Goal: Task Accomplishment & Management: Manage account settings

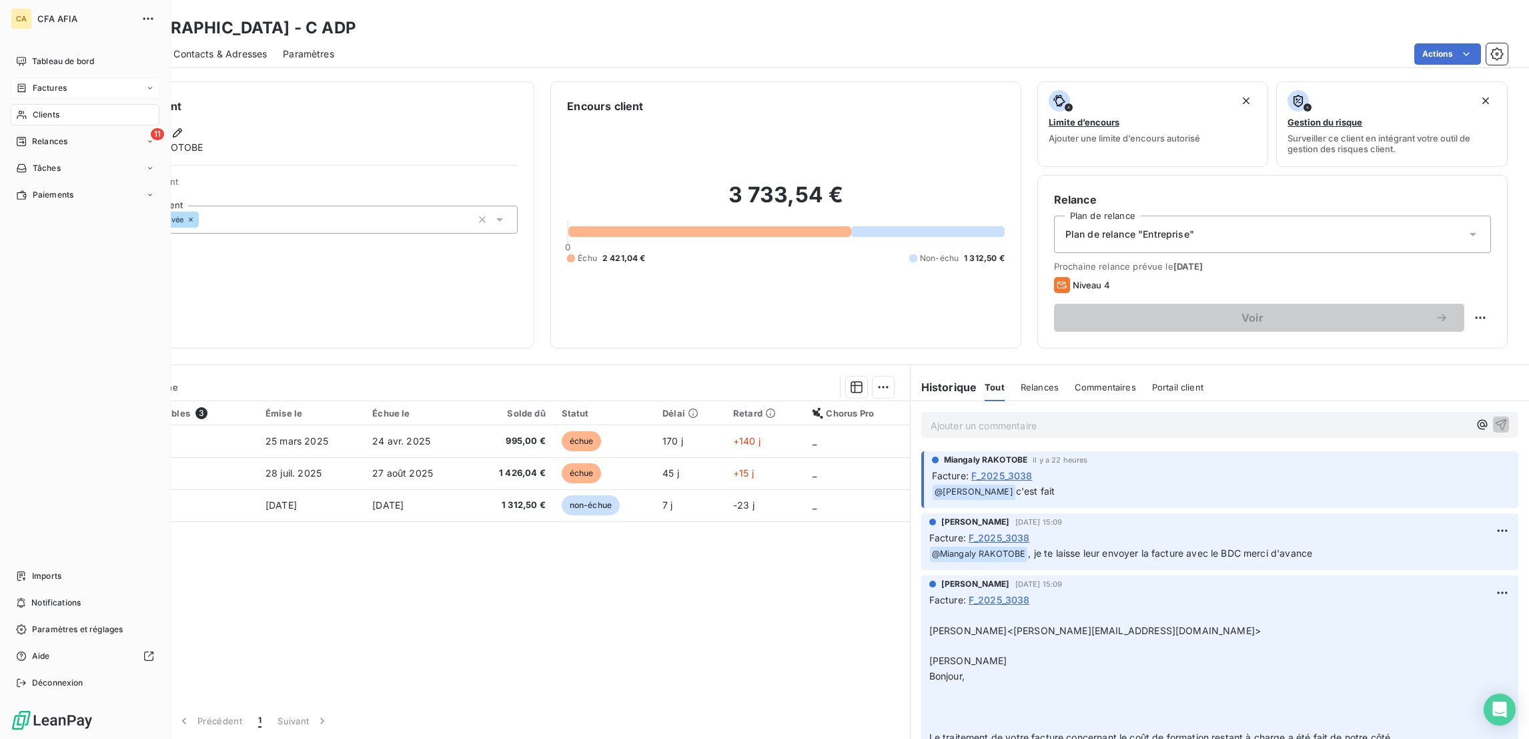
click at [17, 82] on div "Factures" at bounding box center [41, 88] width 51 height 12
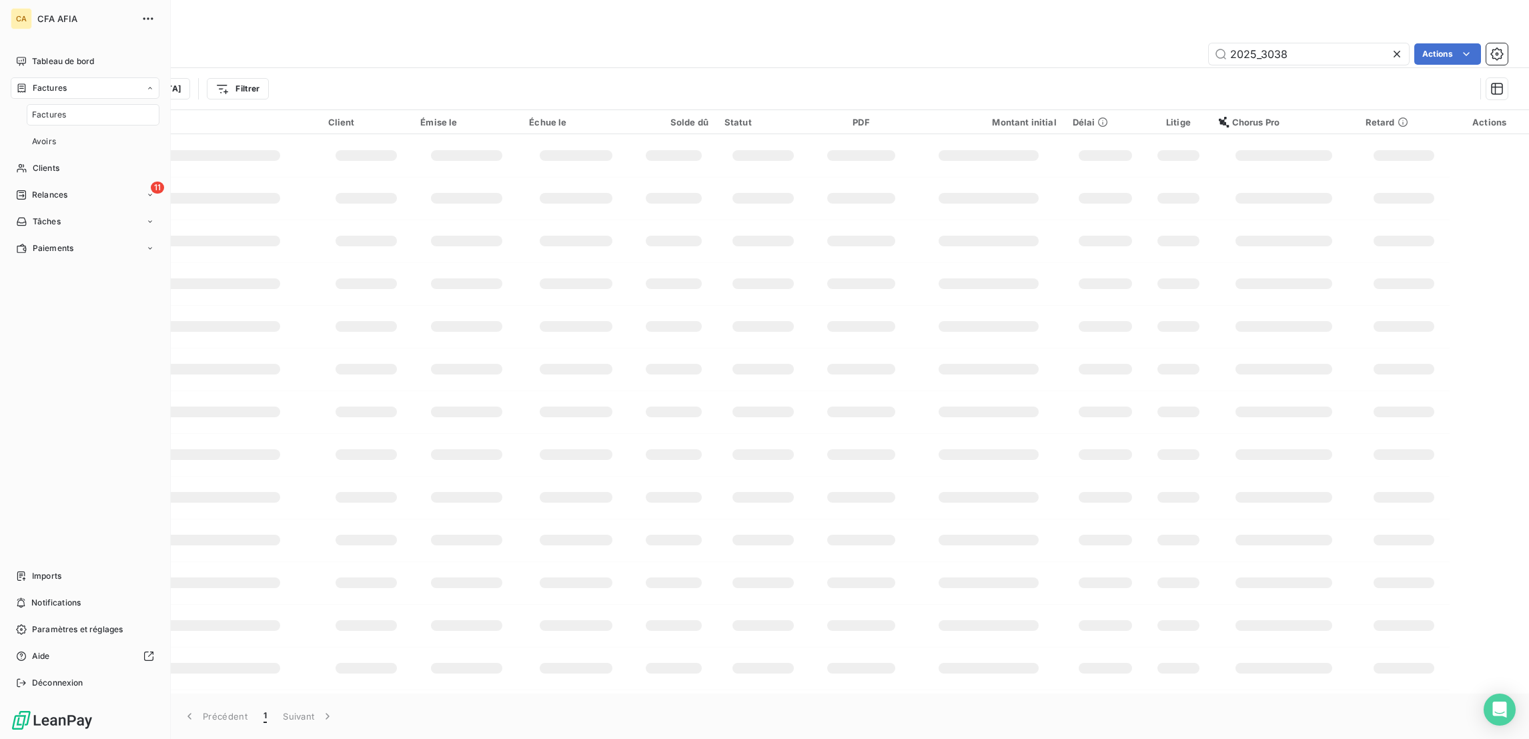
click at [46, 109] on span "Factures" at bounding box center [49, 115] width 34 height 12
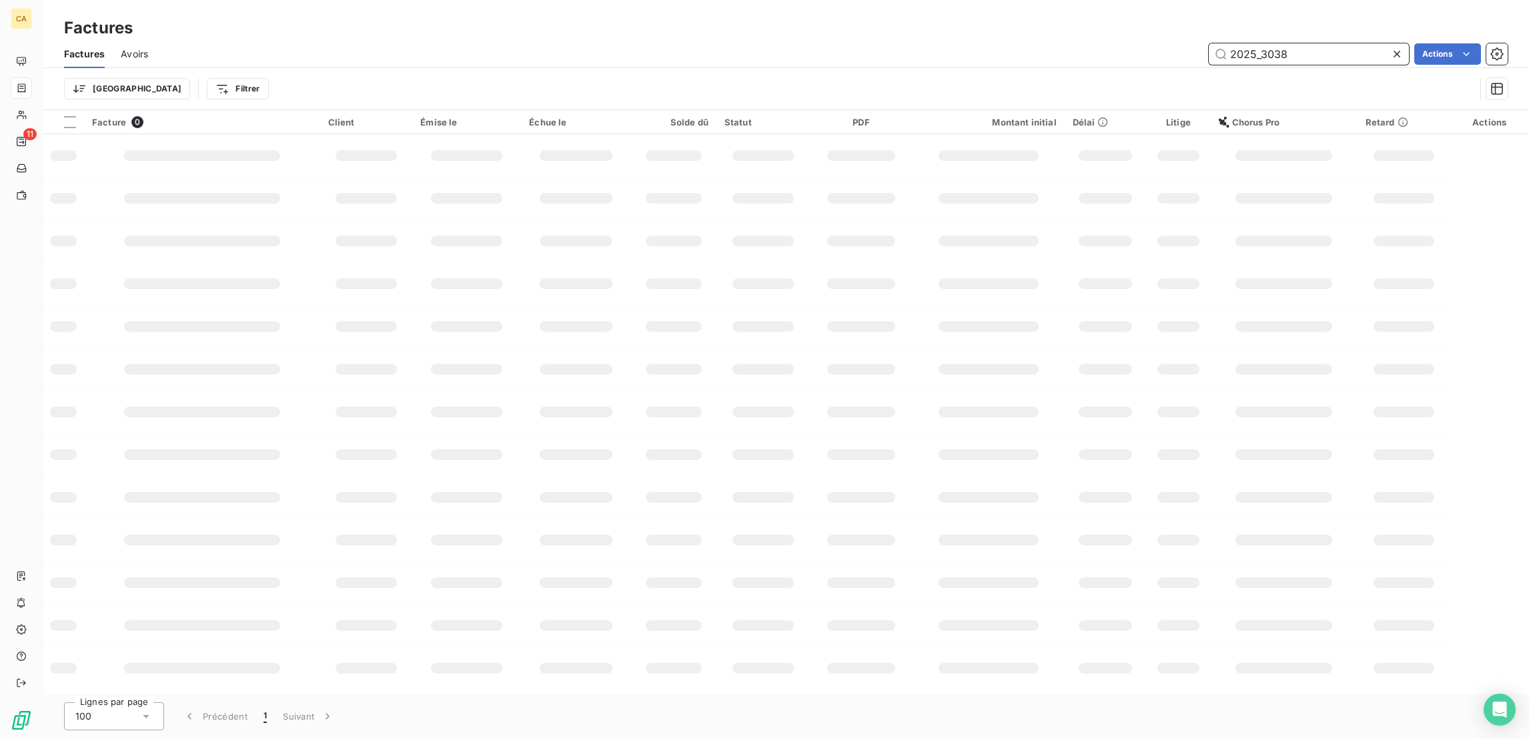
drag, startPoint x: 1333, startPoint y: 48, endPoint x: 1272, endPoint y: 52, distance: 60.2
click at [1272, 52] on div "2025_3038" at bounding box center [1309, 53] width 200 height 21
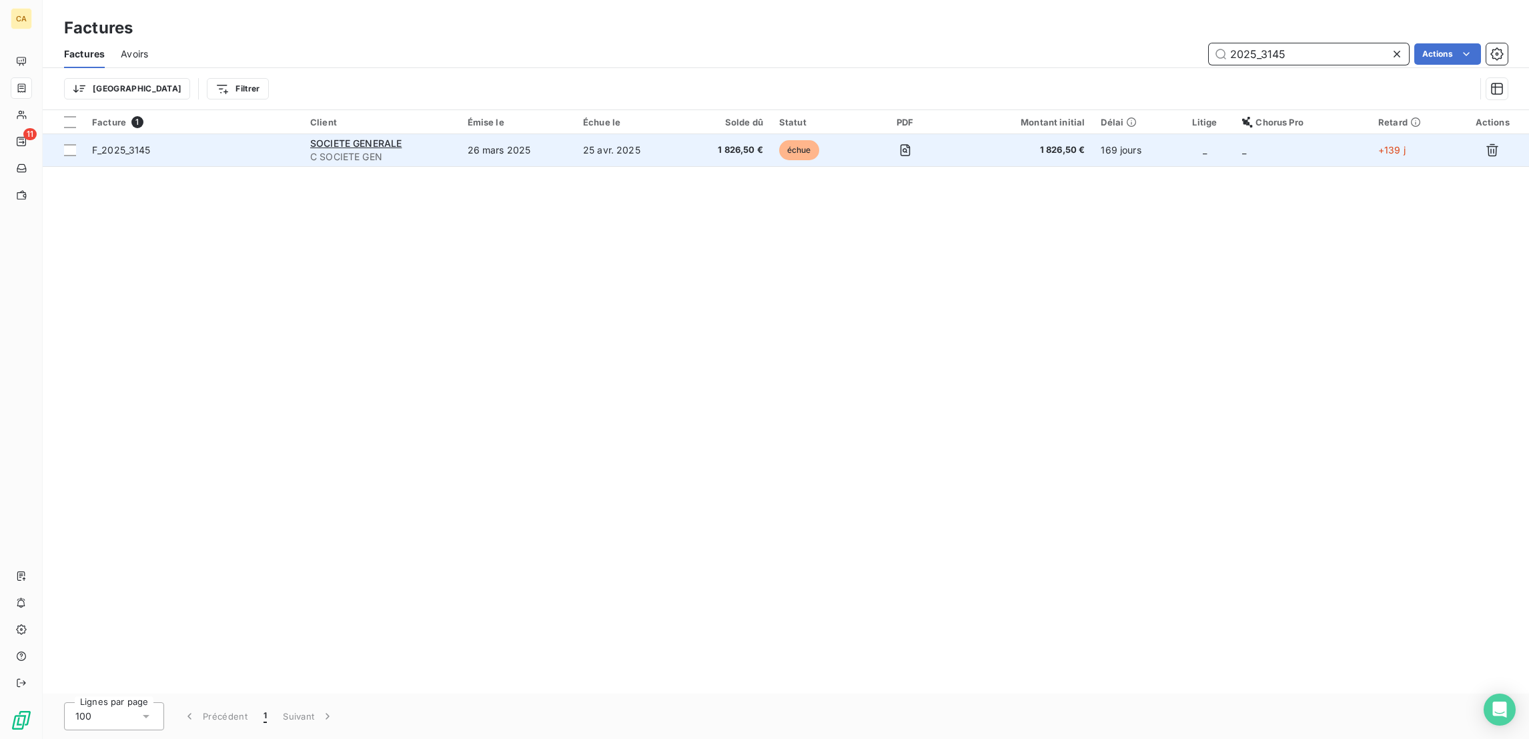
type input "2025_3145"
click at [480, 135] on td "26 mars 2025" at bounding box center [517, 150] width 115 height 32
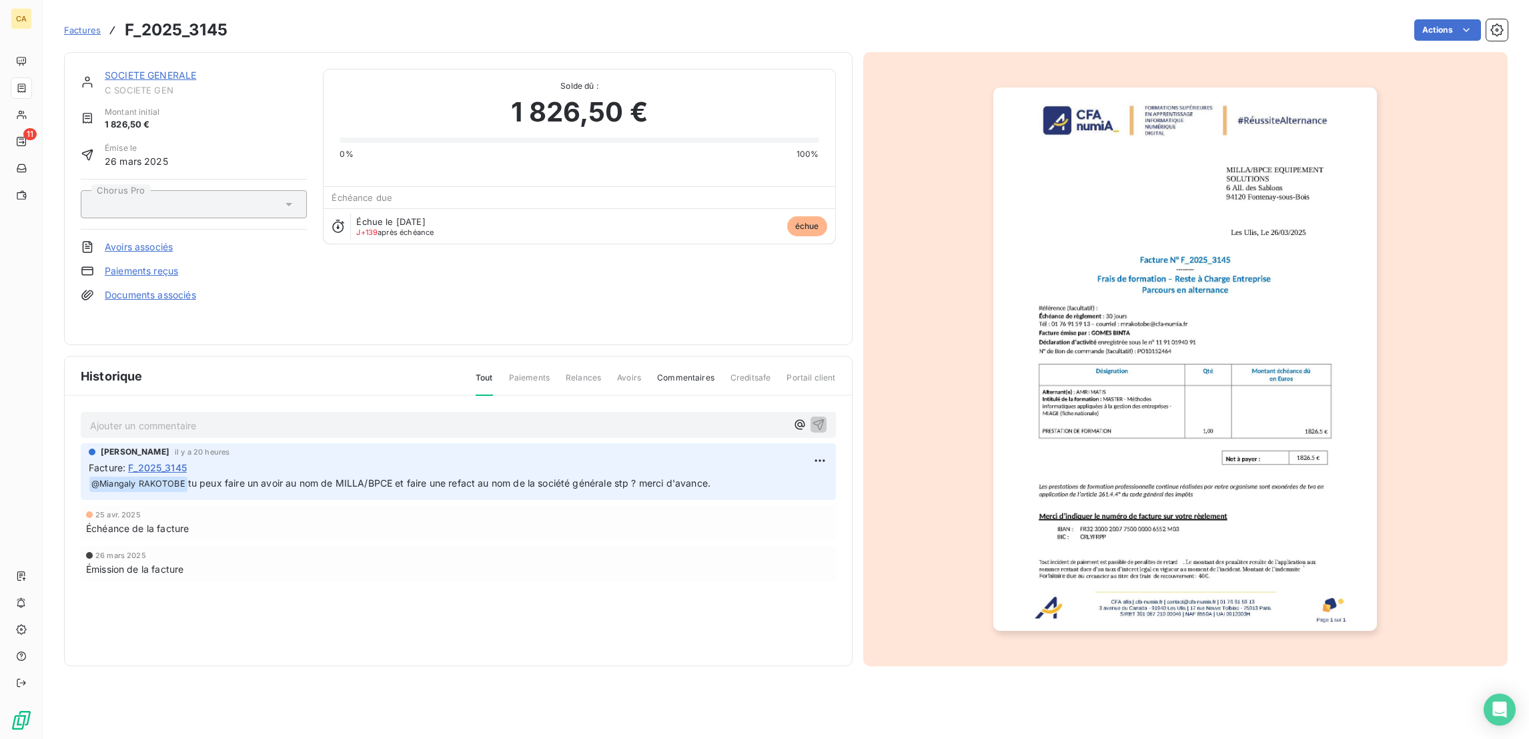
click at [157, 69] on link "SOCIETE GENERALE" at bounding box center [150, 74] width 91 height 11
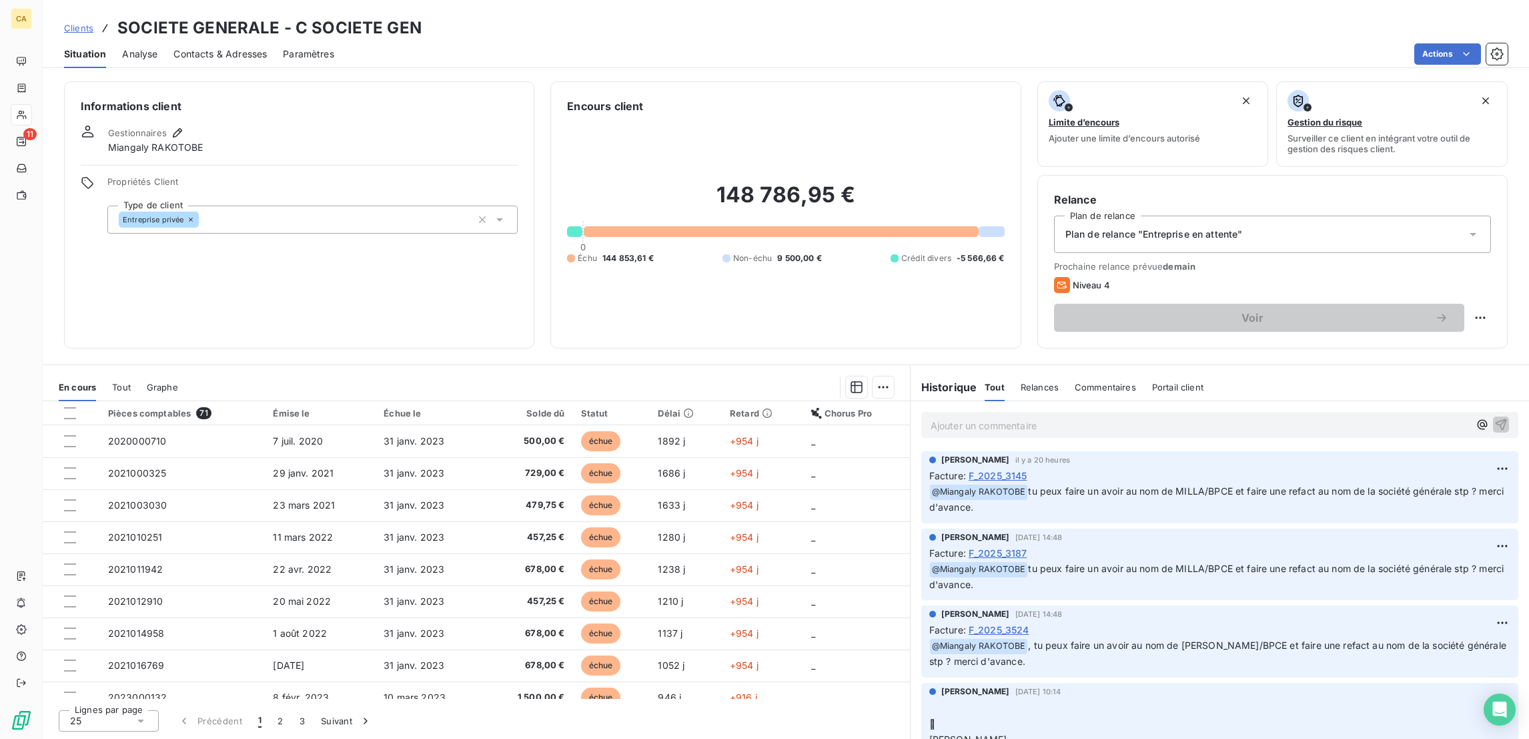
click at [1002, 468] on span "F_2025_3145" at bounding box center [998, 475] width 59 height 14
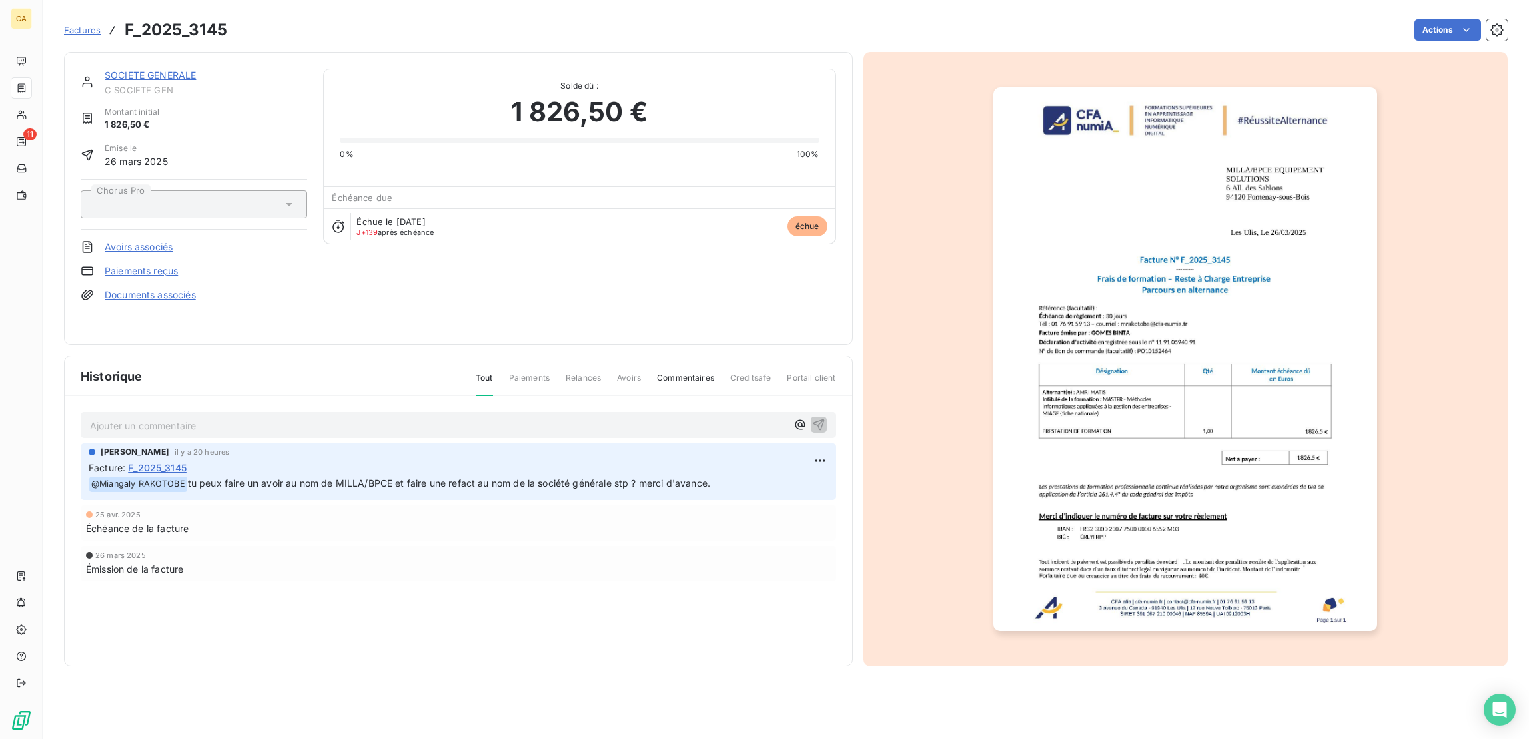
click at [1481, 424] on div at bounding box center [1185, 359] width 645 height 614
click at [1316, 423] on img "button" at bounding box center [1186, 358] width 384 height 543
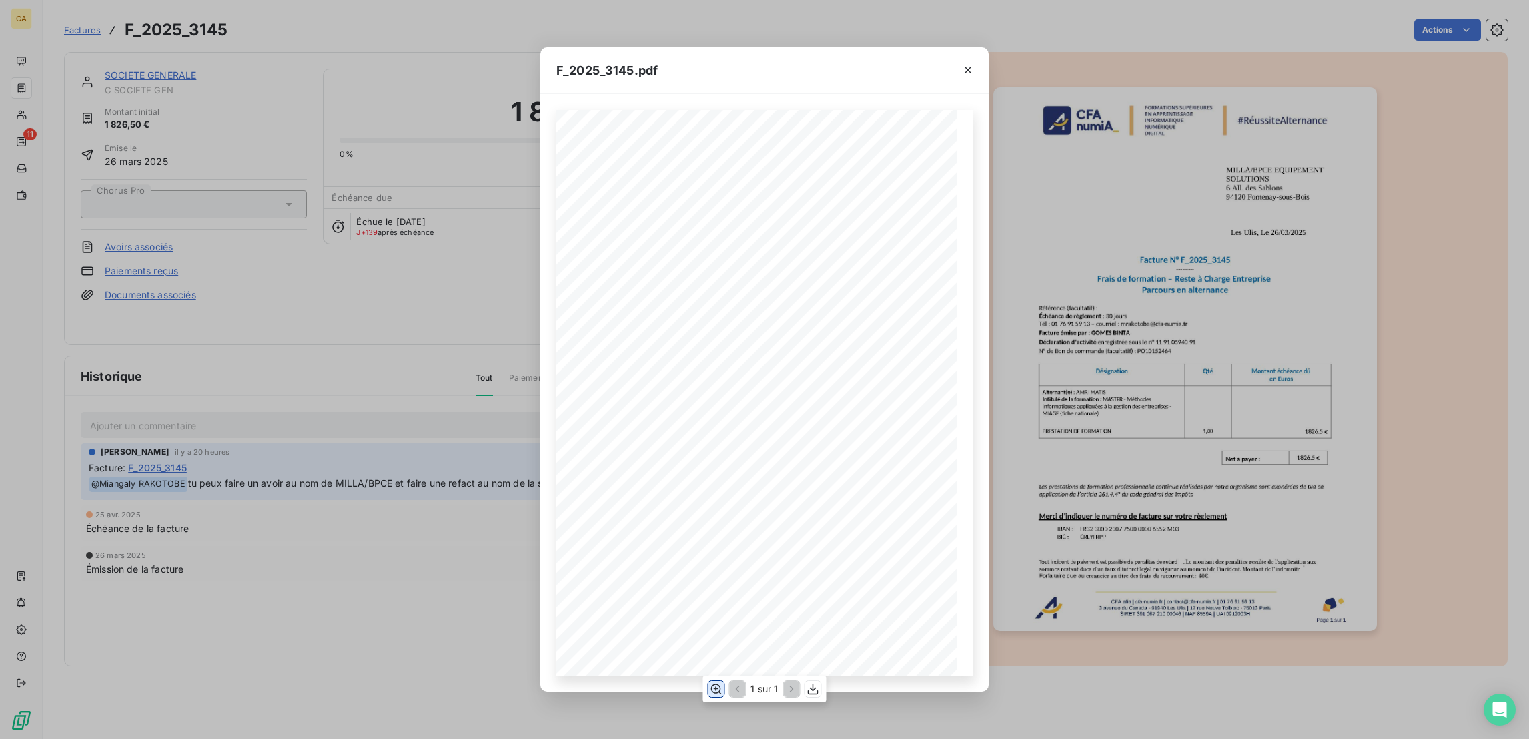
click at [719, 693] on icon "button" at bounding box center [715, 688] width 13 height 13
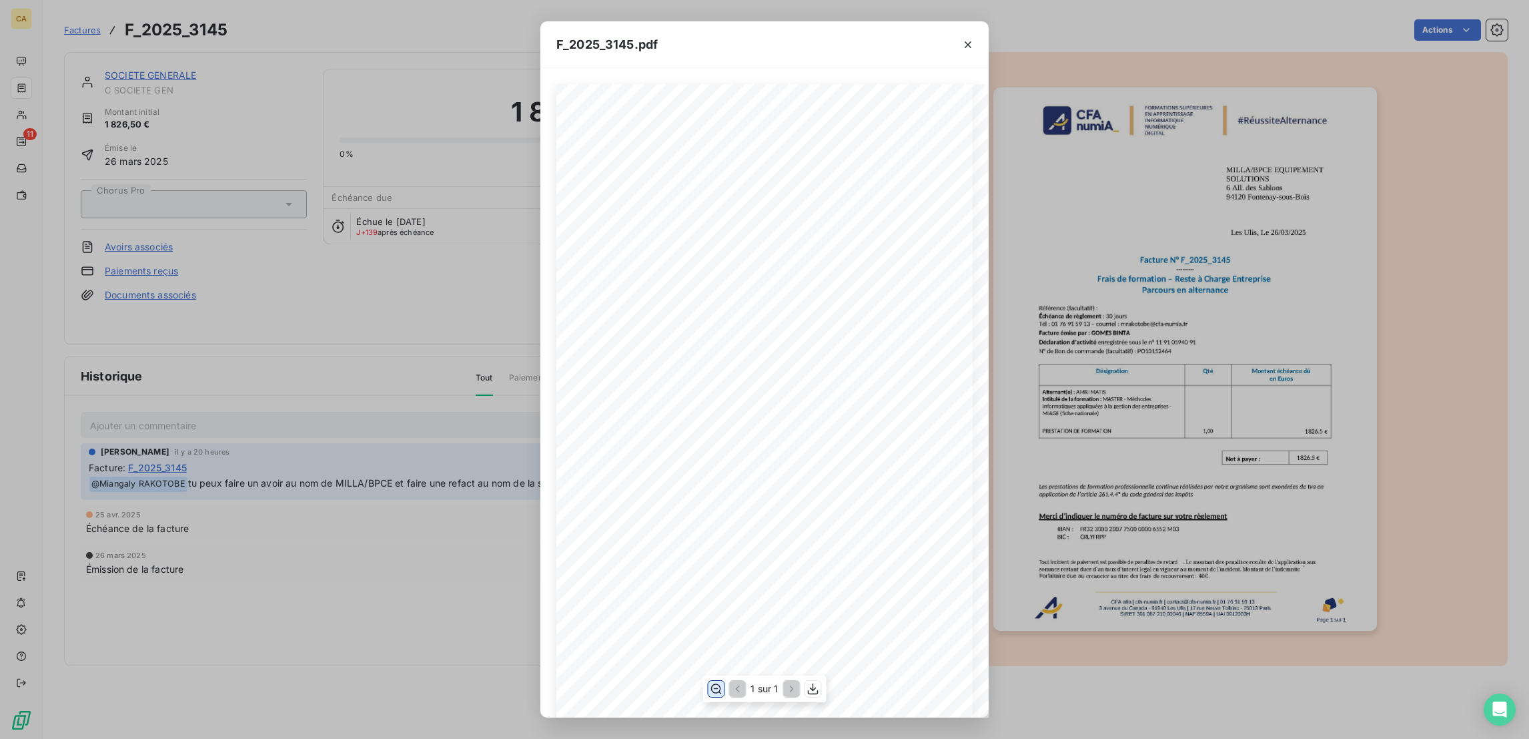
scroll to position [200, 0]
click at [322, 265] on div "F_2025_3145.pdf CFA afia | cfa-numia.fr | contact@cfa-numia.fr | 01 76 91 59 13…" at bounding box center [764, 369] width 1529 height 739
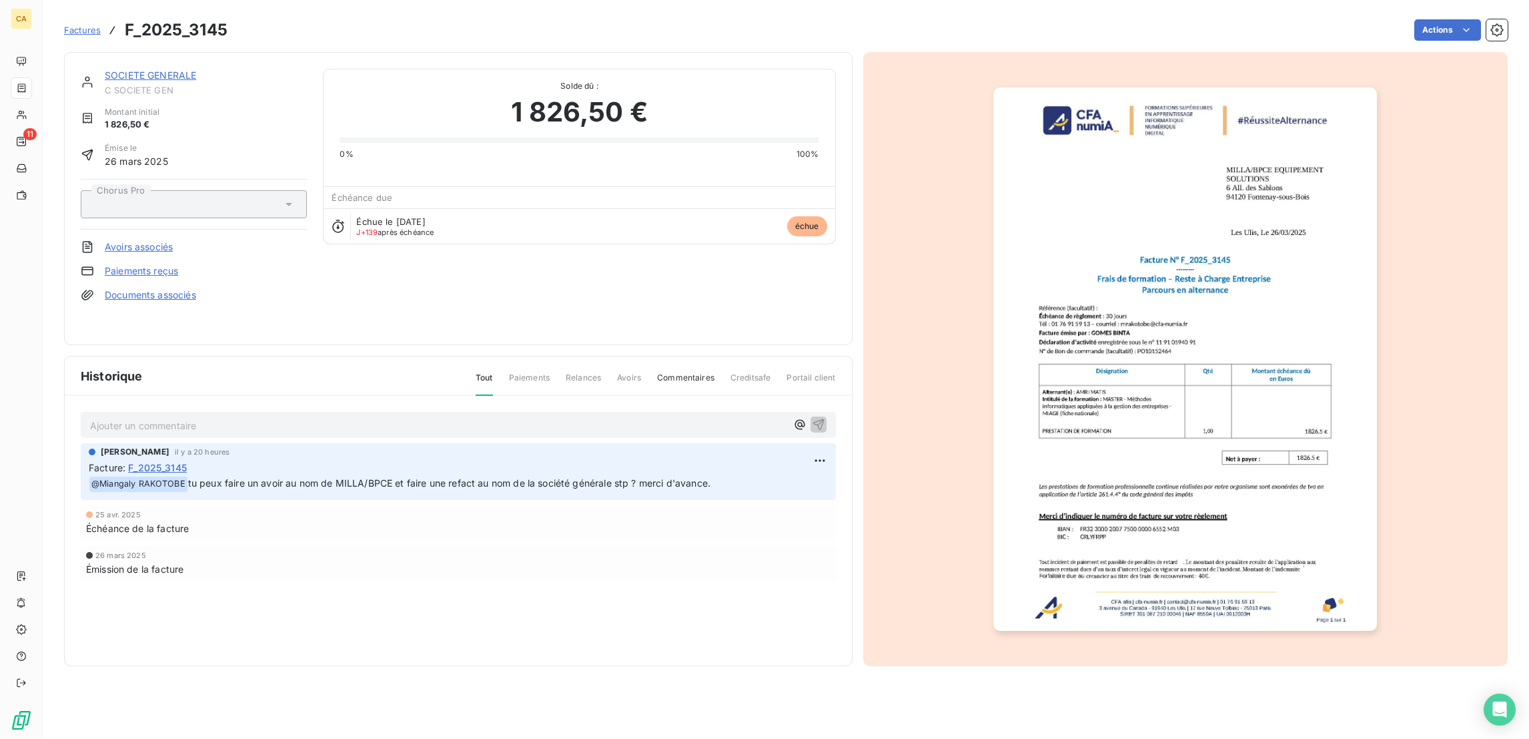
click at [127, 69] on link "SOCIETE GENERALE" at bounding box center [150, 74] width 91 height 11
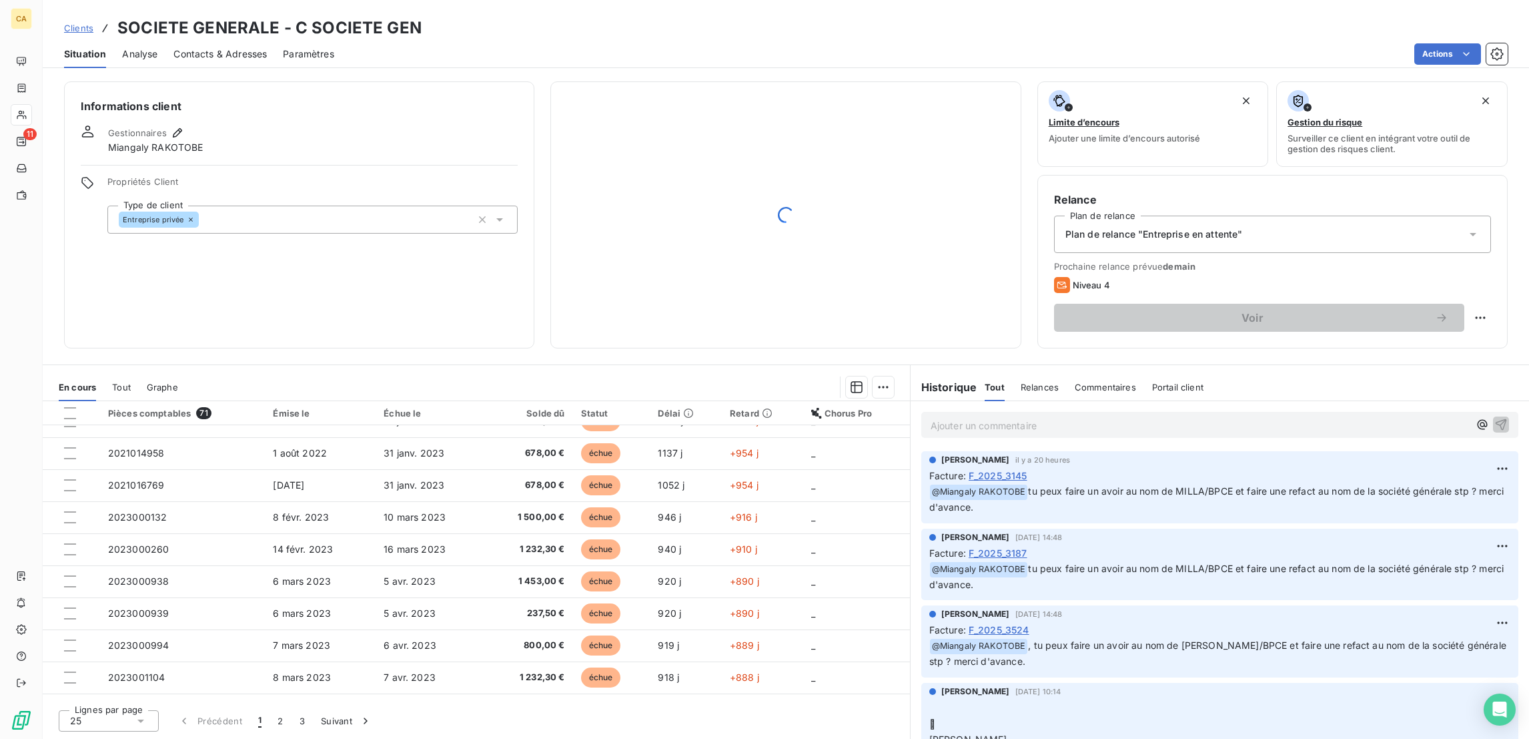
scroll to position [254, 0]
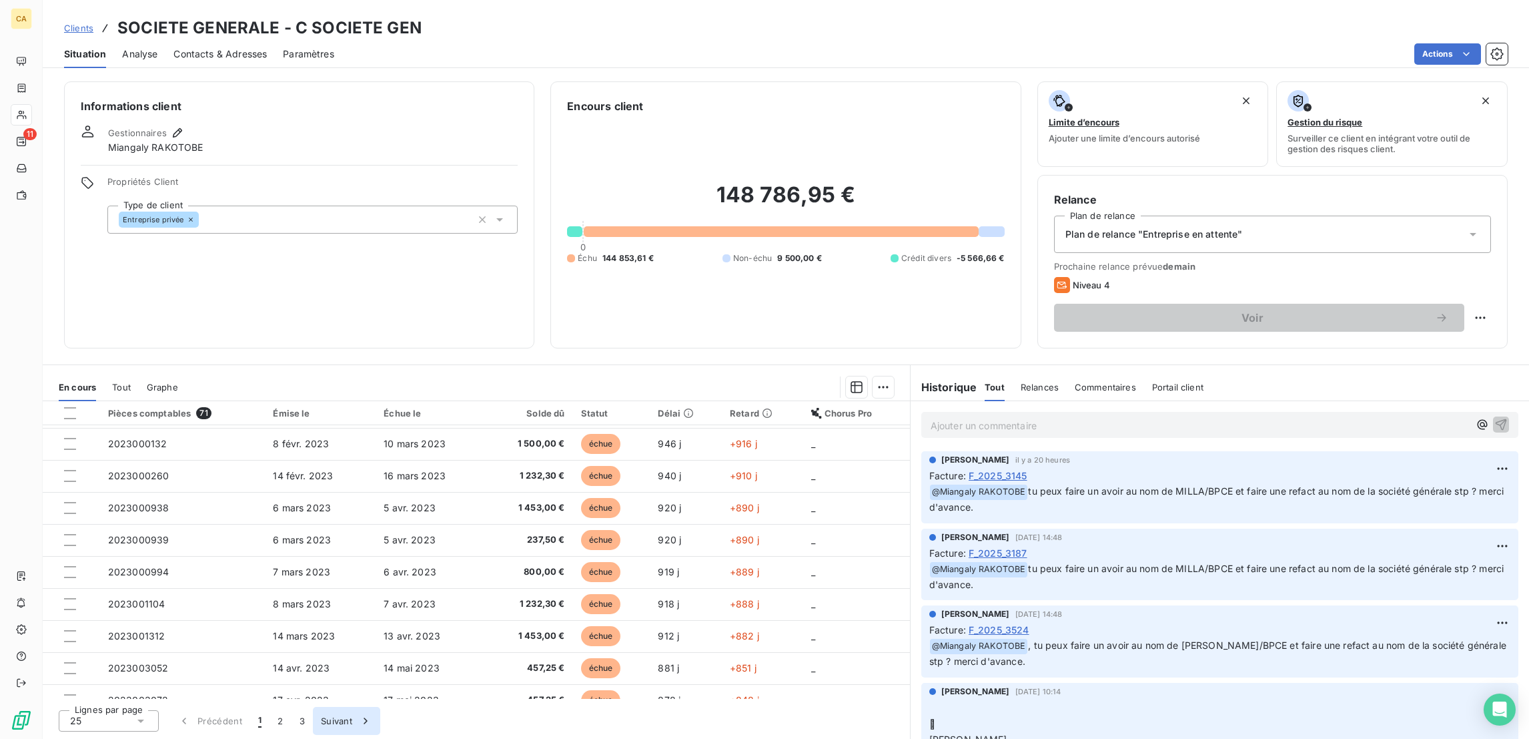
click at [313, 718] on button "Suivant" at bounding box center [346, 721] width 67 height 28
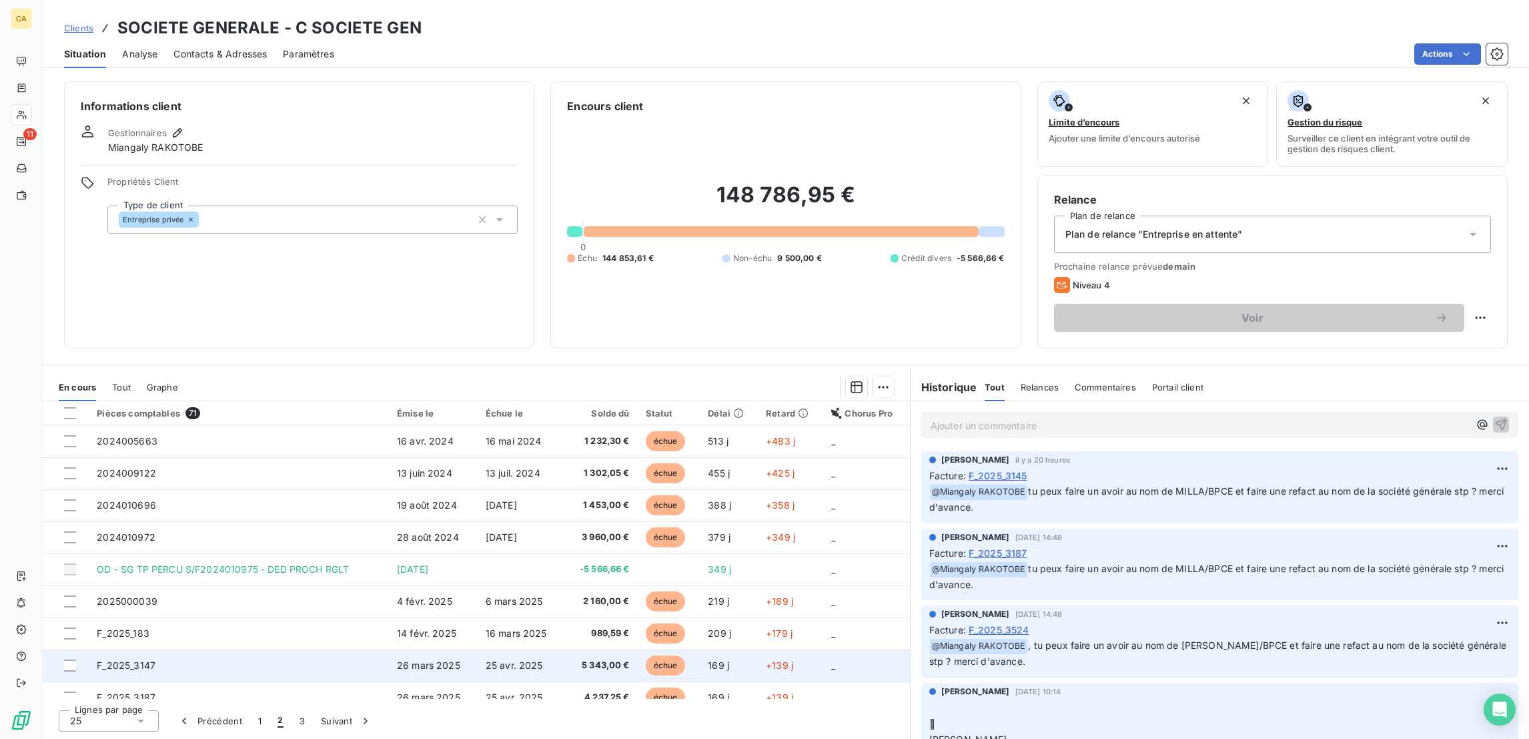
click at [159, 649] on td "F_2025_3147" at bounding box center [239, 665] width 300 height 32
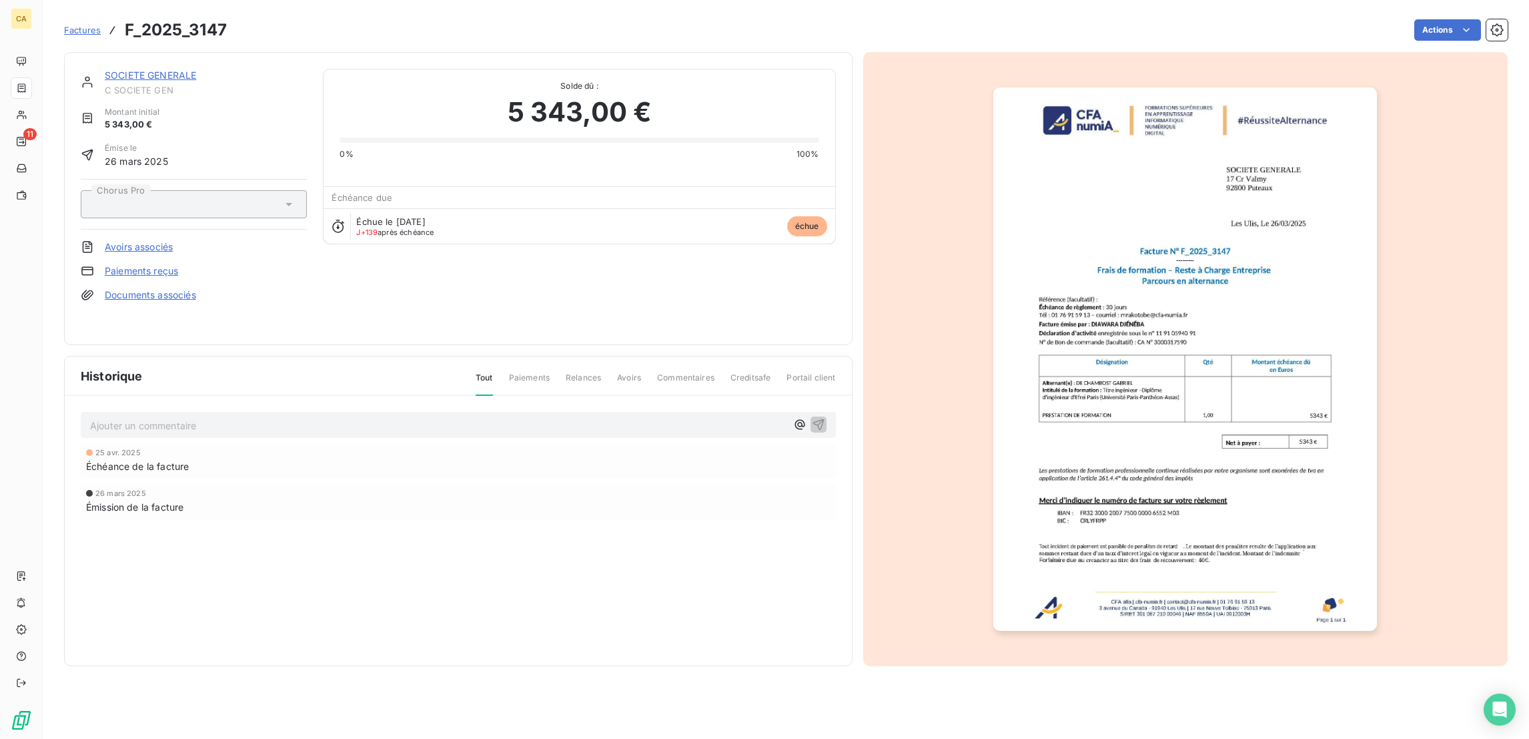
click at [1148, 258] on img "button" at bounding box center [1186, 358] width 384 height 543
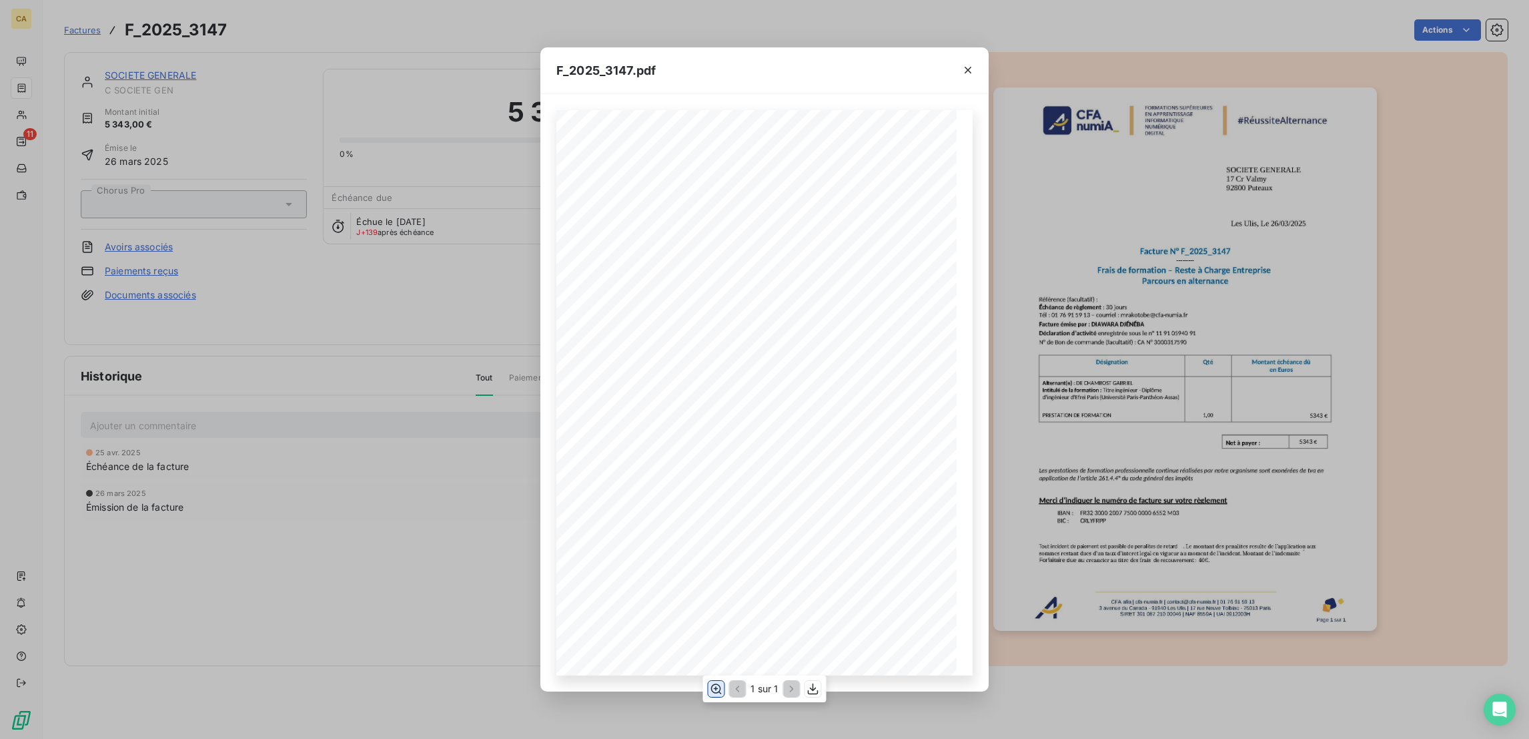
click at [715, 686] on icon "button" at bounding box center [715, 688] width 13 height 13
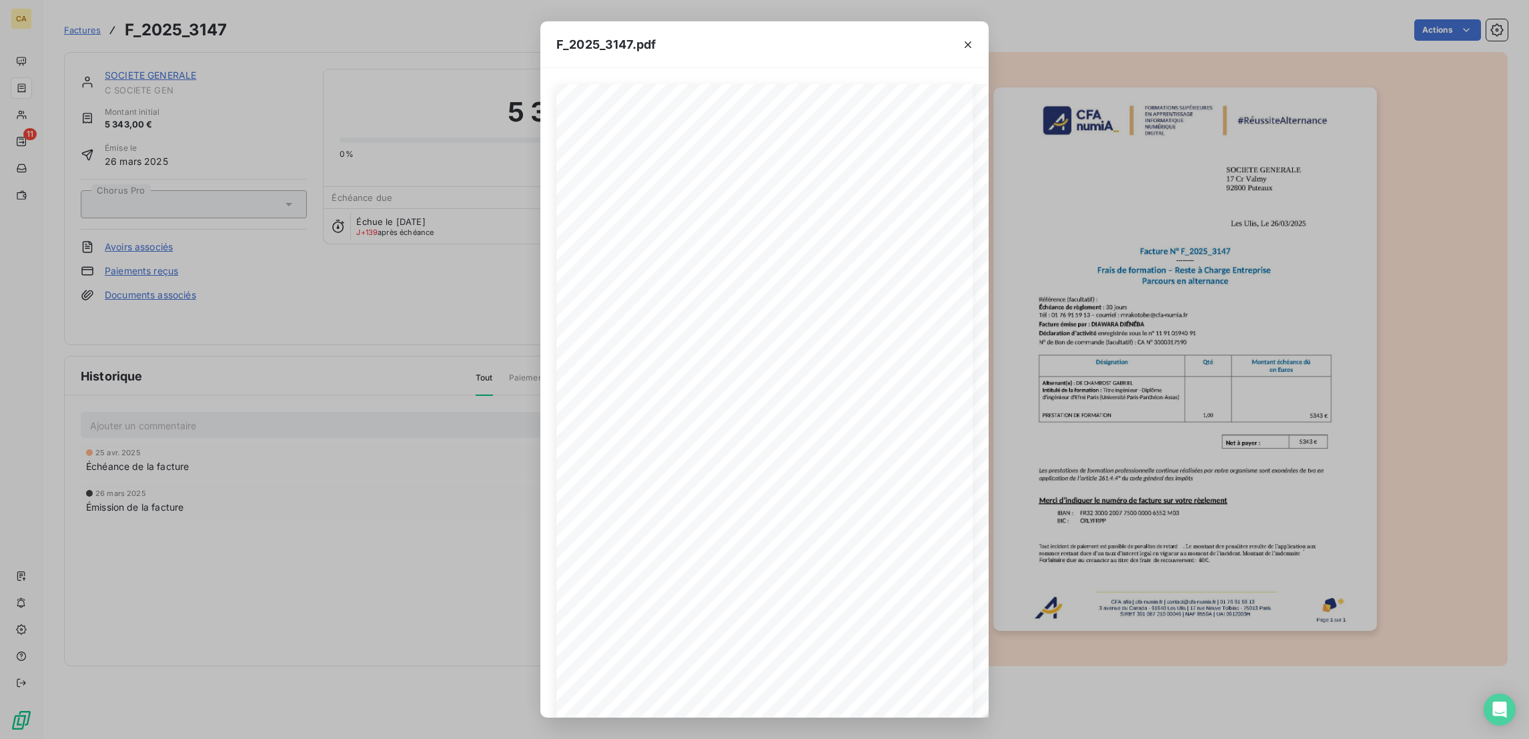
click at [267, 334] on div "F_2025_3147.pdf CFA afia | cfa-numia.fr | contact@cfa-numia.fr | 01 76 91 59 13…" at bounding box center [764, 369] width 1529 height 739
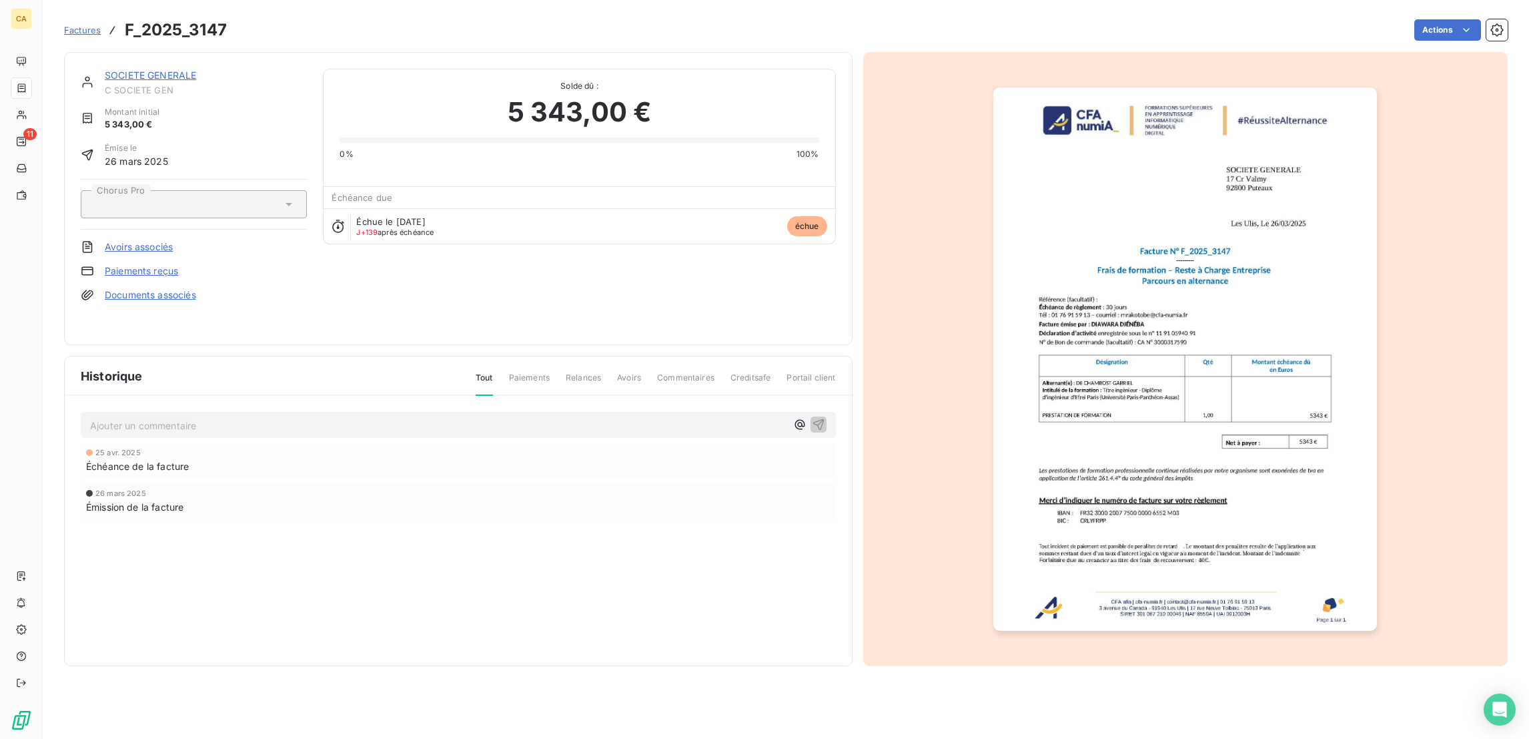
click at [143, 69] on link "SOCIETE GENERALE" at bounding box center [150, 74] width 91 height 11
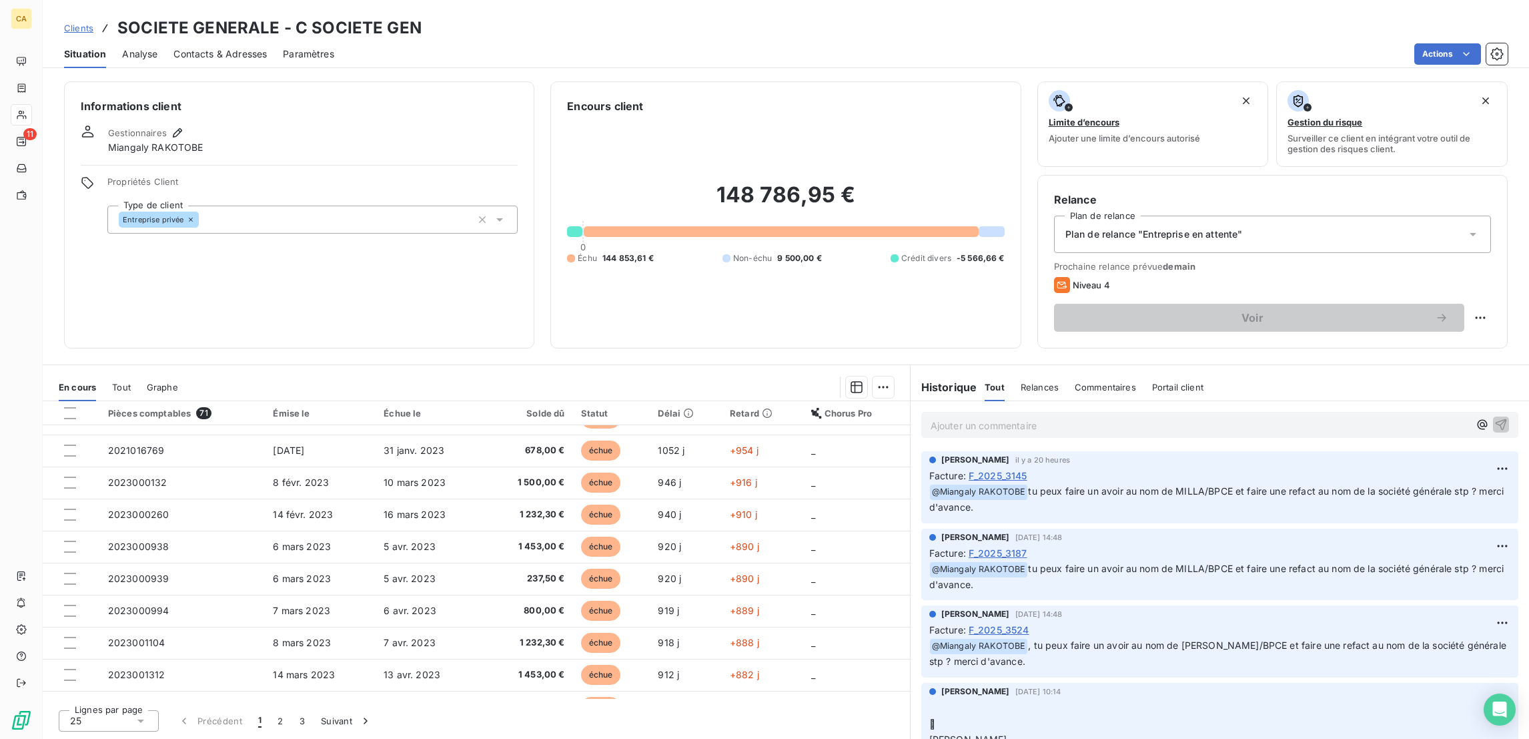
scroll to position [254, 0]
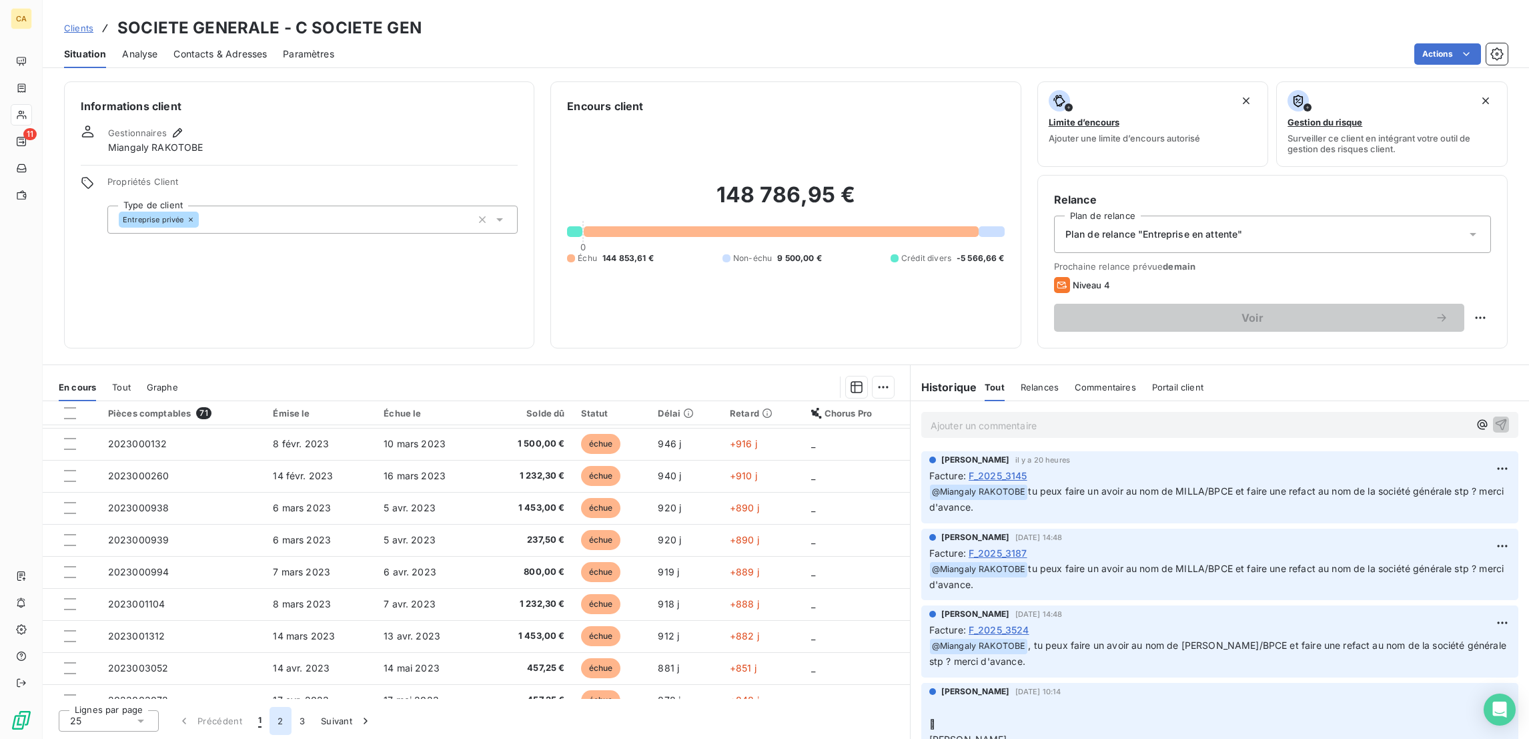
click at [270, 726] on button "2" at bounding box center [280, 721] width 21 height 28
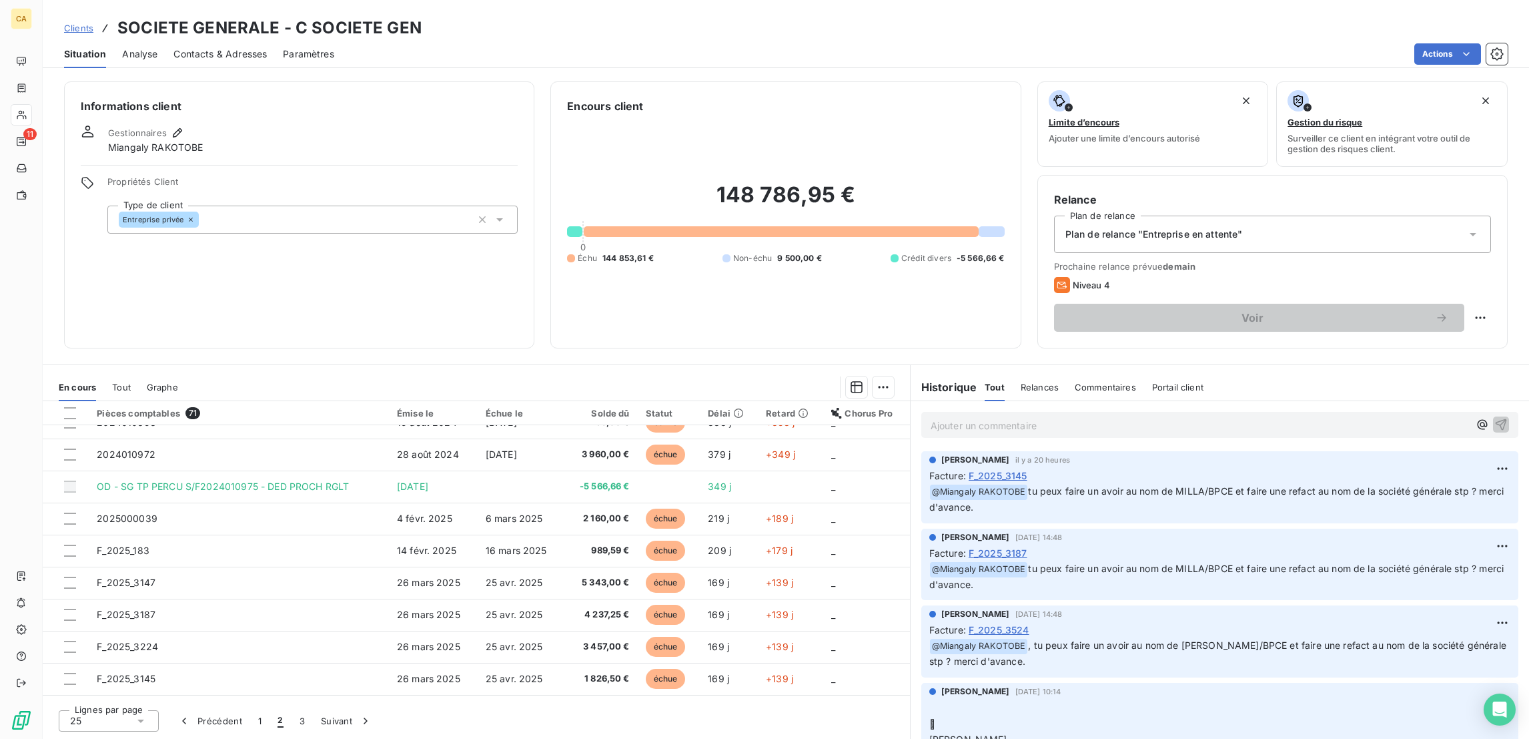
scroll to position [53, 0]
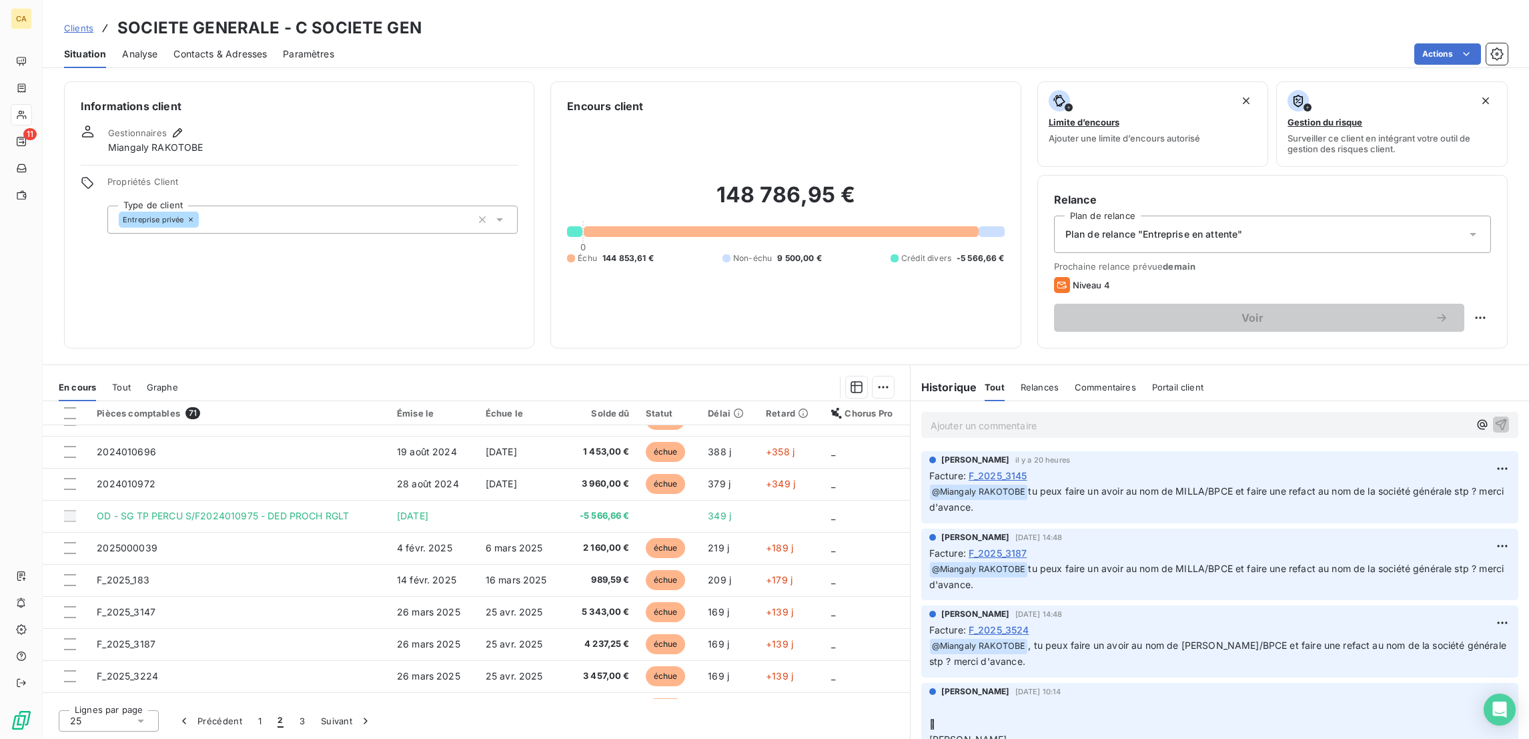
click at [1112, 528] on div "Aurélie CATTAN 9 sept. 2025, 14:48 Facture : F_2025_3187 ﻿ @ Miangaly RAKOTOBE …" at bounding box center [1219, 564] width 597 height 72
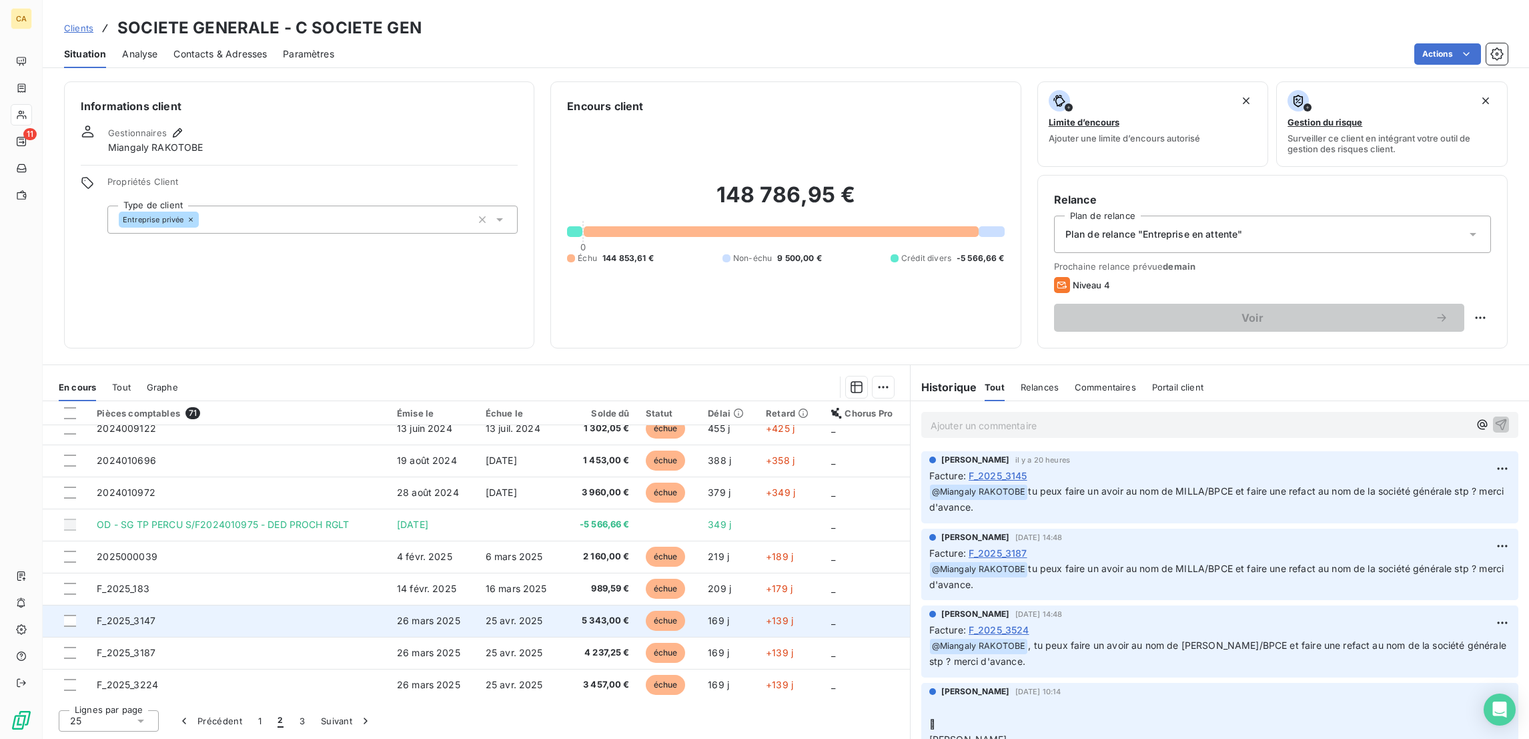
scroll to position [0, 0]
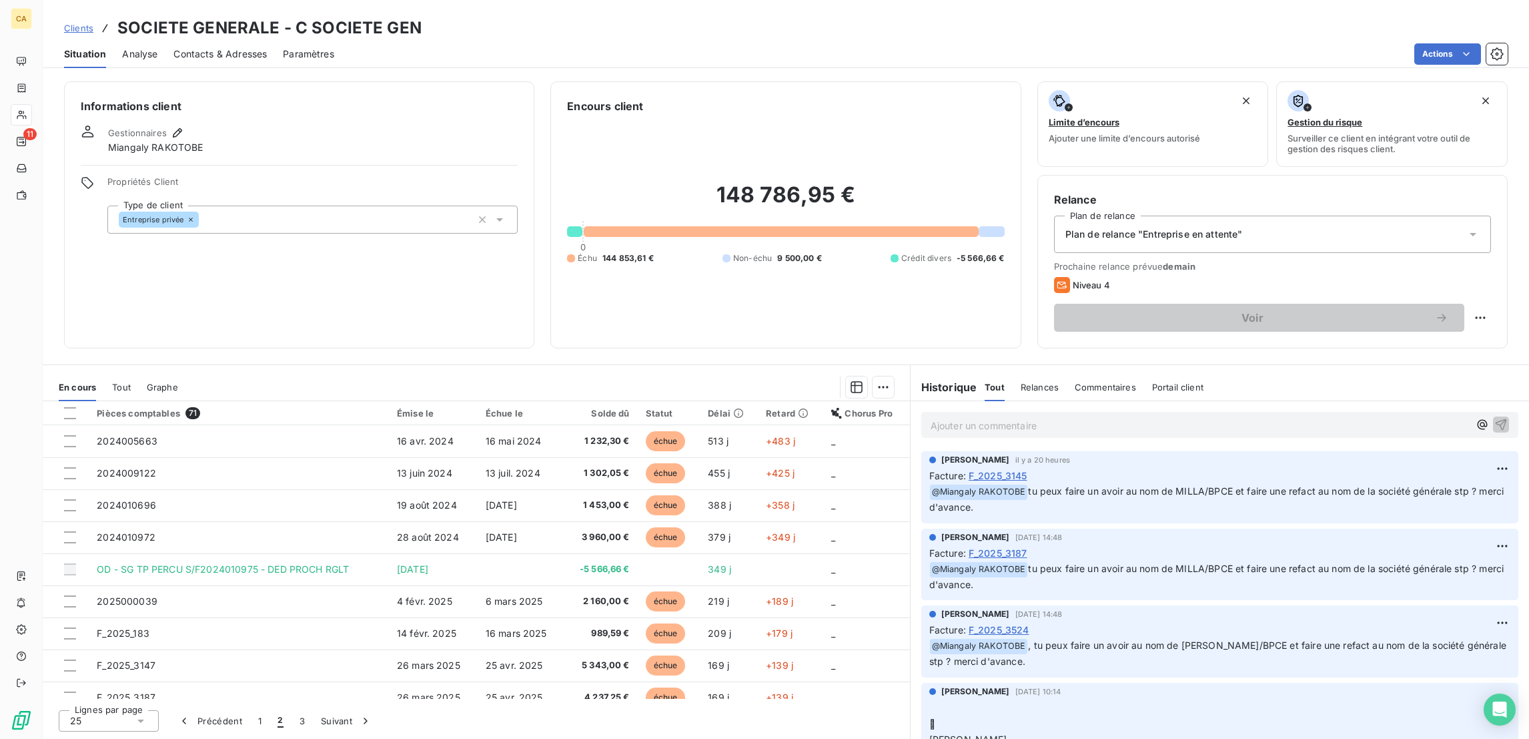
click at [1274, 373] on div "Historique Tout Relances Commentaires Portail client Tout Relances Commentaires…" at bounding box center [1220, 387] width 619 height 28
drag, startPoint x: 191, startPoint y: 59, endPoint x: 183, endPoint y: 59, distance: 7.3
click at [192, 59] on div "Clients SOCIETE GENERALE - C SOCIETE GEN Situation Analyse Contacts & Adresses …" at bounding box center [786, 369] width 1487 height 739
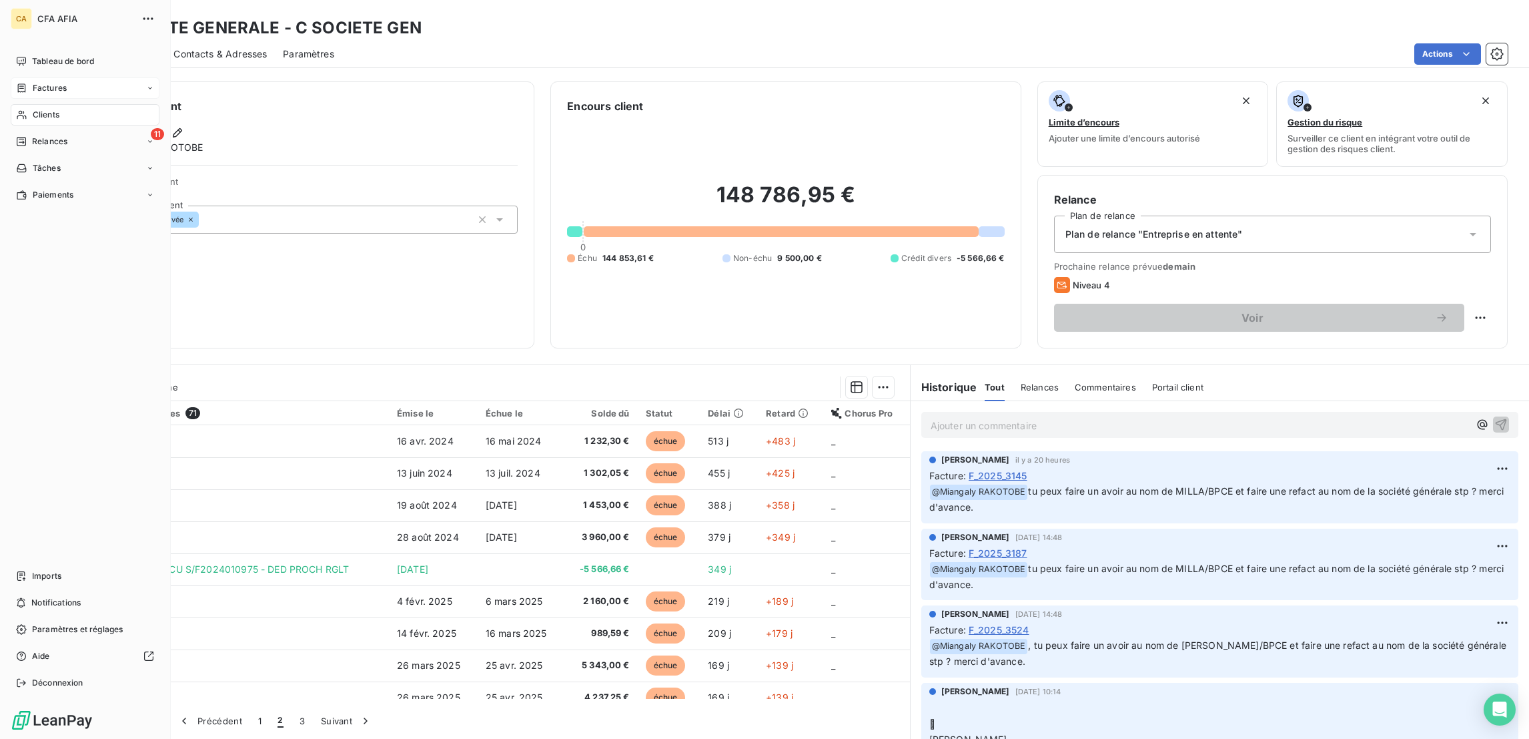
click at [43, 82] on span "Factures" at bounding box center [50, 88] width 34 height 12
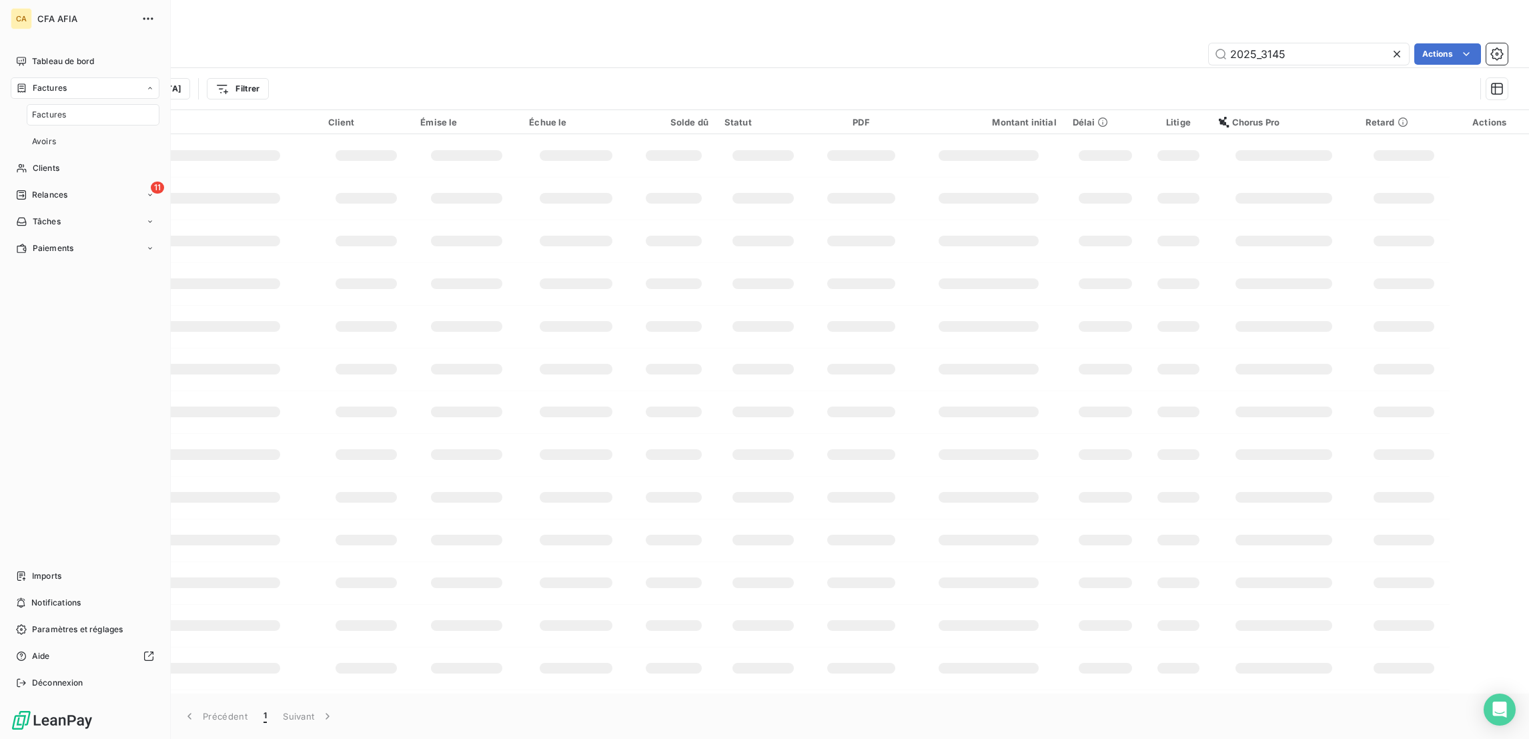
click at [46, 109] on span "Factures" at bounding box center [49, 115] width 34 height 12
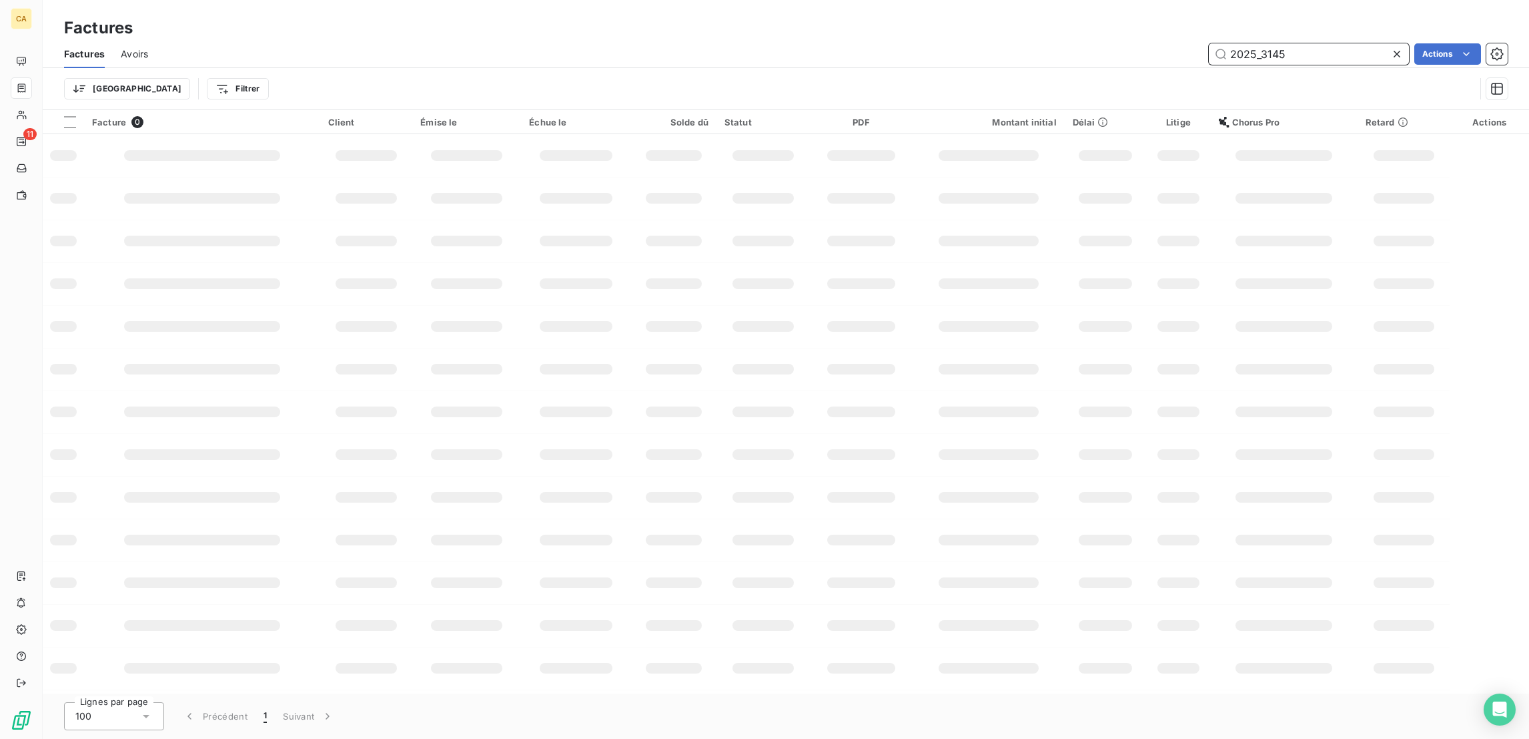
drag, startPoint x: 1274, startPoint y: 45, endPoint x: 1358, endPoint y: 61, distance: 85.6
click at [1357, 61] on div "Factures Avoirs 2025_3145 Actions Trier Filtrer" at bounding box center [786, 74] width 1487 height 69
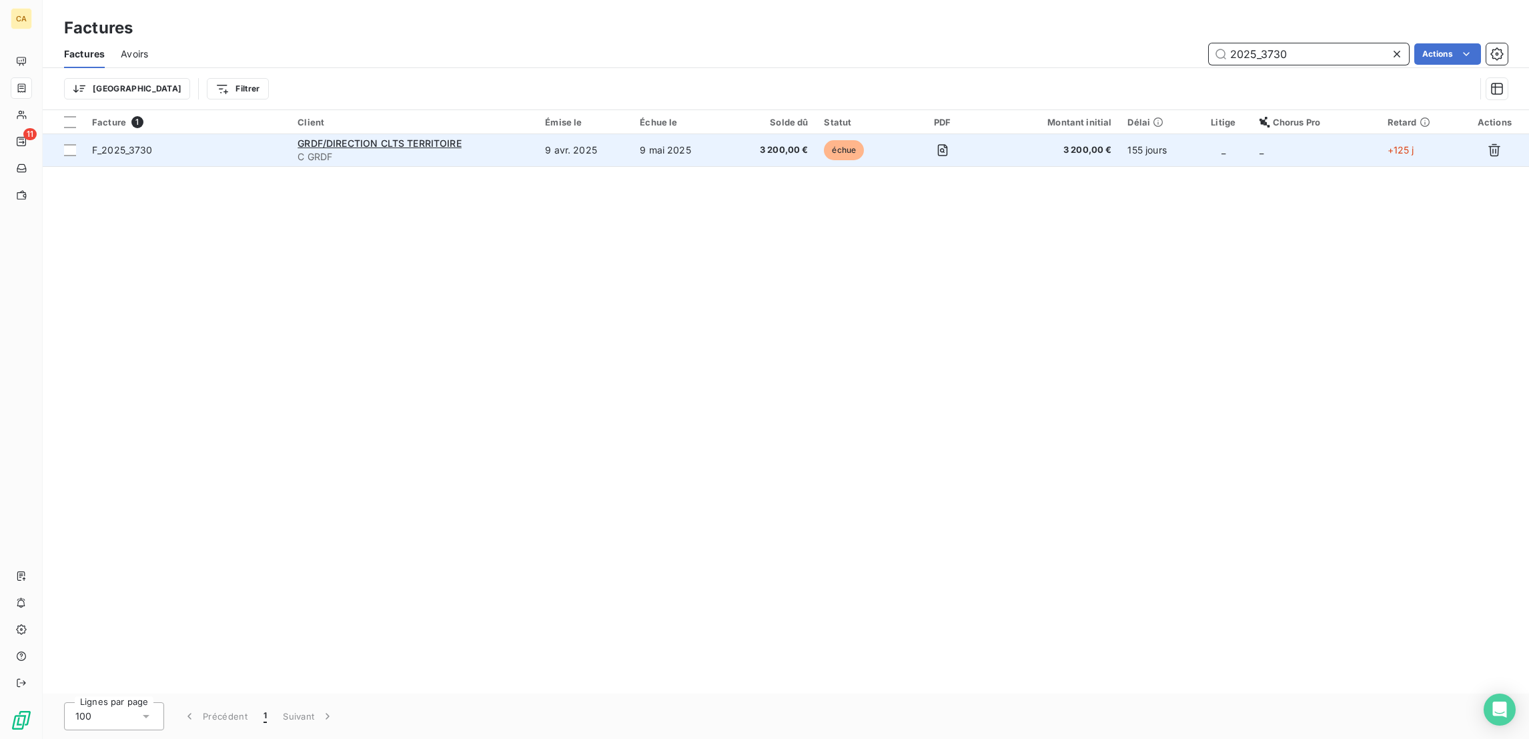
type input "2025_3730"
click at [579, 134] on td "9 avr. 2025" at bounding box center [584, 150] width 95 height 32
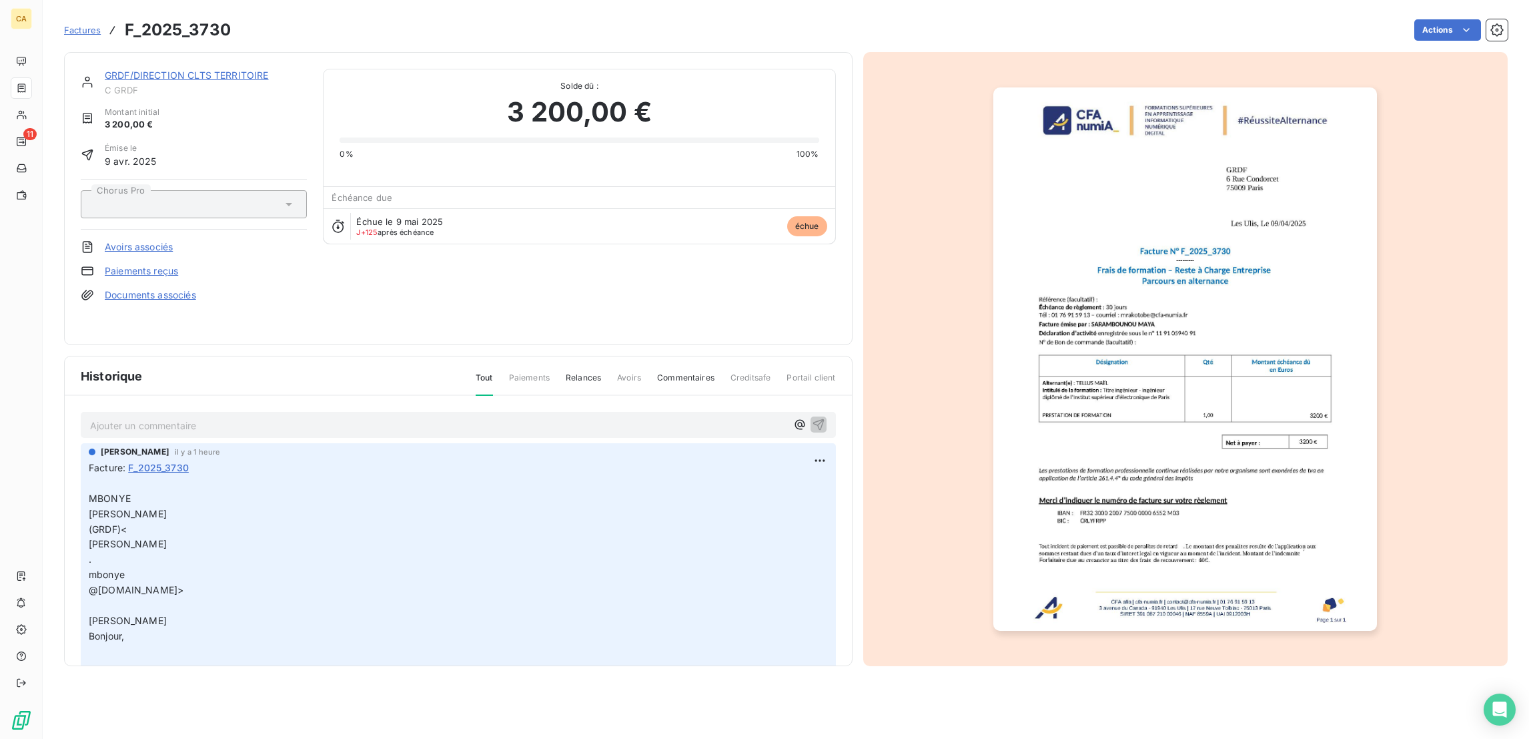
click at [189, 69] on link "GRDF/DIRECTION CLTS TERRITOIRE" at bounding box center [187, 74] width 164 height 11
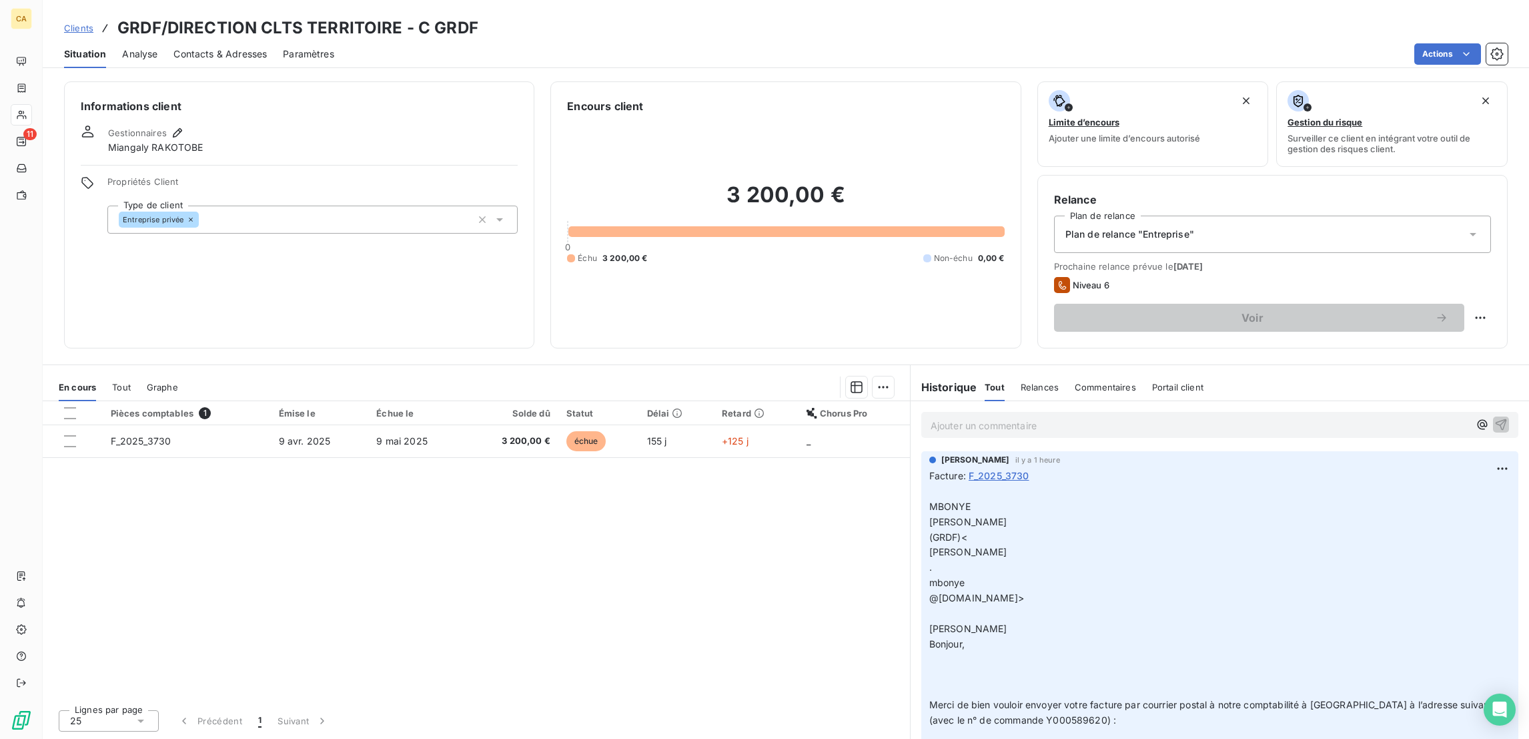
click at [1028, 699] on span "Merci de bien vouloir envoyer votre facture par courrier postal à notre comptab…" at bounding box center [1215, 712] width 572 height 27
drag, startPoint x: 1042, startPoint y: 573, endPoint x: 946, endPoint y: 572, distance: 96.1
click at [946, 699] on span "Merci de bien vouloir envoyer votre facture par courrier postal à notre comptab…" at bounding box center [1215, 712] width 572 height 27
click at [1155, 592] on p "﻿ MBONYE Hermilia (GRDF)< hermilia . mbonye @grdf.fr> ​ Aurélie CATTAN​ Bonjour…" at bounding box center [1219, 682] width 581 height 397
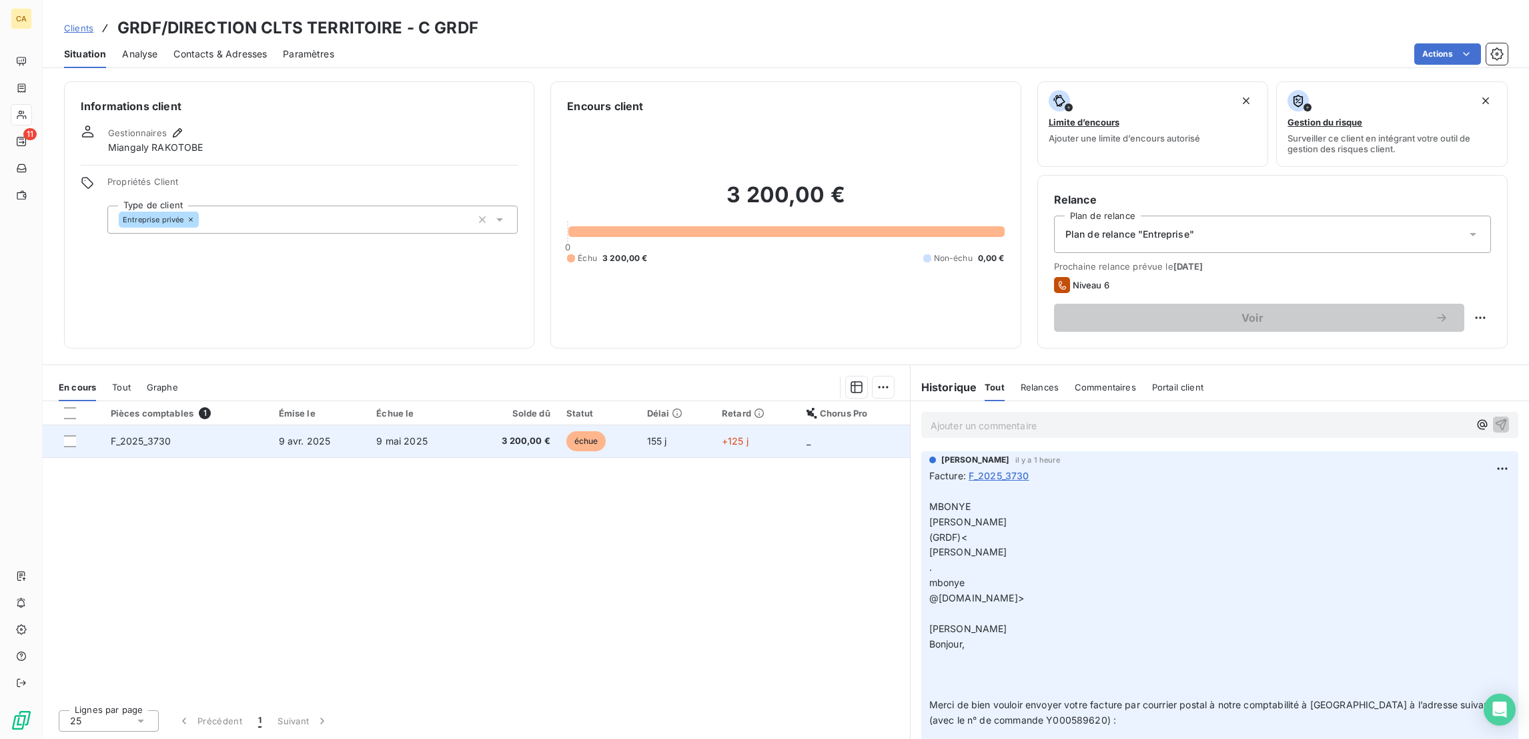
click at [314, 425] on td "9 avr. 2025" at bounding box center [320, 441] width 98 height 32
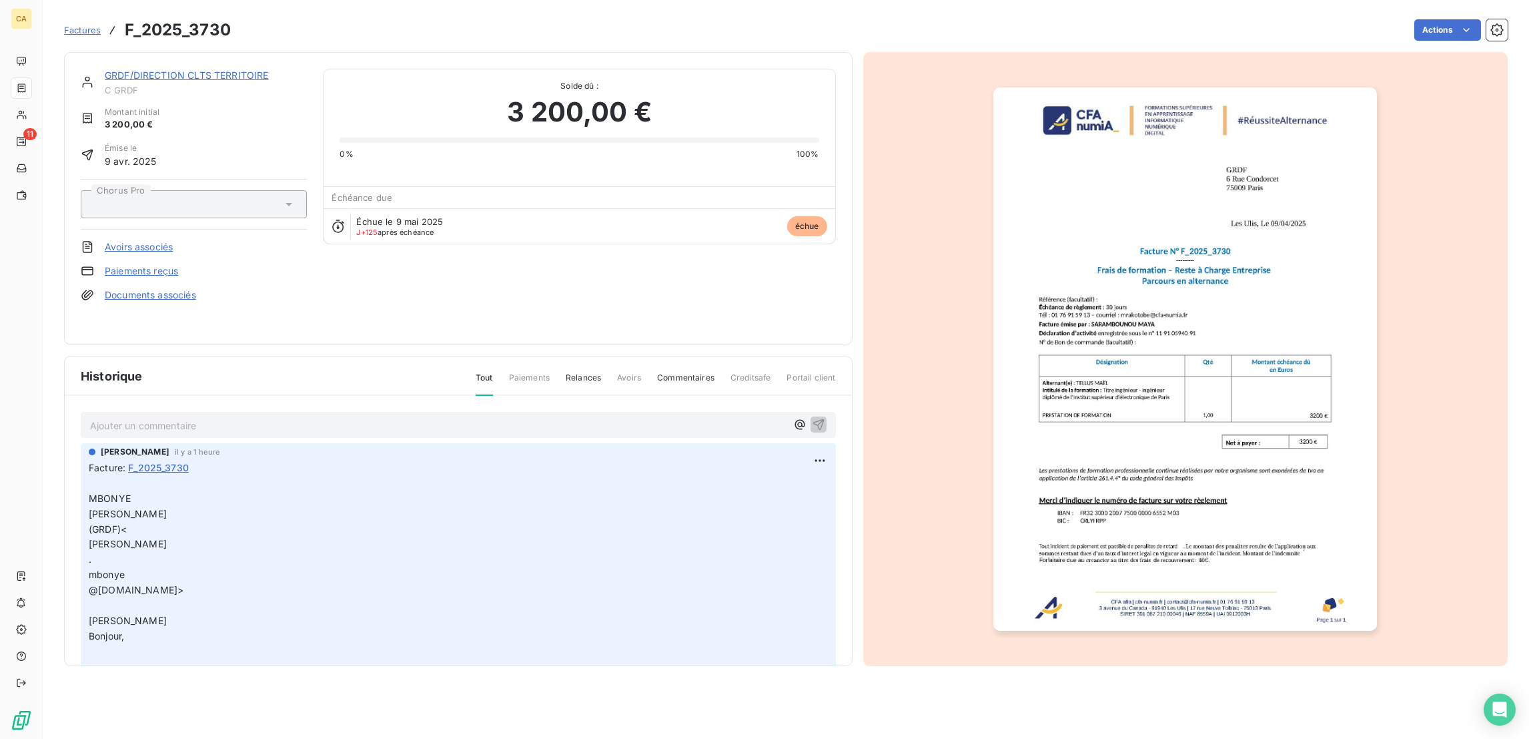
click at [171, 69] on link "GRDF/DIRECTION CLTS TERRITOIRE" at bounding box center [187, 74] width 164 height 11
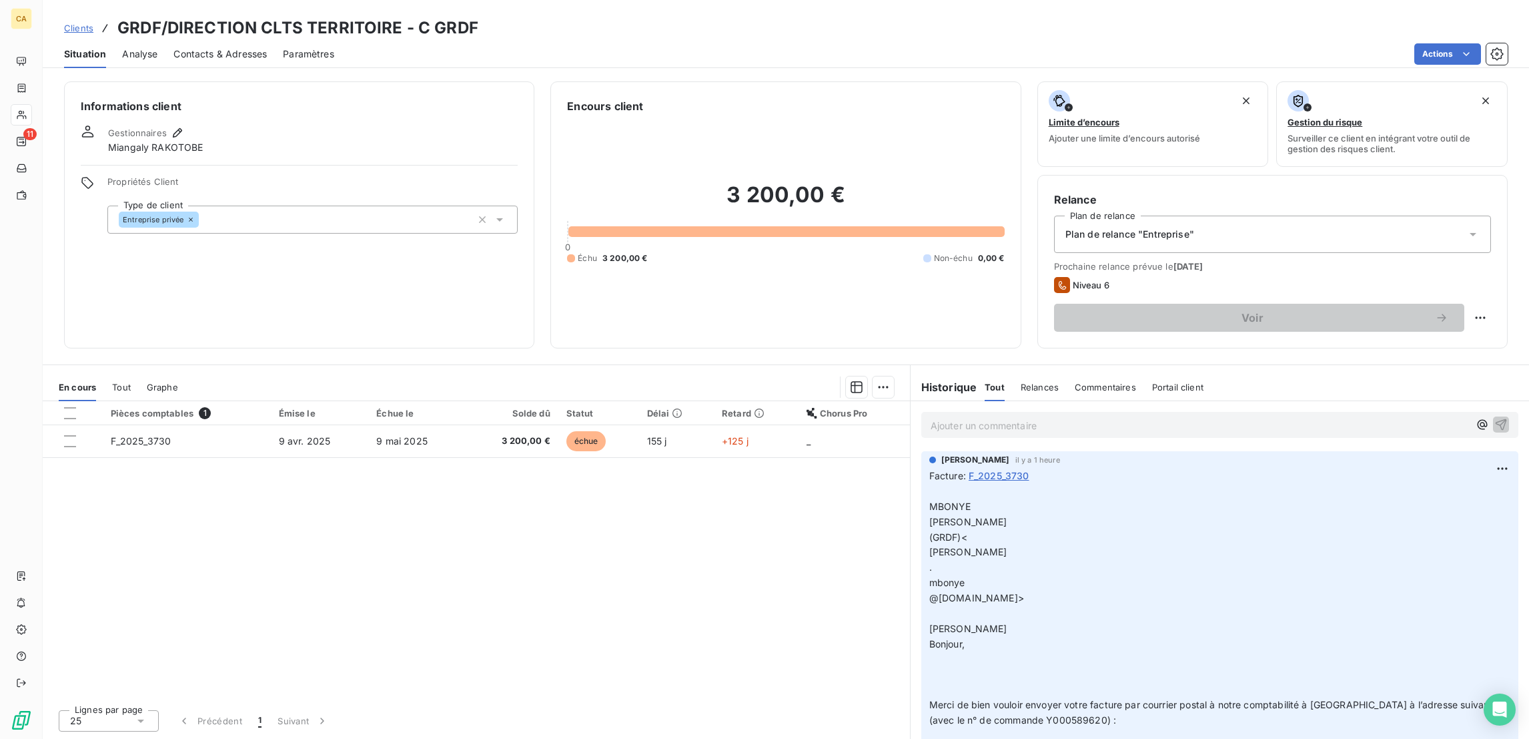
click at [543, 455] on div "Pièces comptables 1 Émise le Échue le Solde dû Statut Délai Retard Chorus Pro F…" at bounding box center [476, 550] width 867 height 298
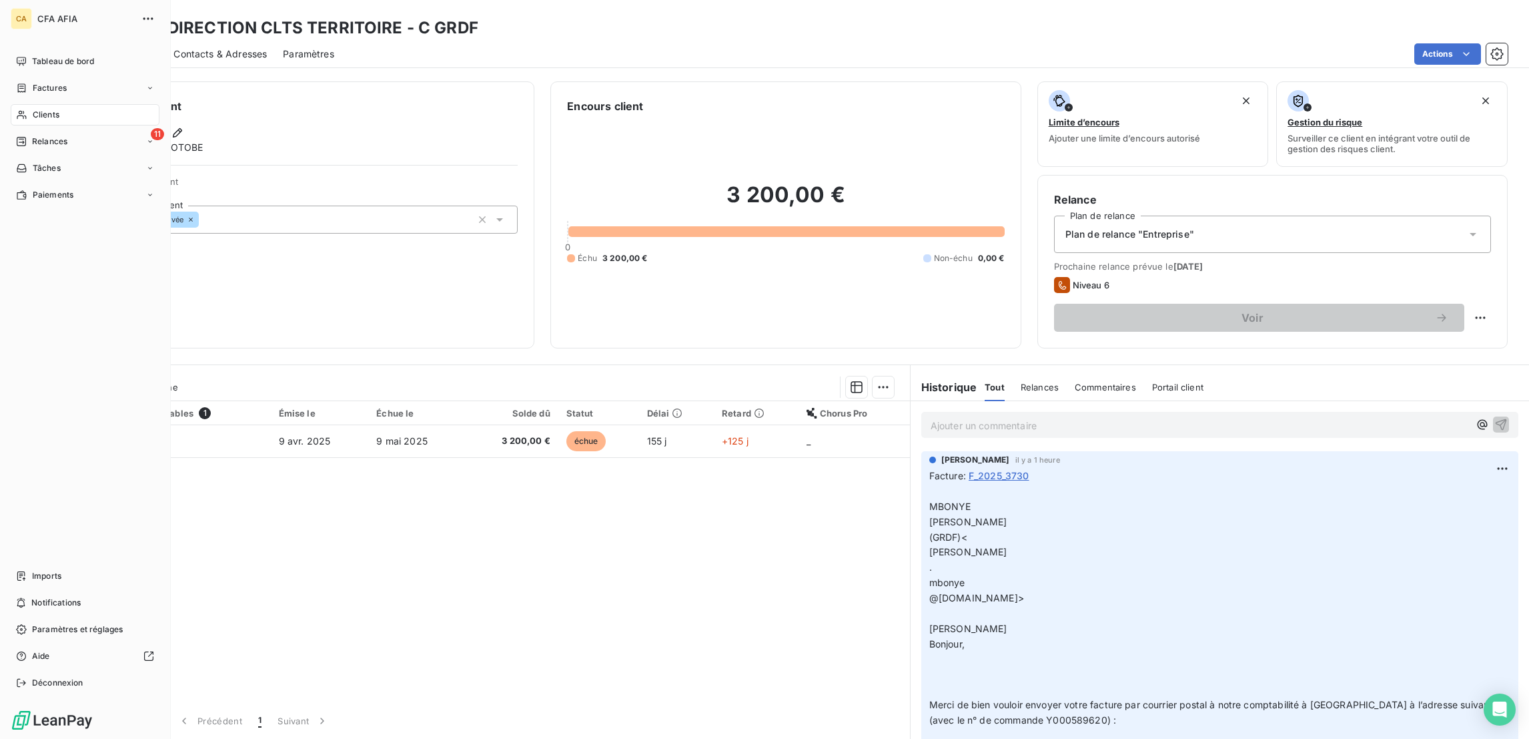
click at [38, 33] on div "CA CFA AFIA Tableau de bord Factures Clients 11 Relances Tâches Paiements Impor…" at bounding box center [85, 369] width 171 height 739
click at [41, 51] on div "Tableau de bord" at bounding box center [85, 61] width 149 height 21
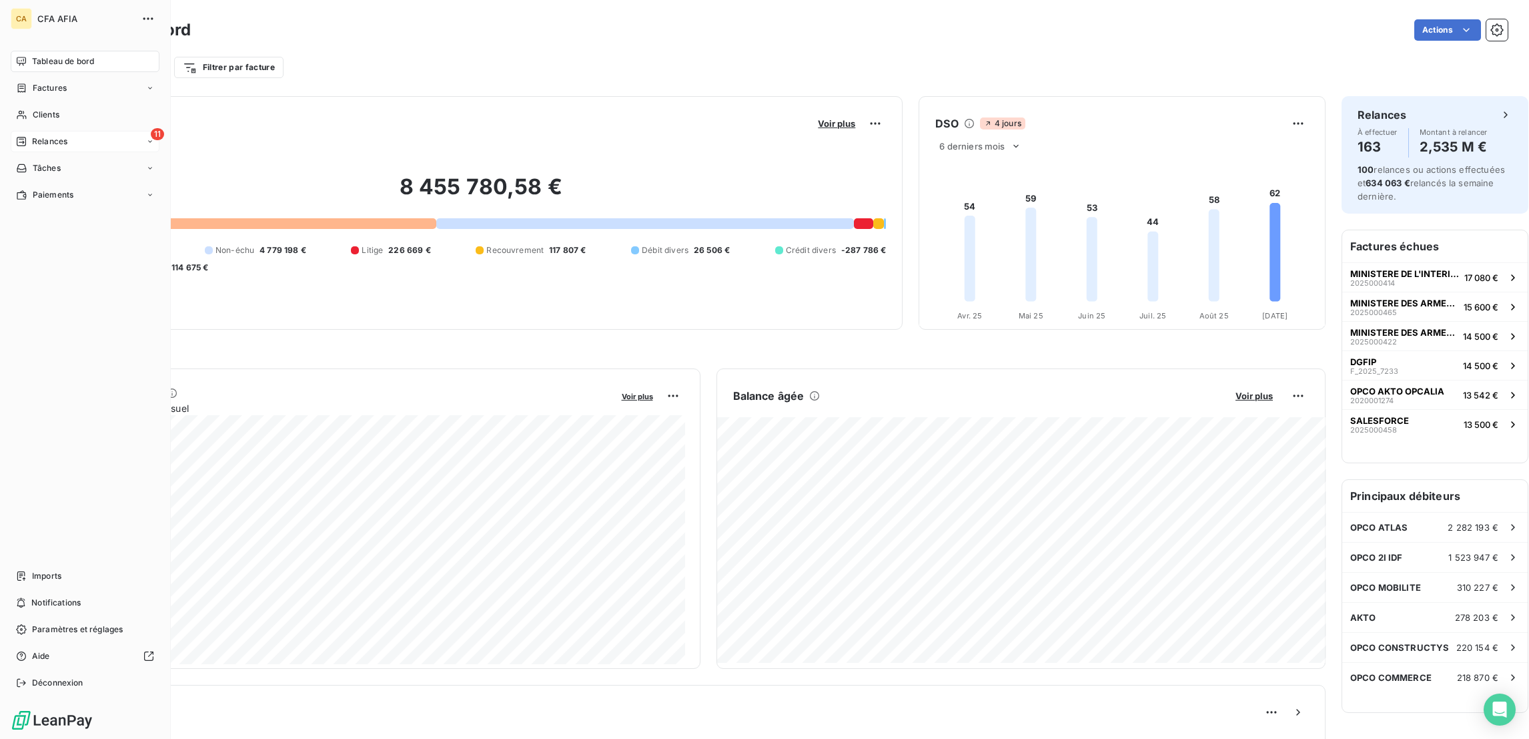
click at [53, 135] on span "Relances" at bounding box center [49, 141] width 35 height 12
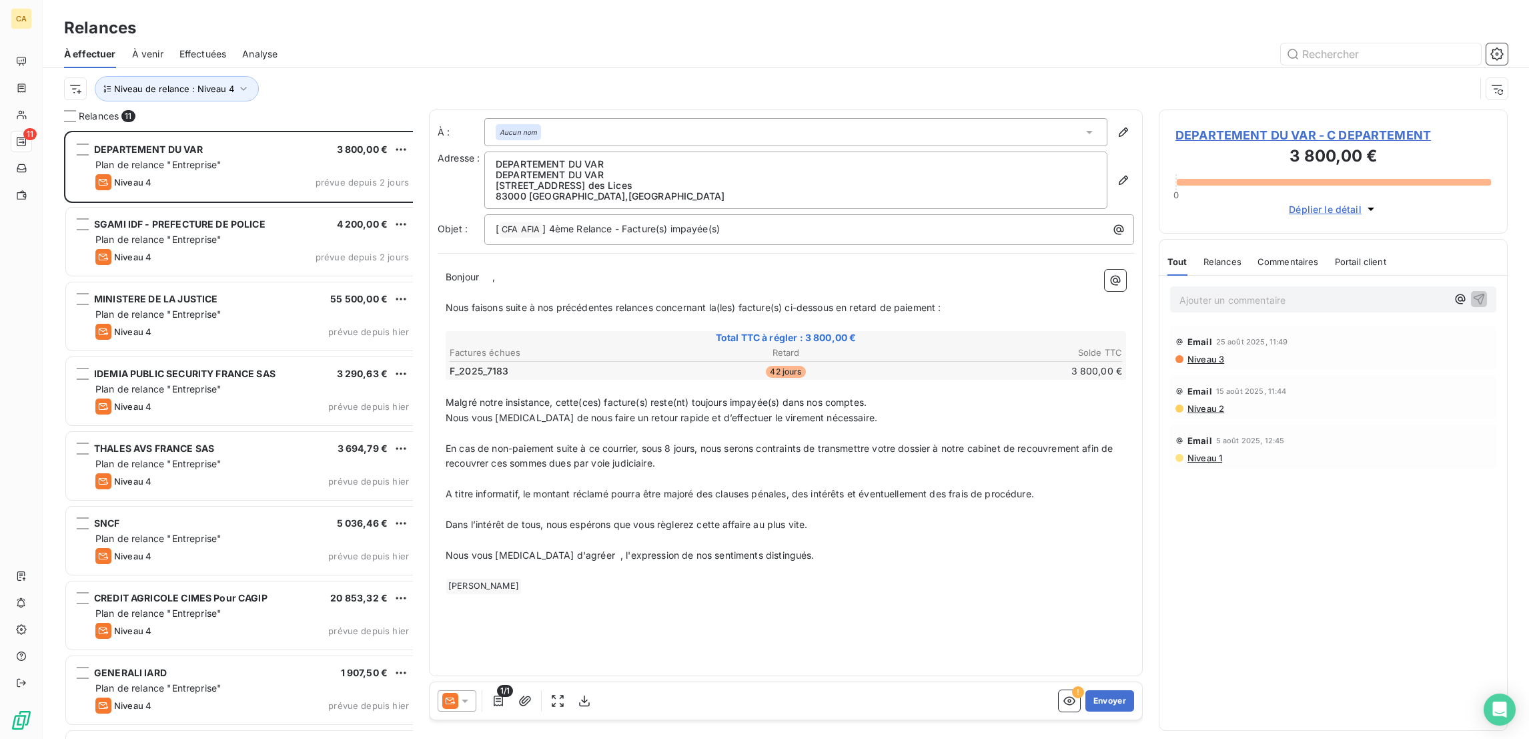
click at [1240, 126] on span "DEPARTEMENT DU VAR - C DEPARTEMENT" at bounding box center [1334, 135] width 316 height 18
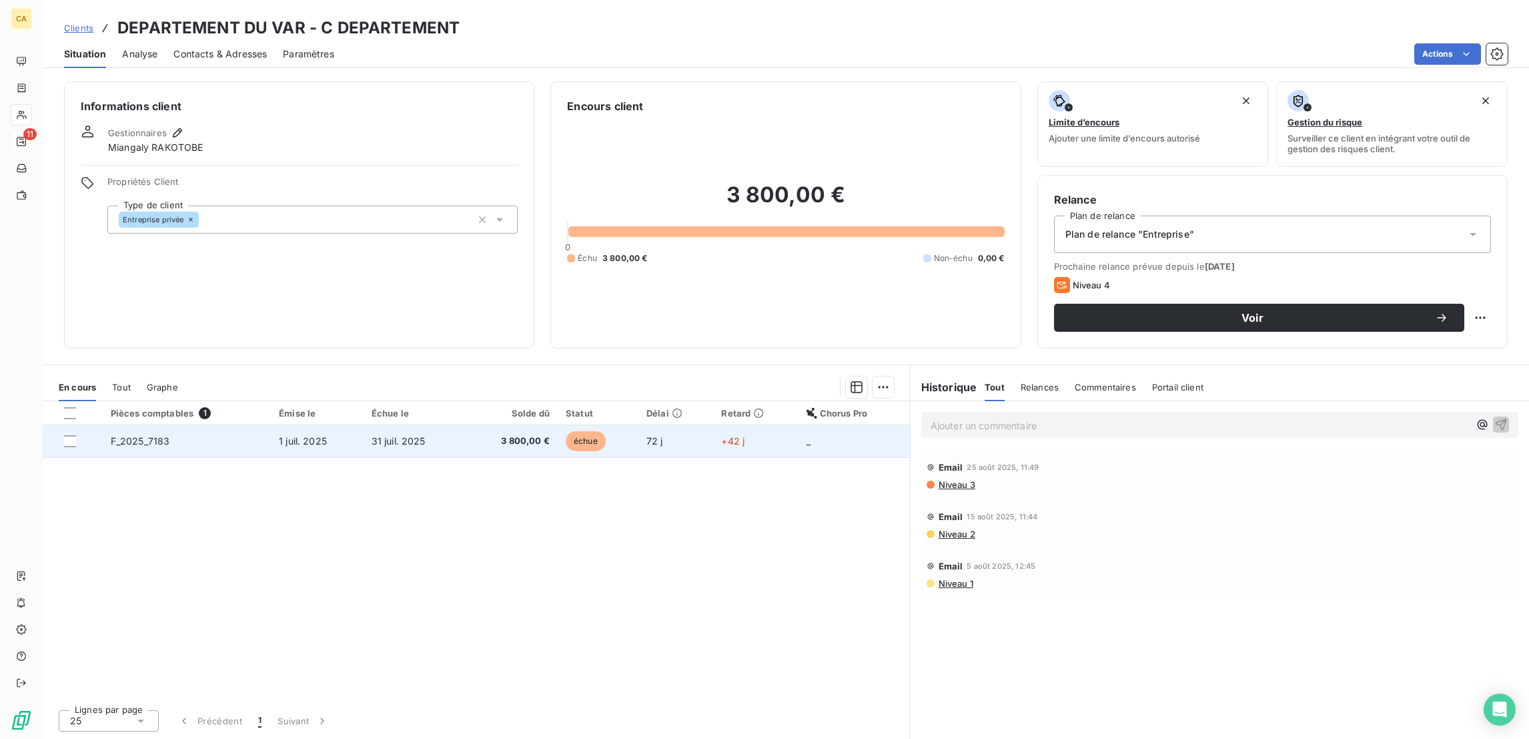
click at [175, 425] on td "F_2025_7183" at bounding box center [187, 441] width 168 height 32
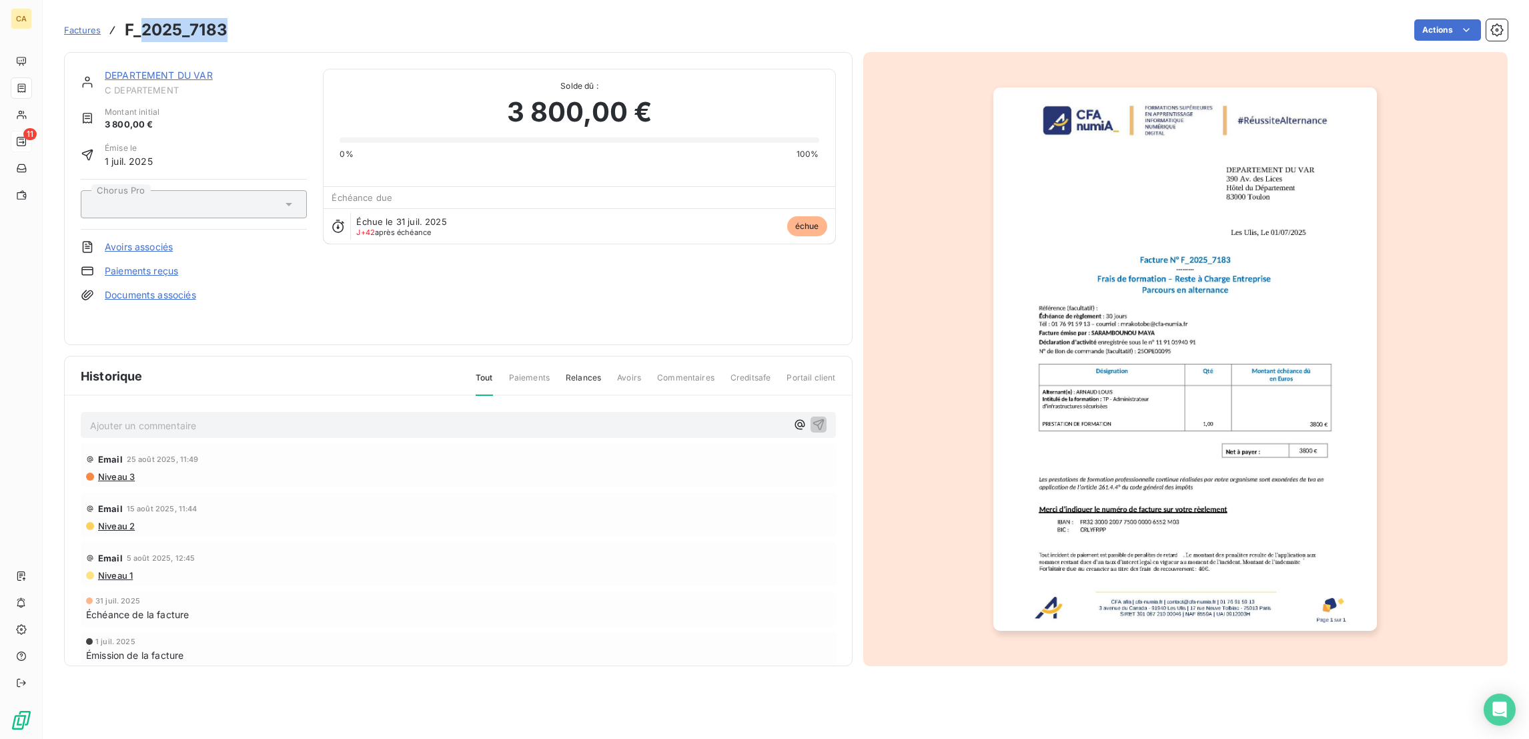
drag, startPoint x: 202, startPoint y: 25, endPoint x: 118, endPoint y: 23, distance: 84.1
click at [125, 23] on h3 "F_2025_7183" at bounding box center [176, 30] width 103 height 24
copy h3 "2025_7183"
drag, startPoint x: 698, startPoint y: 323, endPoint x: 828, endPoint y: 147, distance: 218.5
click at [828, 147] on div "Solde dû : 3 800,00 € 0% 100%" at bounding box center [579, 122] width 511 height 107
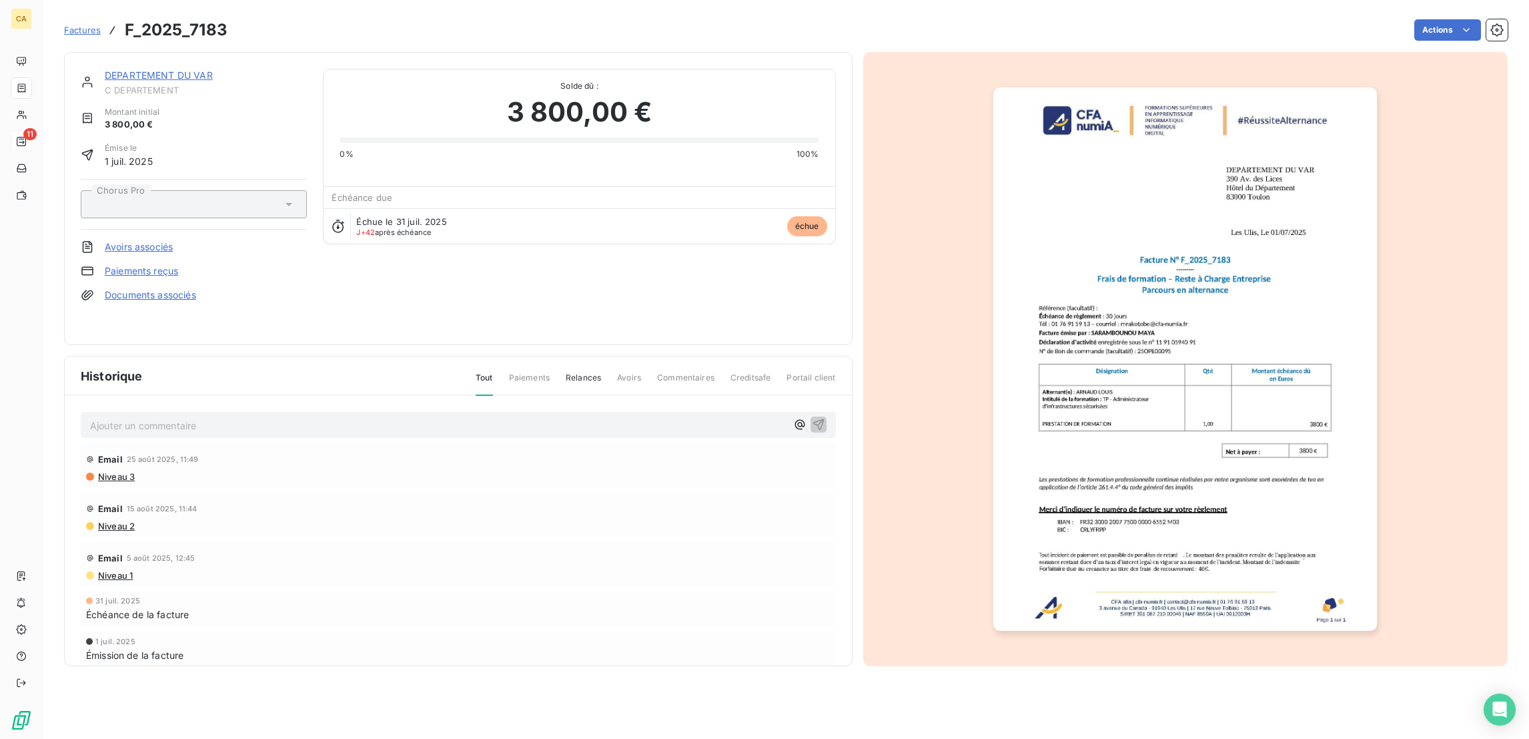
click at [306, 396] on div "Ajouter un commentaire ﻿ Email 25 août 2025, 11:49 Niveau 3 Email 15 août 2025,…" at bounding box center [458, 550] width 787 height 309
click at [306, 416] on div "Ajouter un commentaire ﻿" at bounding box center [438, 425] width 697 height 18
click at [167, 85] on span "C DEPARTEMENT" at bounding box center [206, 90] width 202 height 11
click at [169, 69] on link "DEPARTEMENT DU VAR" at bounding box center [159, 74] width 108 height 11
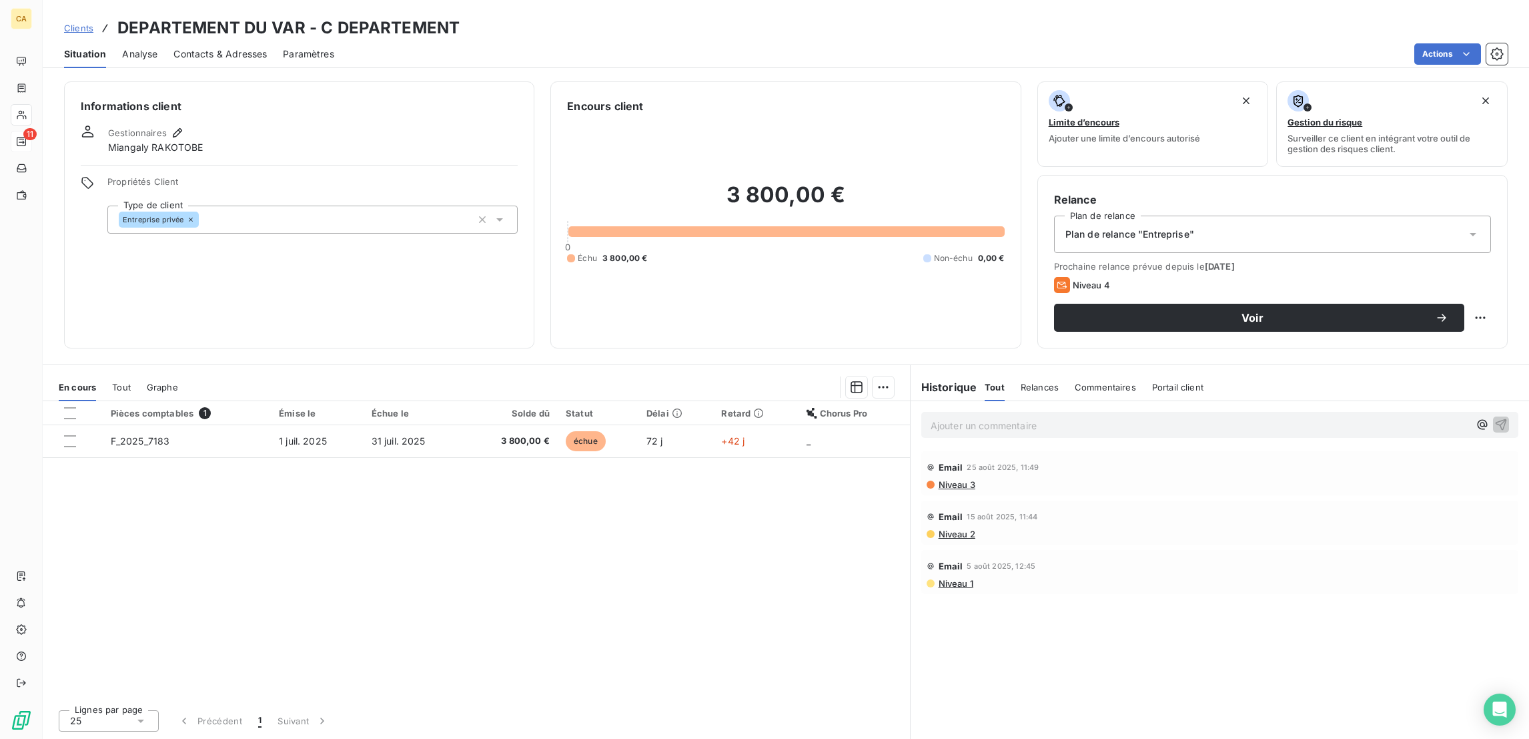
click at [226, 49] on div "Contacts & Adresses" at bounding box center [219, 54] width 93 height 28
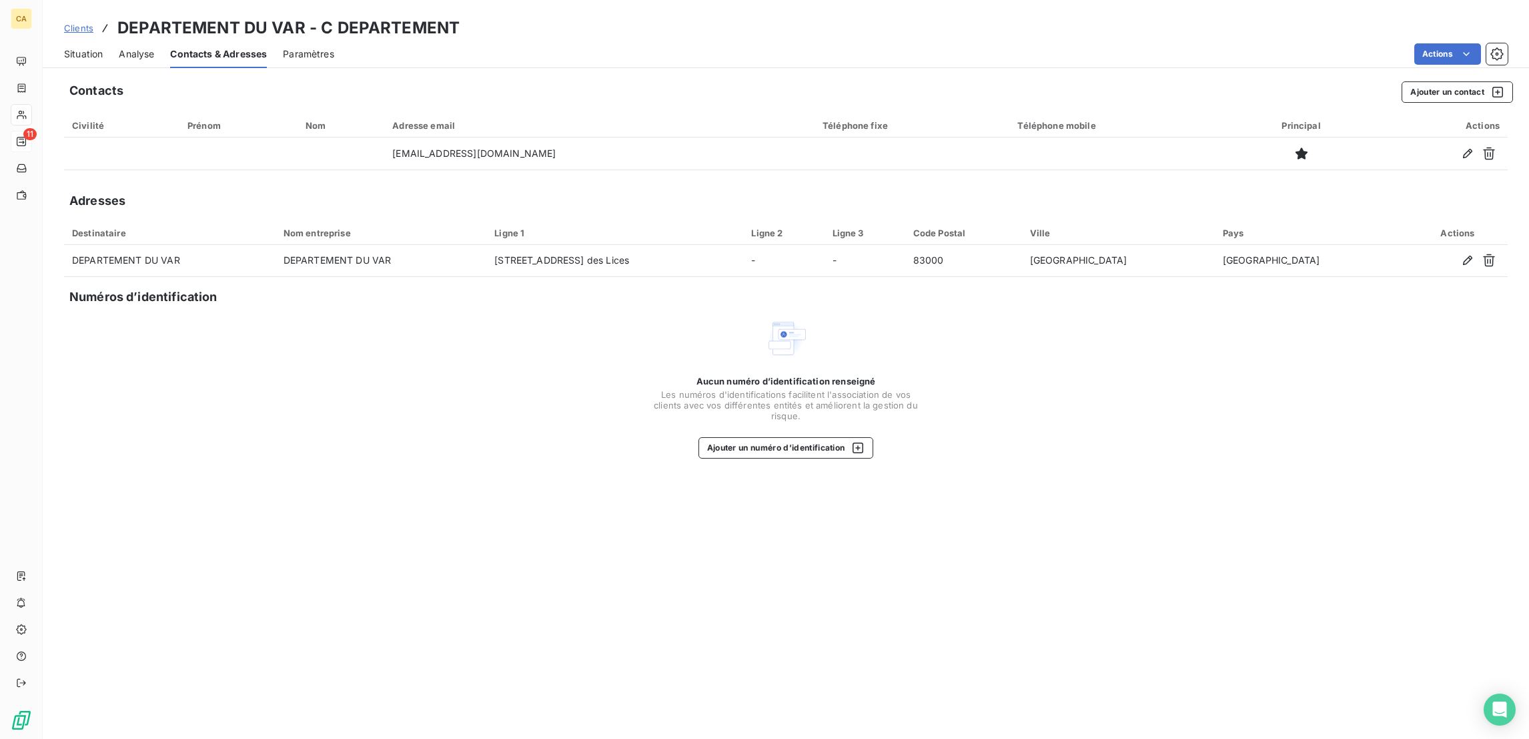
click at [73, 49] on div "Situation" at bounding box center [83, 54] width 39 height 28
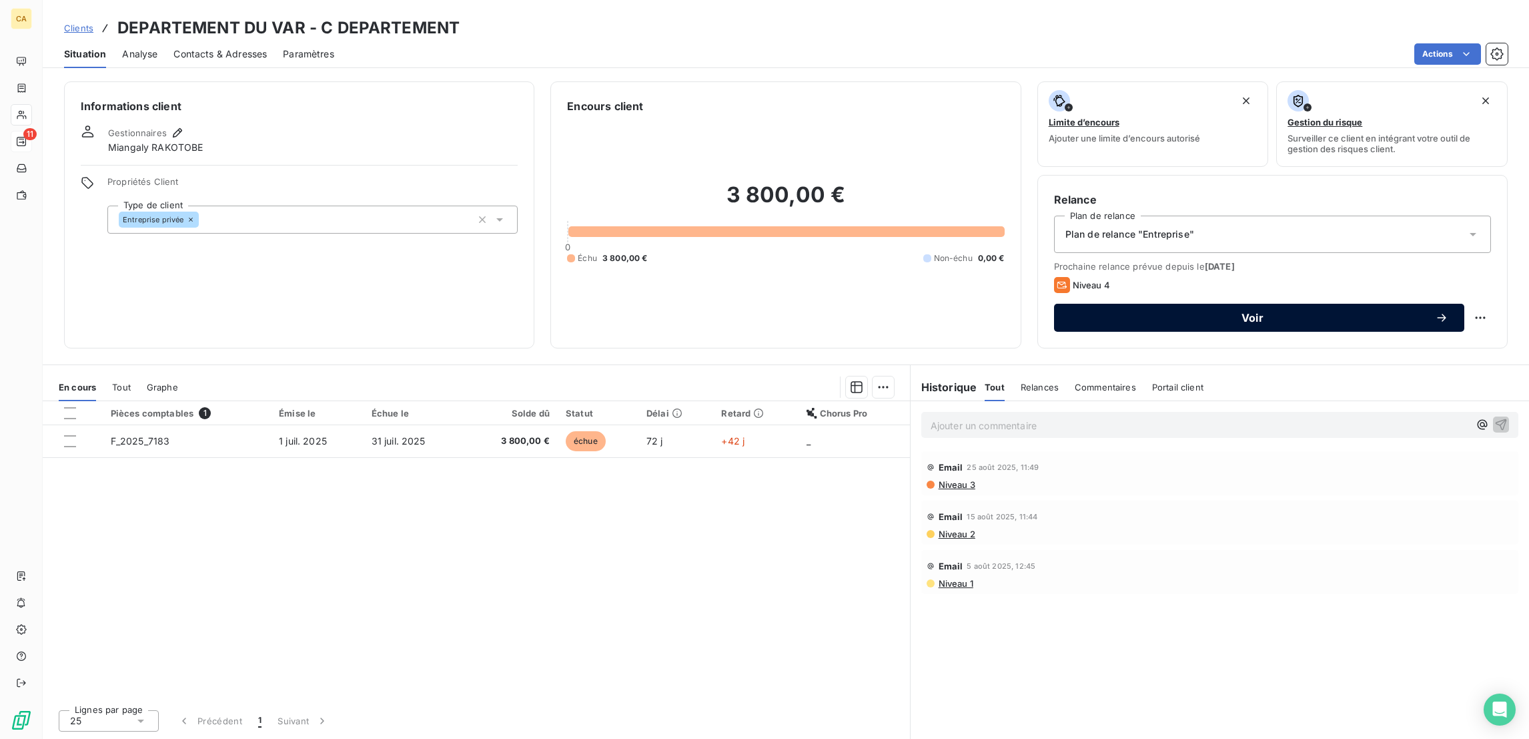
click at [1260, 312] on span "Voir" at bounding box center [1252, 317] width 365 height 11
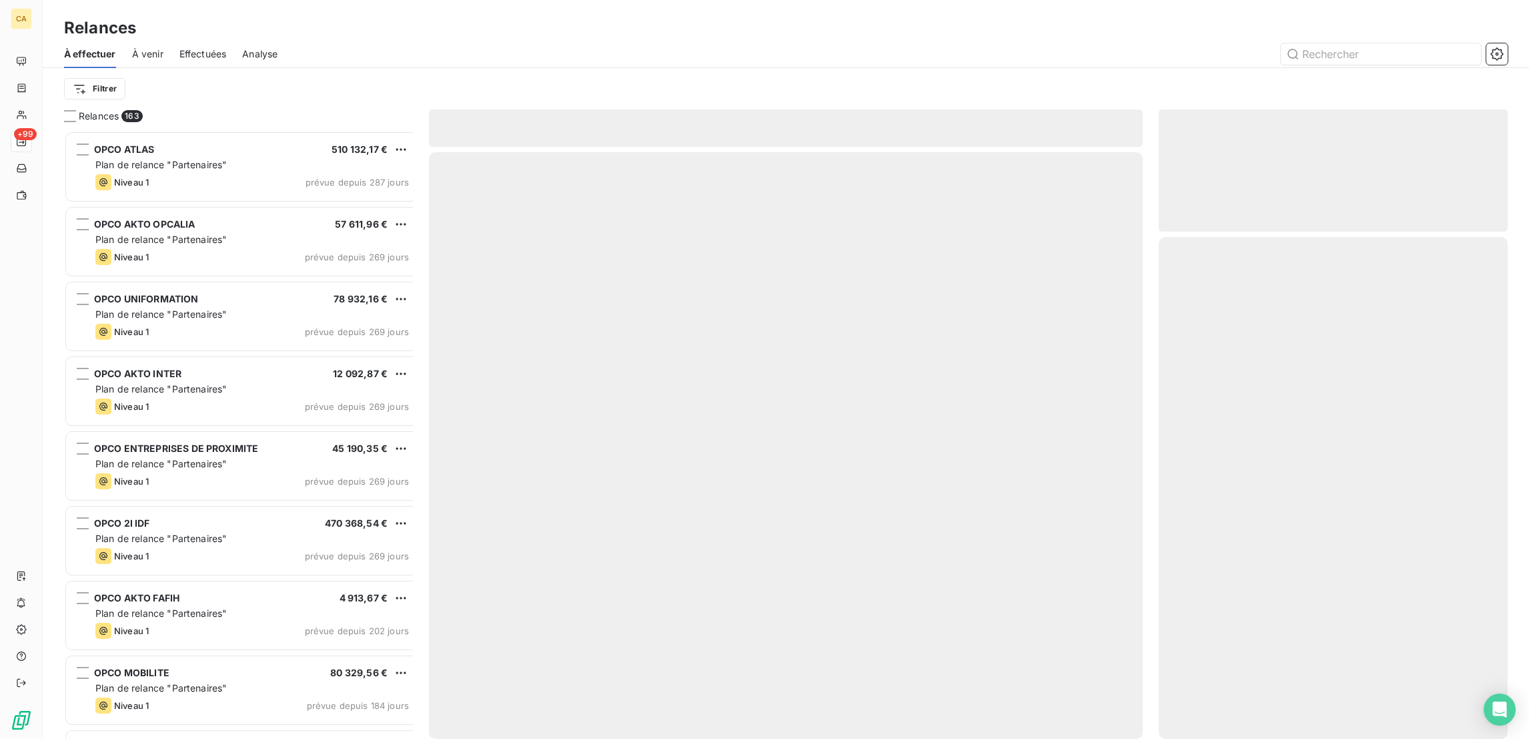
scroll to position [611, 342]
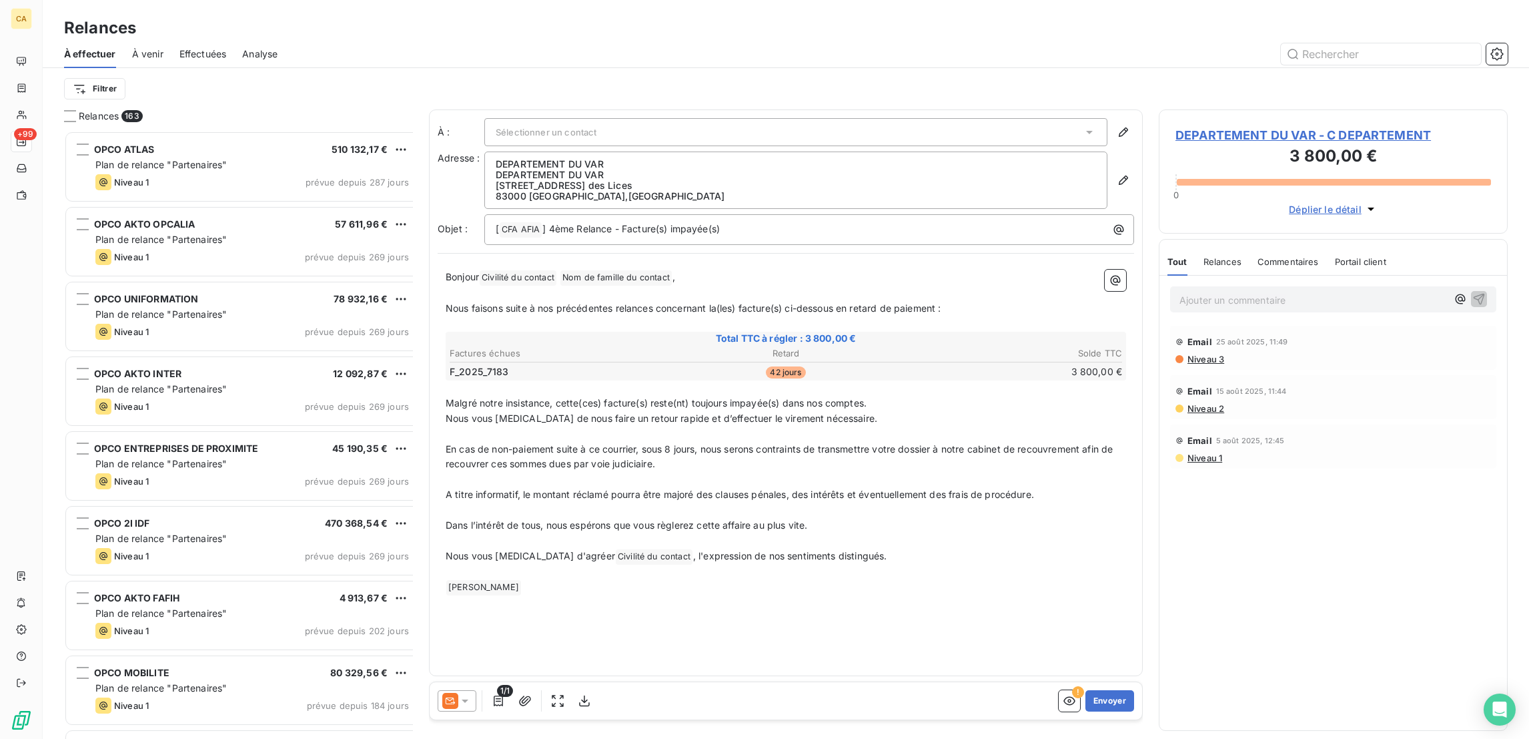
click at [450, 692] on div at bounding box center [457, 700] width 39 height 21
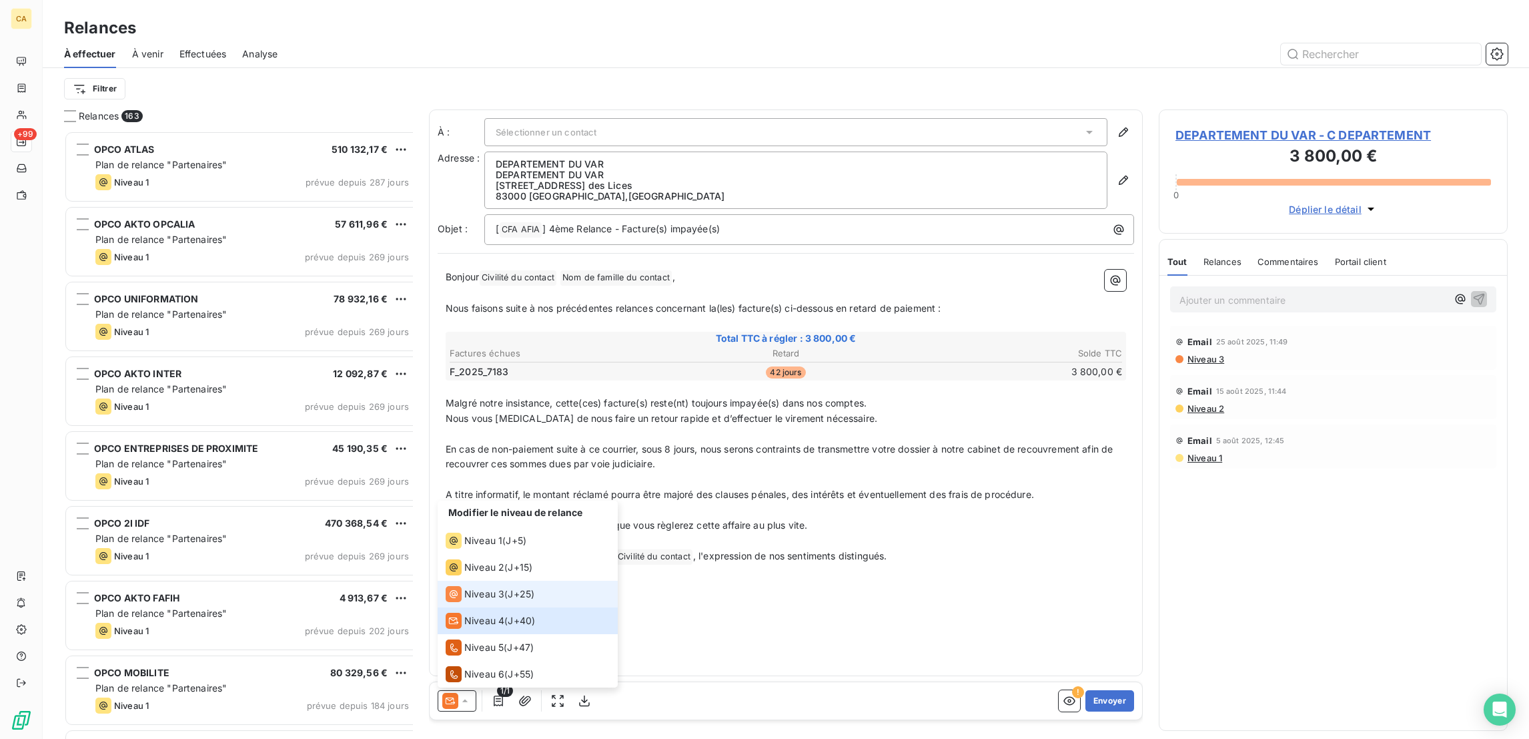
click at [464, 596] on li "Niveau 3 ( J+25 )" at bounding box center [528, 594] width 180 height 27
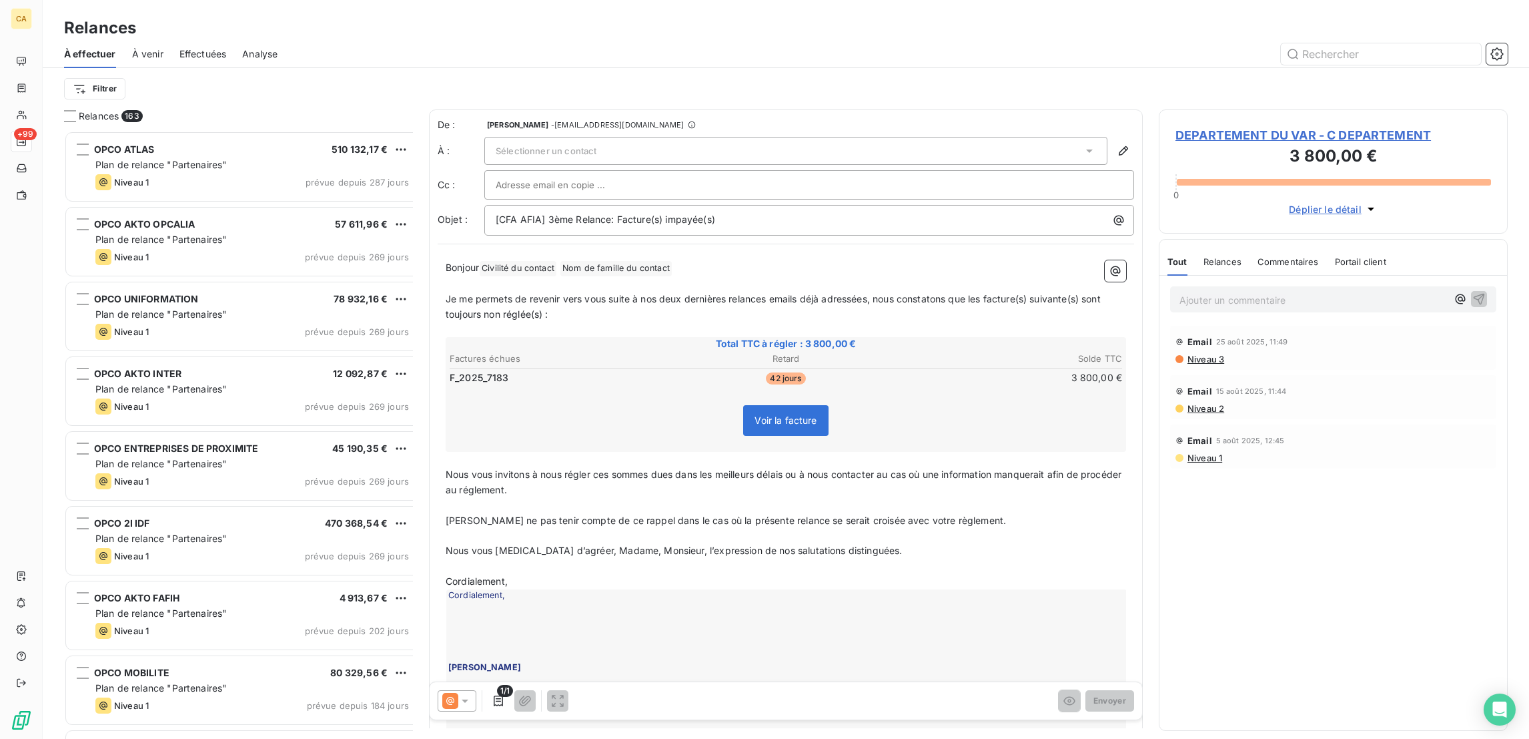
click at [615, 137] on div "Sélectionner un contact" at bounding box center [795, 151] width 623 height 28
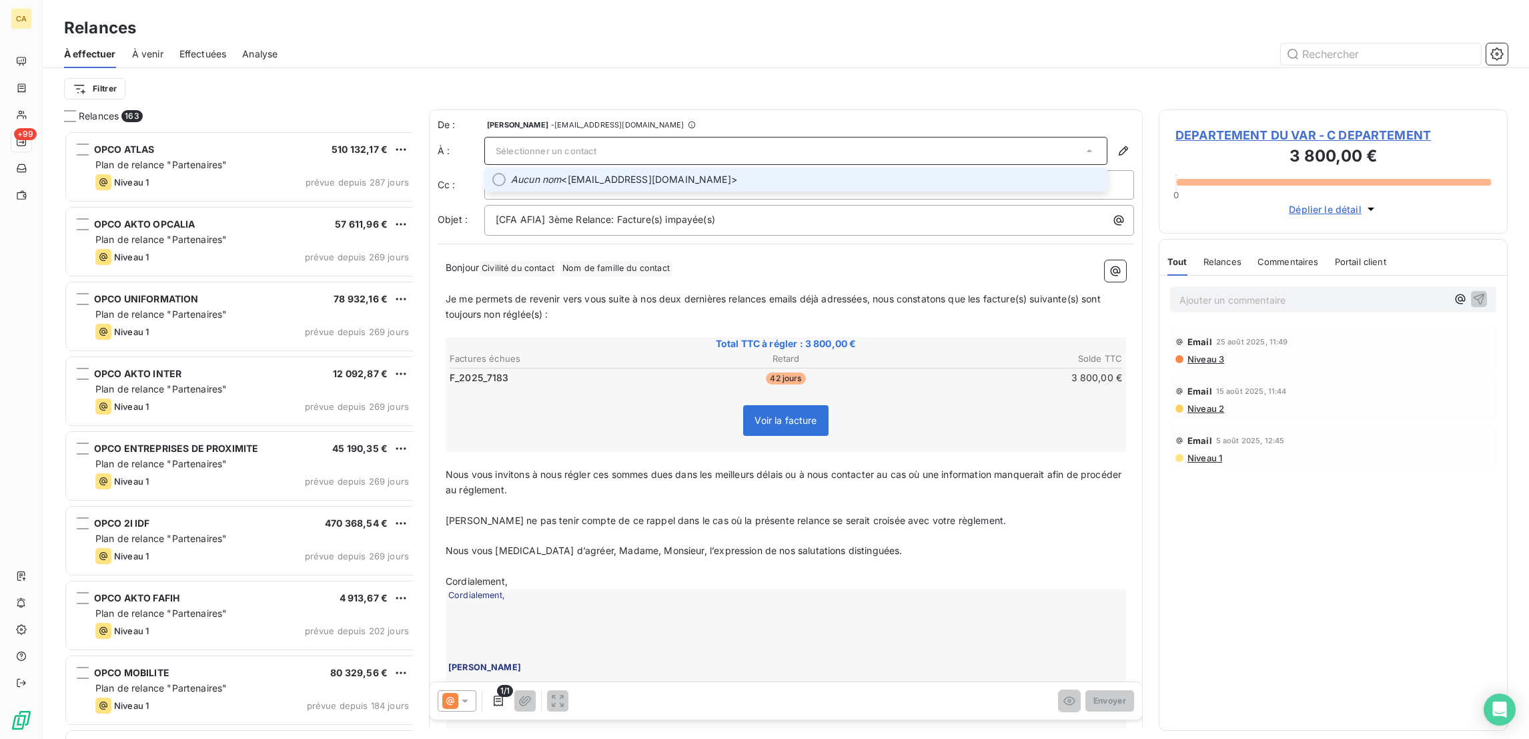
click at [616, 167] on li "Aucun nom <ebriglia@var.fr>" at bounding box center [795, 179] width 623 height 24
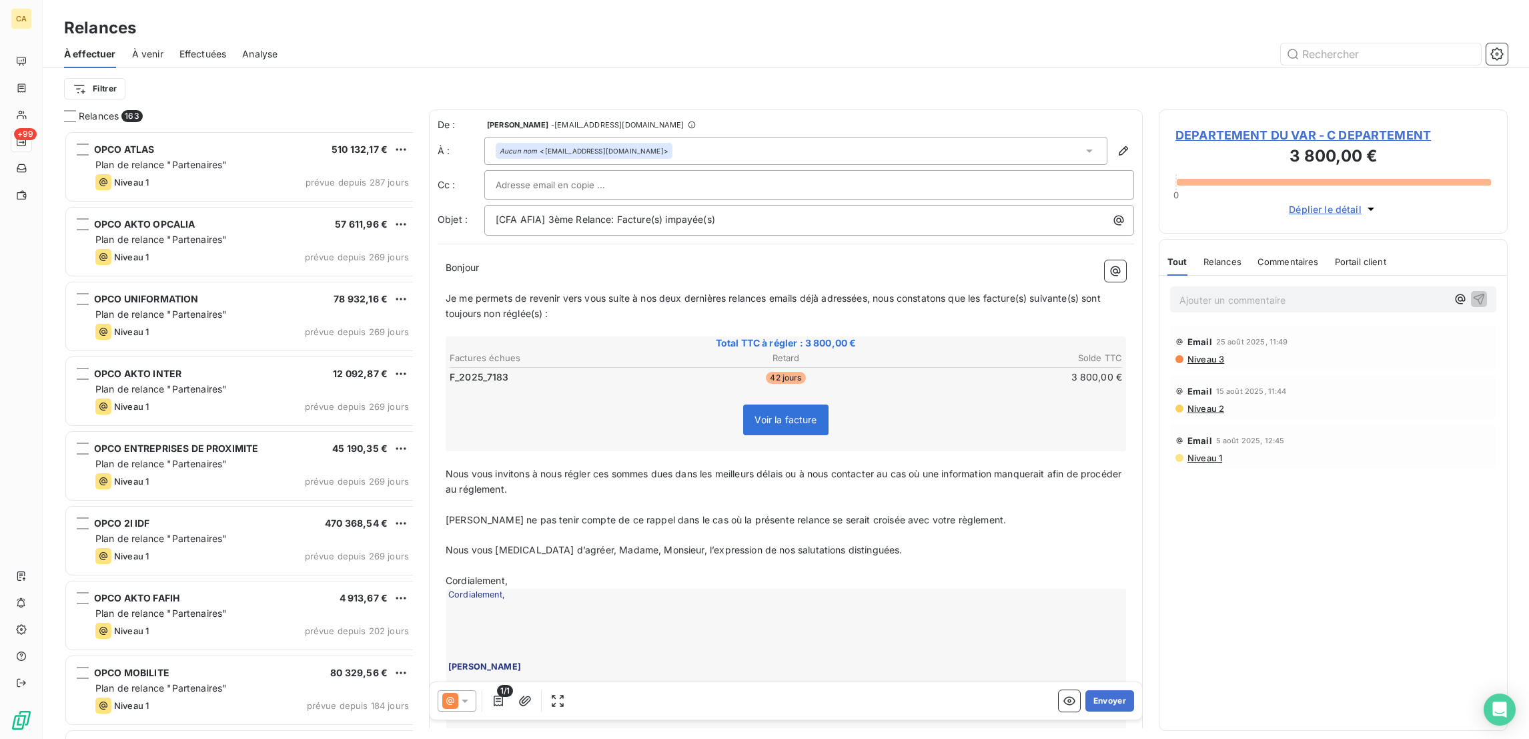
click at [1215, 126] on span "DEPARTEMENT DU VAR - C DEPARTEMENT" at bounding box center [1334, 135] width 316 height 18
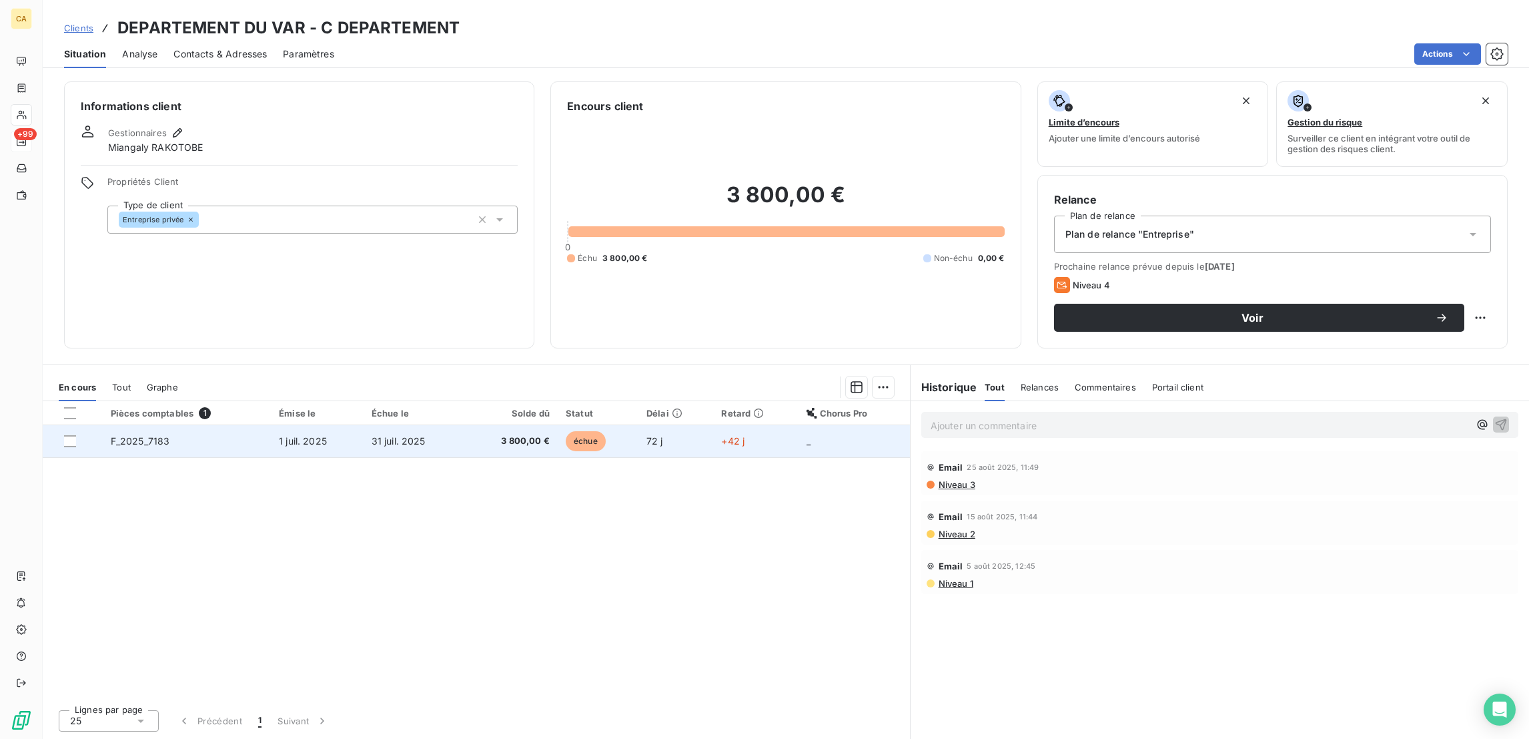
click at [338, 425] on td "1 juil. 2025" at bounding box center [317, 441] width 93 height 32
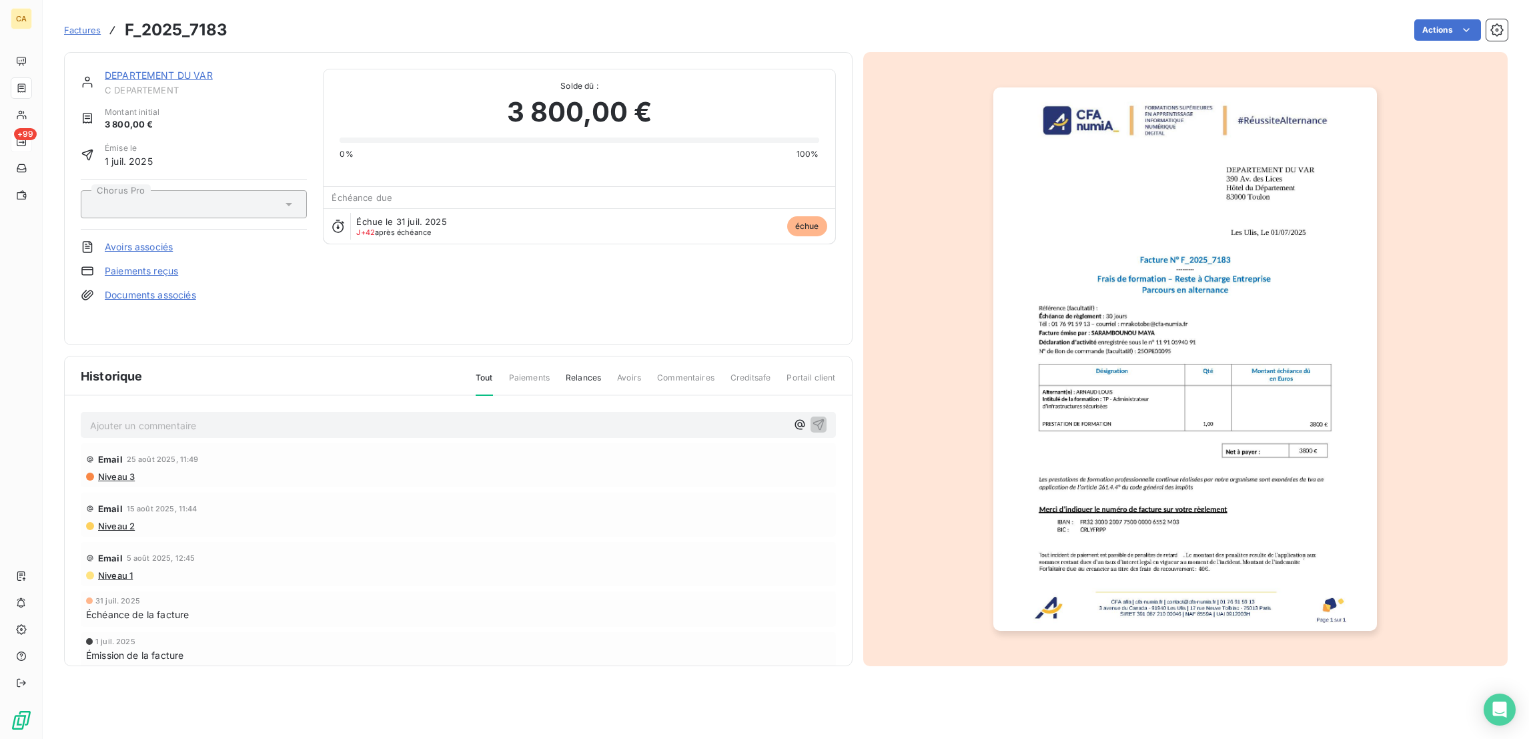
click at [177, 69] on link "DEPARTEMENT DU VAR" at bounding box center [159, 74] width 108 height 11
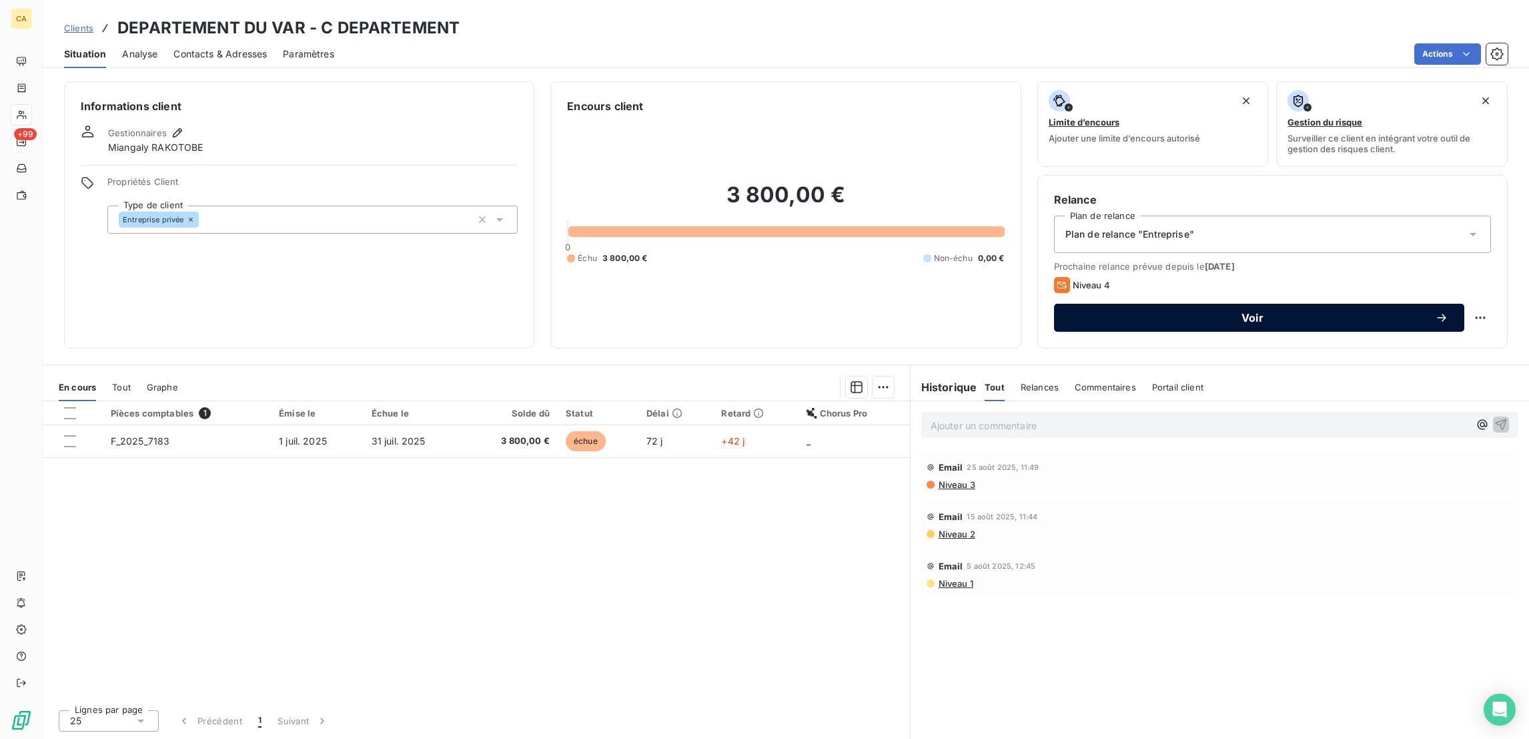
click at [1135, 312] on span "Voir" at bounding box center [1252, 317] width 365 height 11
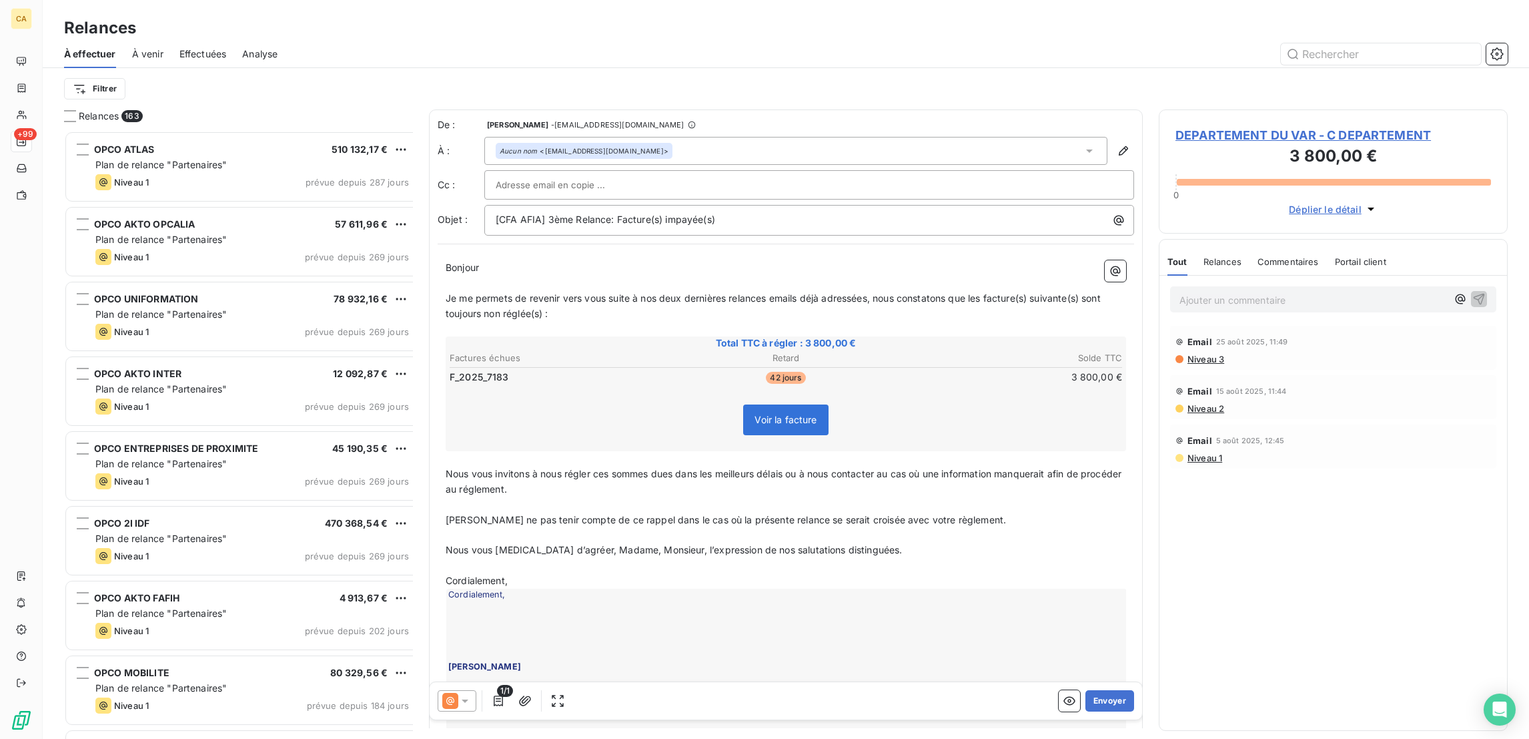
scroll to position [611, 342]
click at [442, 693] on span at bounding box center [450, 701] width 16 height 16
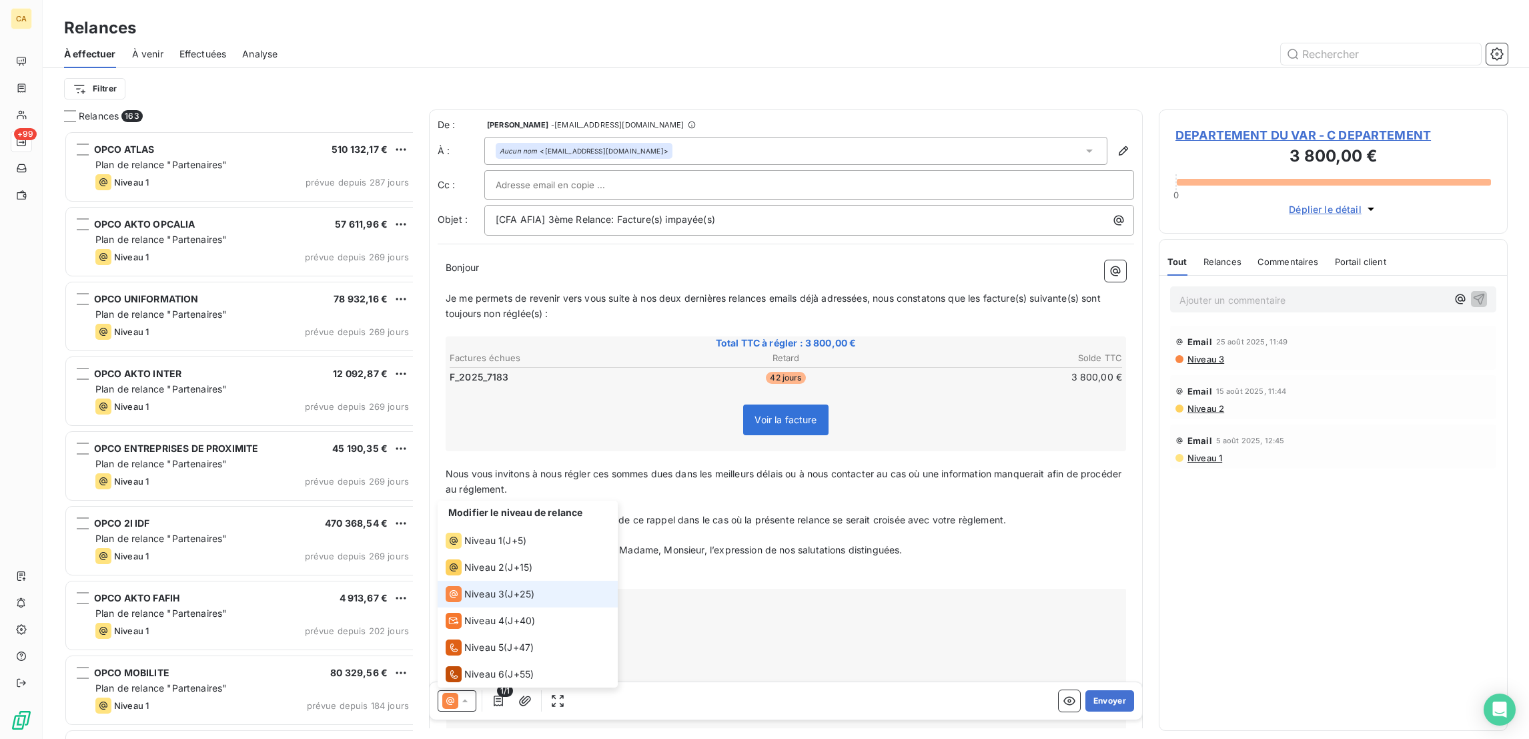
click at [442, 693] on span at bounding box center [450, 701] width 16 height 16
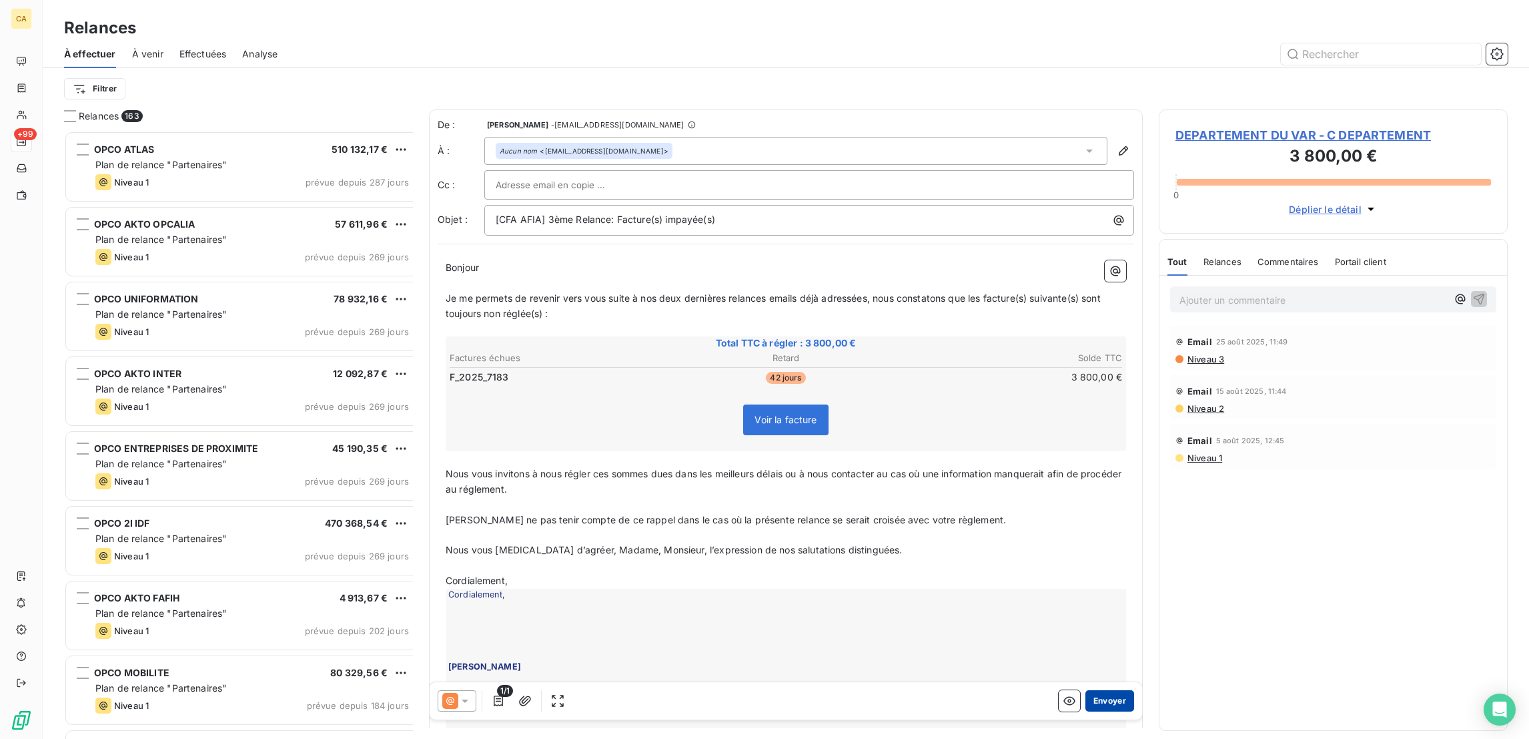
click at [1094, 690] on button "Envoyer" at bounding box center [1110, 700] width 49 height 21
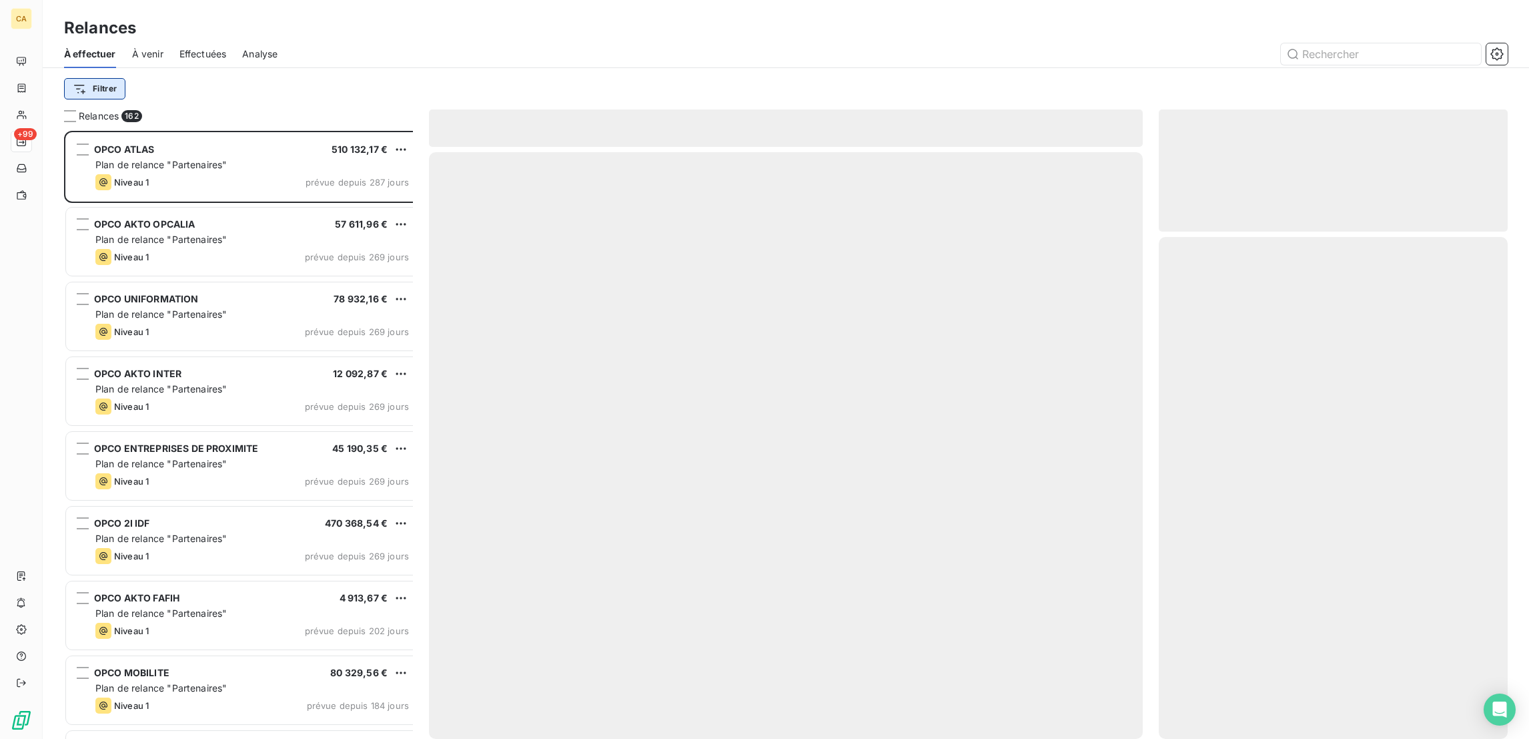
click at [85, 85] on html "CA +99 Relances À effectuer À venir Effectuées Analyse Filtrer Relances 162 OPC…" at bounding box center [764, 369] width 1529 height 739
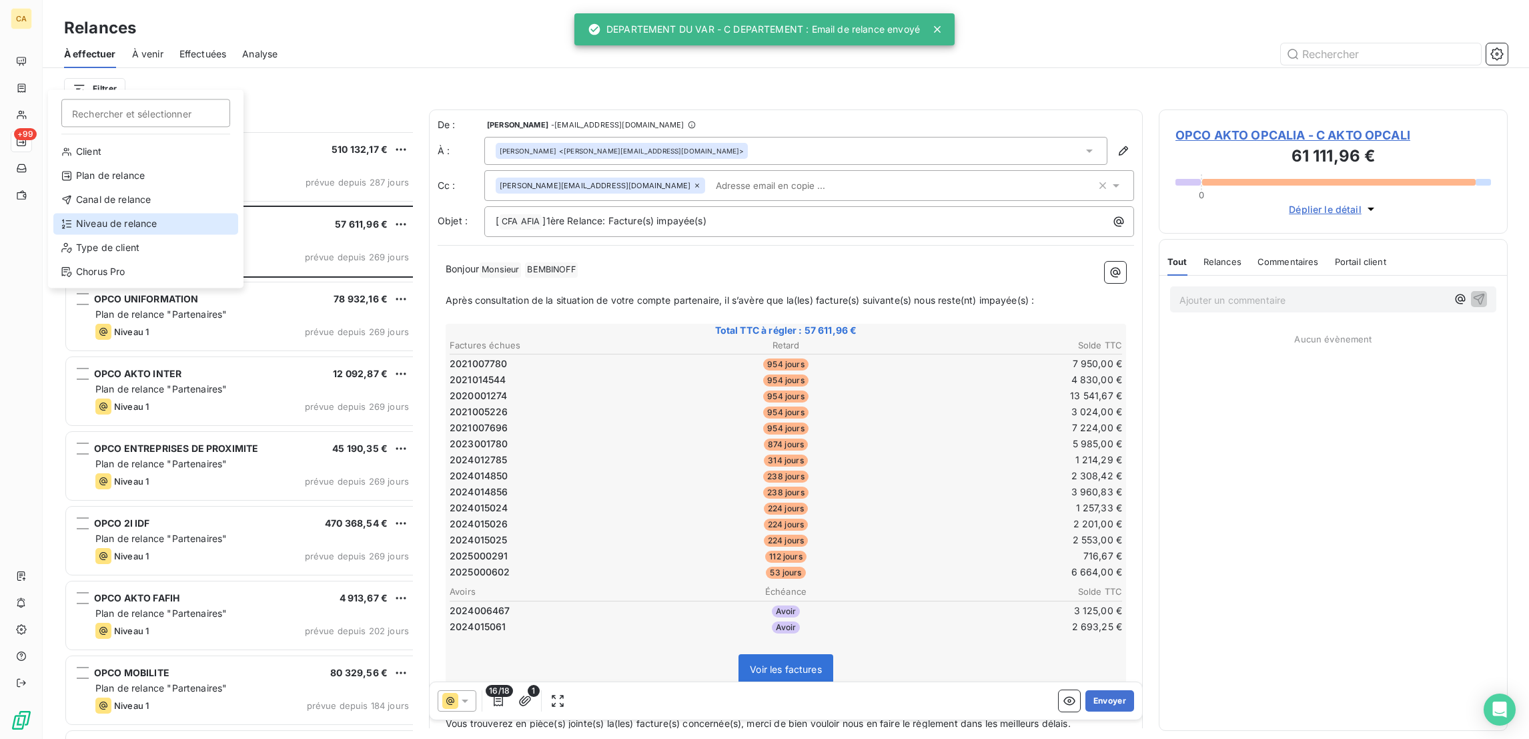
click at [101, 213] on div "Niveau de relance" at bounding box center [145, 223] width 185 height 21
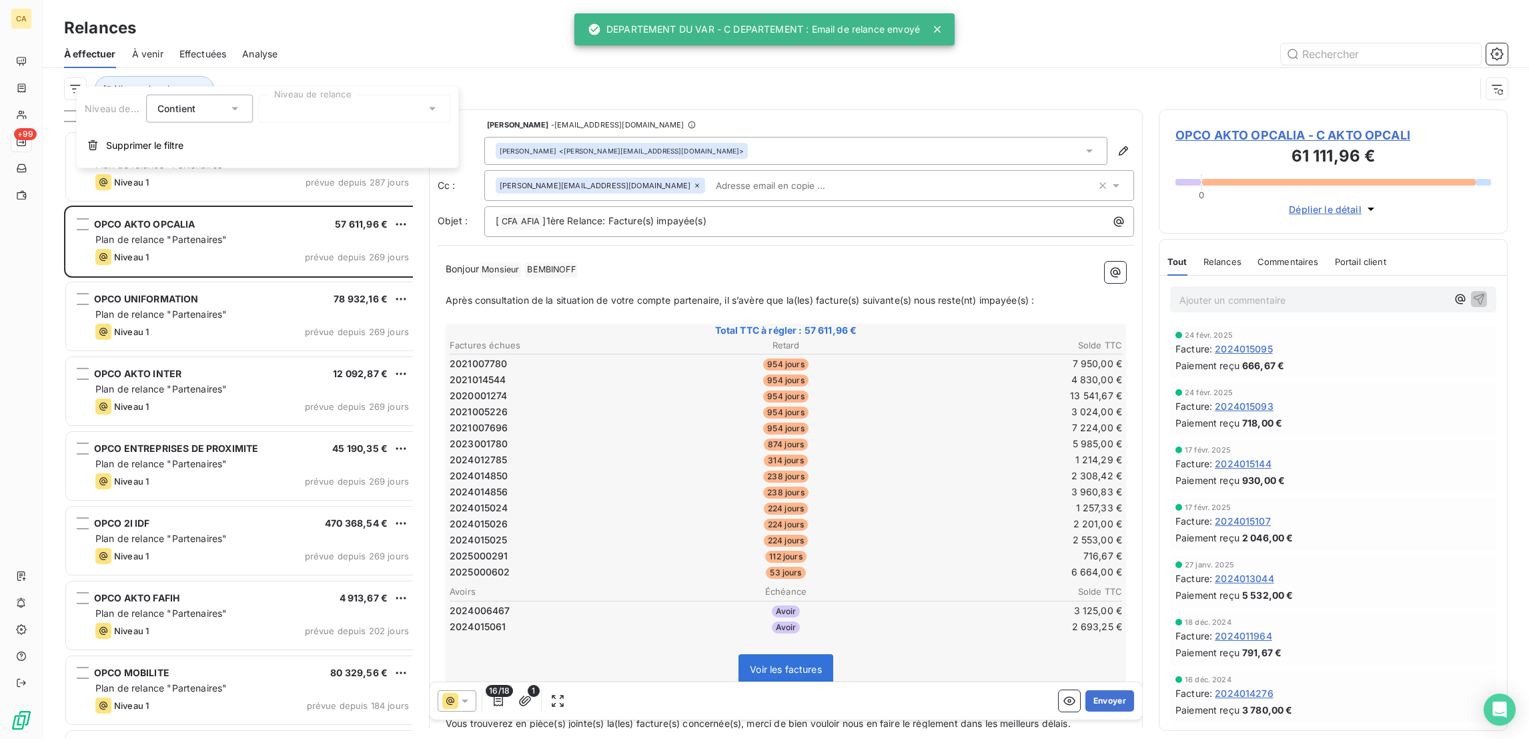
click at [296, 95] on div at bounding box center [354, 109] width 192 height 28
click at [280, 222] on li "Niveau 4" at bounding box center [354, 234] width 192 height 24
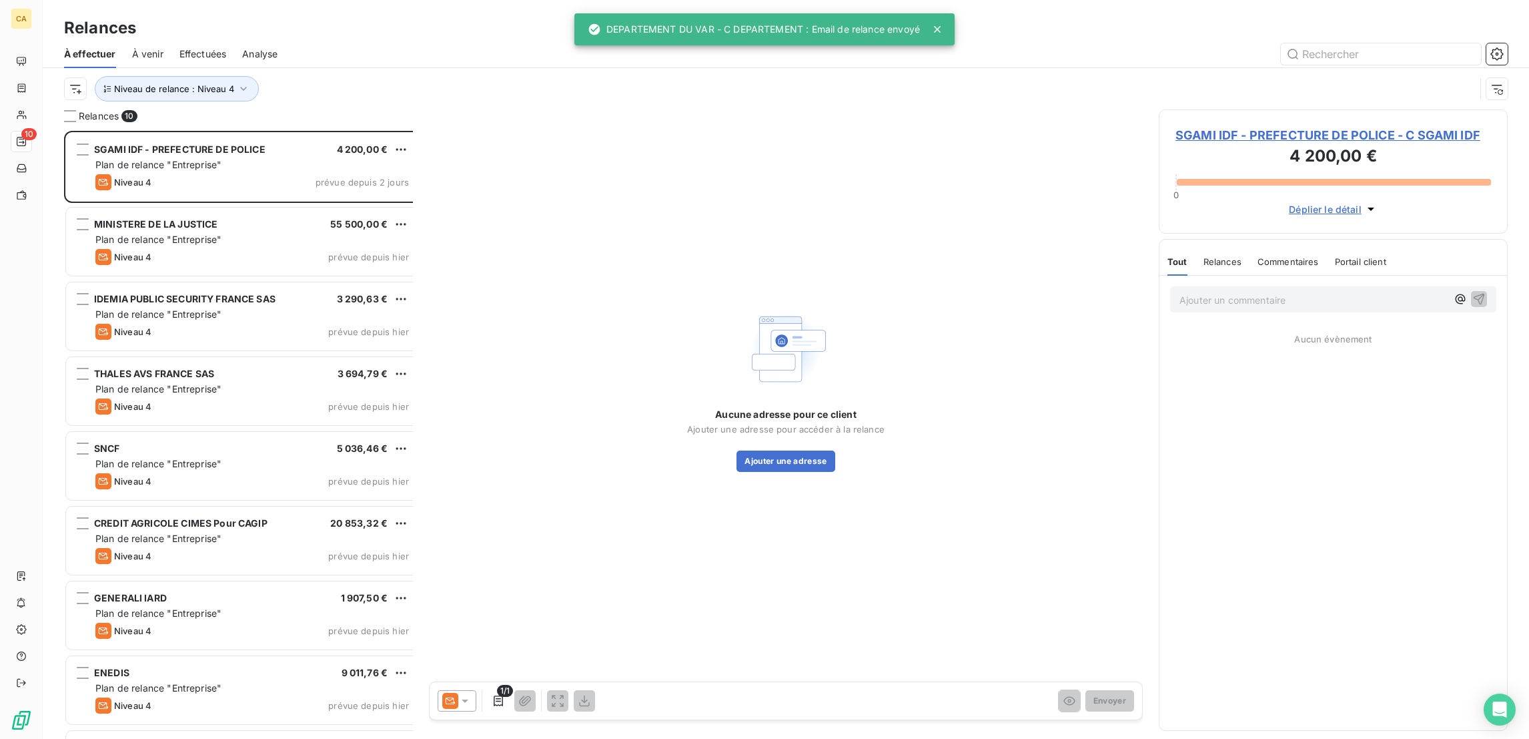
click at [342, 43] on div at bounding box center [901, 53] width 1214 height 21
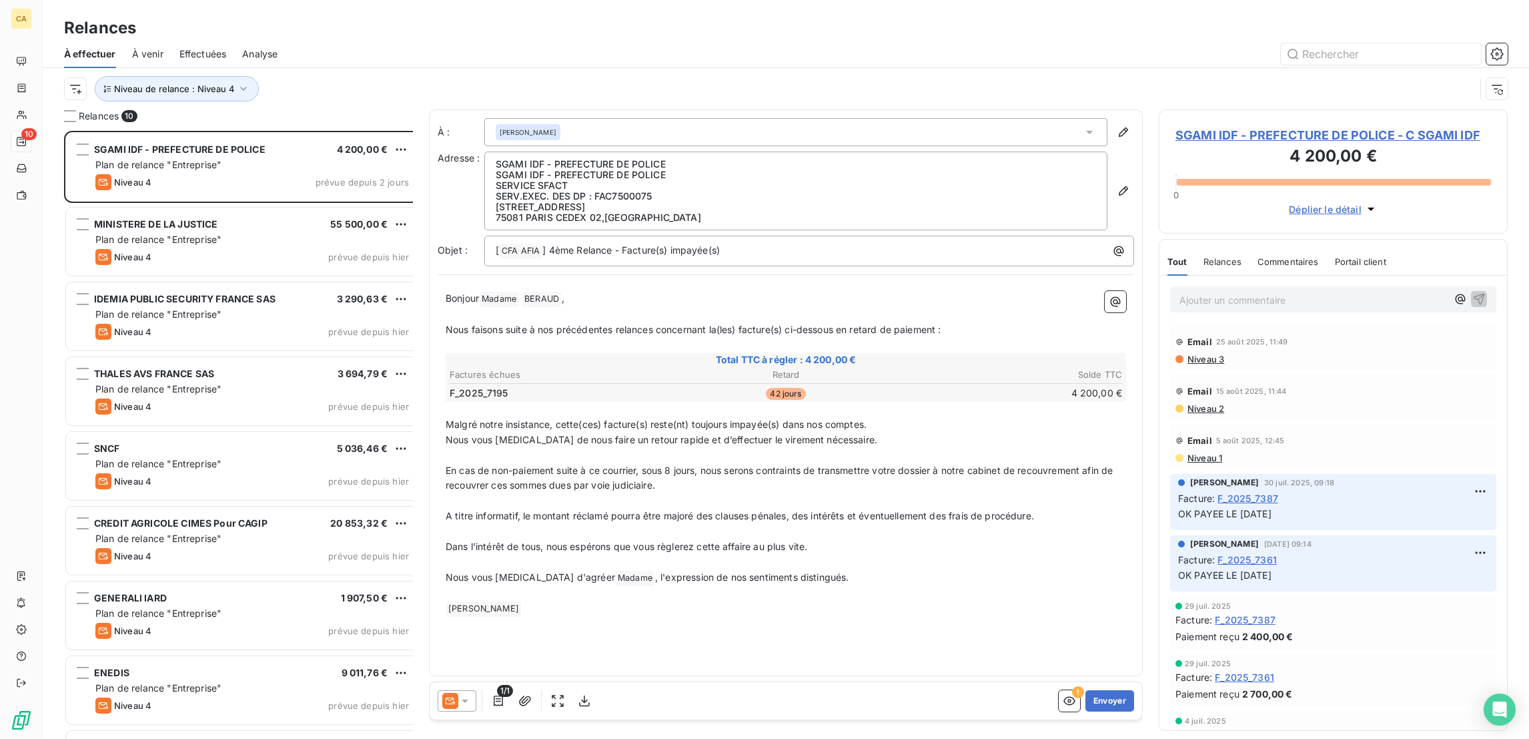
click at [1212, 126] on span "SGAMI IDF - PREFECTURE DE POLICE - C SGAMI IDF" at bounding box center [1334, 135] width 316 height 18
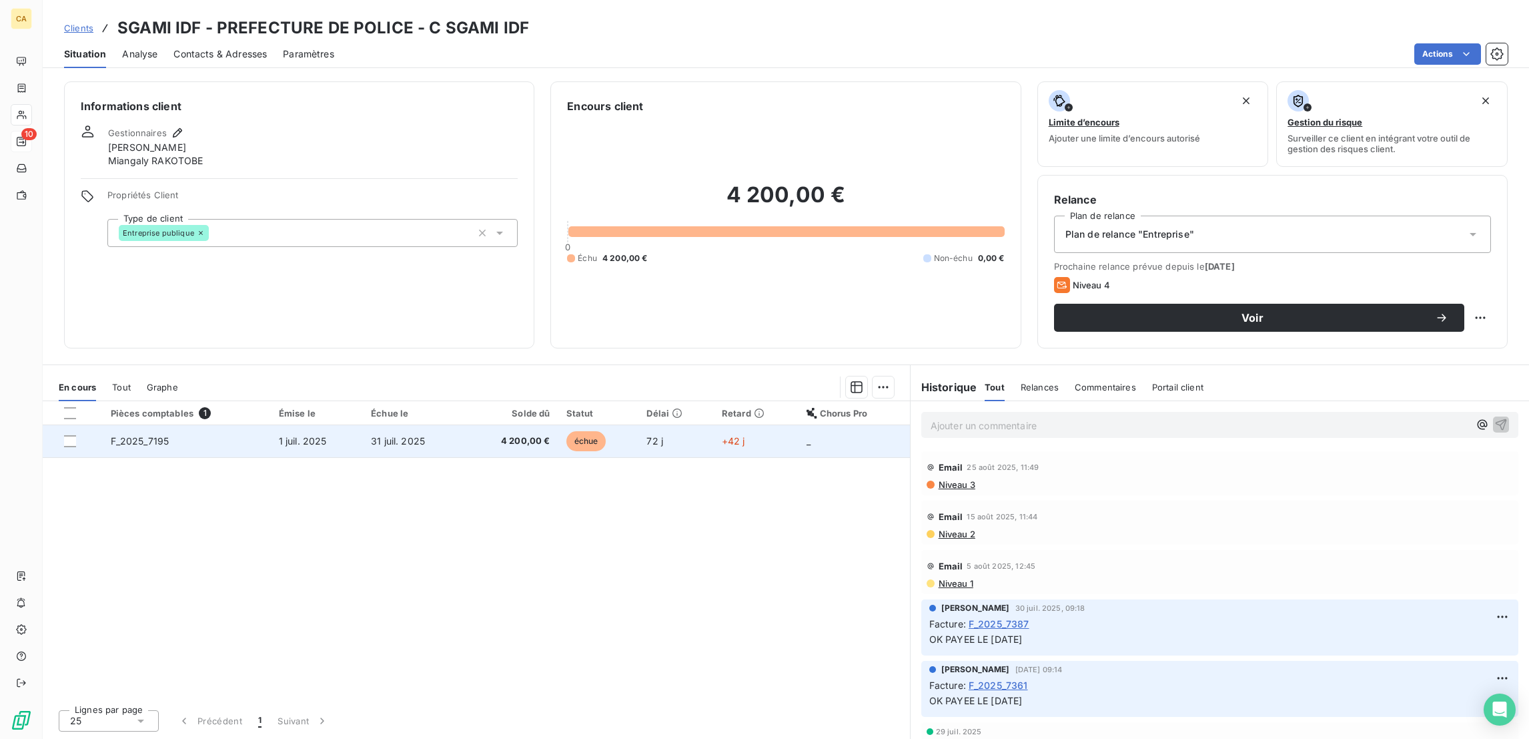
click at [246, 425] on td "F_2025_7195" at bounding box center [187, 441] width 168 height 32
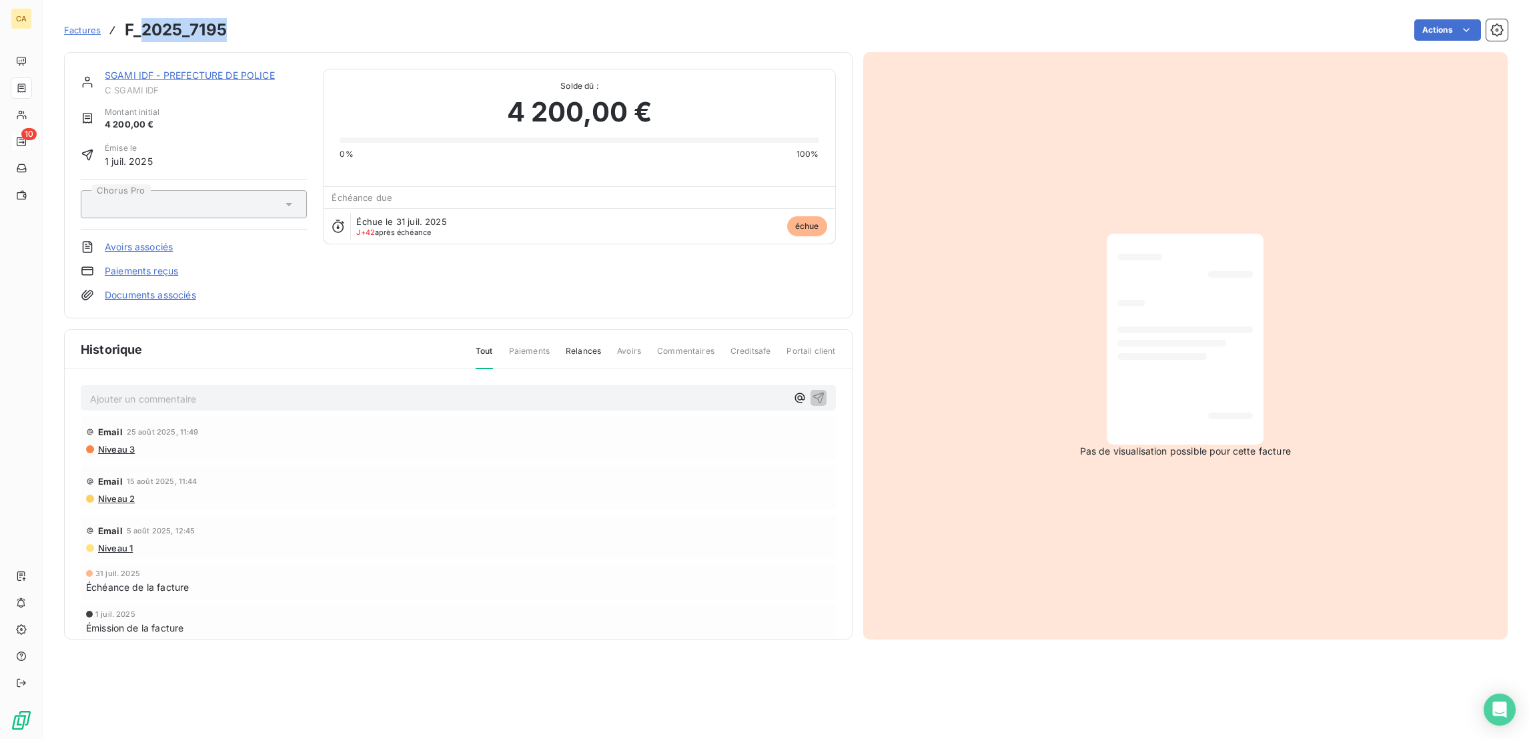
drag, startPoint x: 208, startPoint y: 27, endPoint x: 119, endPoint y: 33, distance: 88.3
click at [119, 33] on div "Factures F_2025_7195 Actions" at bounding box center [786, 30] width 1444 height 28
copy h3 "2025_7195"
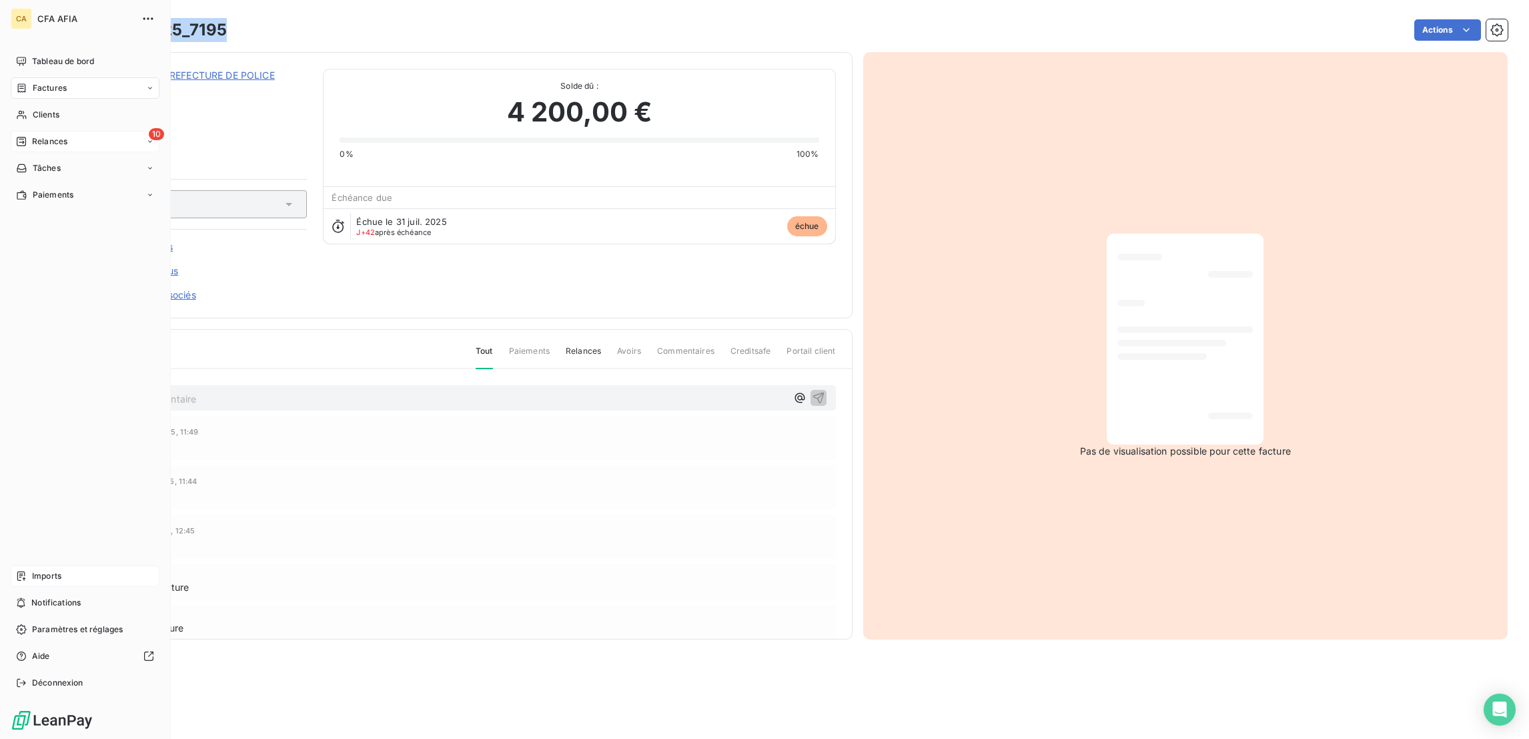
click at [17, 581] on icon at bounding box center [21, 575] width 8 height 9
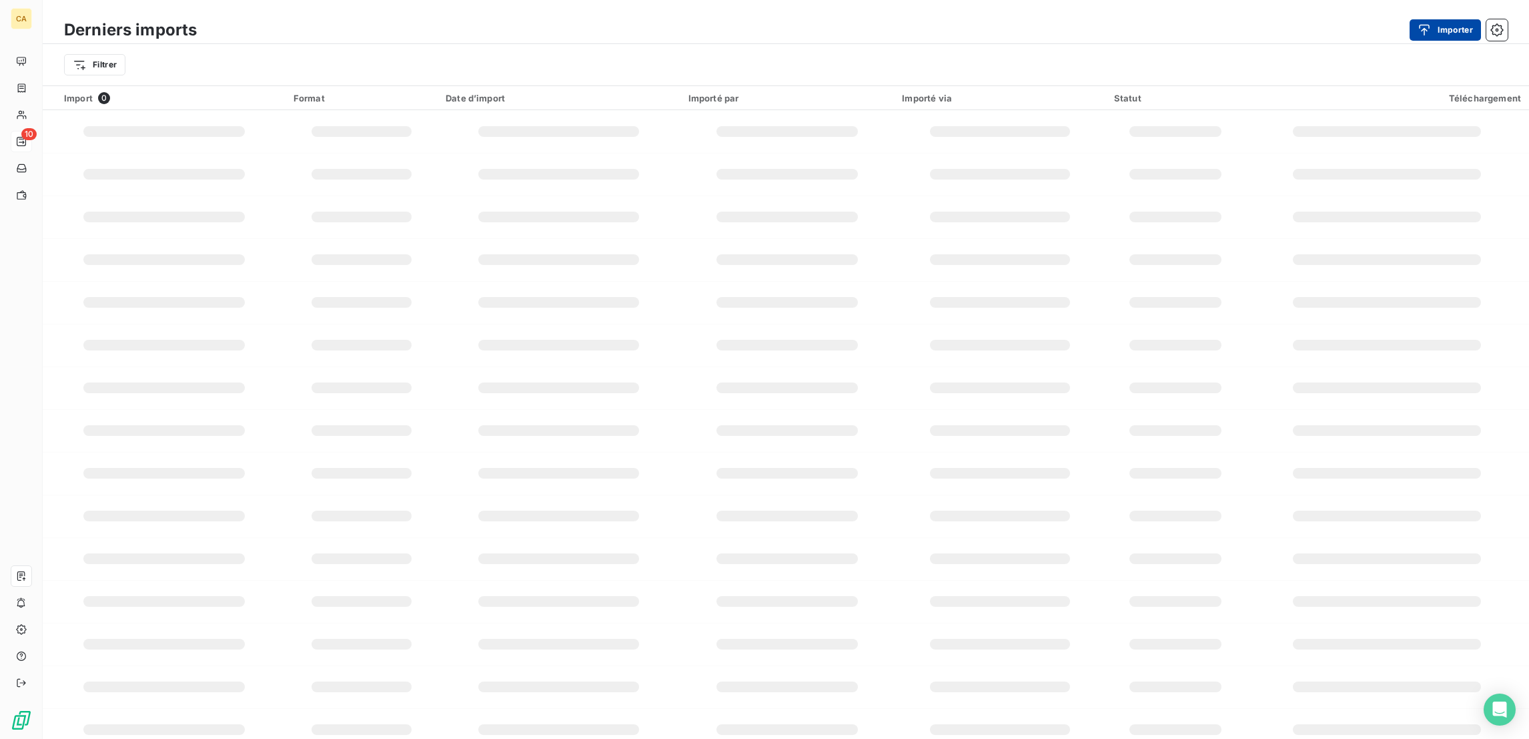
click at [1458, 27] on button "Importer" at bounding box center [1445, 29] width 71 height 21
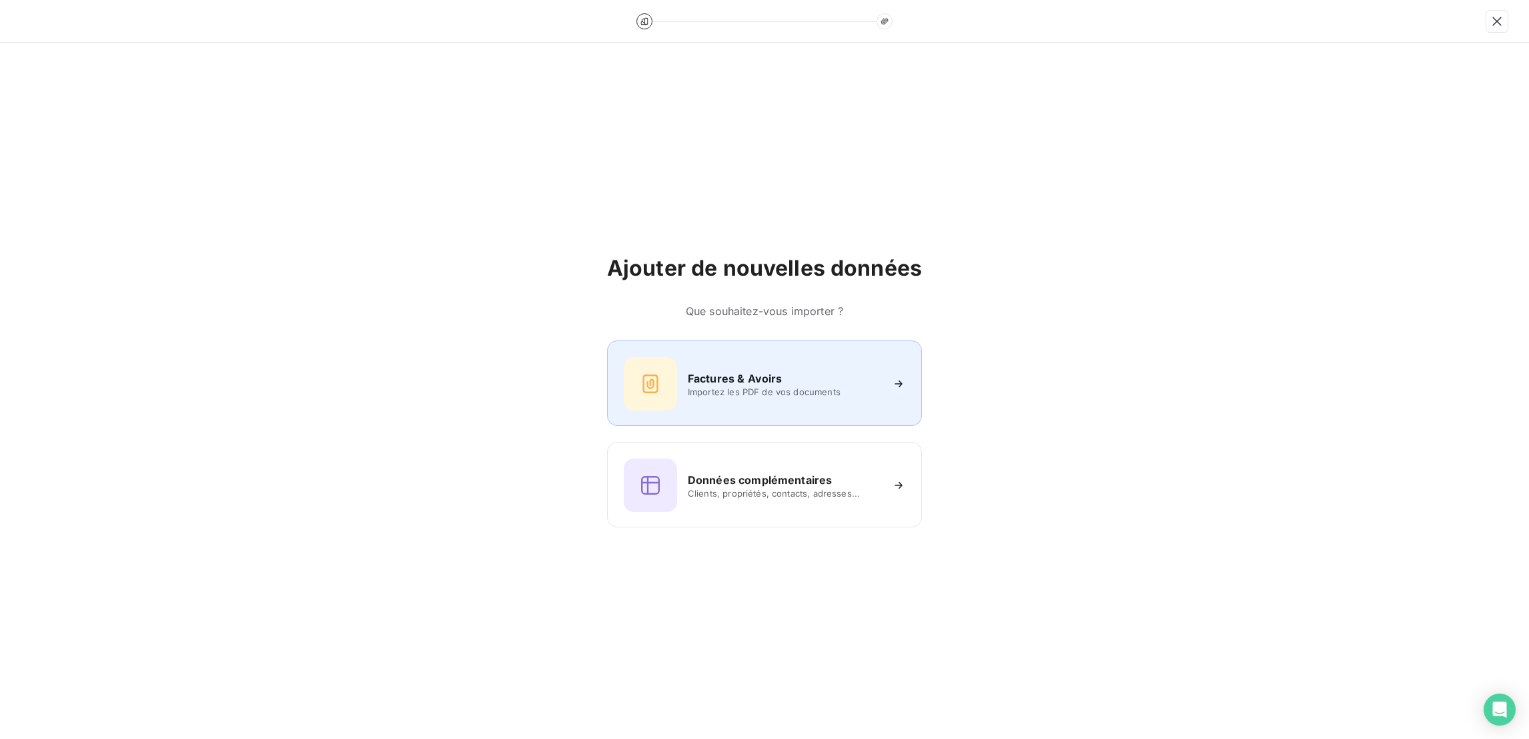
click at [780, 364] on div "Factures & Avoirs Importez les PDF de vos documents" at bounding box center [765, 383] width 282 height 53
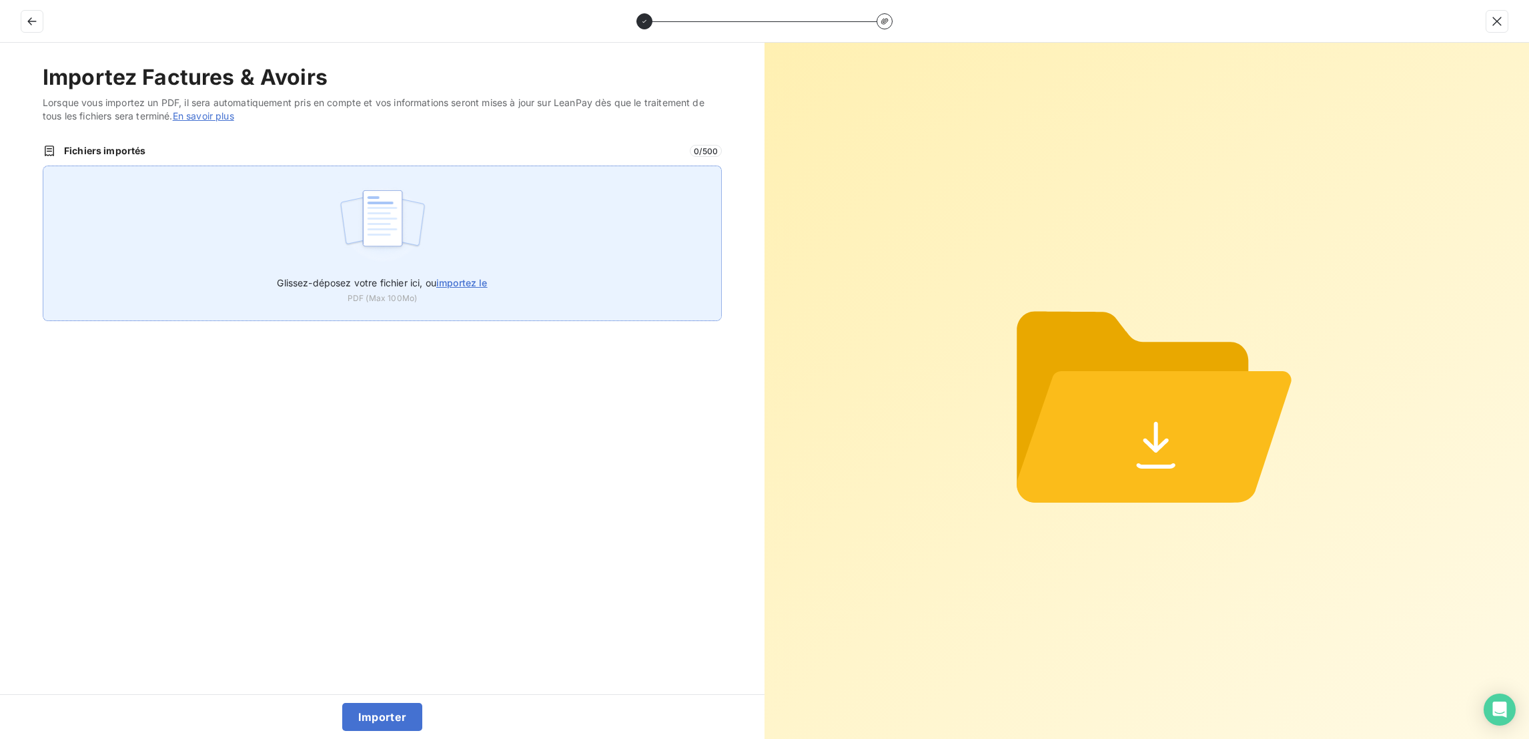
click at [327, 165] on div "Glissez-déposez votre fichier ici, ou importez le PDF (Max 100Mo)" at bounding box center [382, 242] width 679 height 155
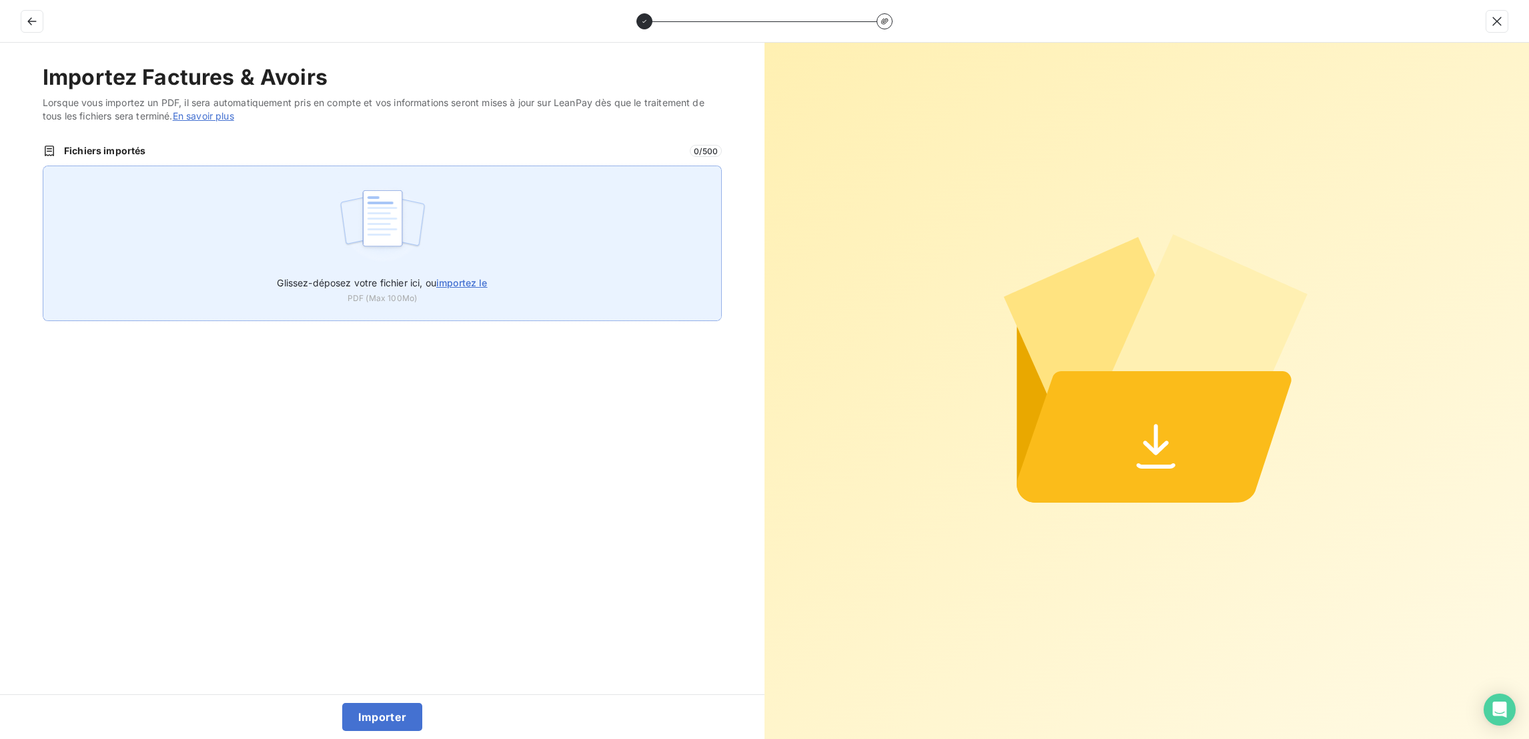
type input "C:\fakepath\F_2025_7195.pdf"
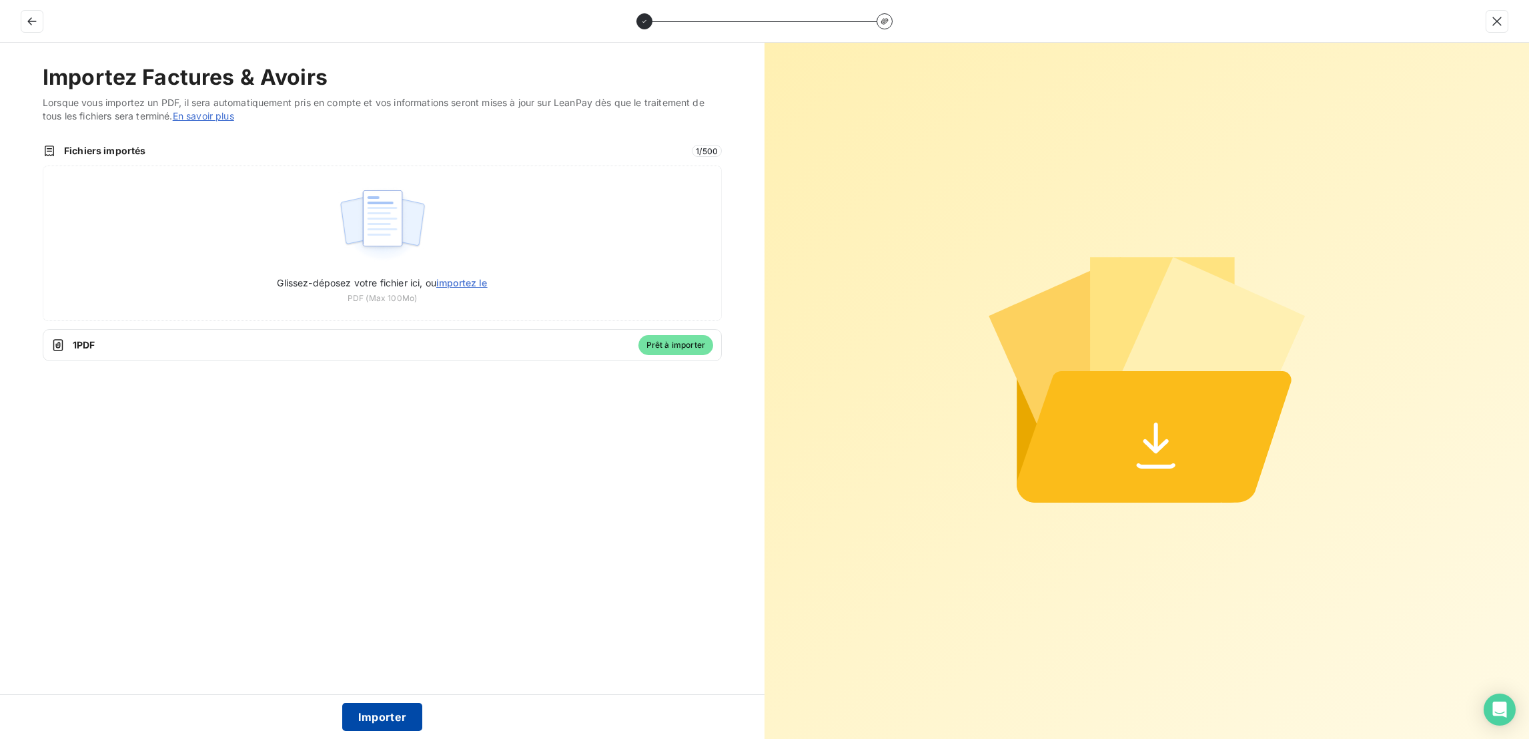
click at [378, 712] on button "Importer" at bounding box center [382, 717] width 81 height 28
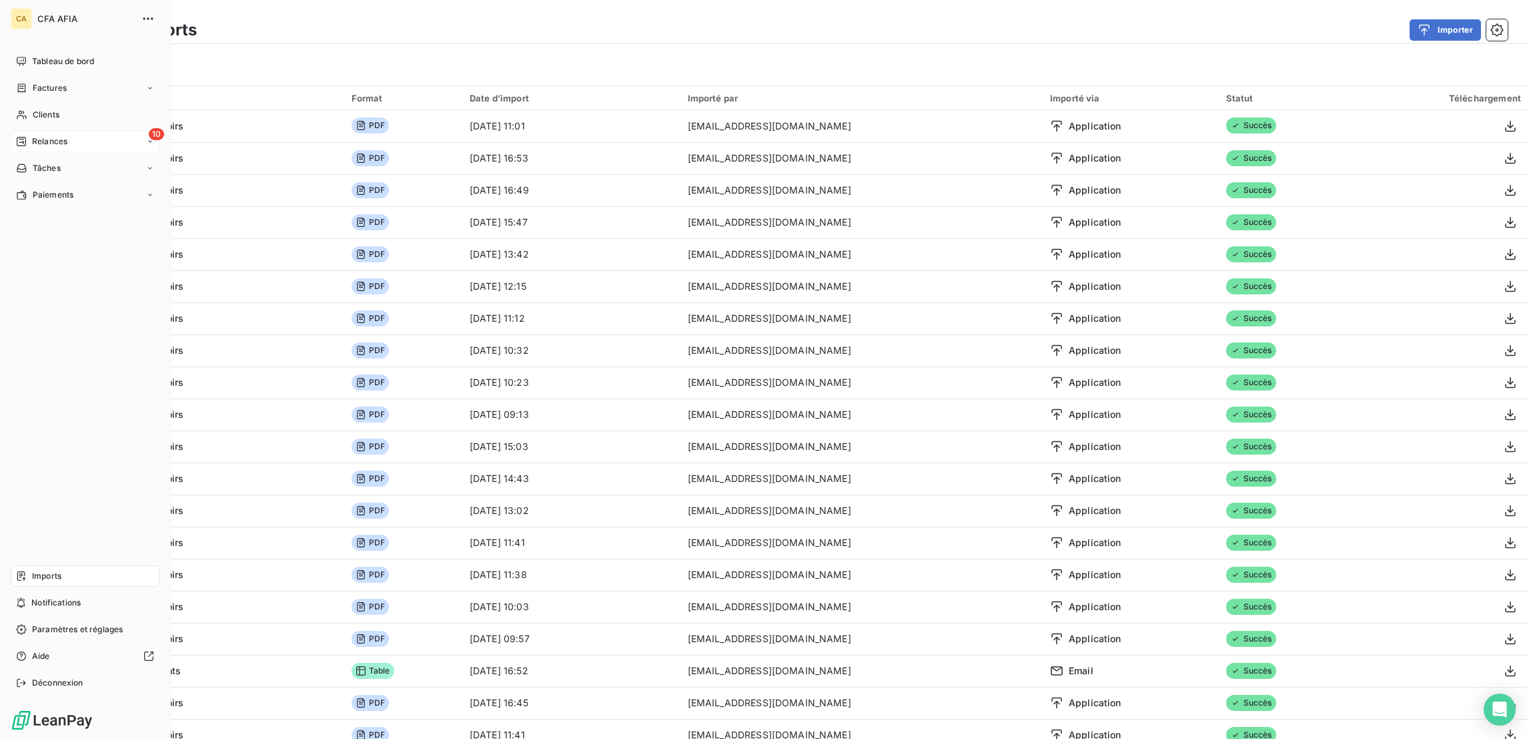
click at [39, 135] on span "Relances" at bounding box center [49, 141] width 35 height 12
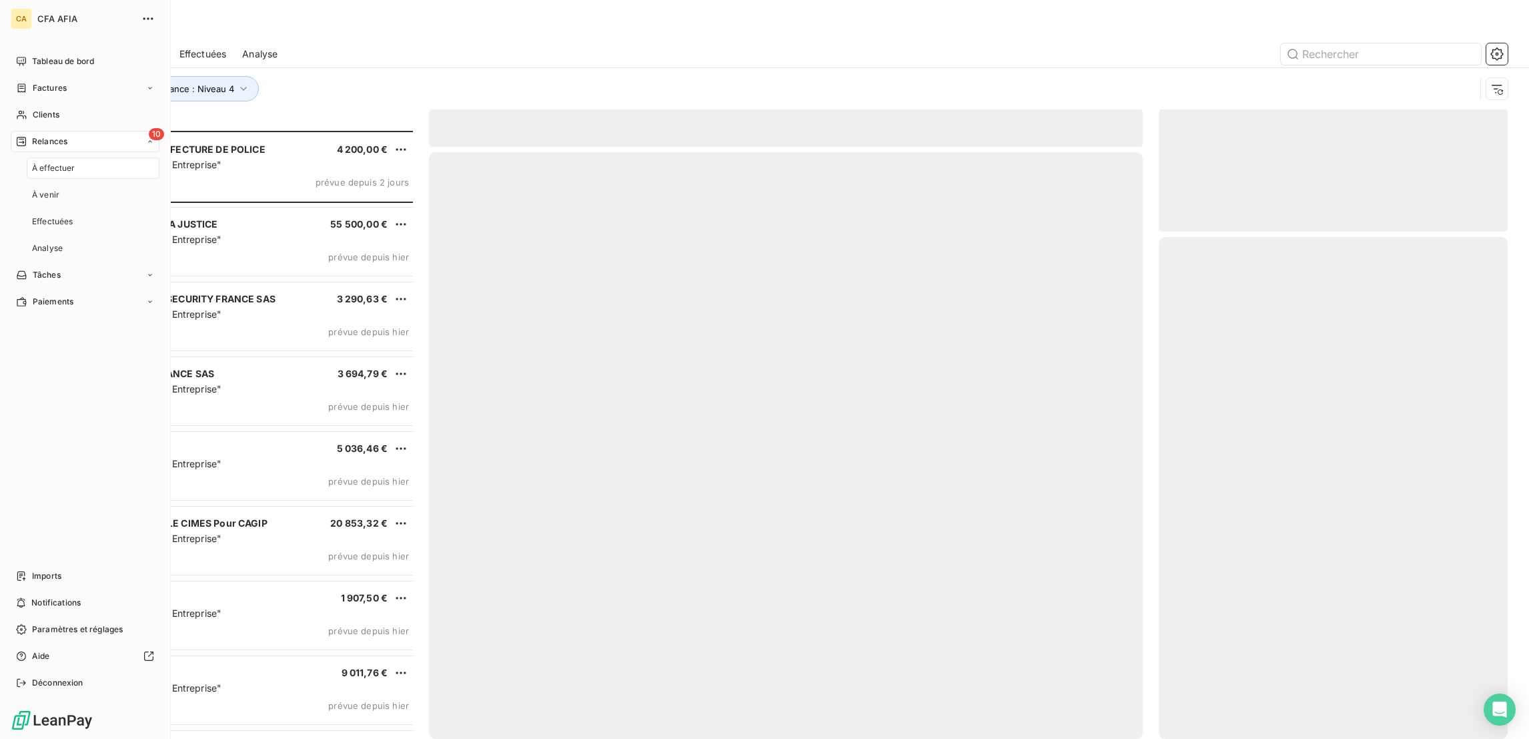
scroll to position [611, 342]
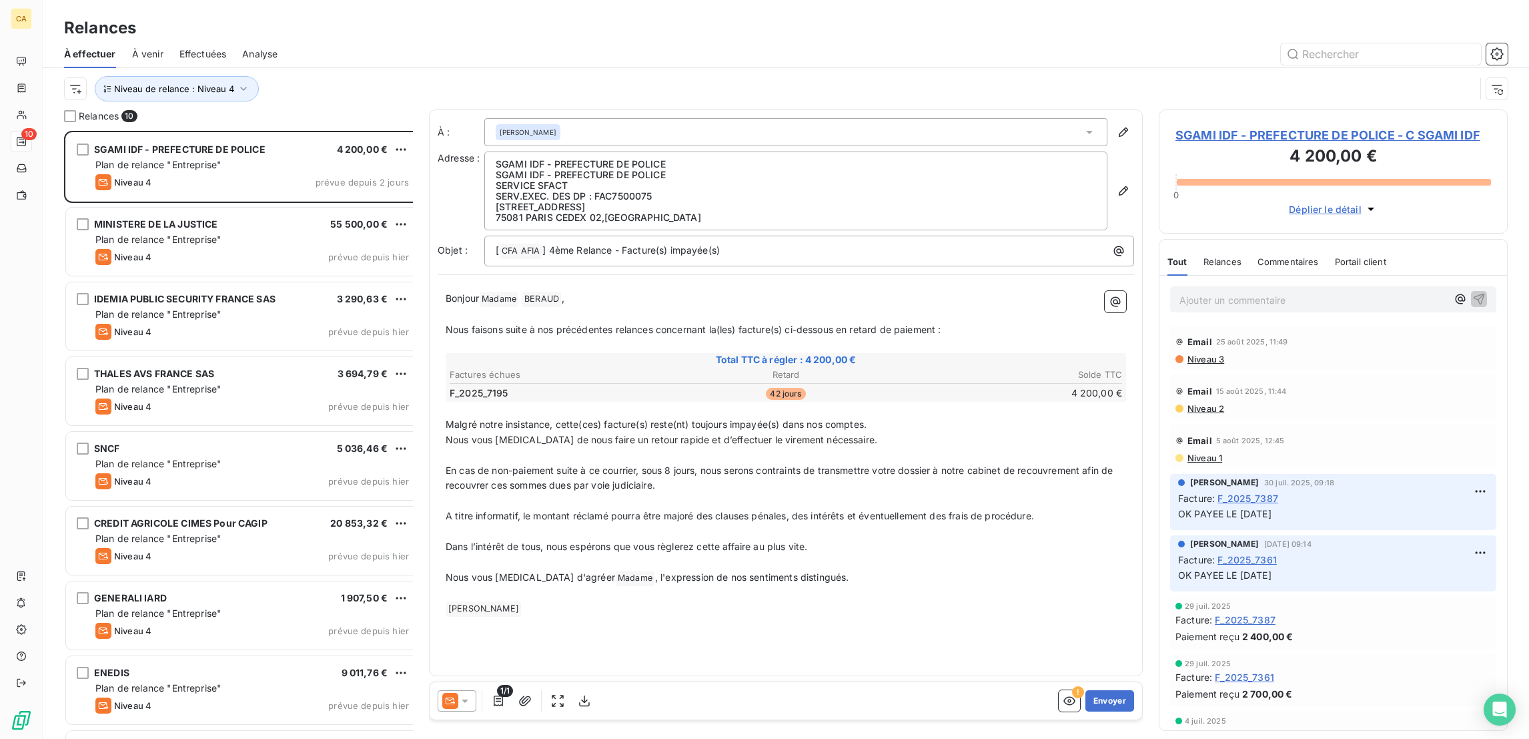
click at [520, 76] on div "Niveau de relance : Niveau 4" at bounding box center [769, 88] width 1411 height 25
click at [1230, 126] on span "SGAMI IDF - PREFECTURE DE POLICE - C SGAMI IDF" at bounding box center [1334, 135] width 316 height 18
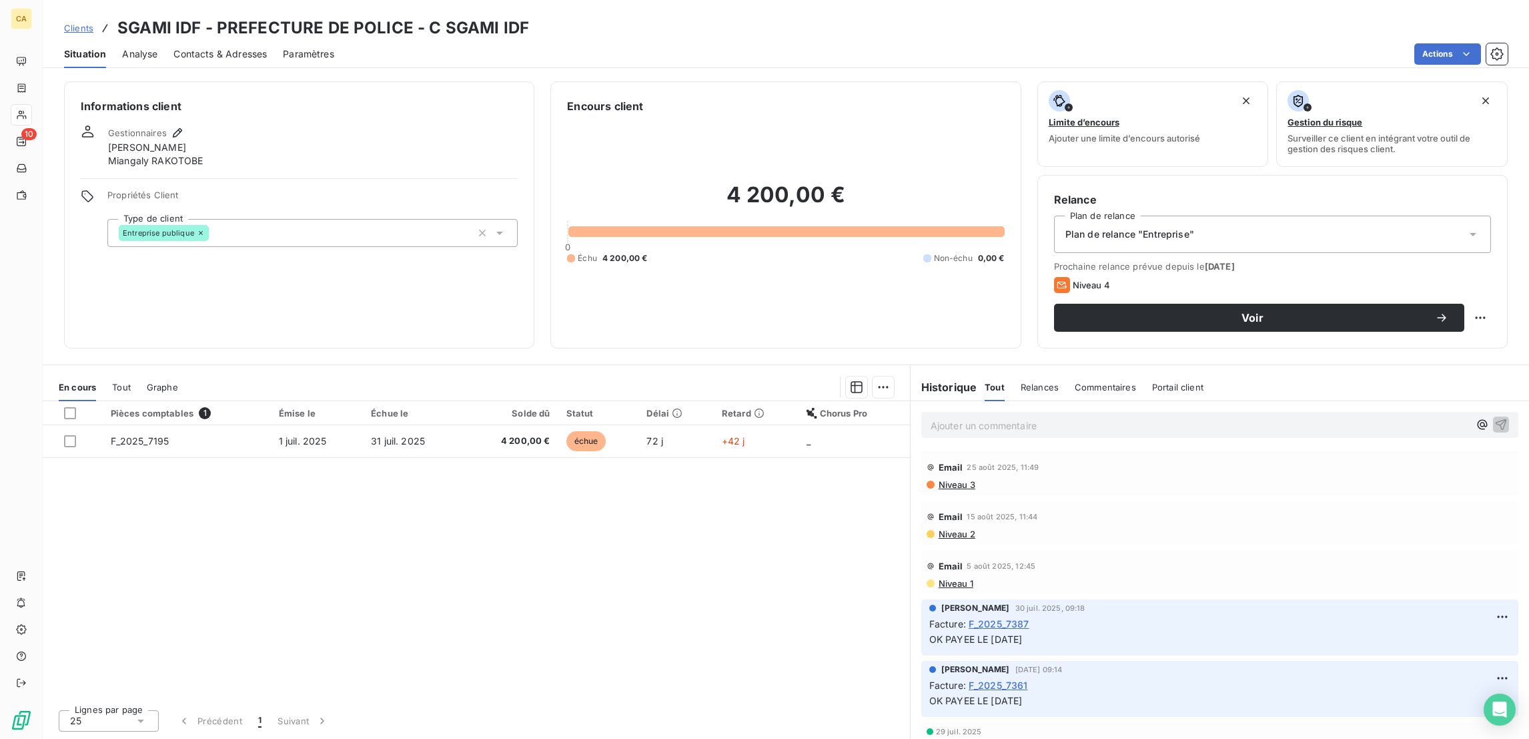
click at [348, 401] on div "Pièces comptables 1 Émise le Échue le Solde dû Statut Délai Retard Chorus Pro F…" at bounding box center [476, 550] width 867 height 298
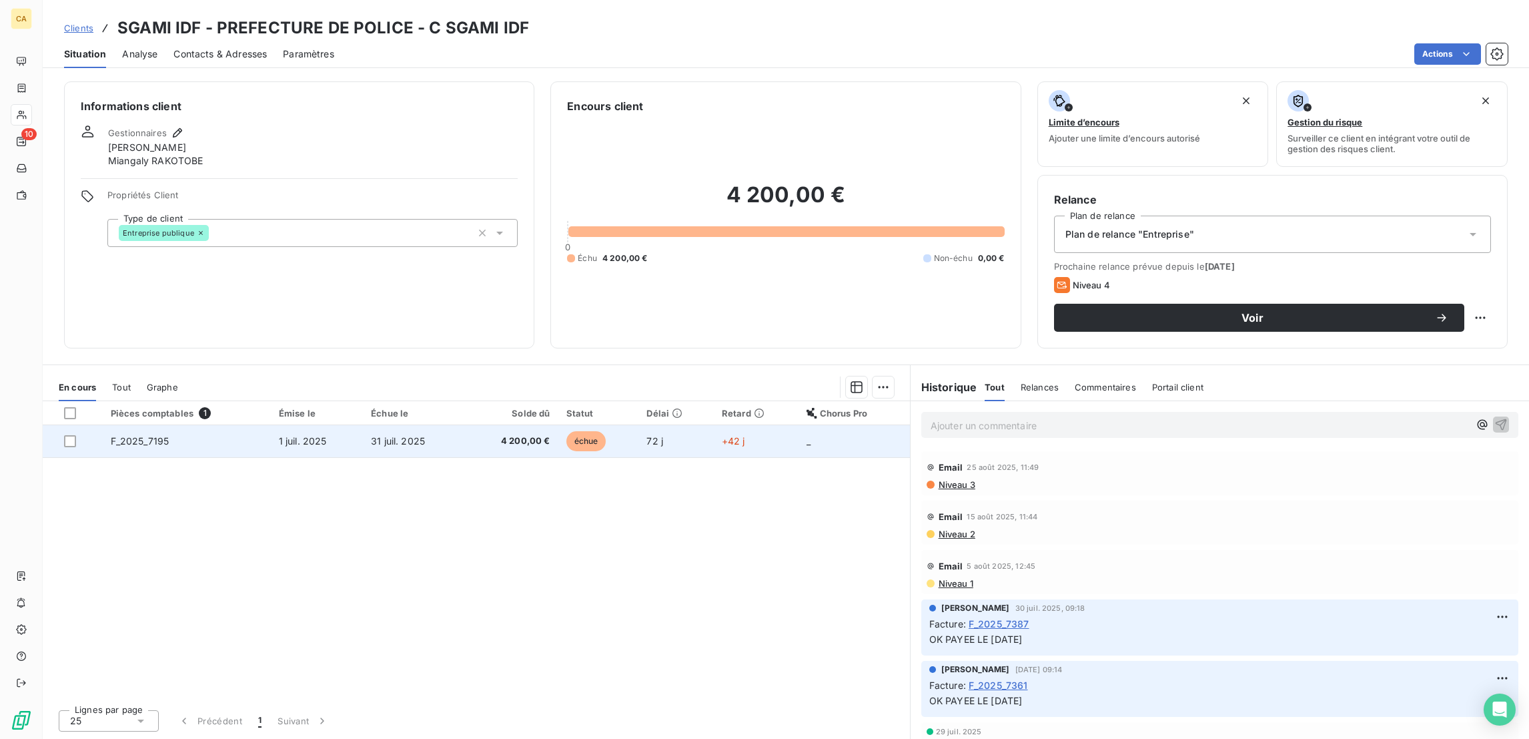
click at [363, 425] on td "31 juil. 2025" at bounding box center [413, 441] width 101 height 32
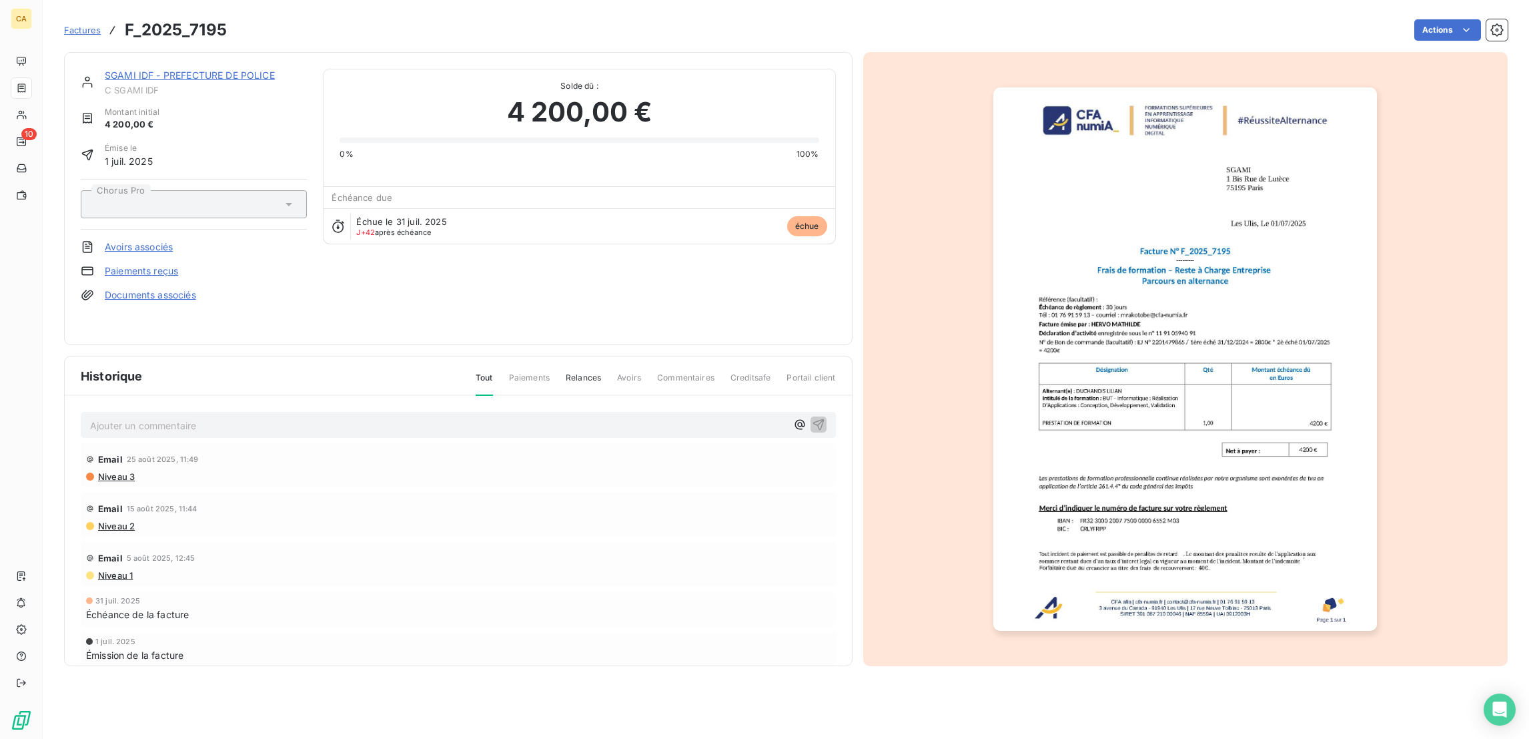
click at [193, 69] on link "SGAMI IDF - PREFECTURE DE POLICE" at bounding box center [190, 74] width 170 height 11
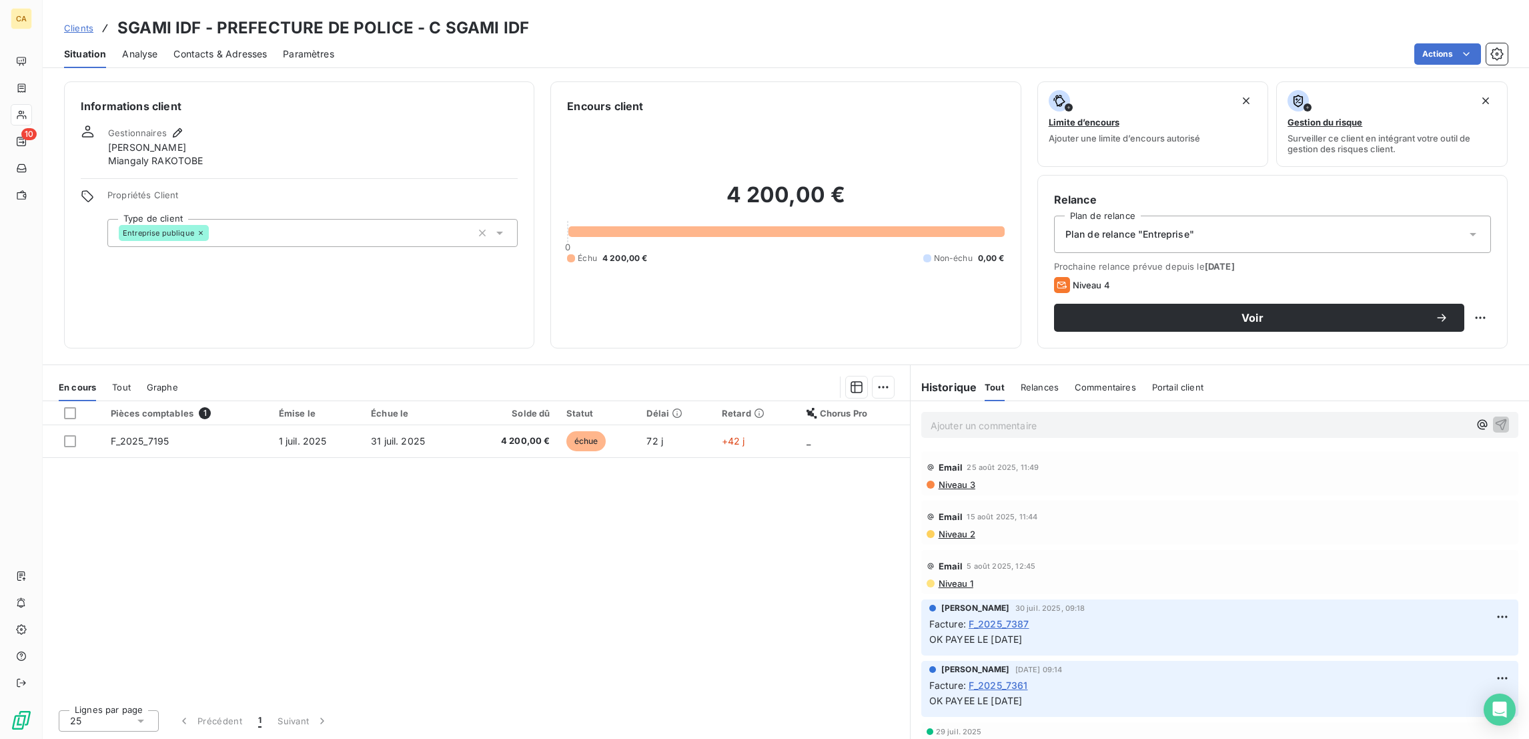
click at [216, 59] on div "Clients SGAMI IDF - PREFECTURE DE POLICE - C SGAMI IDF Situation Analyse Contac…" at bounding box center [786, 369] width 1487 height 739
click at [211, 56] on div "Contacts & Adresses" at bounding box center [219, 54] width 93 height 28
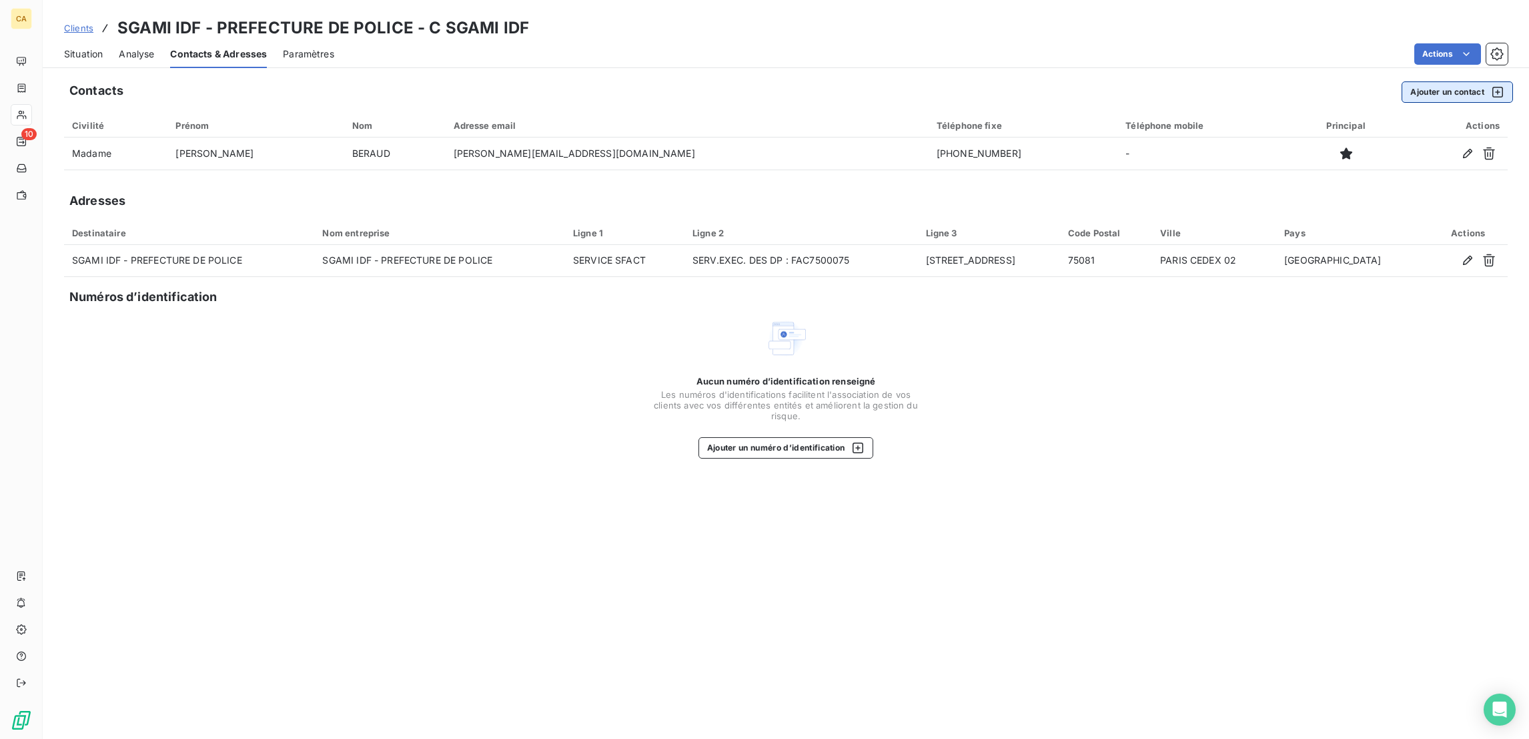
drag, startPoint x: 1405, startPoint y: 85, endPoint x: 1415, endPoint y: 85, distance: 10.0
click at [1411, 85] on div "Contacts Ajouter un contact" at bounding box center [791, 91] width 1444 height 21
click at [1420, 83] on button "Ajouter un contact" at bounding box center [1457, 91] width 111 height 21
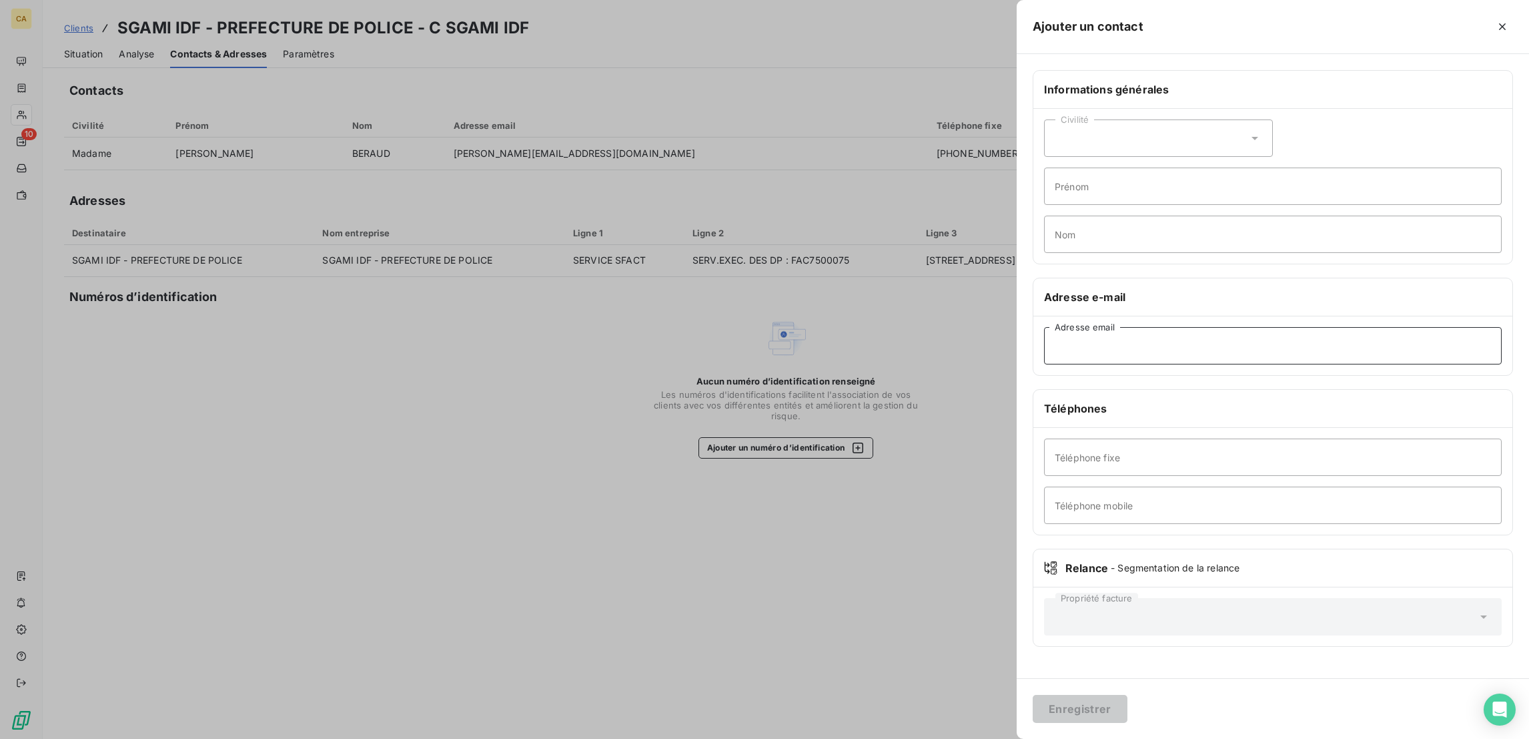
click at [1292, 327] on input "Adresse email" at bounding box center [1273, 345] width 458 height 37
paste input "emmanuelle.baraige@interieur.gouv.fr"
type input "emmanuelle.baraige@interieur.gouv.fr"
click at [1219, 119] on div "Civilité" at bounding box center [1158, 137] width 229 height 37
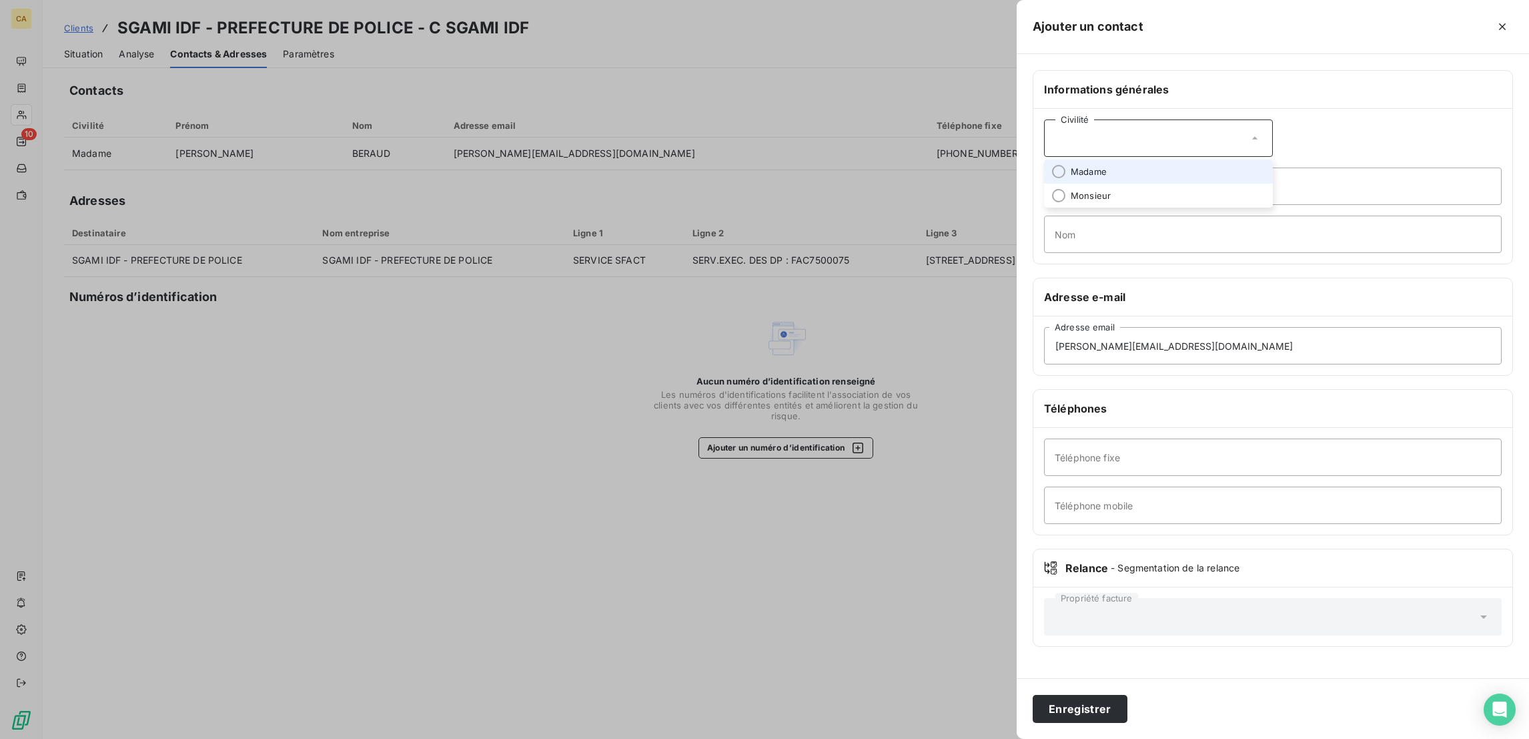
click at [1107, 165] on span "Madame" at bounding box center [1089, 171] width 36 height 13
click at [1211, 167] on input "Prénom" at bounding box center [1273, 185] width 458 height 37
type input "EMMANUELLE"
type input "BARAIGE"
click at [1033, 695] on button "Enregistrer" at bounding box center [1080, 709] width 95 height 28
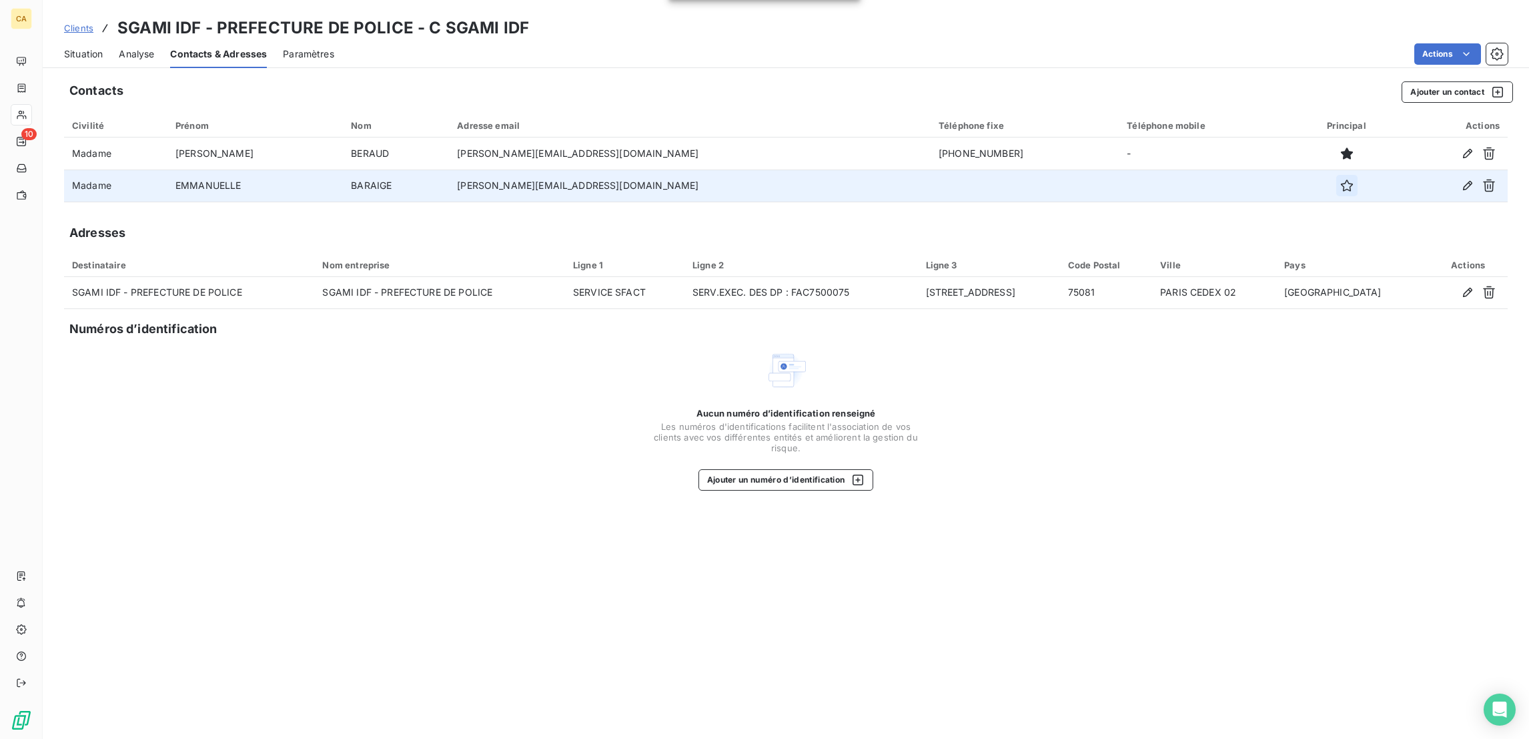
click at [1341, 179] on icon "button" at bounding box center [1347, 185] width 13 height 13
click at [75, 51] on div "Situation" at bounding box center [83, 54] width 39 height 28
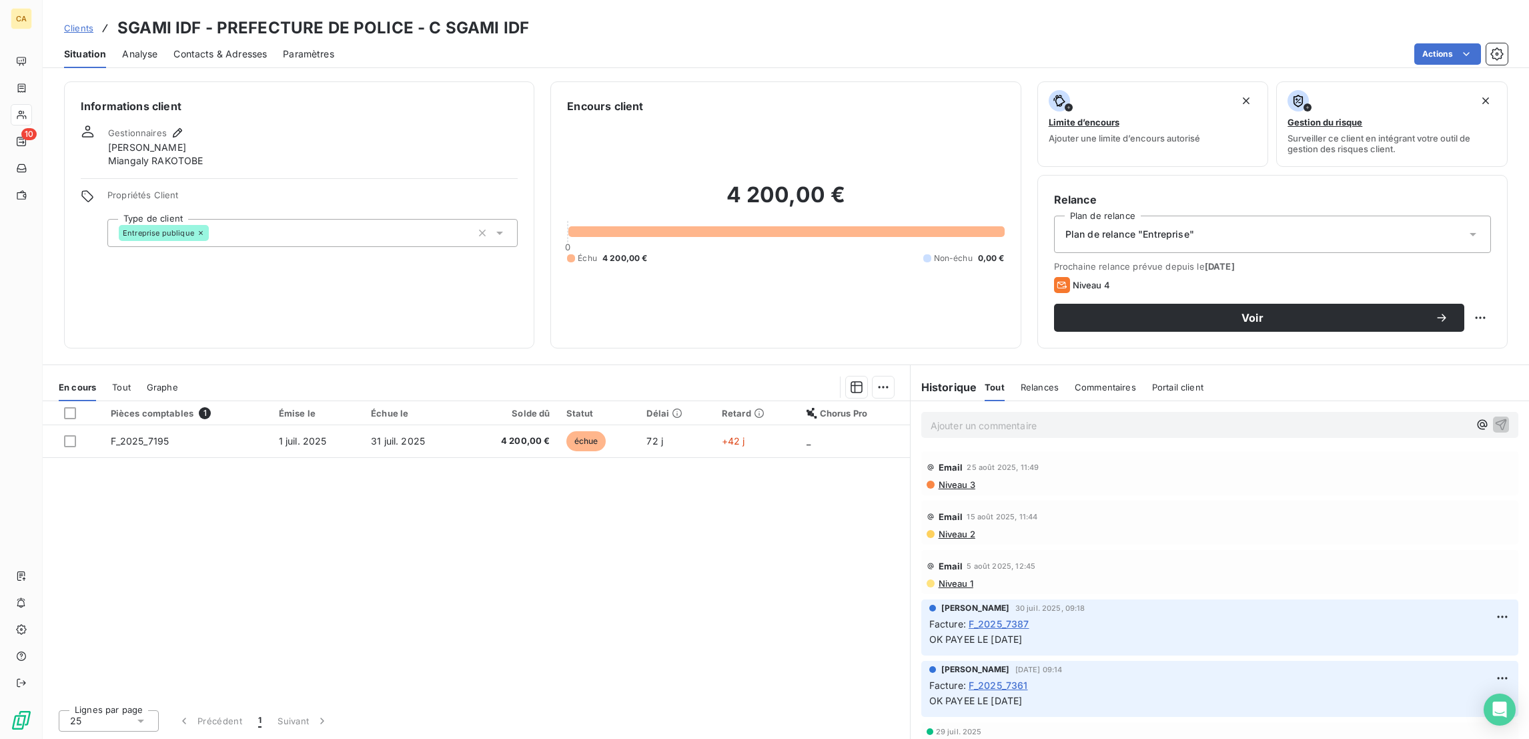
click at [221, 40] on div "Contacts & Adresses" at bounding box center [219, 54] width 93 height 28
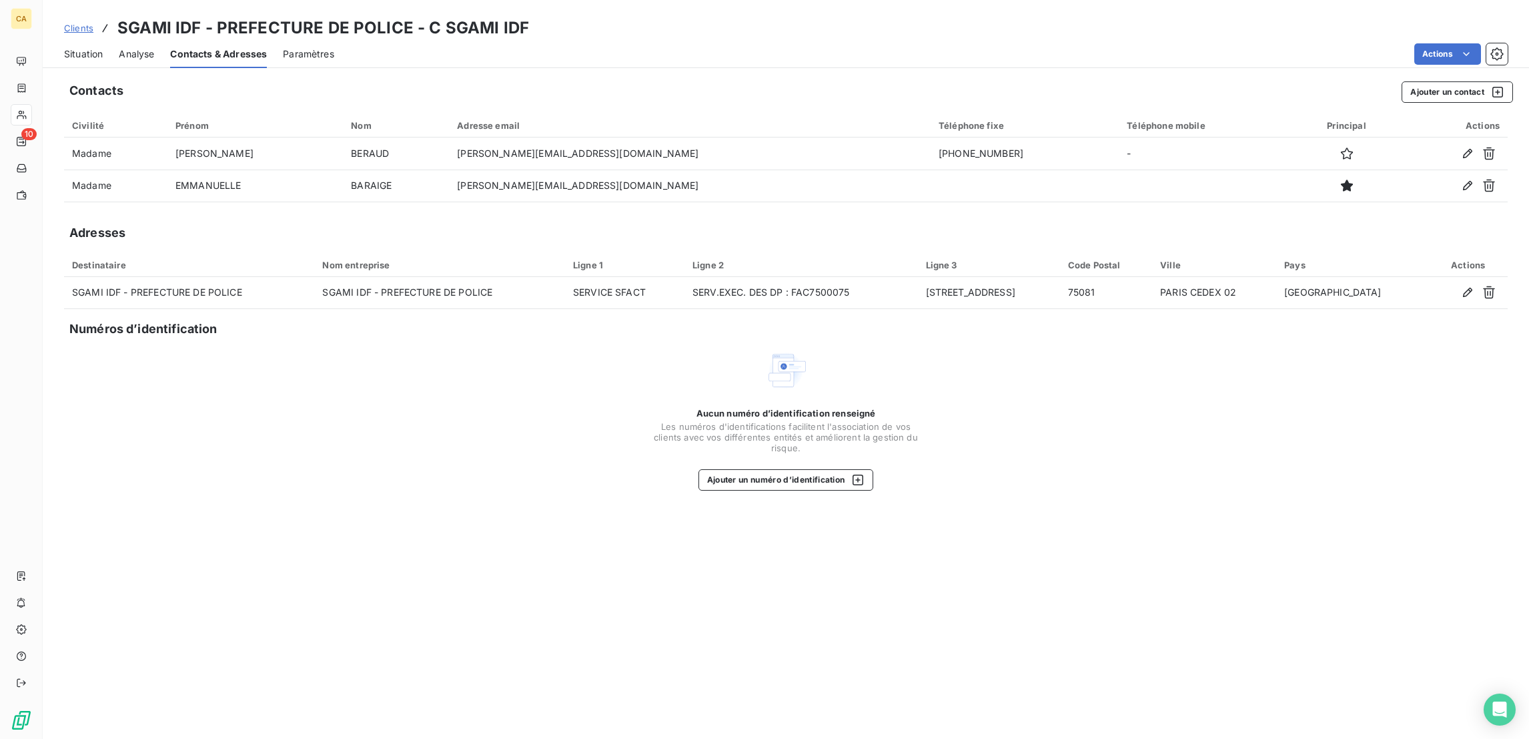
click at [64, 47] on span "Situation" at bounding box center [83, 53] width 39 height 13
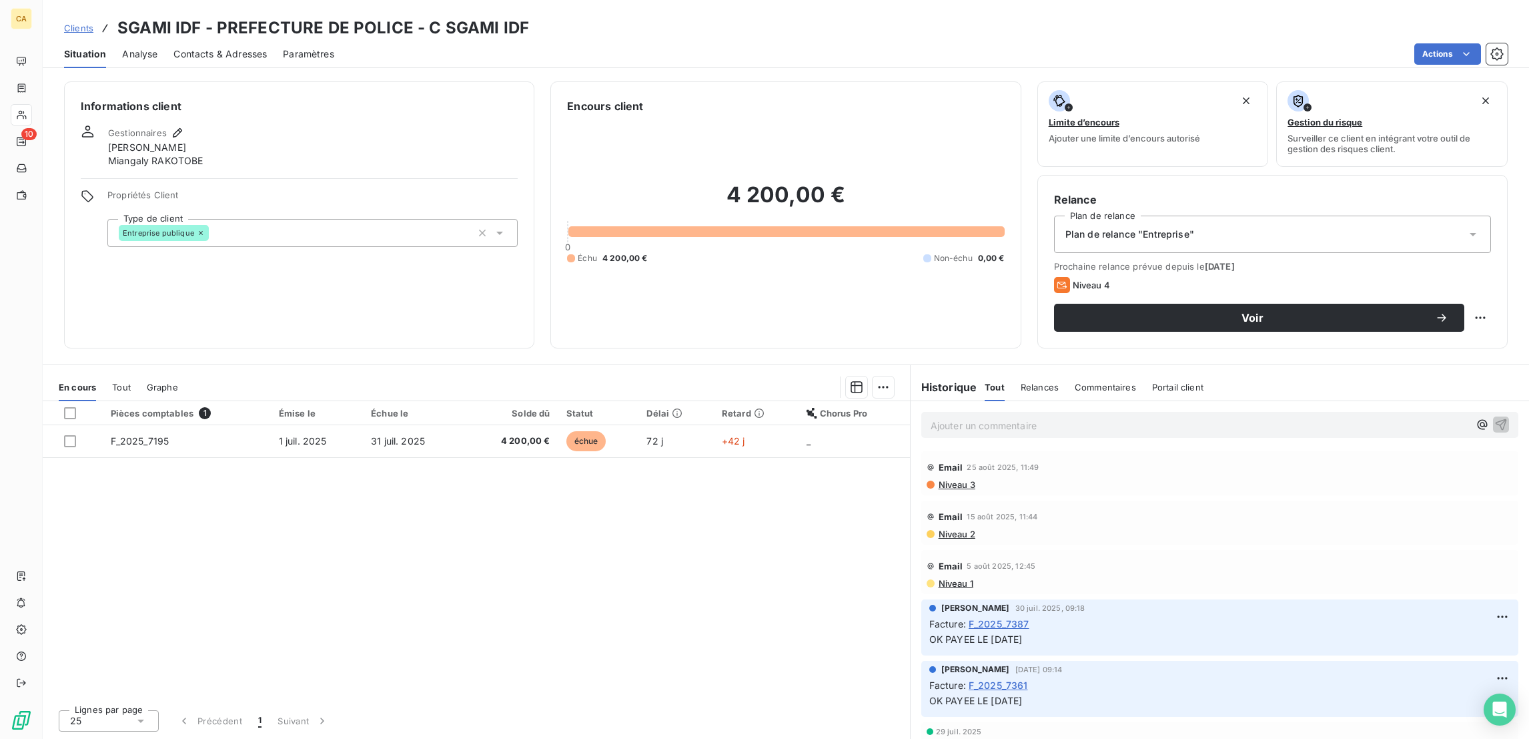
click at [224, 47] on span "Contacts & Adresses" at bounding box center [219, 53] width 93 height 13
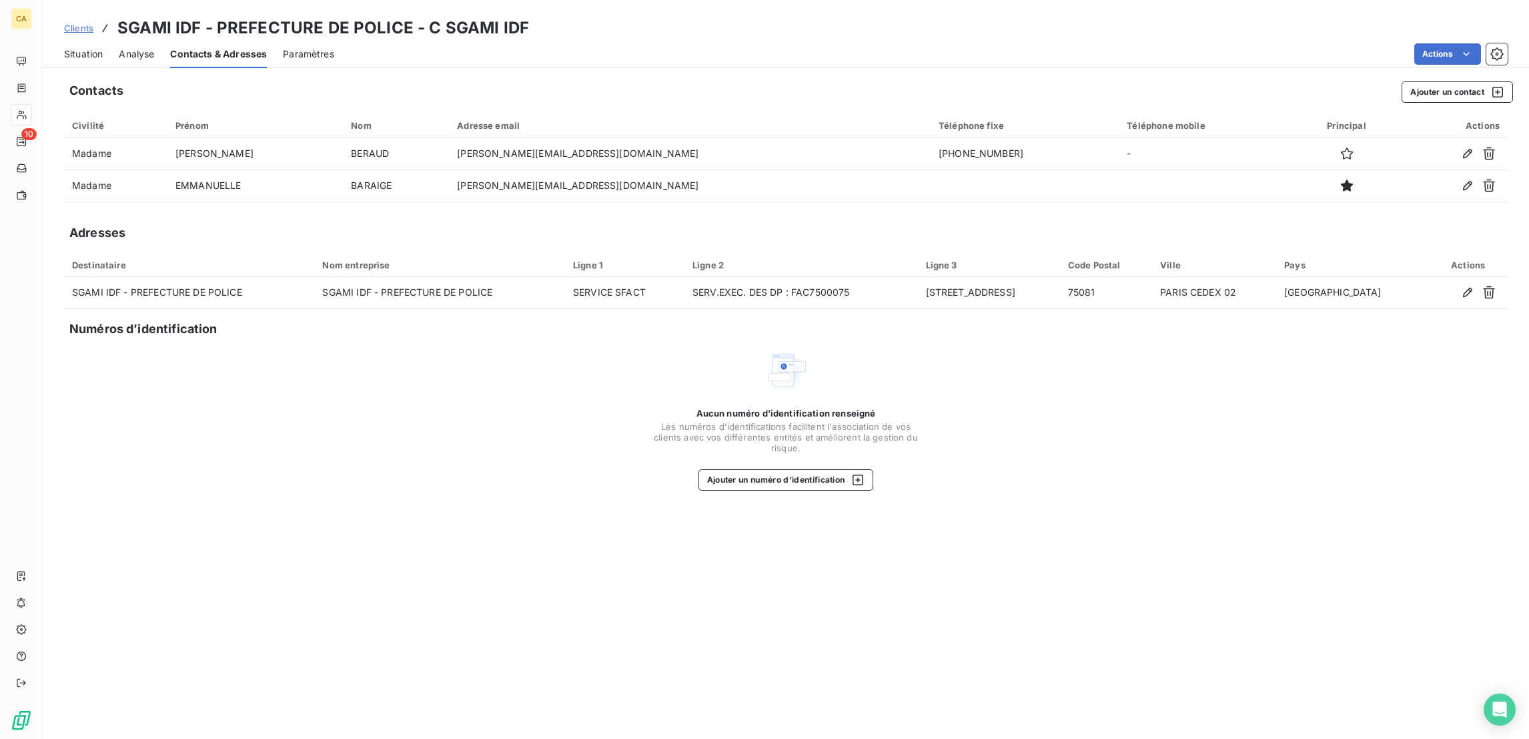
click at [77, 47] on span "Situation" at bounding box center [83, 53] width 39 height 13
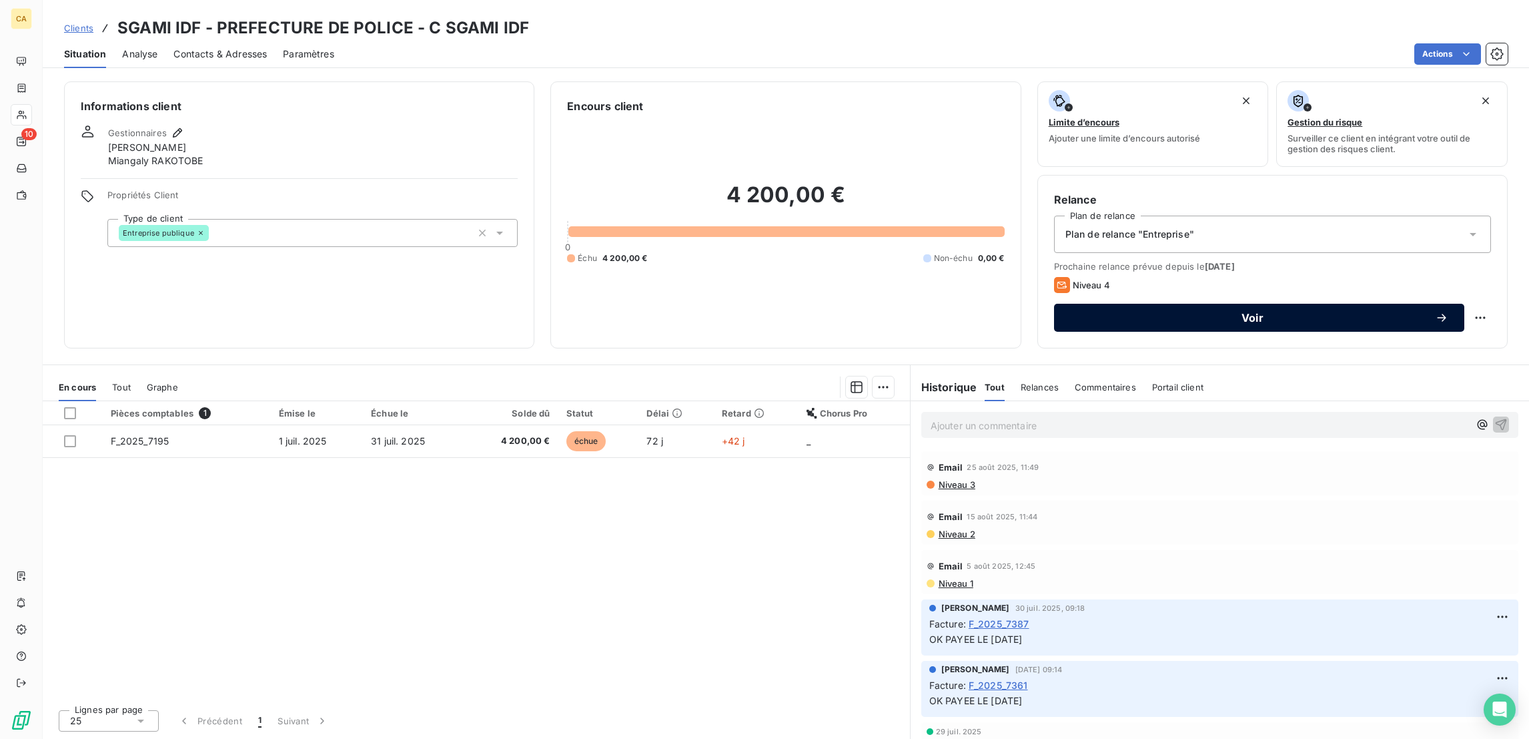
click at [1126, 304] on button "Voir" at bounding box center [1259, 318] width 410 height 28
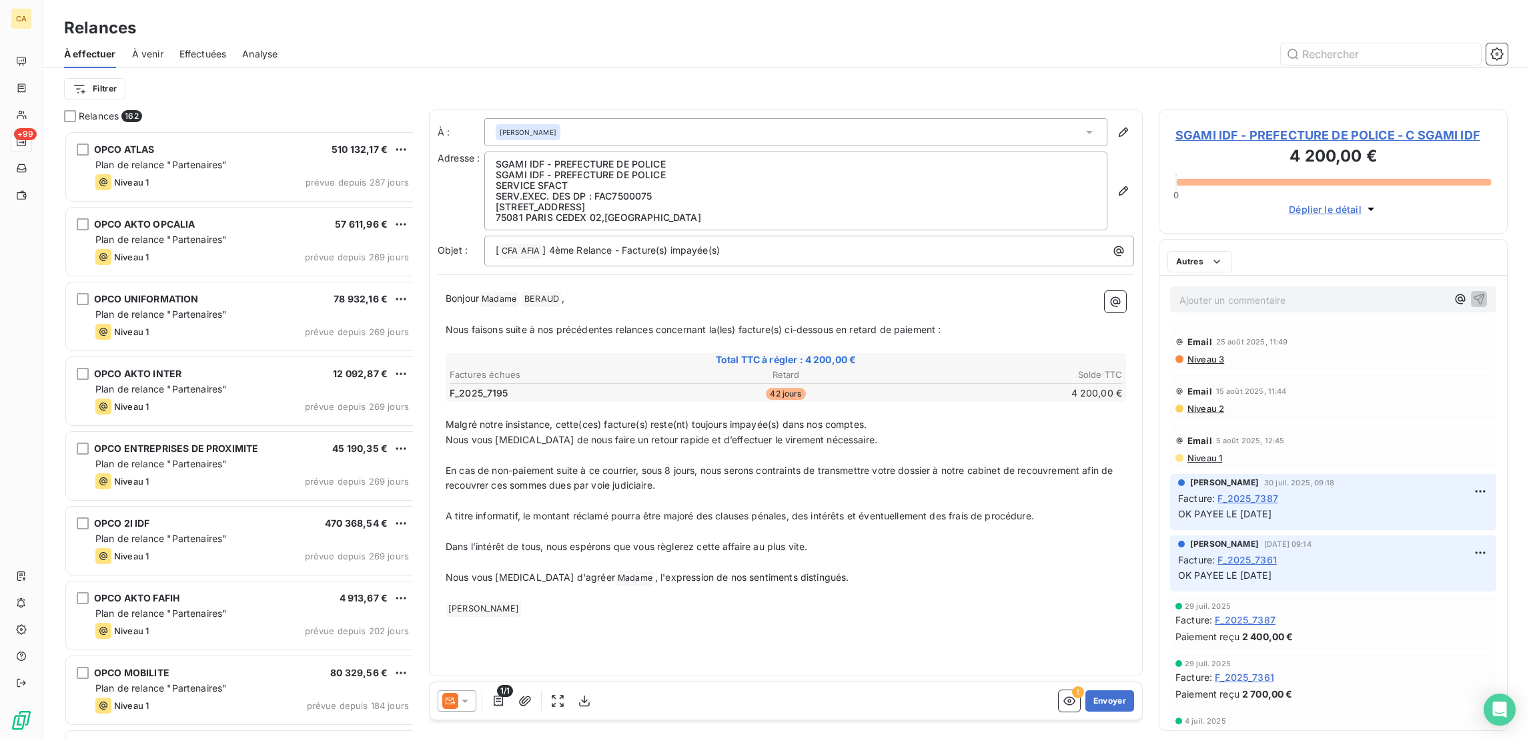
scroll to position [611, 342]
click at [451, 690] on div at bounding box center [457, 700] width 39 height 21
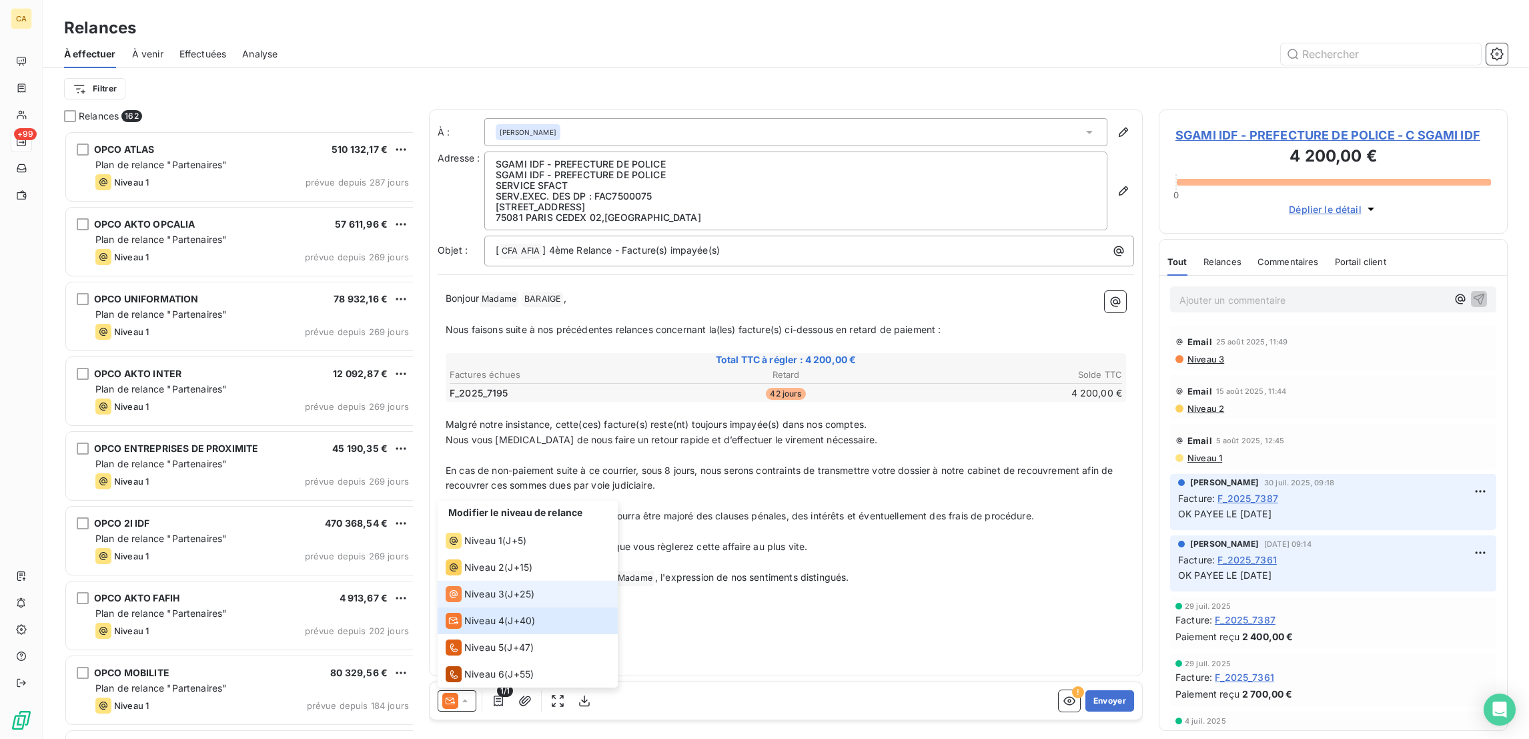
click at [464, 601] on span "Niveau 3" at bounding box center [484, 593] width 40 height 13
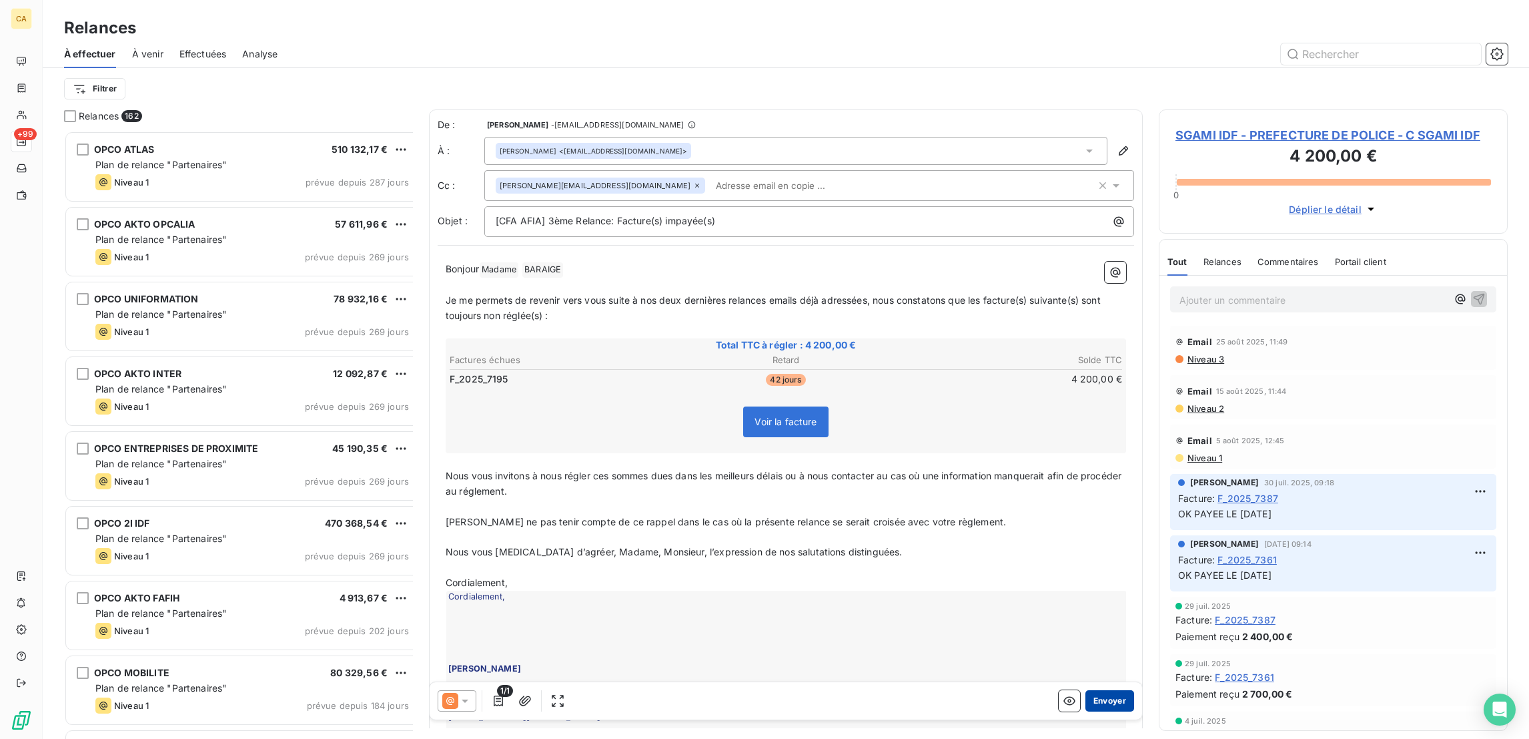
click at [1098, 693] on button "Envoyer" at bounding box center [1110, 700] width 49 height 21
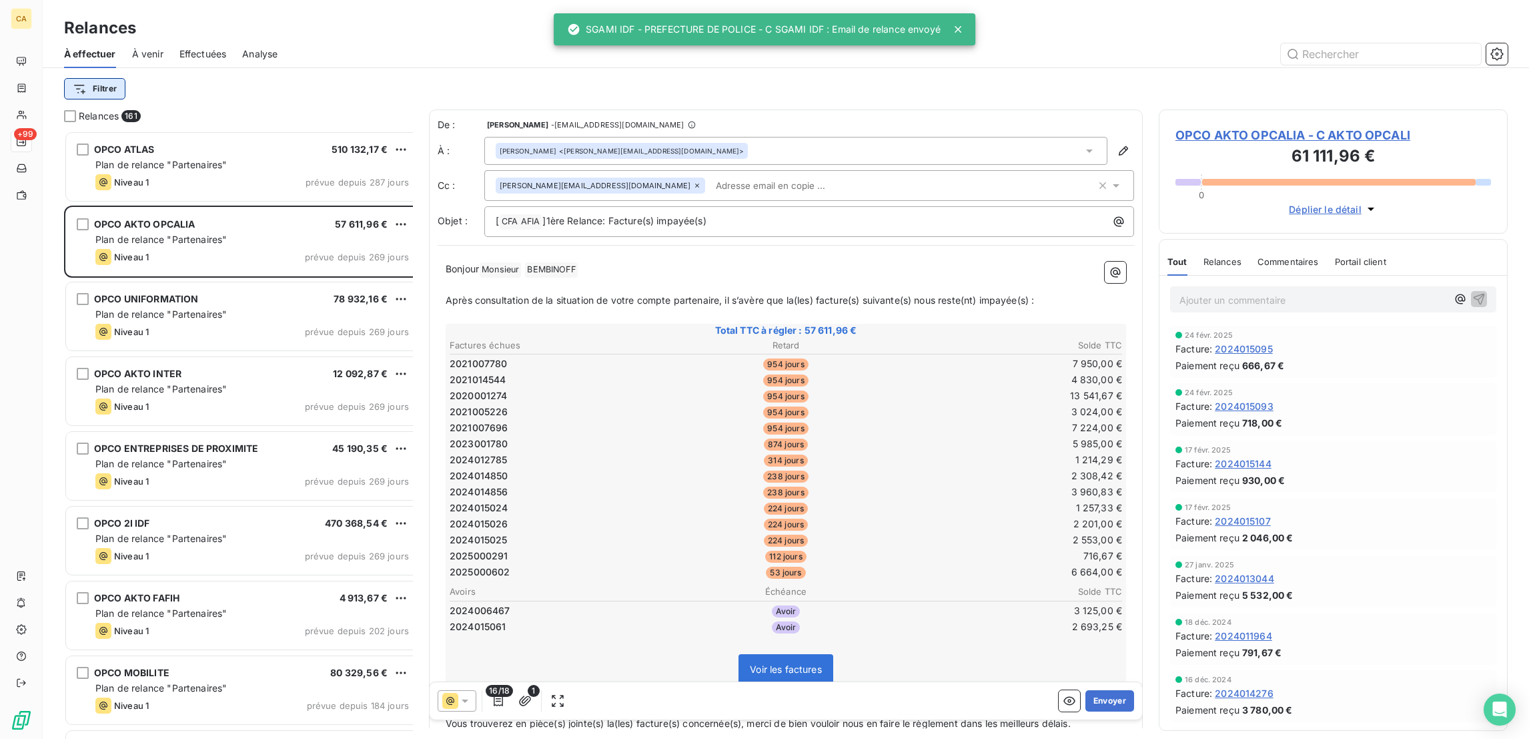
click at [77, 79] on html "CA +99 Relances À effectuer À venir Effectuées Analyse Filtrer Relances 161 OPC…" at bounding box center [764, 369] width 1529 height 739
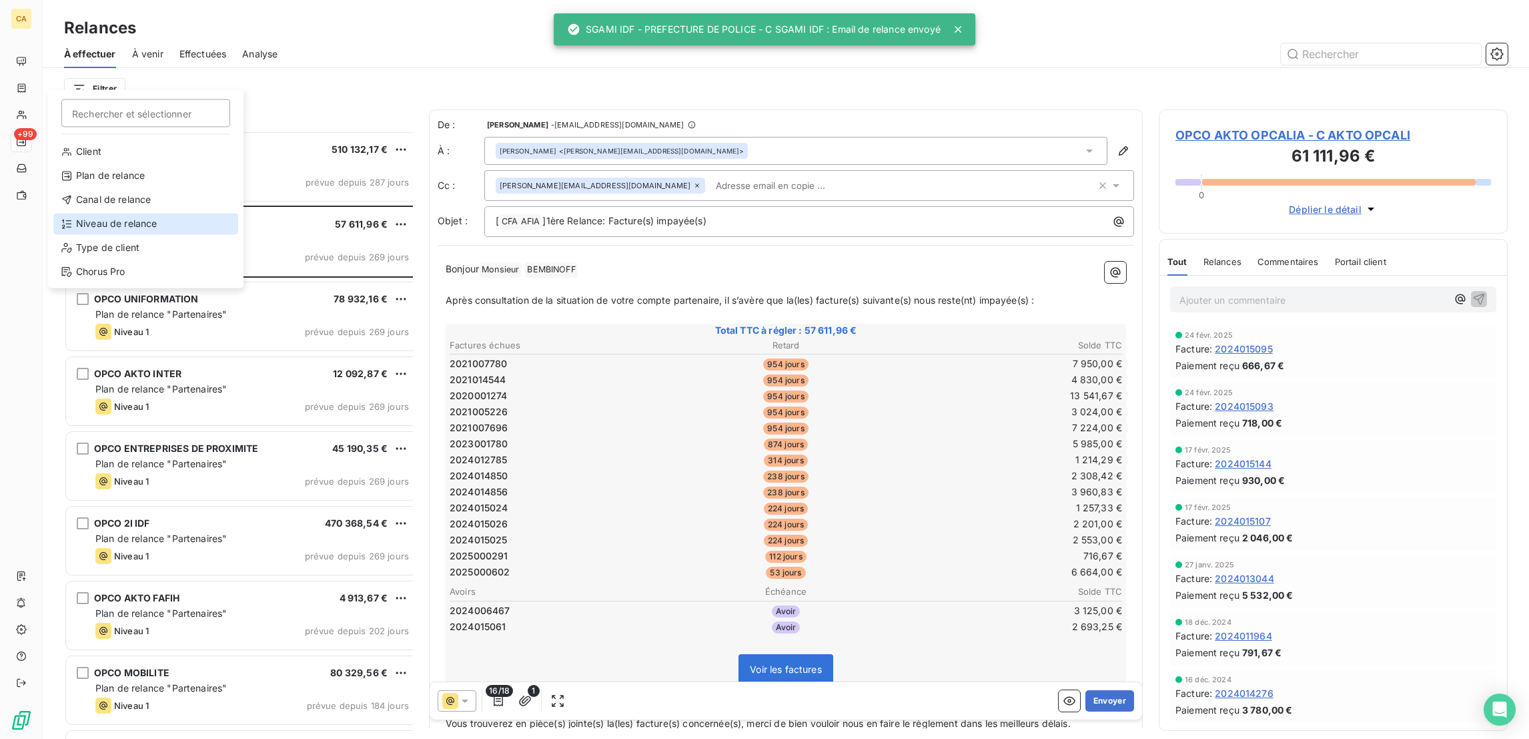
click at [110, 213] on div "Niveau de relance" at bounding box center [145, 223] width 185 height 21
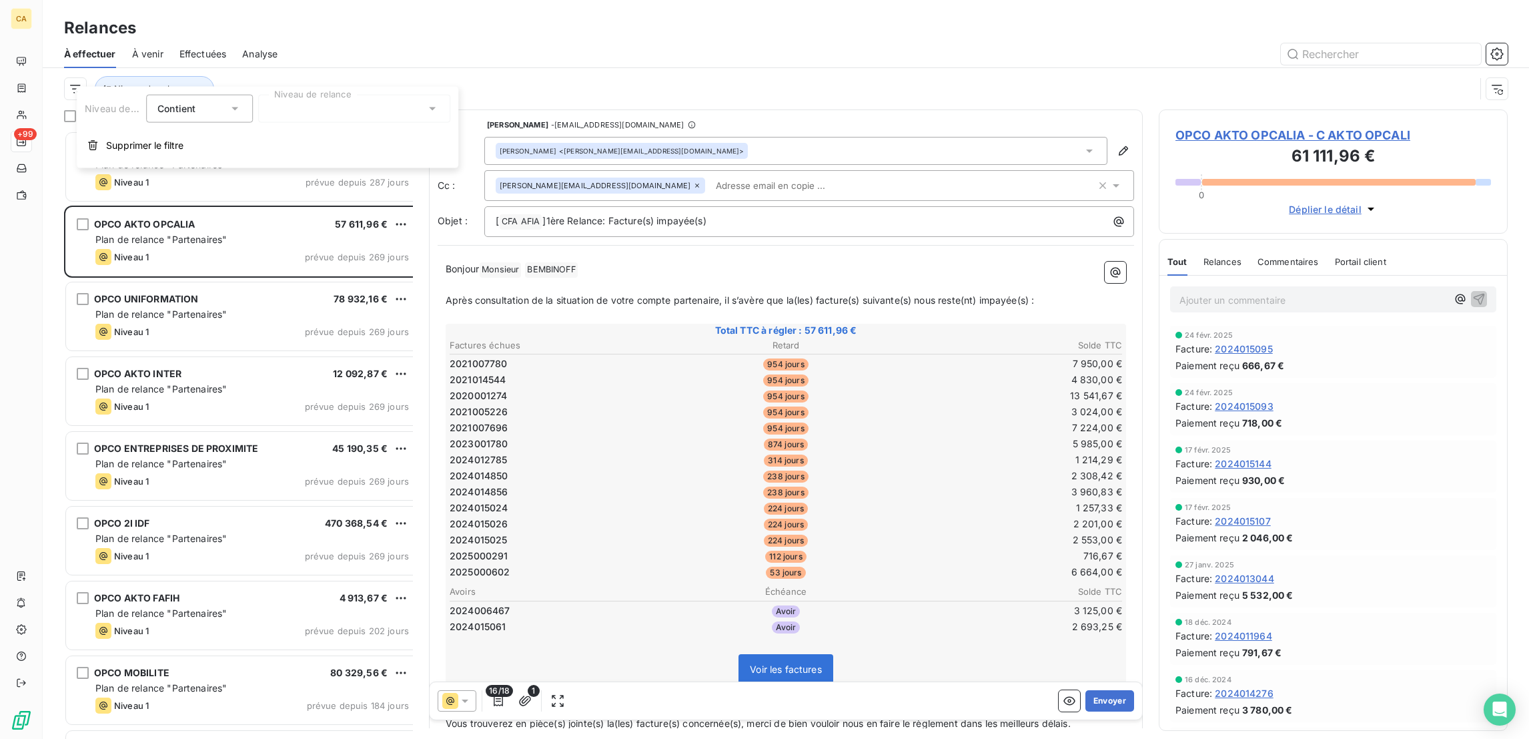
click at [288, 116] on div at bounding box center [354, 109] width 192 height 28
click at [286, 222] on li "Niveau 4" at bounding box center [354, 234] width 192 height 24
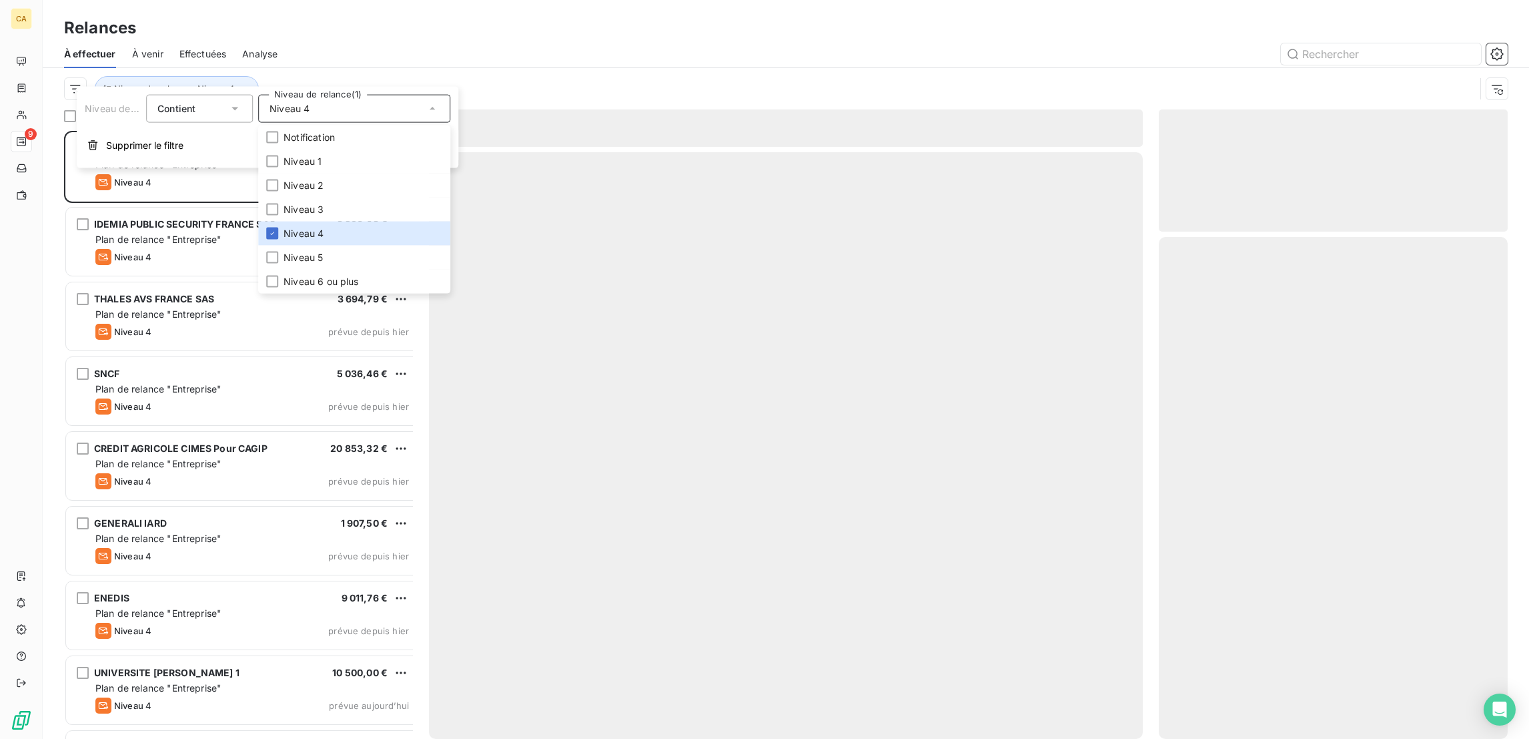
click at [313, 43] on div at bounding box center [901, 53] width 1214 height 21
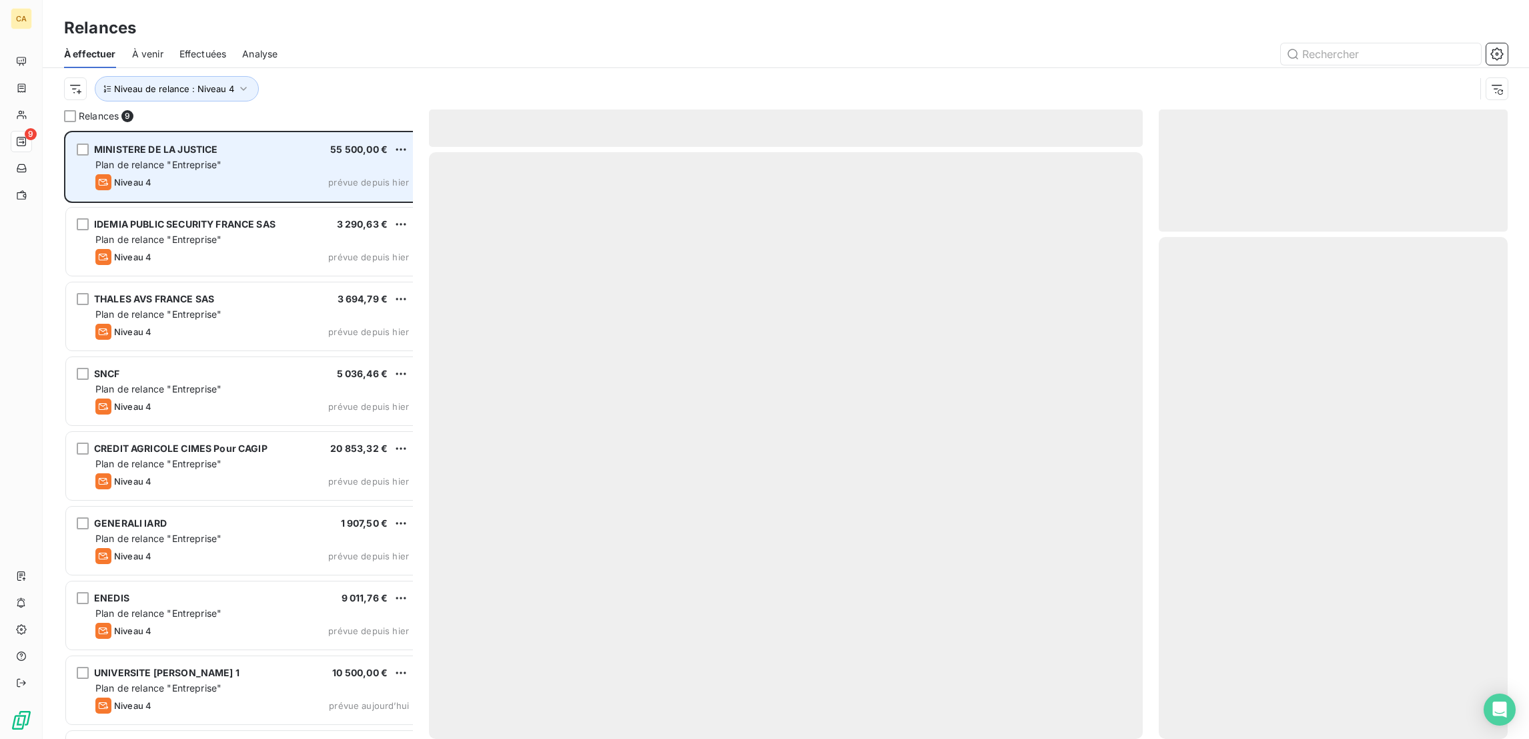
click at [266, 158] on div "Plan de relance "Entreprise"" at bounding box center [252, 164] width 314 height 13
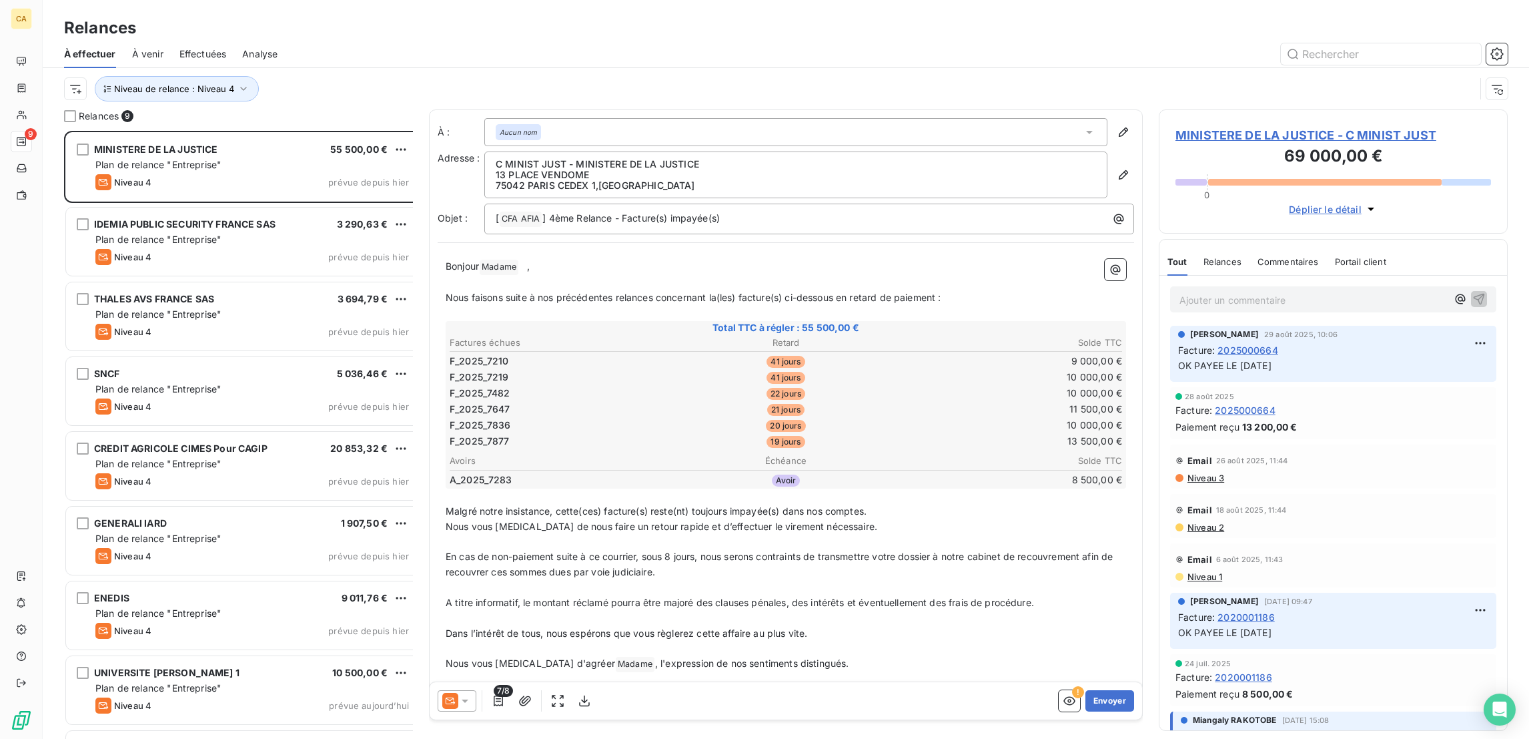
click at [1226, 126] on span "MINISTERE DE LA JUSTICE - C MINIST JUST" at bounding box center [1334, 135] width 316 height 18
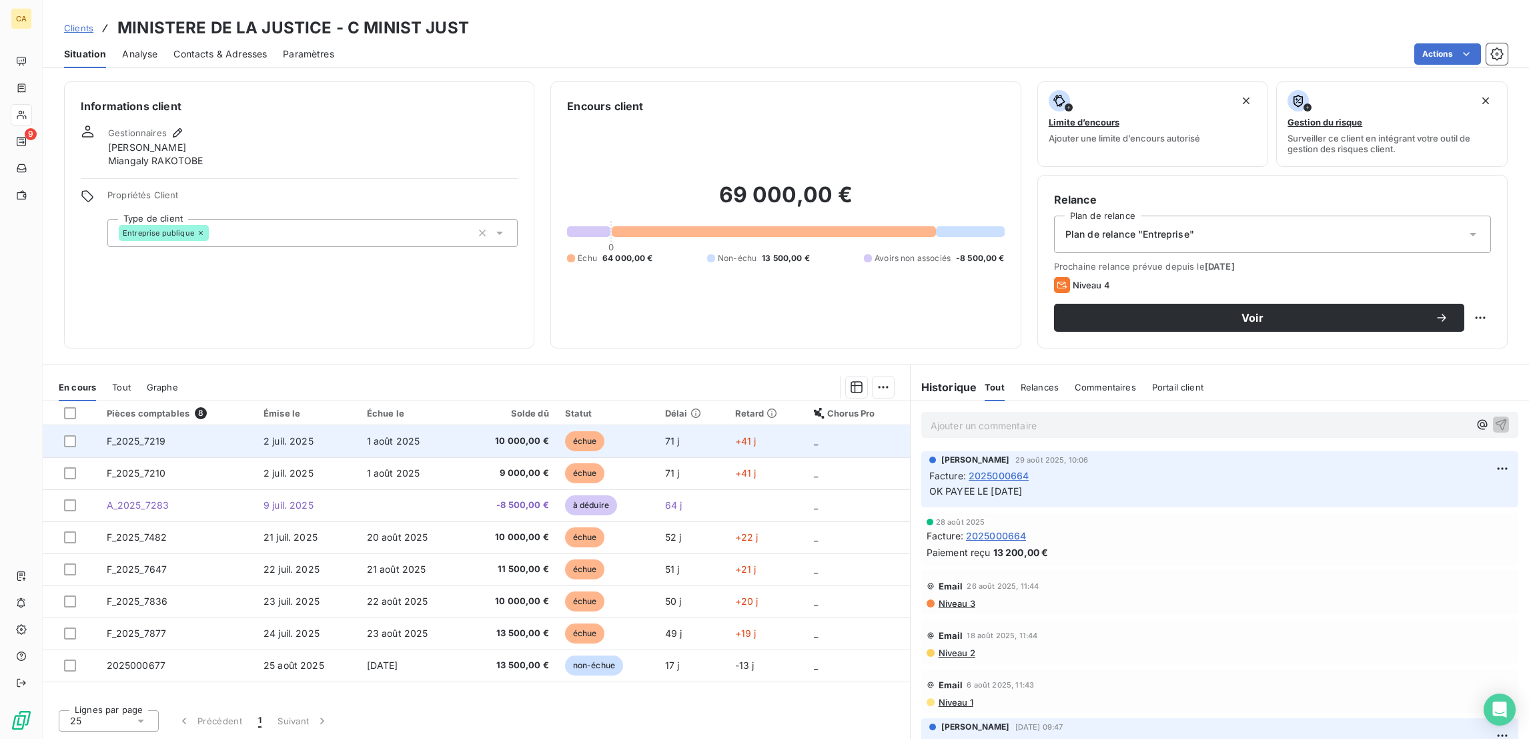
click at [142, 425] on td "F_2025_7219" at bounding box center [177, 441] width 157 height 32
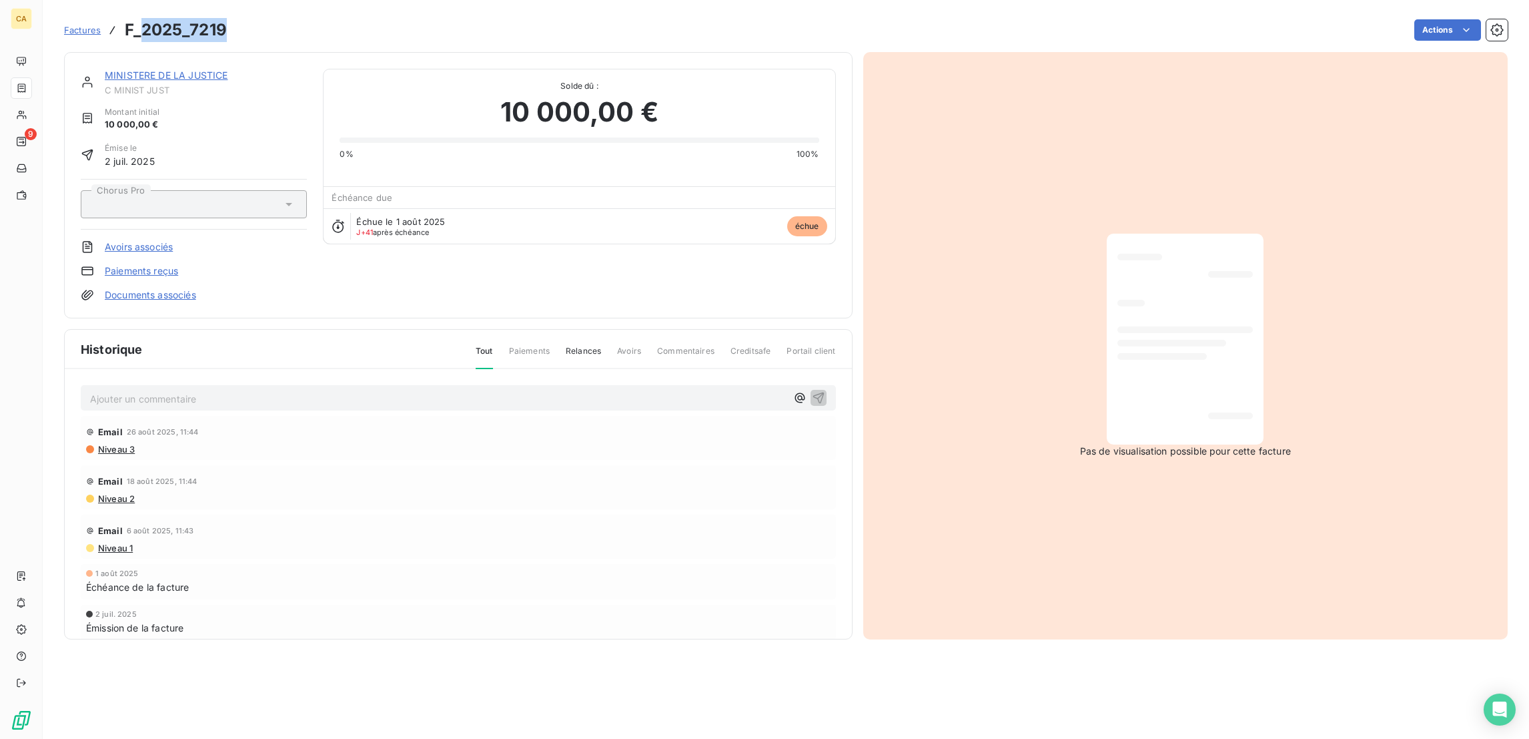
drag, startPoint x: 206, startPoint y: 29, endPoint x: 119, endPoint y: 28, distance: 86.1
click at [119, 28] on div "Factures F_2025_7219 Actions" at bounding box center [786, 30] width 1444 height 28
copy h3 "2025_7219"
click at [161, 52] on div "MINISTERE DE LA JUSTICE C MINIST JUST Montant initial 10 000,00 € Émise le 2 ju…" at bounding box center [458, 185] width 789 height 266
click at [173, 85] on span "C MINIST JUST" at bounding box center [206, 90] width 202 height 11
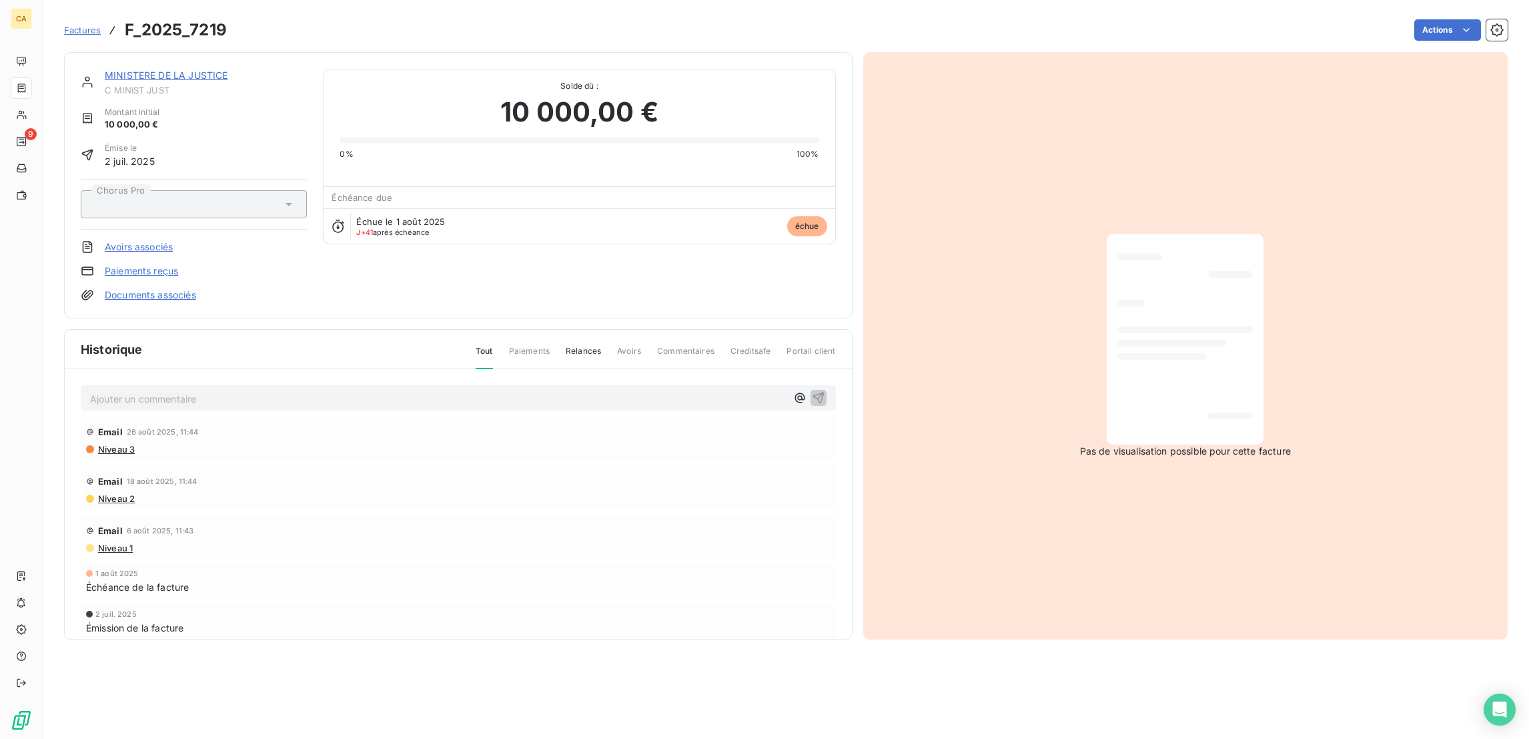
click at [175, 69] on link "MINISTERE DE LA JUSTICE" at bounding box center [166, 74] width 123 height 11
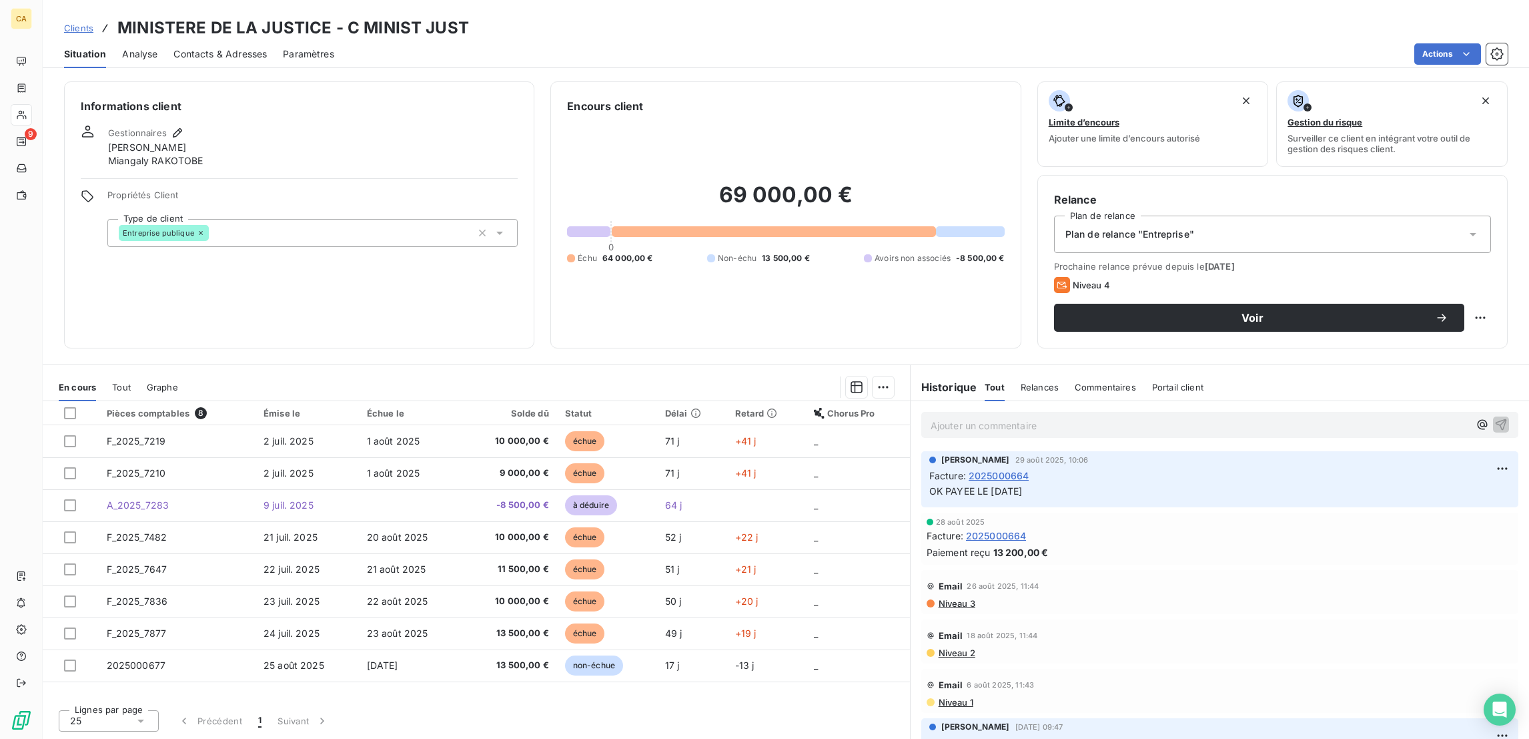
click at [238, 47] on span "Contacts & Adresses" at bounding box center [219, 53] width 93 height 13
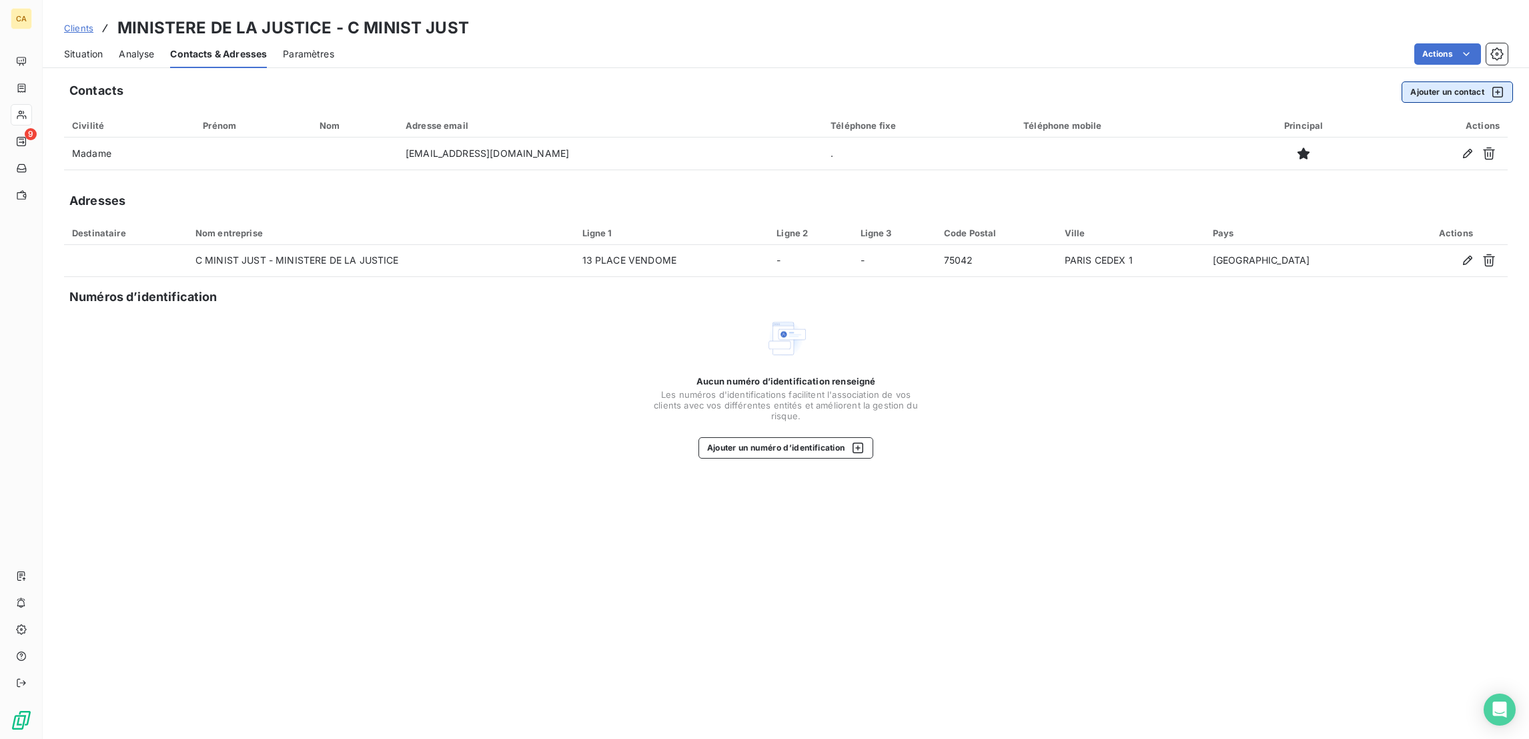
drag, startPoint x: 1431, startPoint y: 68, endPoint x: 1433, endPoint y: 77, distance: 9.6
click at [1433, 81] on button "Ajouter un contact" at bounding box center [1457, 91] width 111 height 21
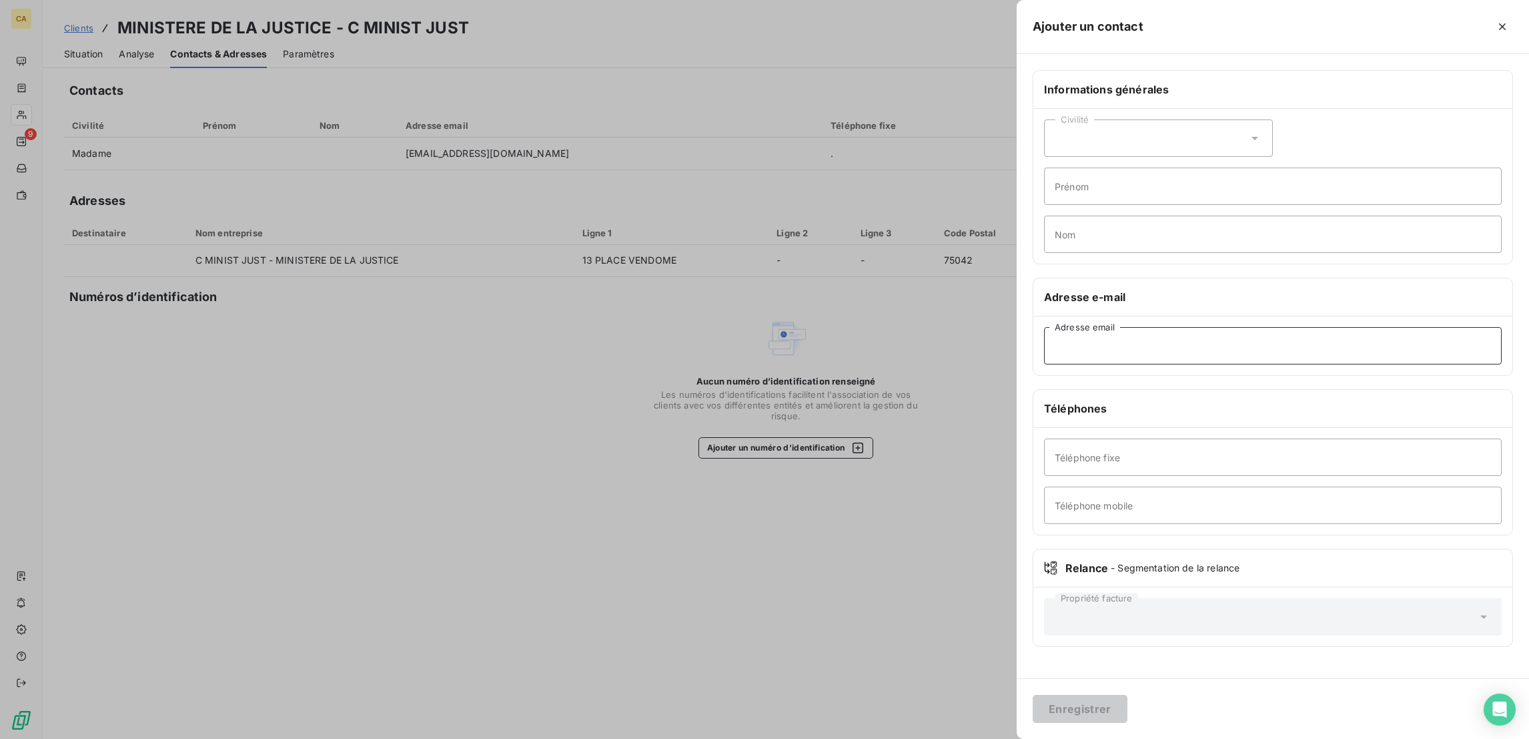
click at [1238, 327] on input "Adresse email" at bounding box center [1273, 345] width 458 height 37
paste input "rhsp-cabinet.dsj@justice.gouv.fr"
type input "rhsp-cabinet.dsj@justice.gouv.fr"
click at [1033, 695] on button "Enregistrer" at bounding box center [1080, 709] width 95 height 28
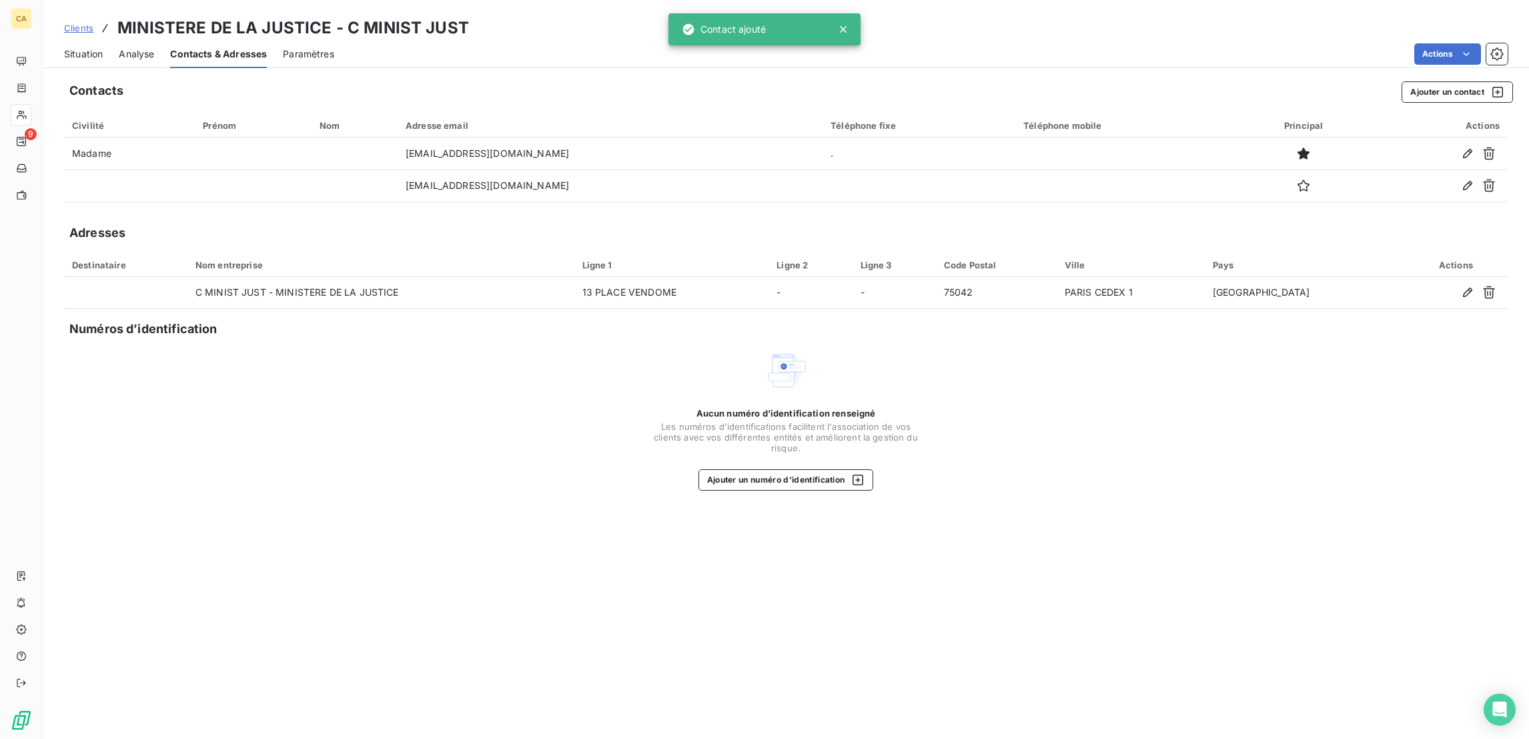
click at [64, 47] on span "Situation" at bounding box center [83, 53] width 39 height 13
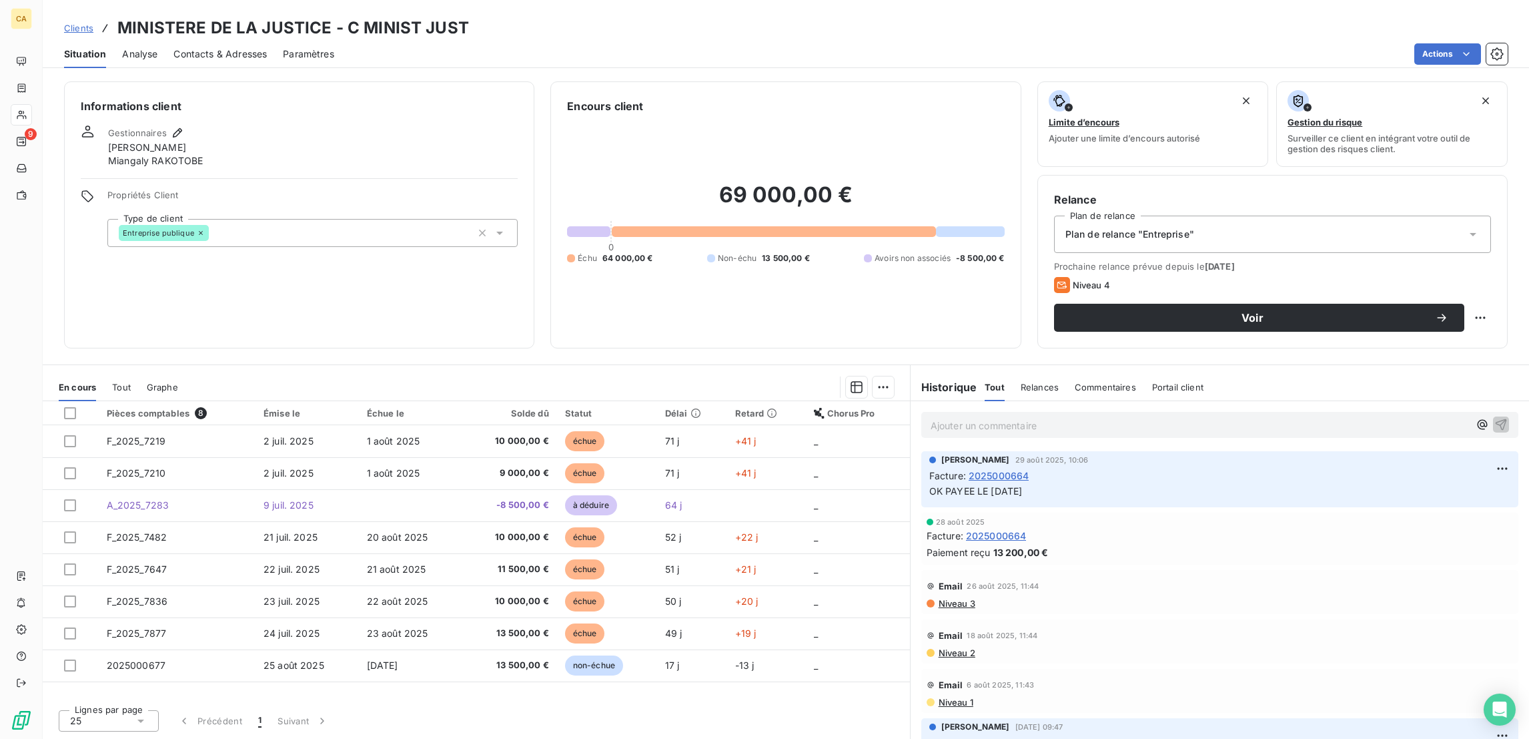
click at [212, 53] on div "Contacts & Adresses" at bounding box center [219, 54] width 93 height 28
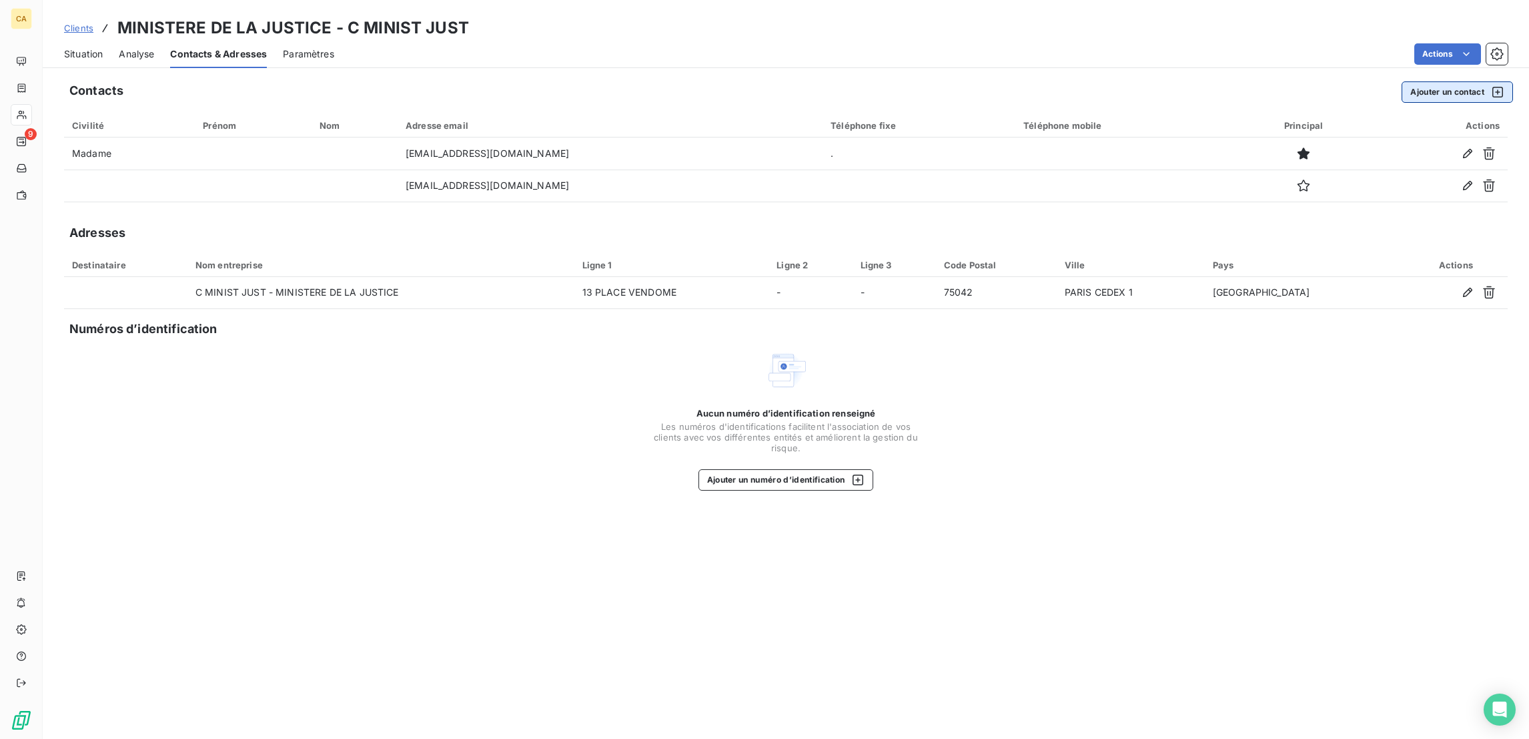
click at [1483, 81] on button "Ajouter un contact" at bounding box center [1457, 91] width 111 height 21
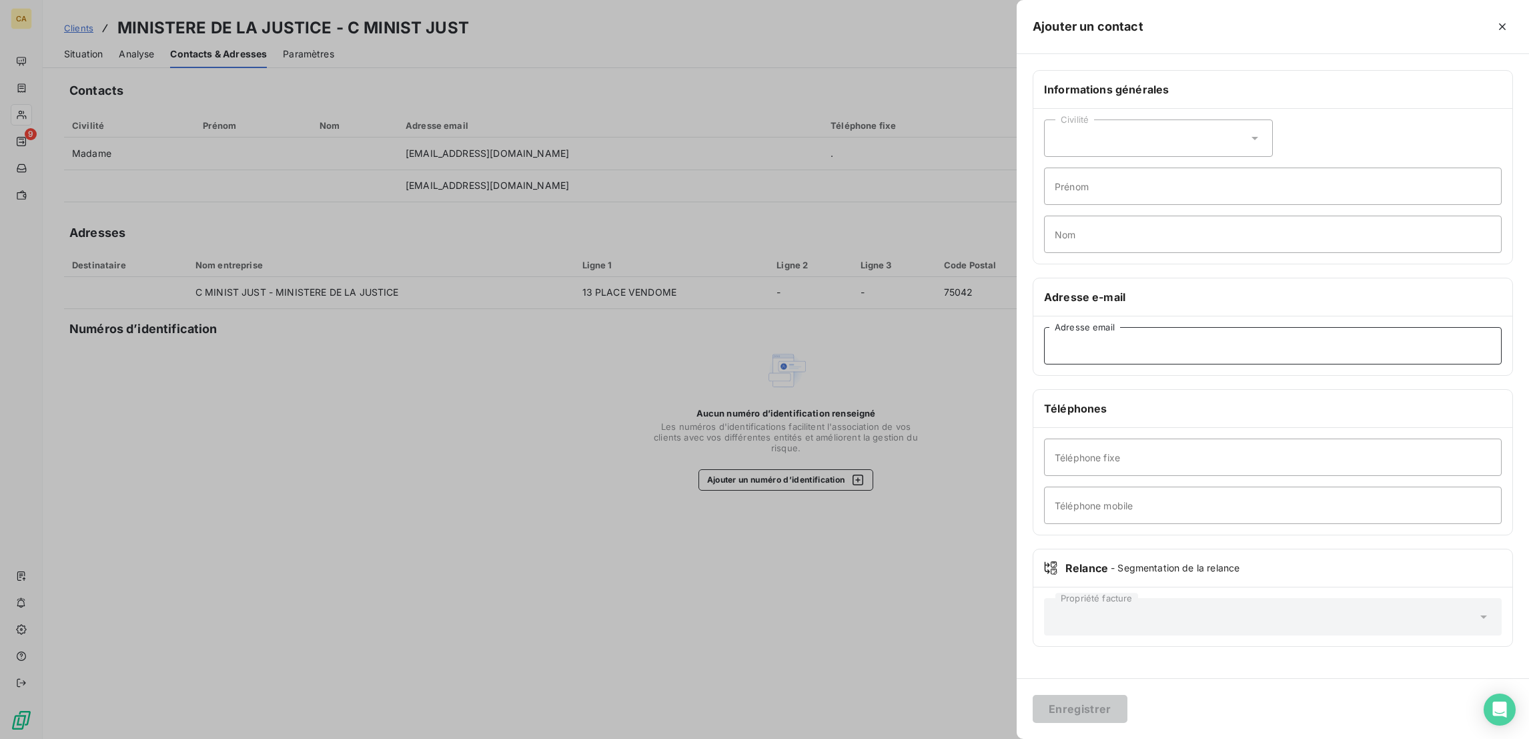
click at [1286, 327] on input "Adresse email" at bounding box center [1273, 345] width 458 height 37
paste input "donnees-paie-cabinet.dsj@justice.gouv.fr"
type input "donnees-paie-cabinet.dsj@justice.gouv.fr"
click at [1128, 698] on button "Enregistrer" at bounding box center [1080, 709] width 95 height 28
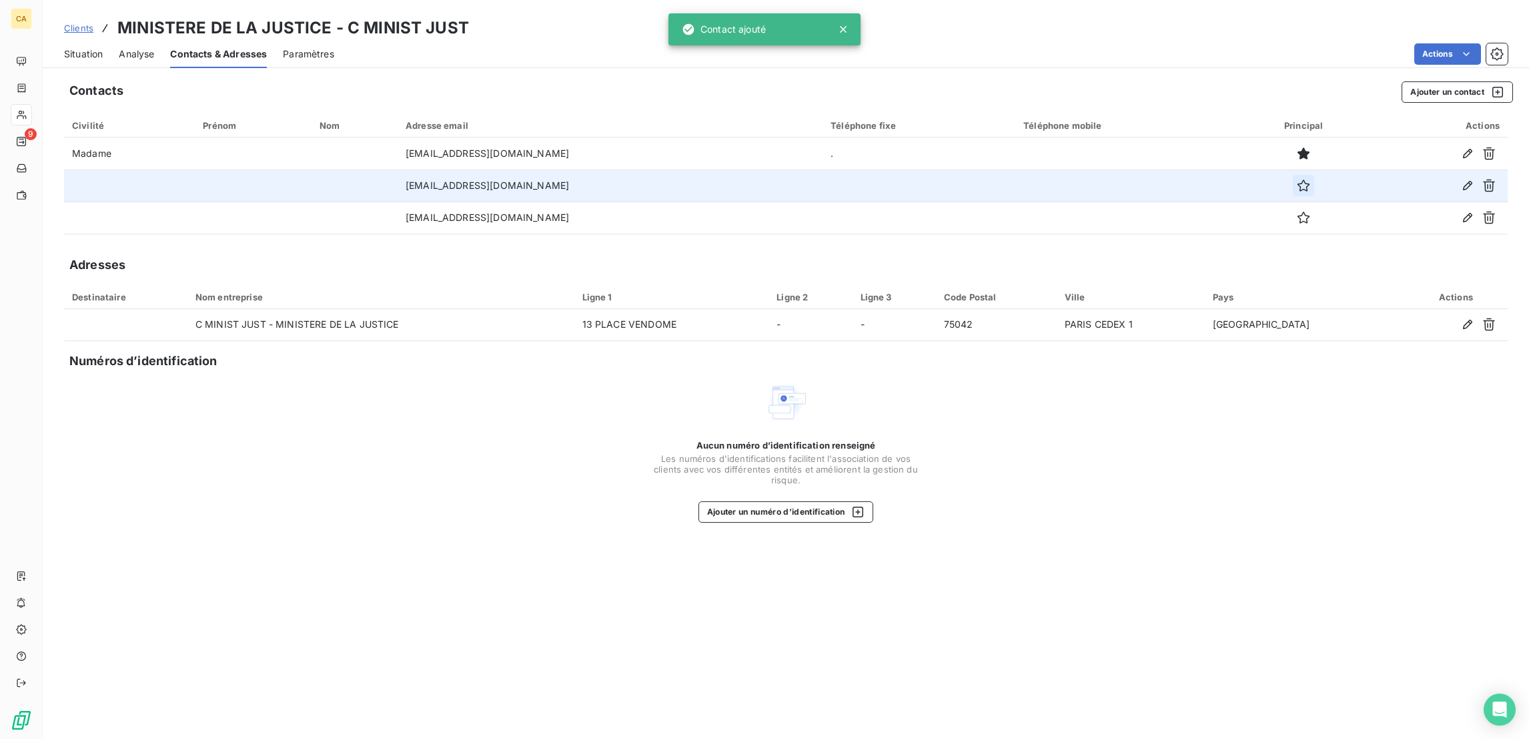
click at [1314, 175] on button "button" at bounding box center [1303, 185] width 21 height 21
click at [66, 52] on div "Situation" at bounding box center [83, 54] width 39 height 28
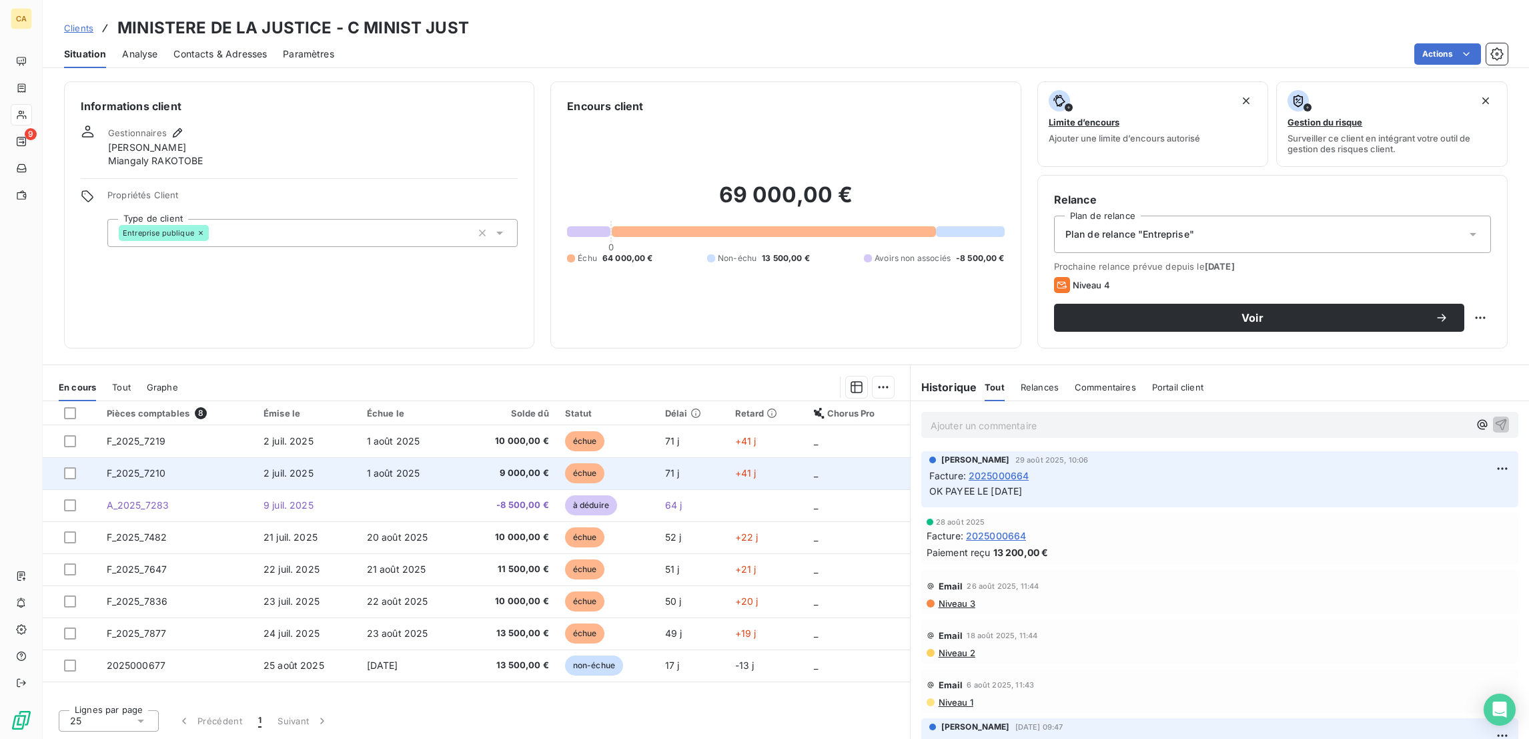
click at [463, 457] on td "9 000,00 €" at bounding box center [510, 473] width 94 height 32
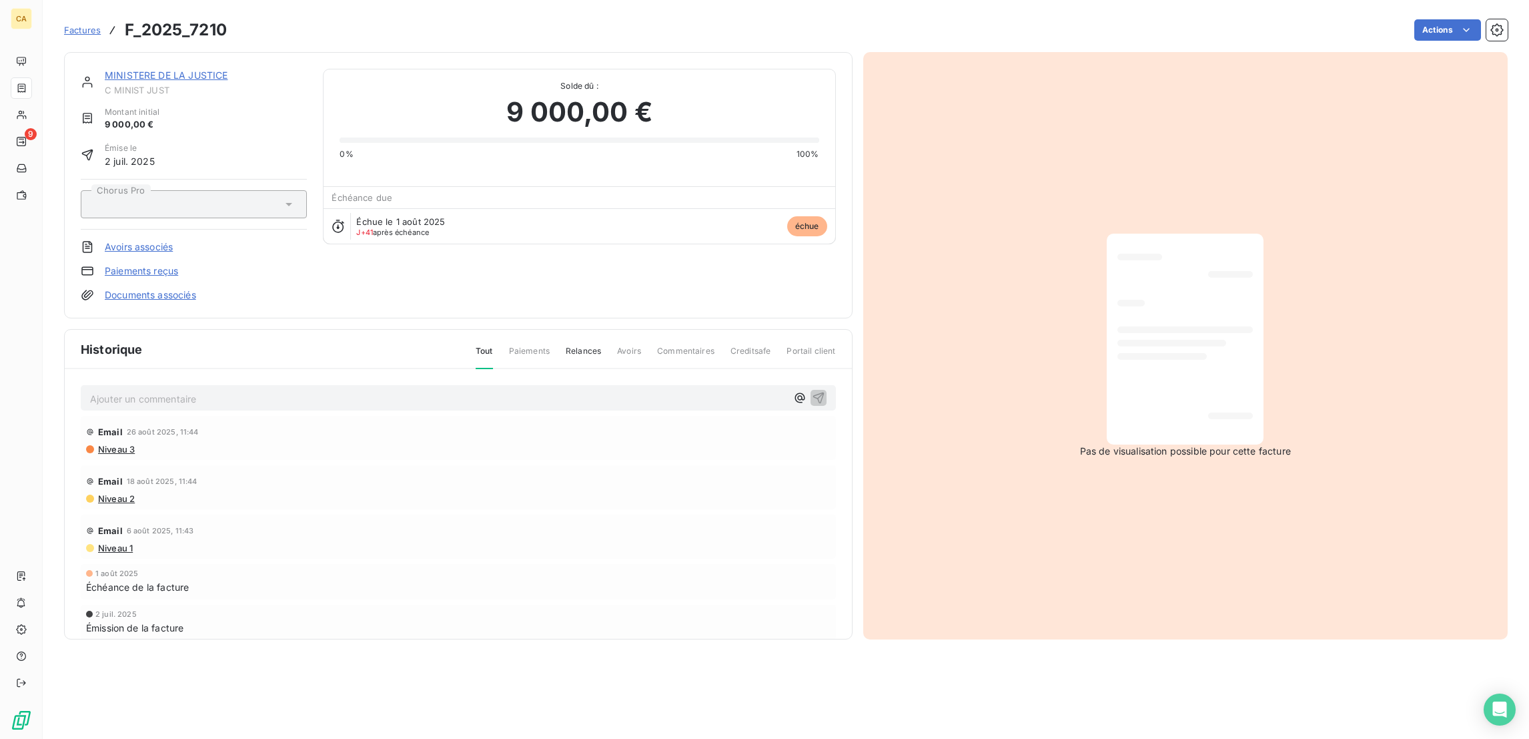
click at [211, 390] on p "Ajouter un commentaire ﻿" at bounding box center [438, 398] width 697 height 17
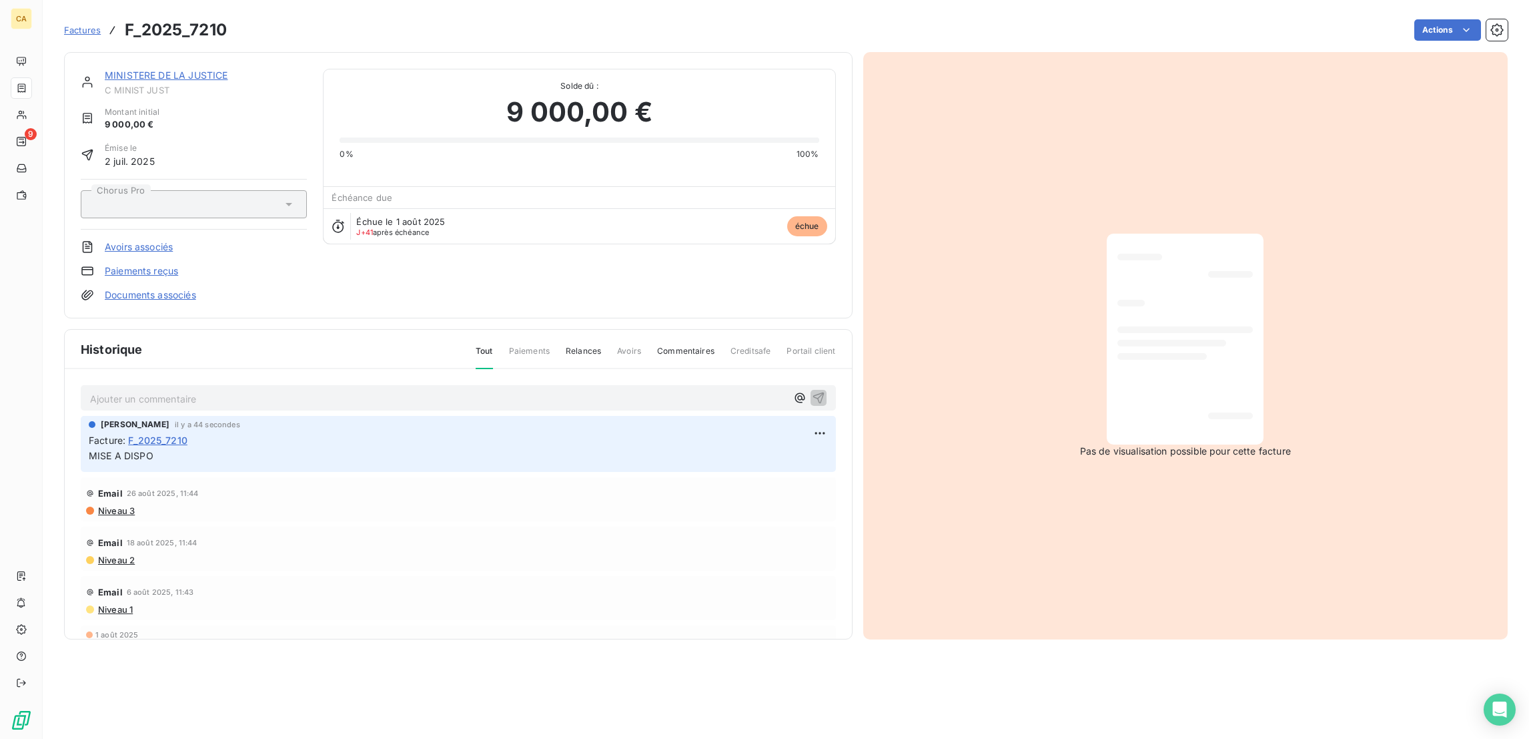
click at [155, 69] on link "MINISTERE DE LA JUSTICE" at bounding box center [166, 74] width 123 height 11
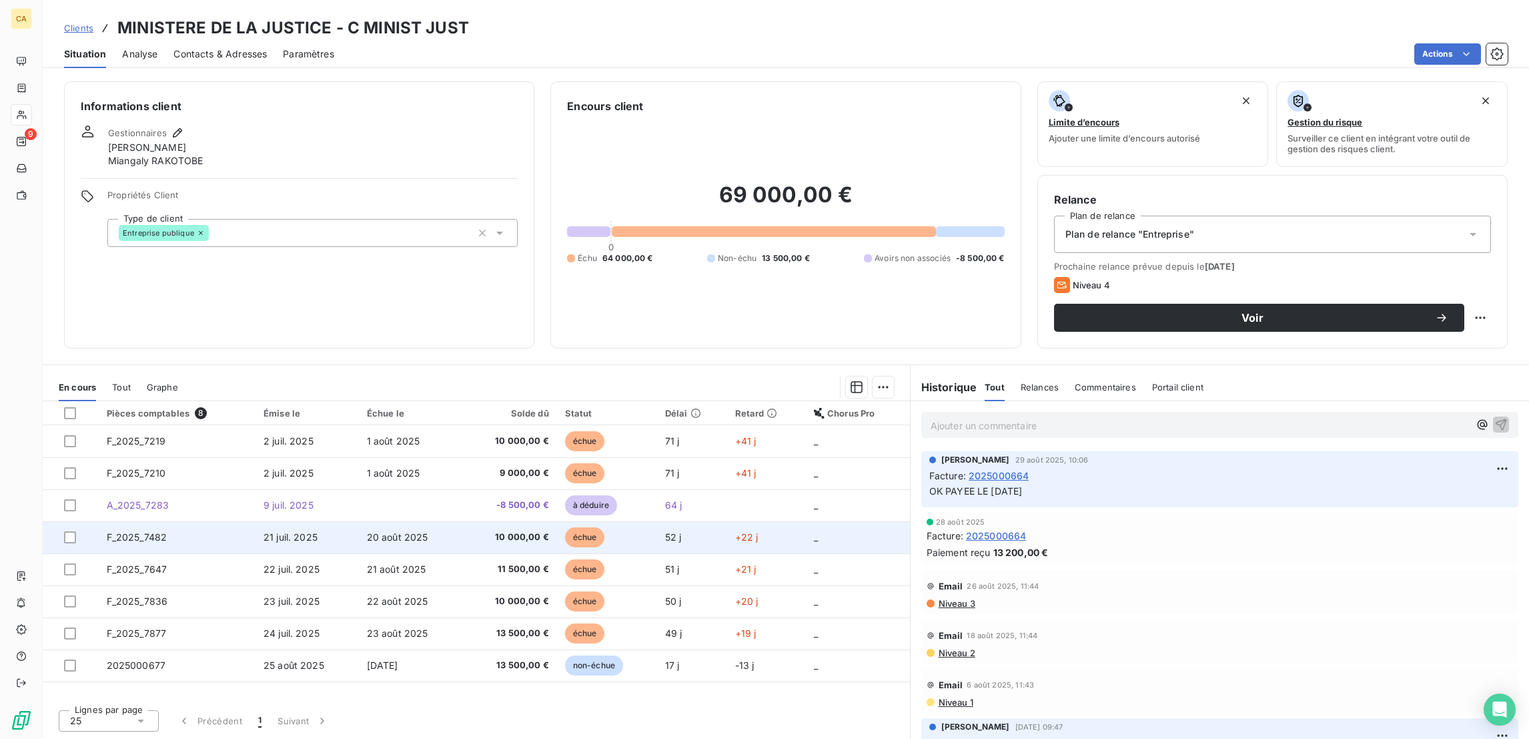
click at [167, 521] on td "F_2025_7482" at bounding box center [177, 537] width 157 height 32
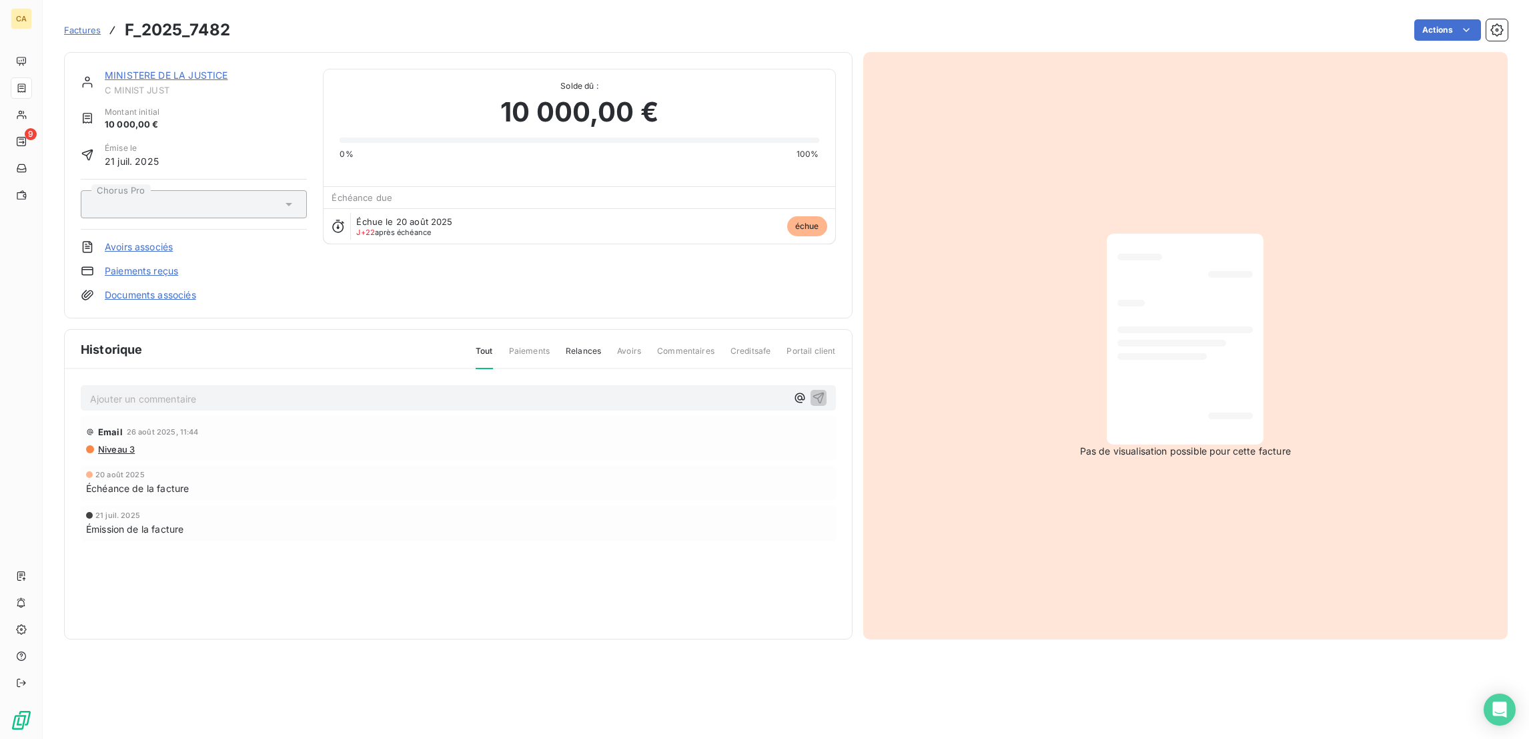
click at [171, 69] on link "MINISTERE DE LA JUSTICE" at bounding box center [166, 74] width 123 height 11
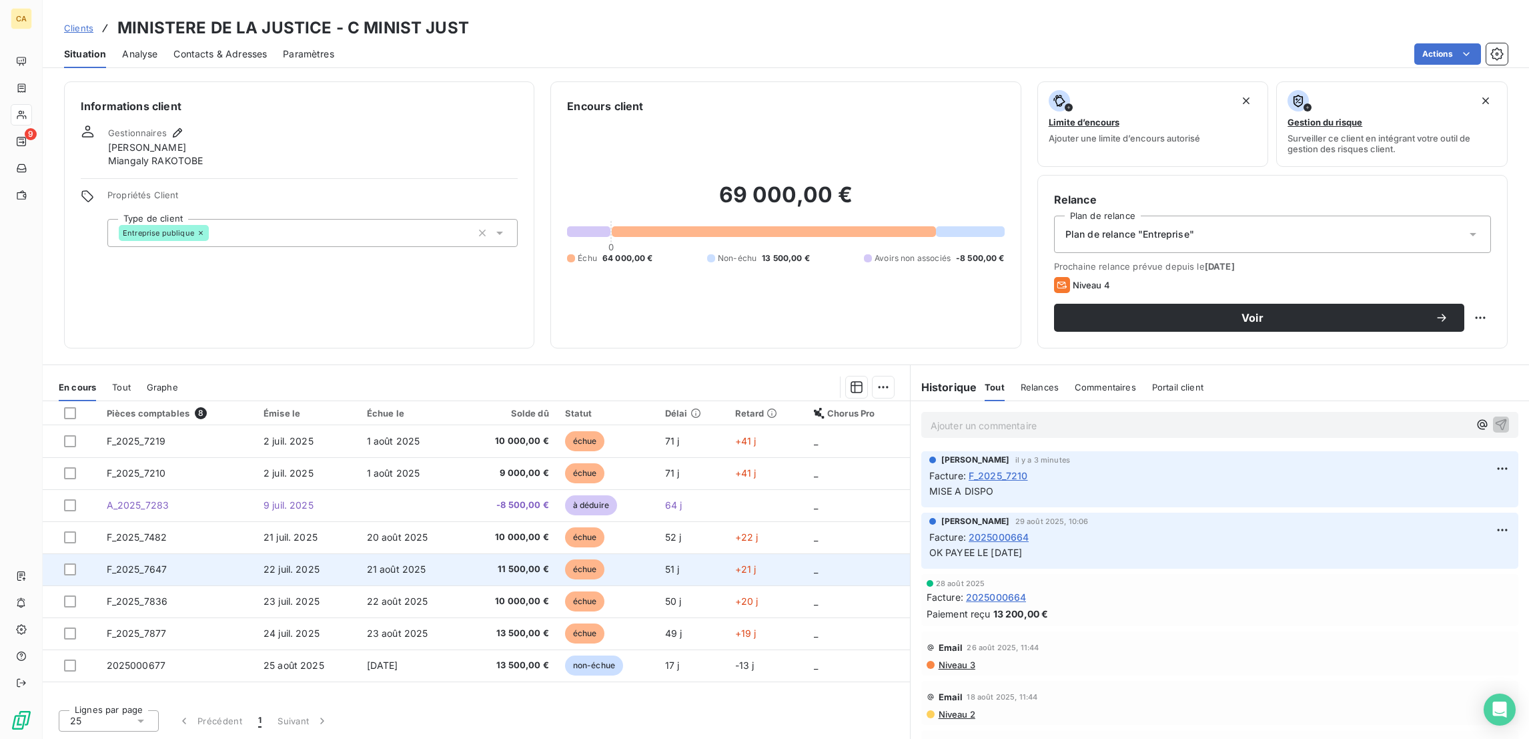
click at [367, 563] on span "21 août 2025" at bounding box center [396, 568] width 59 height 11
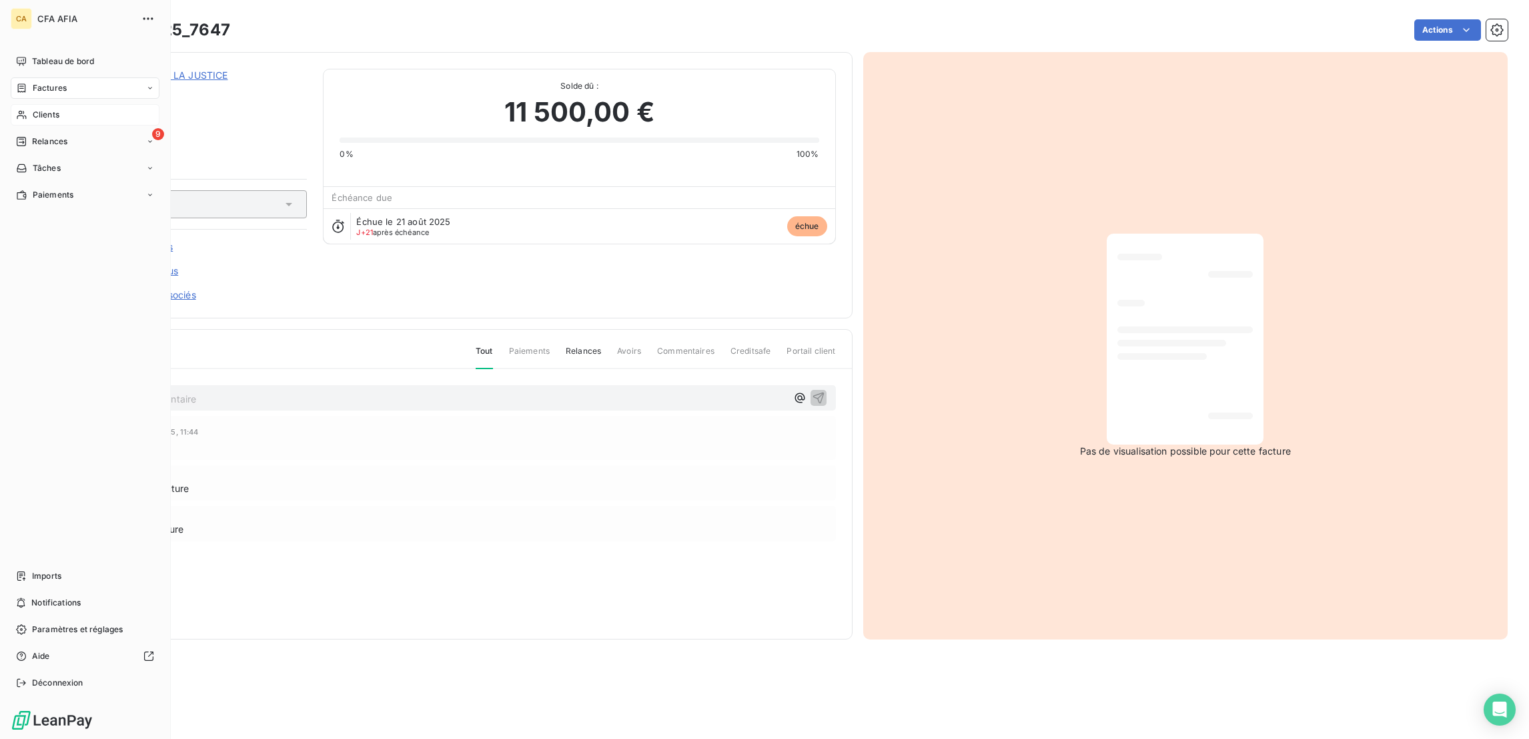
click at [35, 109] on span "Clients" at bounding box center [46, 115] width 27 height 12
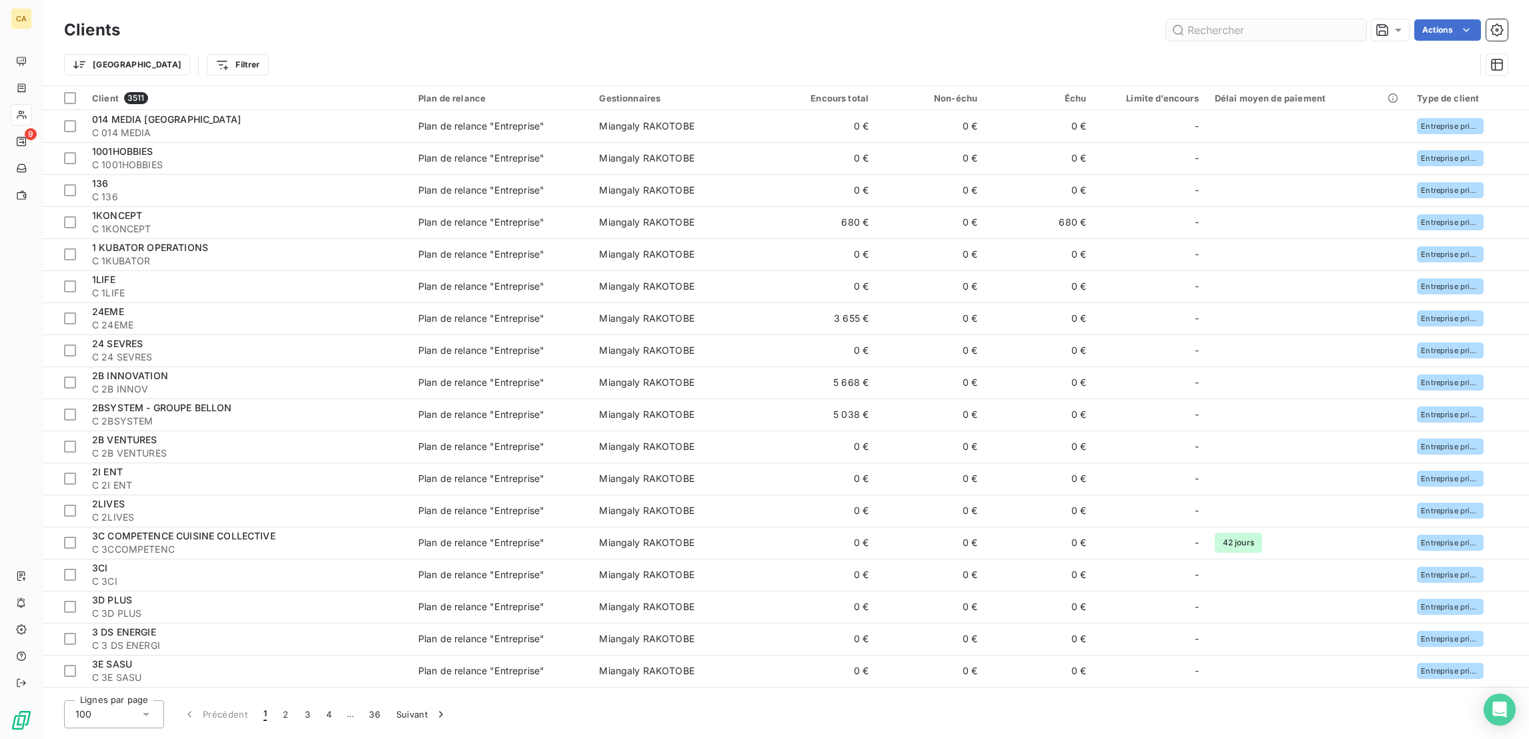
click at [1232, 19] on input "text" at bounding box center [1266, 29] width 200 height 21
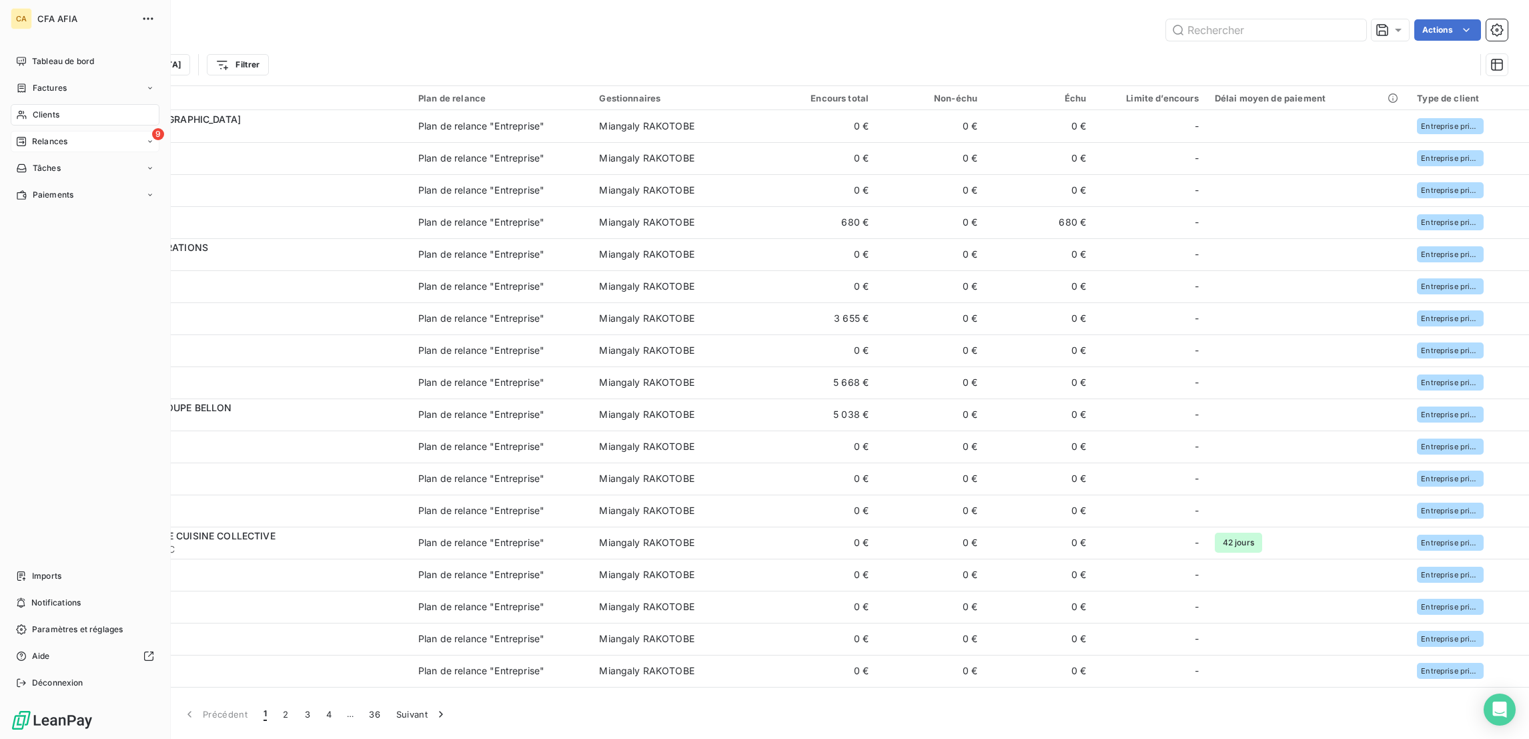
click at [39, 135] on span "Relances" at bounding box center [49, 141] width 35 height 12
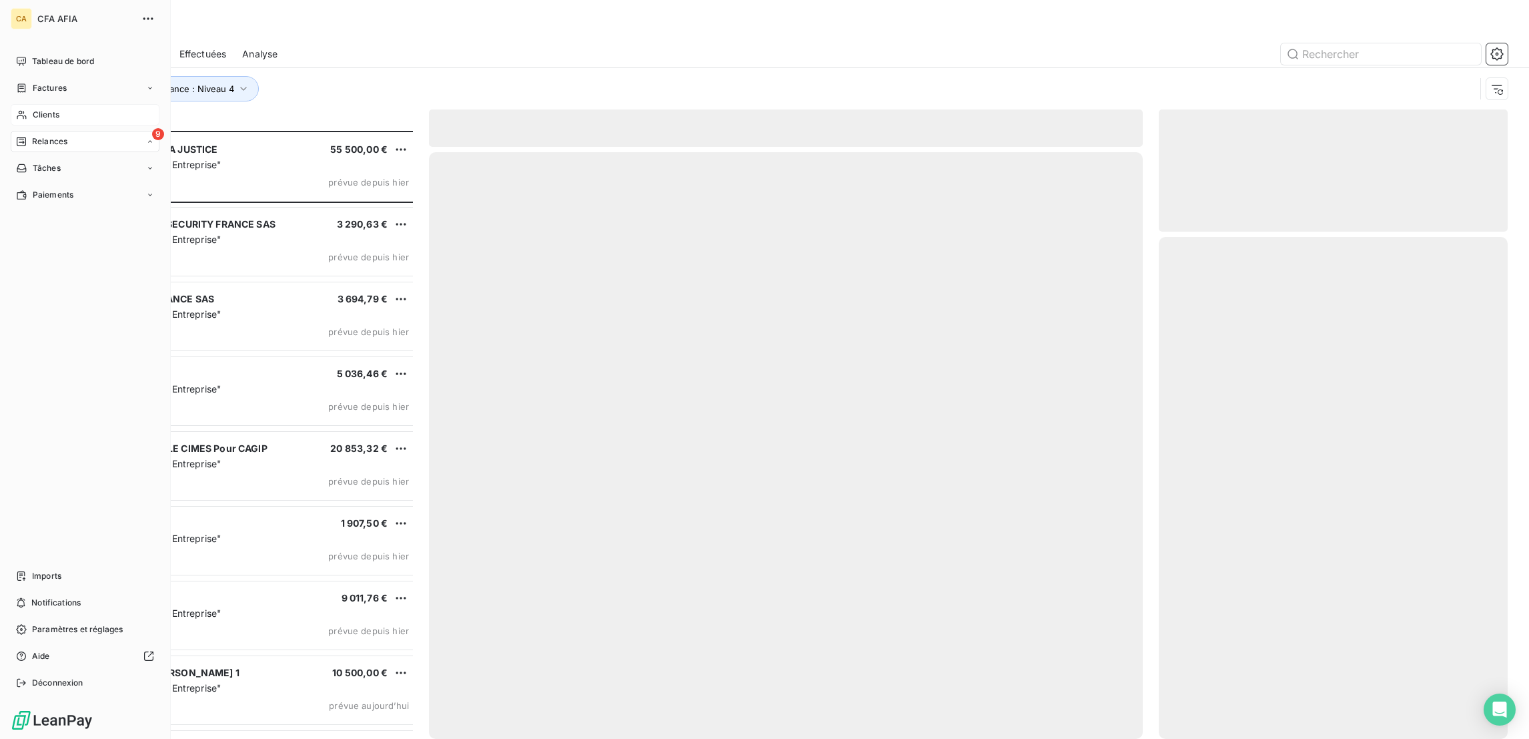
scroll to position [611, 342]
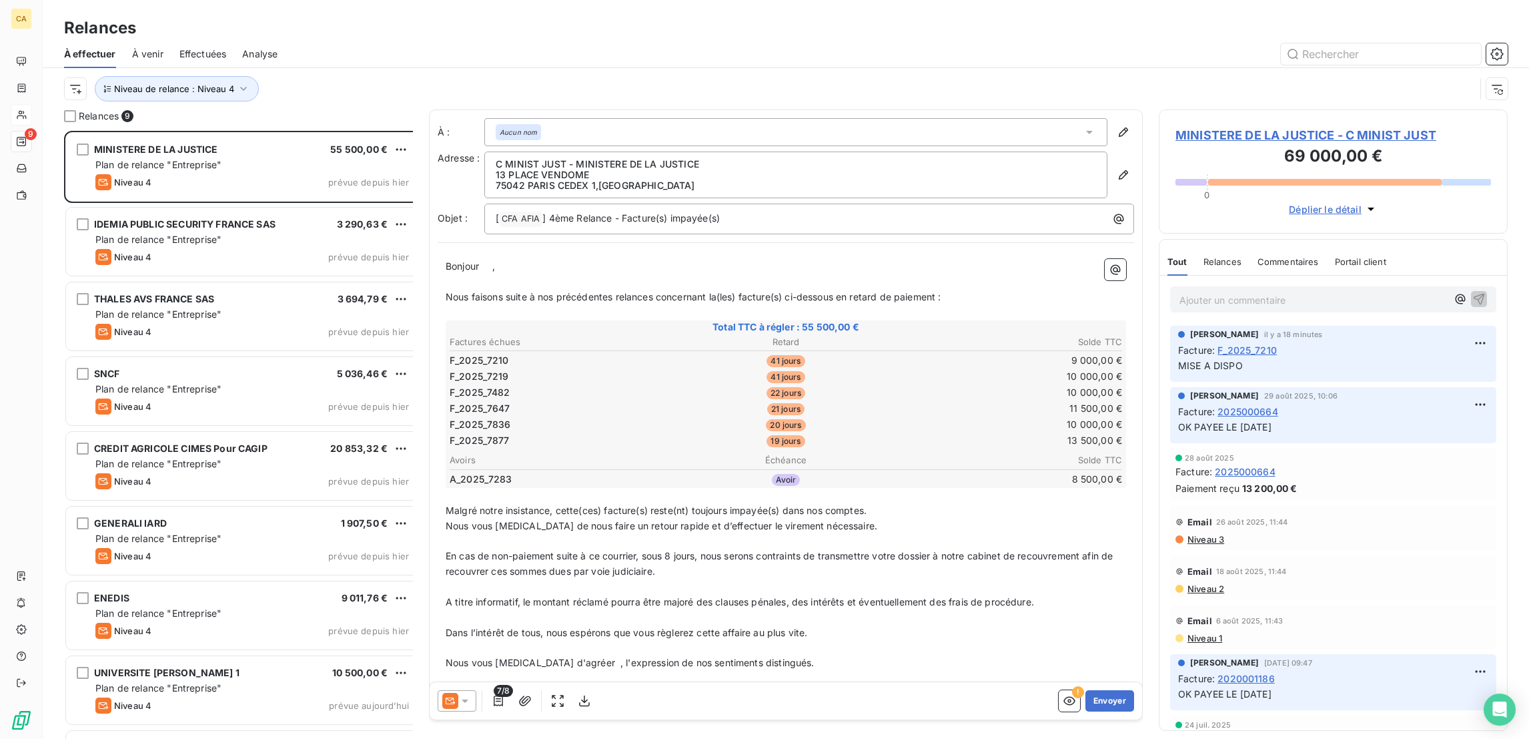
click at [1243, 126] on span "MINISTERE DE LA JUSTICE - C MINIST JUST" at bounding box center [1334, 135] width 316 height 18
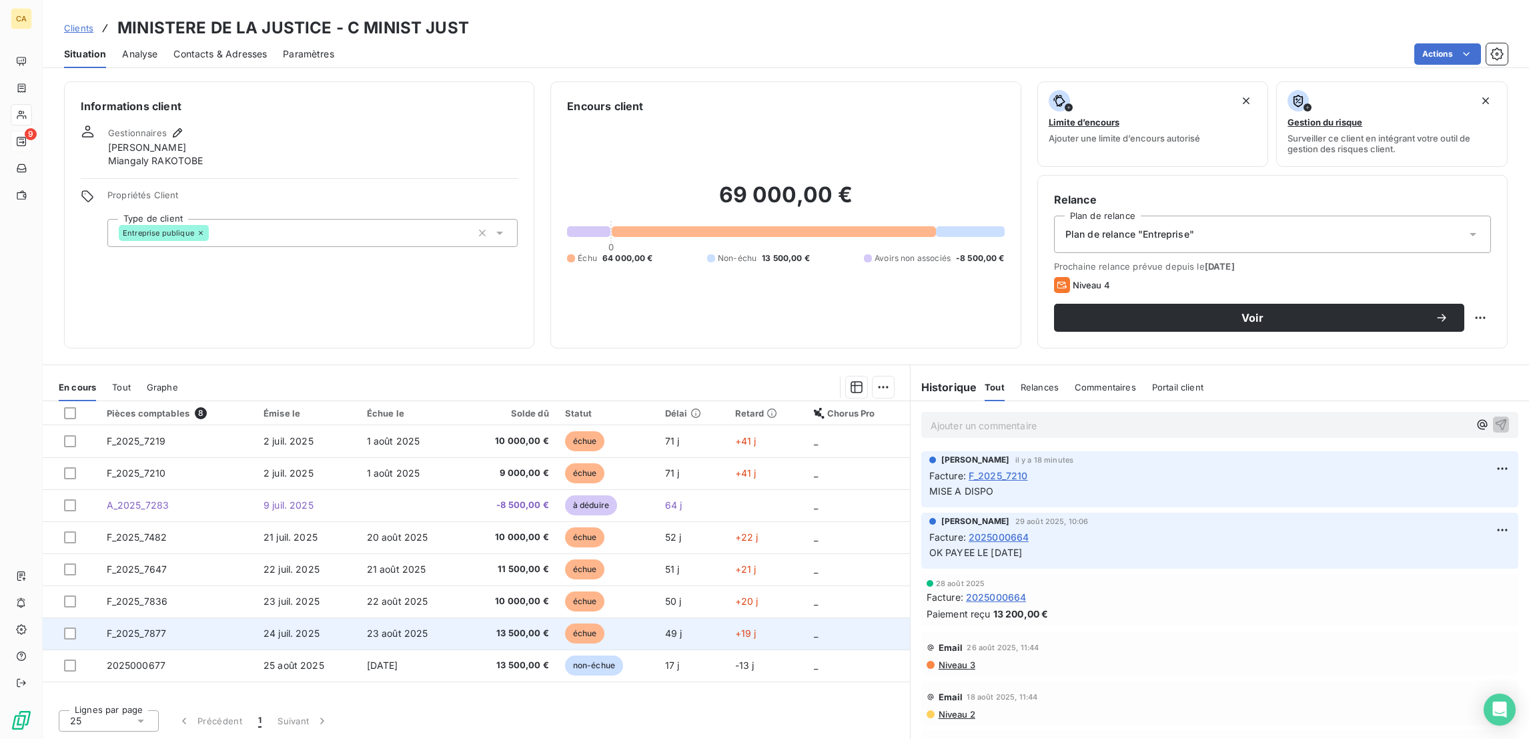
click at [177, 617] on td "F_2025_7877" at bounding box center [177, 633] width 157 height 32
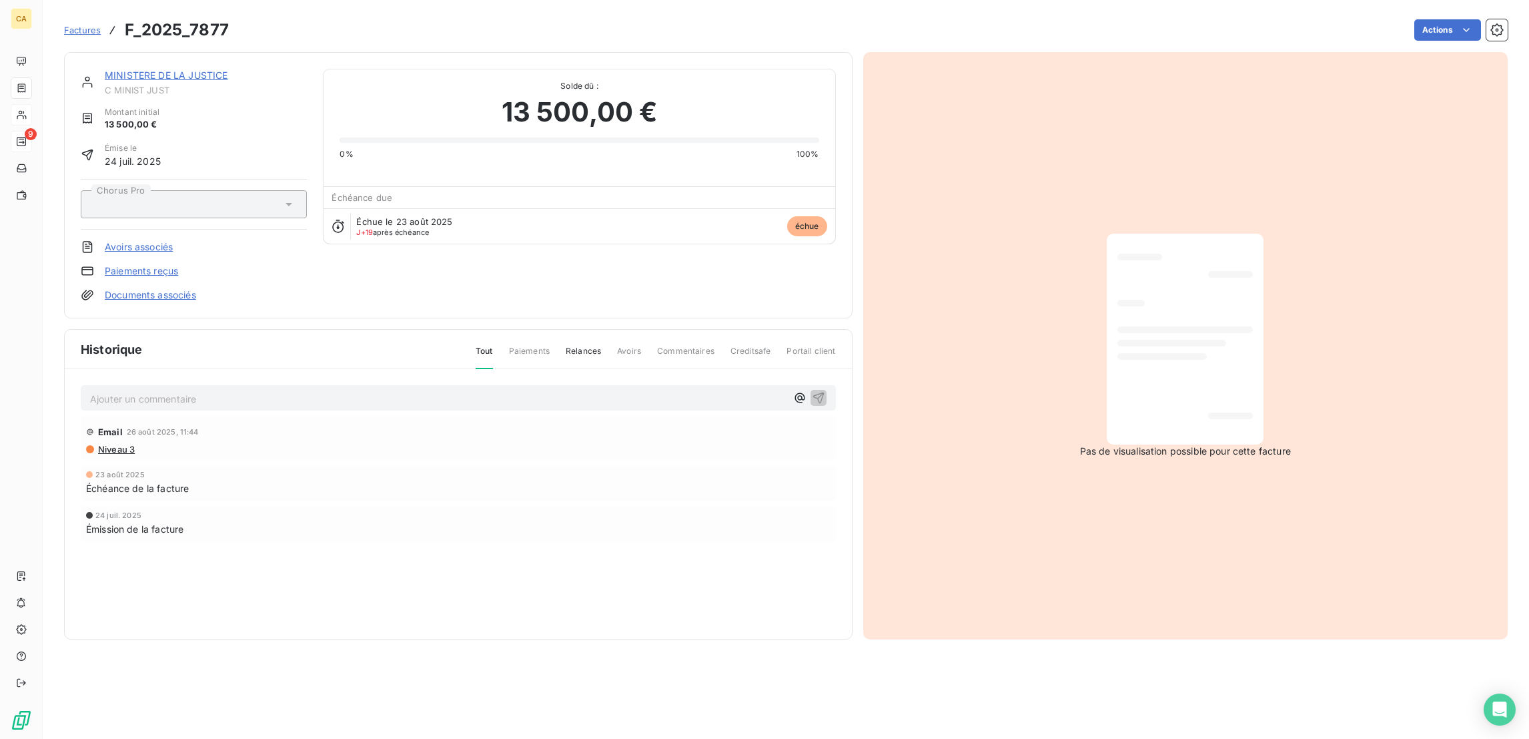
click at [133, 69] on link "MINISTERE DE LA JUSTICE" at bounding box center [166, 74] width 123 height 11
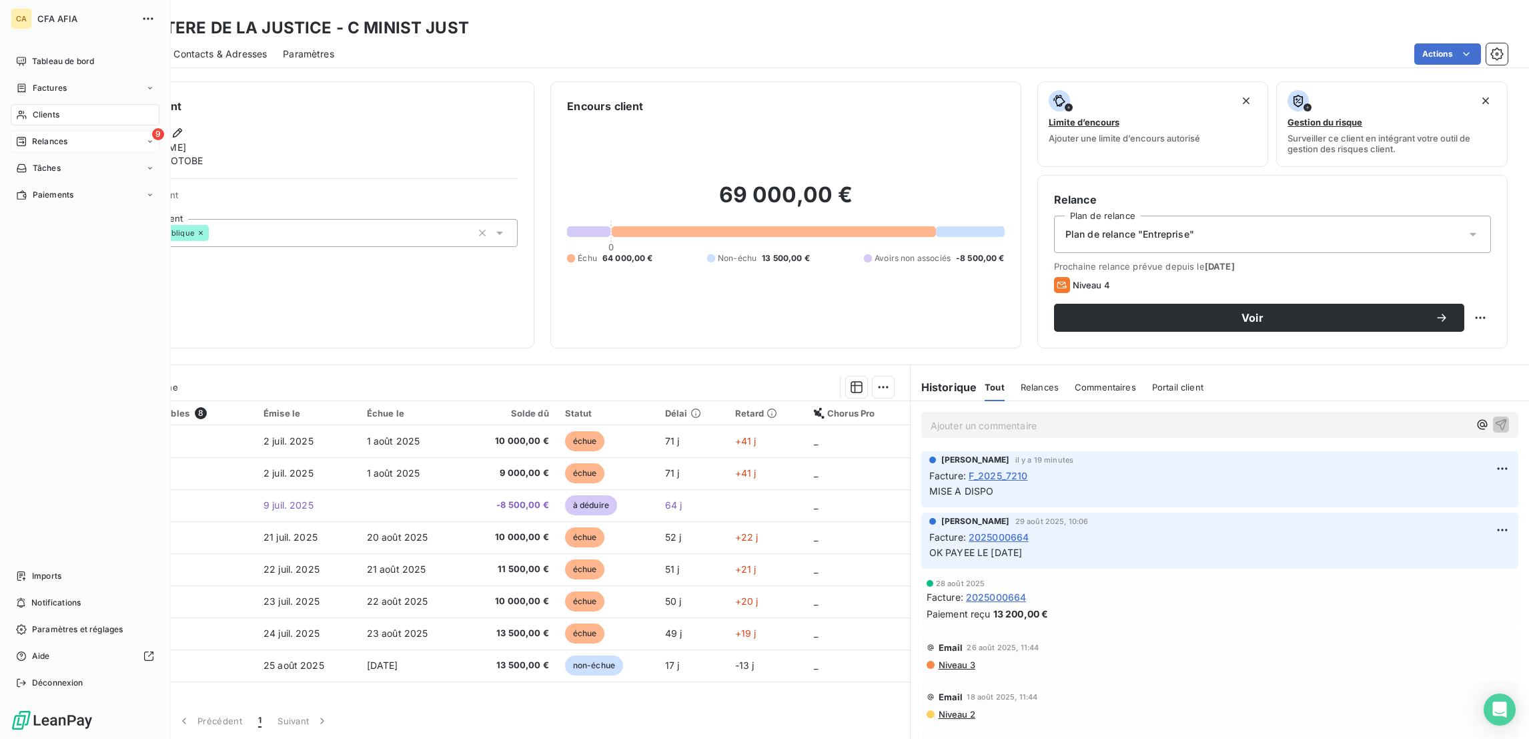
click at [23, 131] on div "9 Relances" at bounding box center [85, 141] width 149 height 21
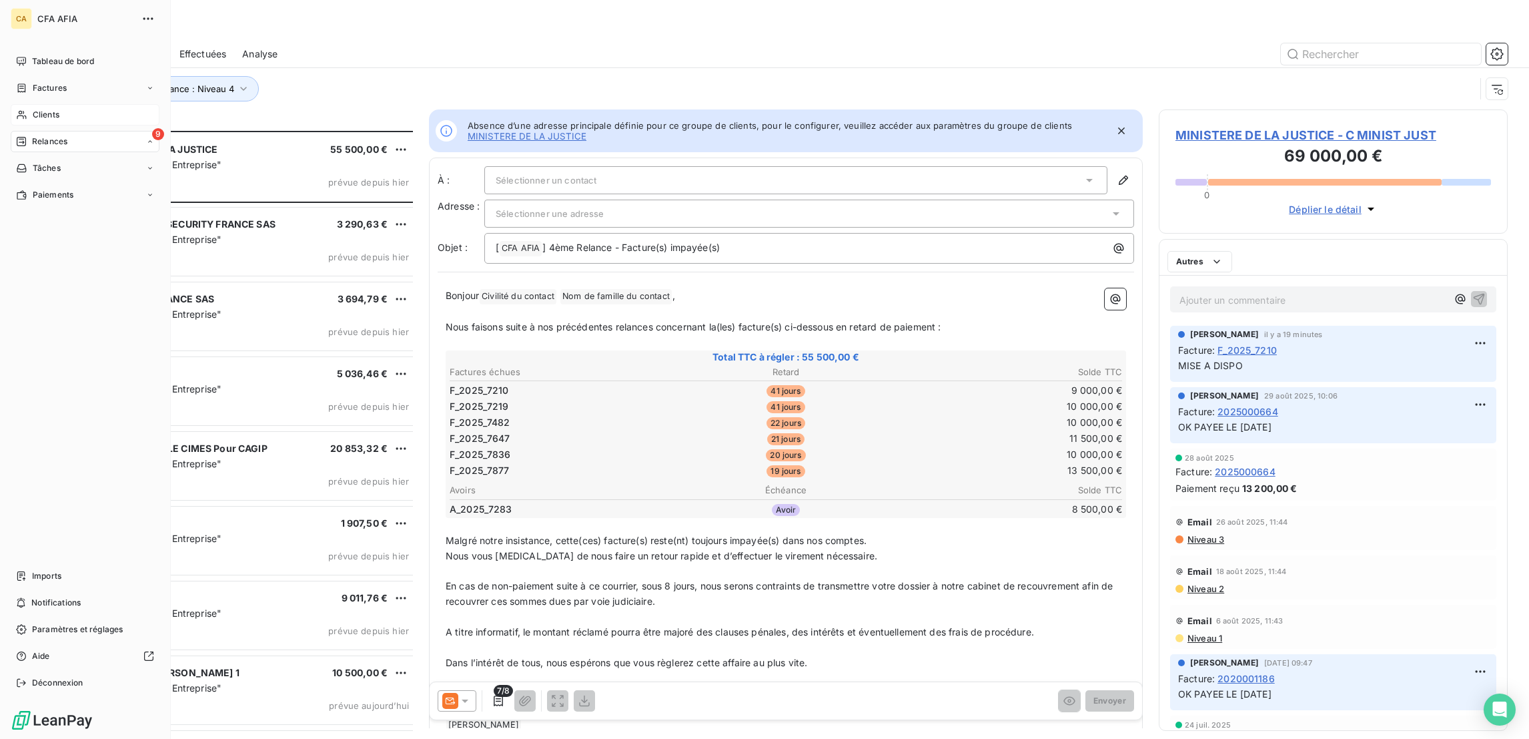
scroll to position [611, 342]
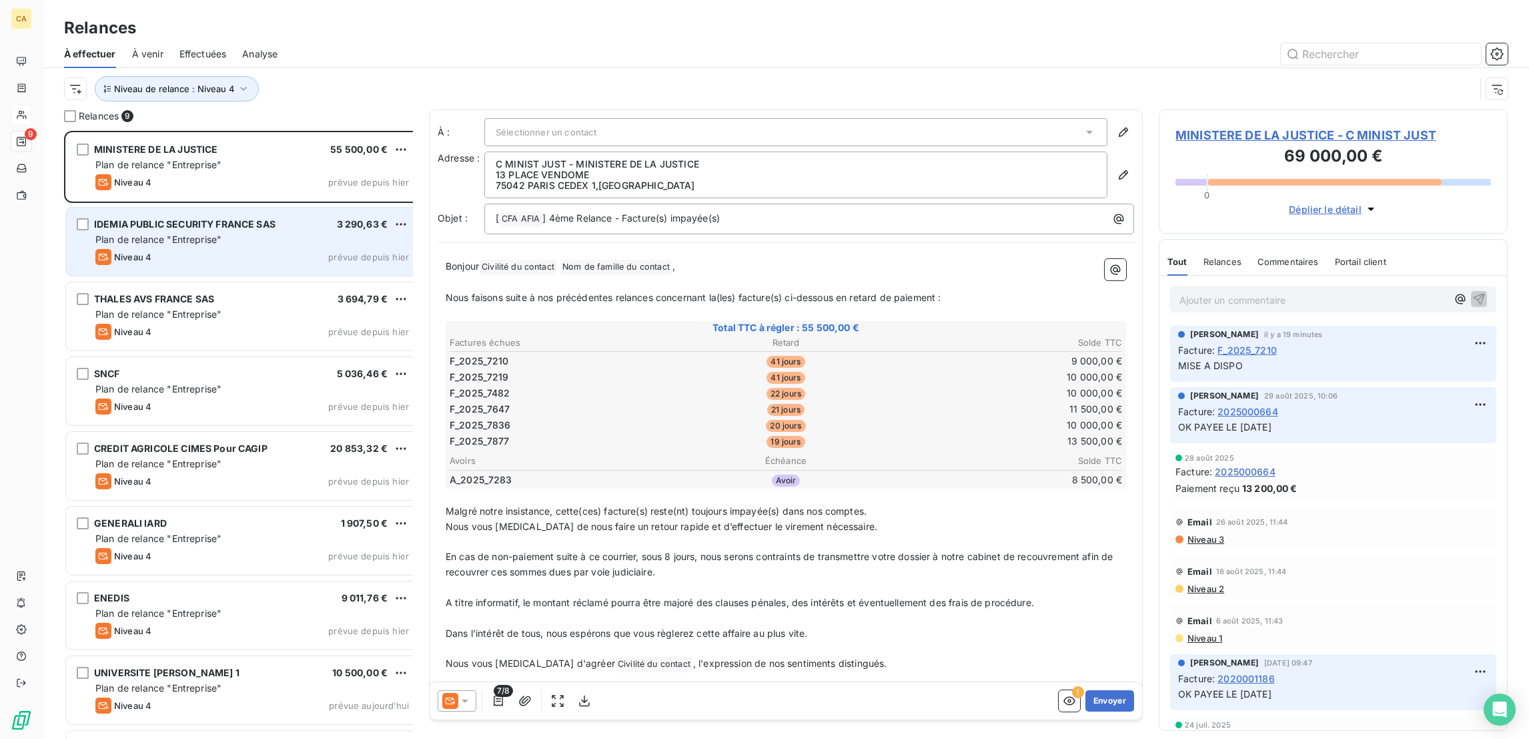
click at [179, 218] on span "IDEMIA PUBLIC SECURITY FRANCE SAS" at bounding box center [184, 223] width 181 height 11
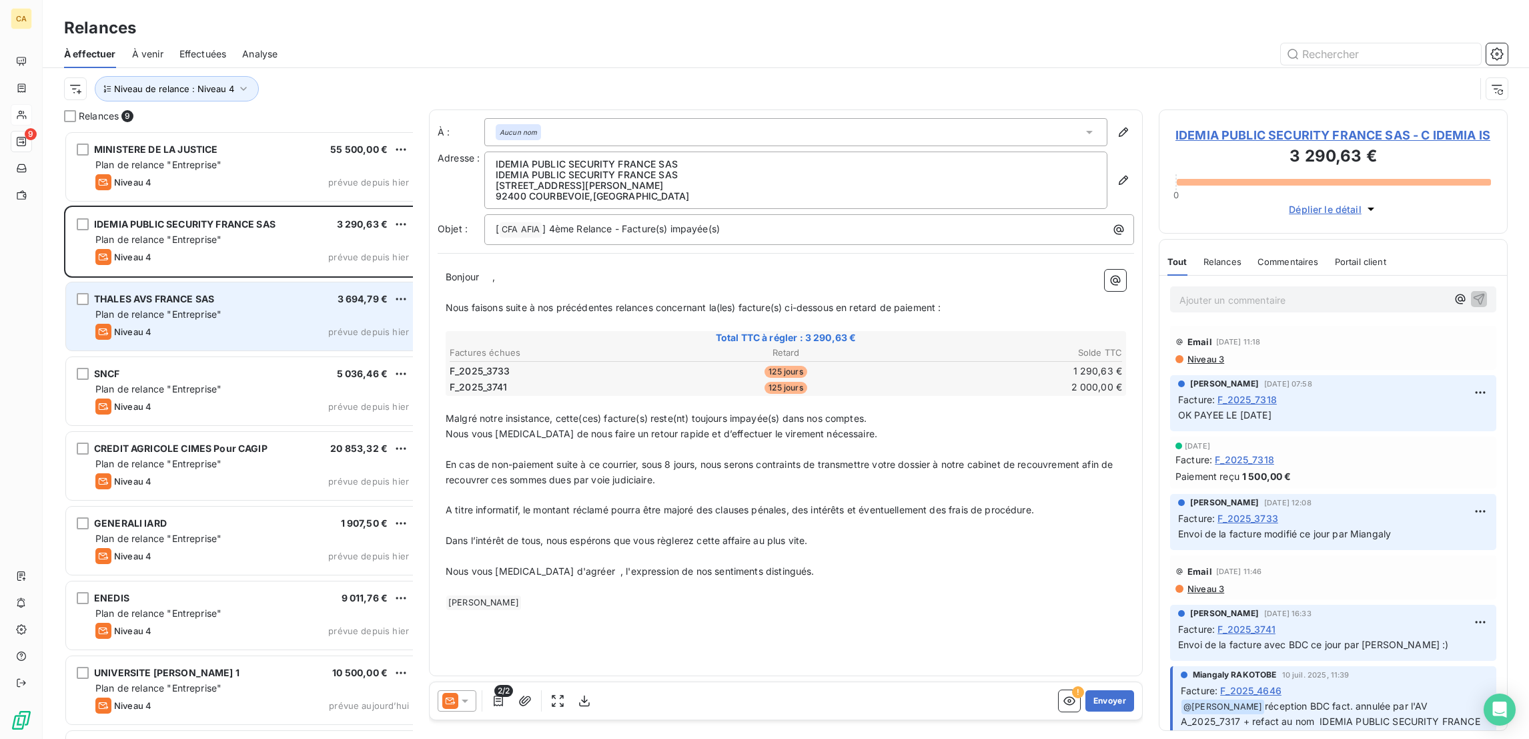
click at [221, 324] on div "Niveau 4 prévue depuis hier" at bounding box center [252, 332] width 314 height 16
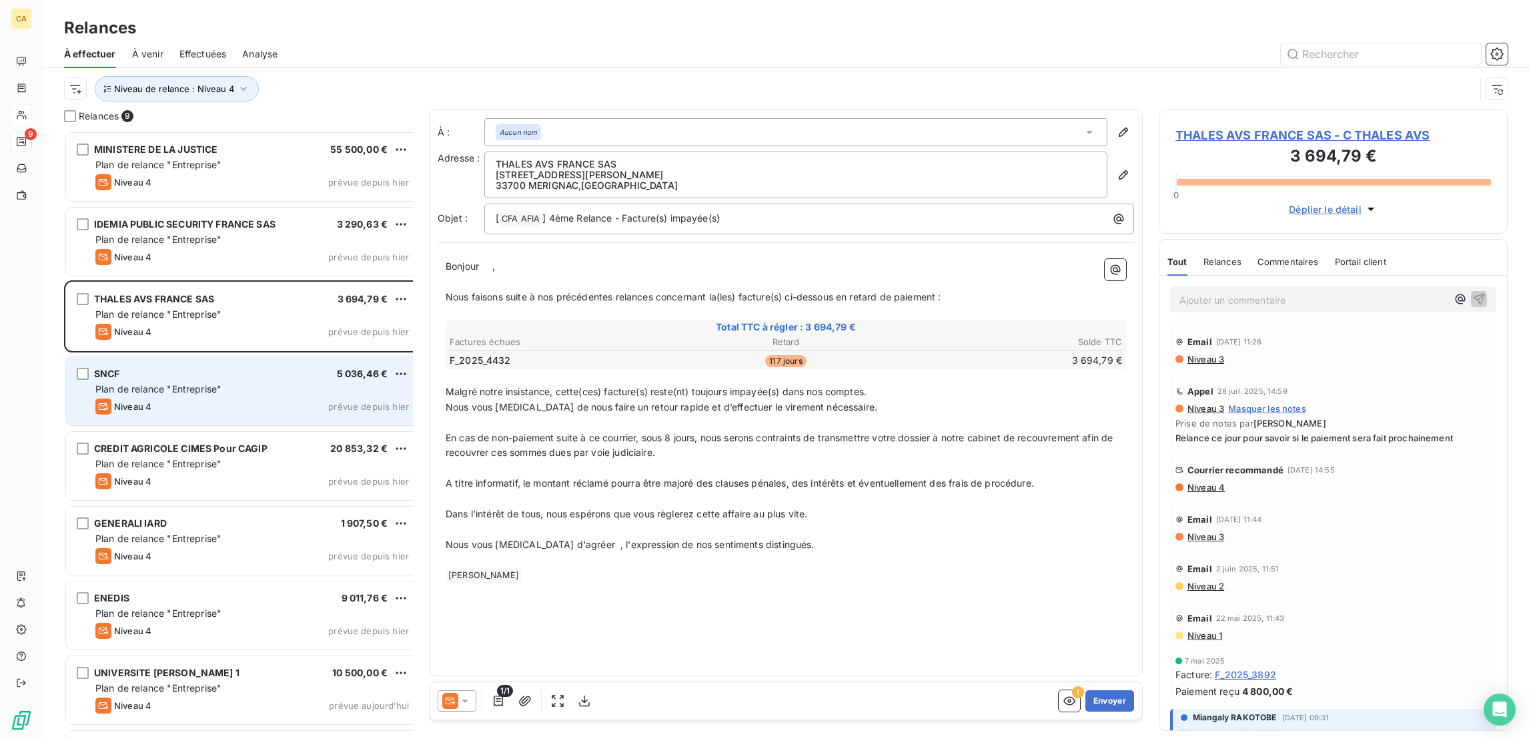
click at [235, 372] on div "SNCF 5 036,46 € Plan de relance "Entreprise" Niveau 4 prévue depuis hier" at bounding box center [243, 391] width 354 height 68
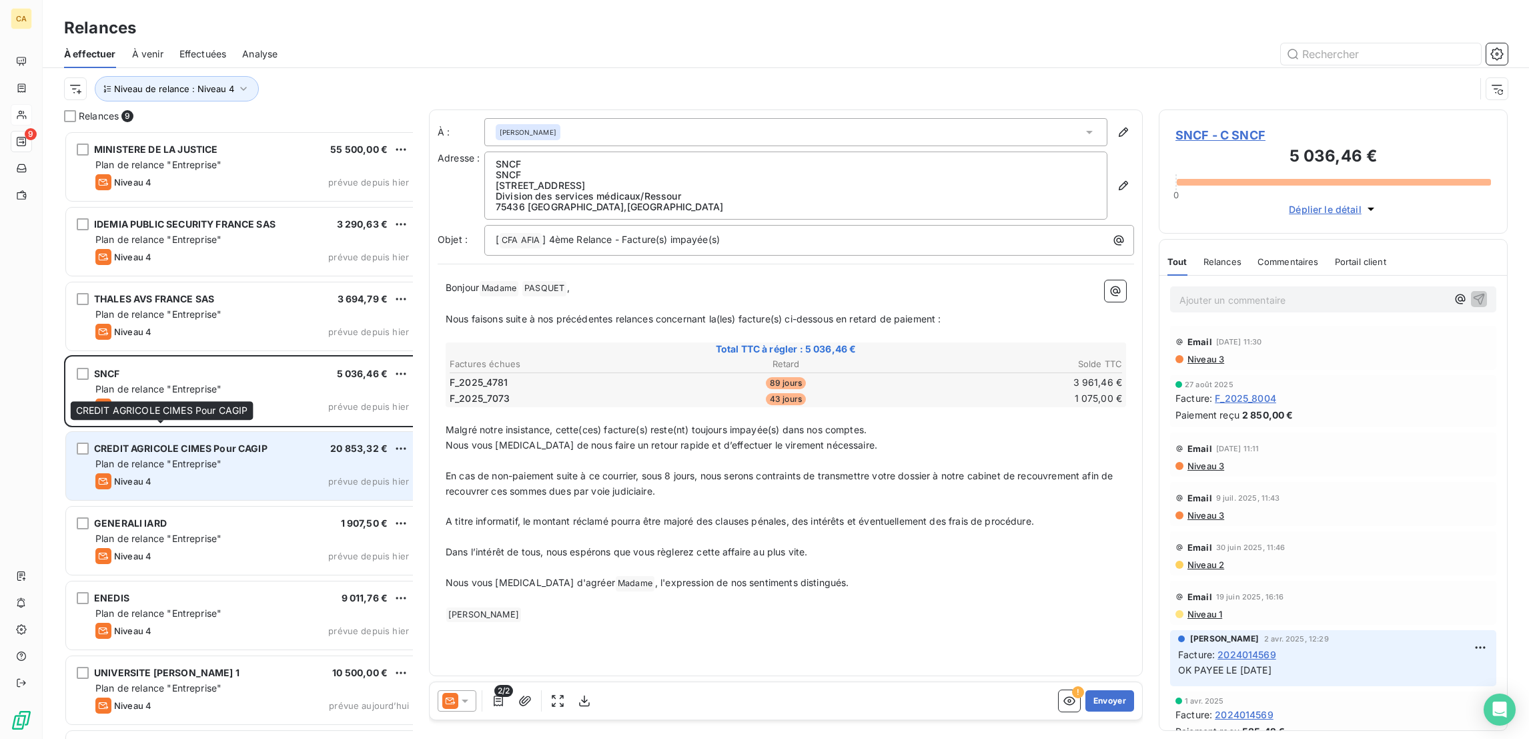
click at [207, 442] on span "CREDIT AGRICOLE CIMES Pour CAGIP" at bounding box center [180, 447] width 173 height 11
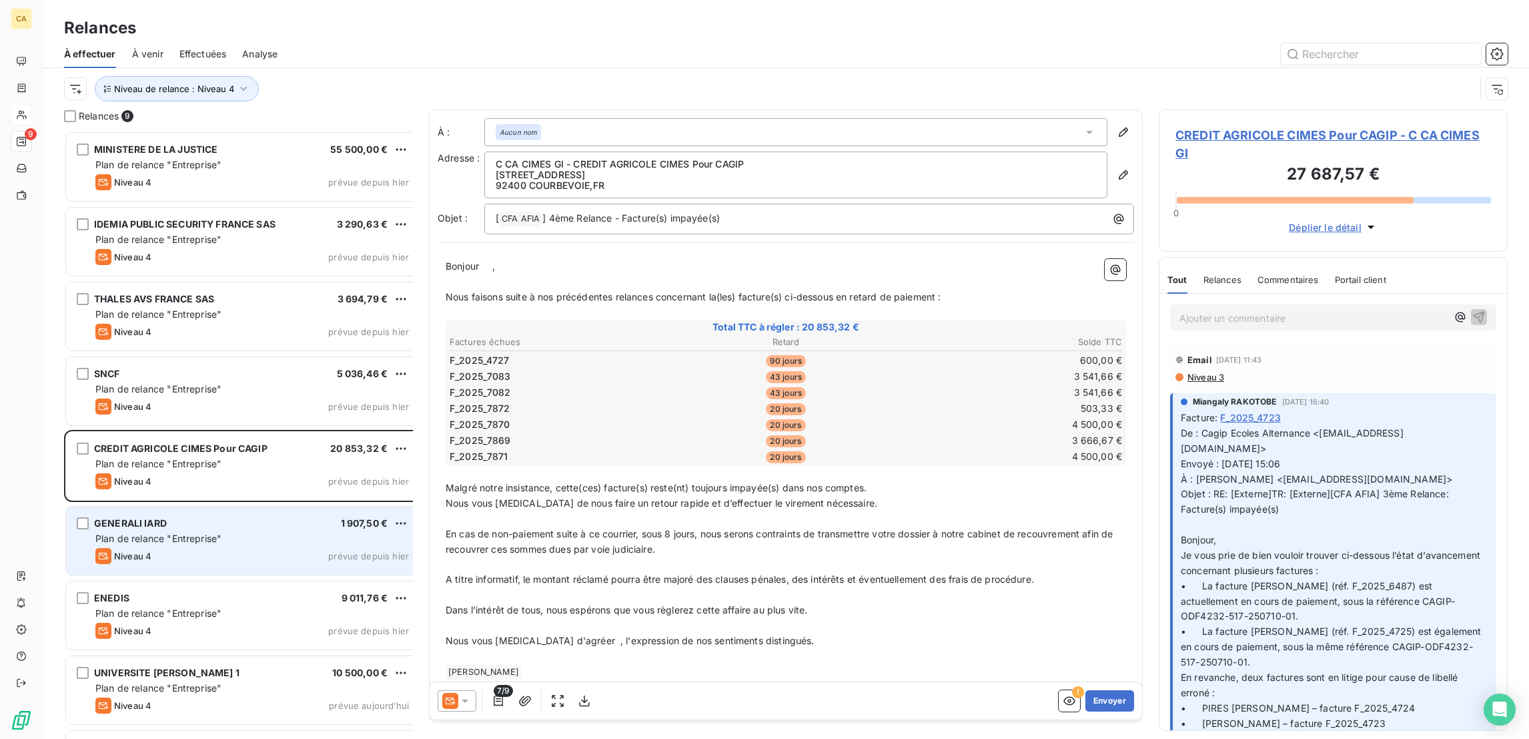
click at [153, 548] on div "Niveau 4 prévue depuis hier" at bounding box center [252, 556] width 314 height 16
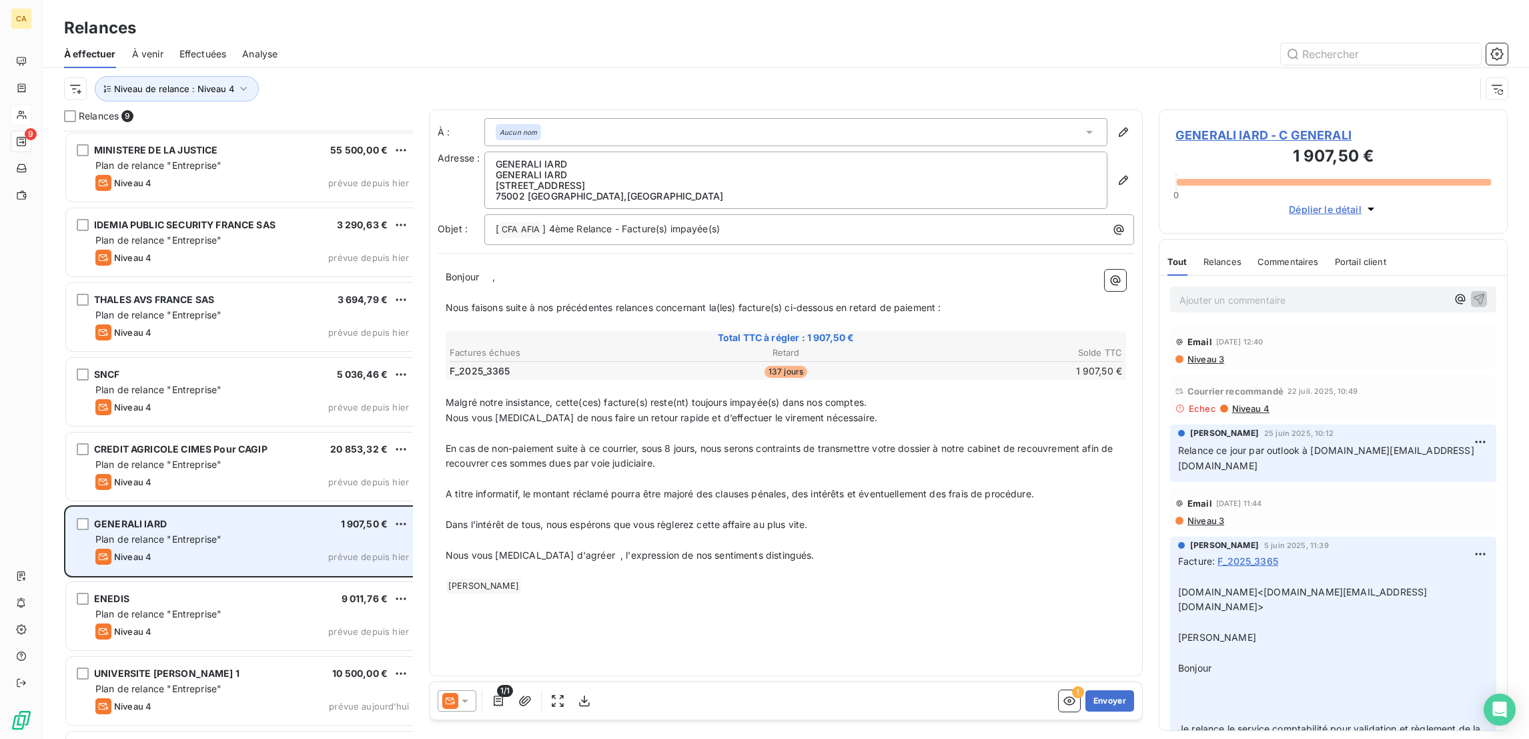
scroll to position [47, 0]
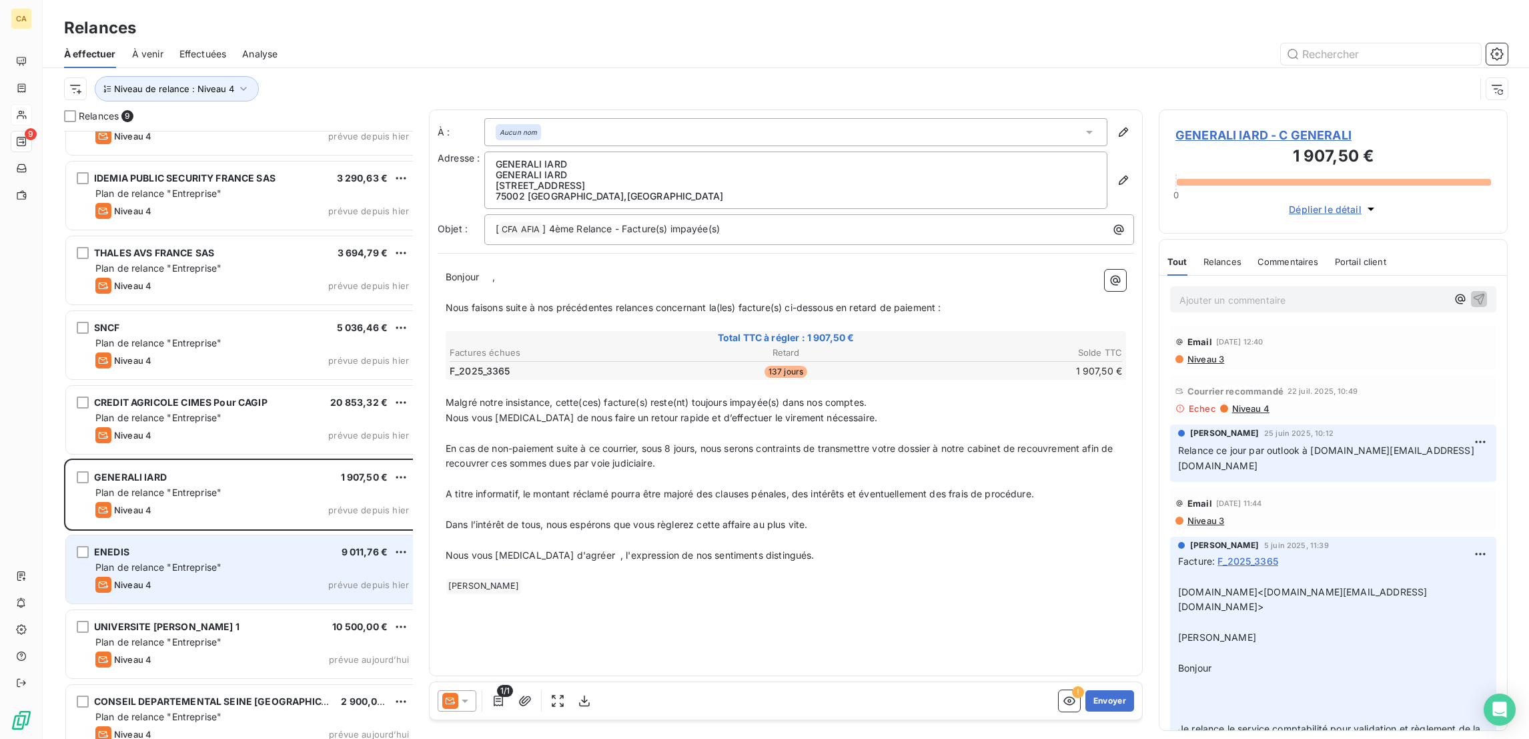
click at [123, 546] on div "ENEDIS 9 011,76 €" at bounding box center [252, 552] width 314 height 12
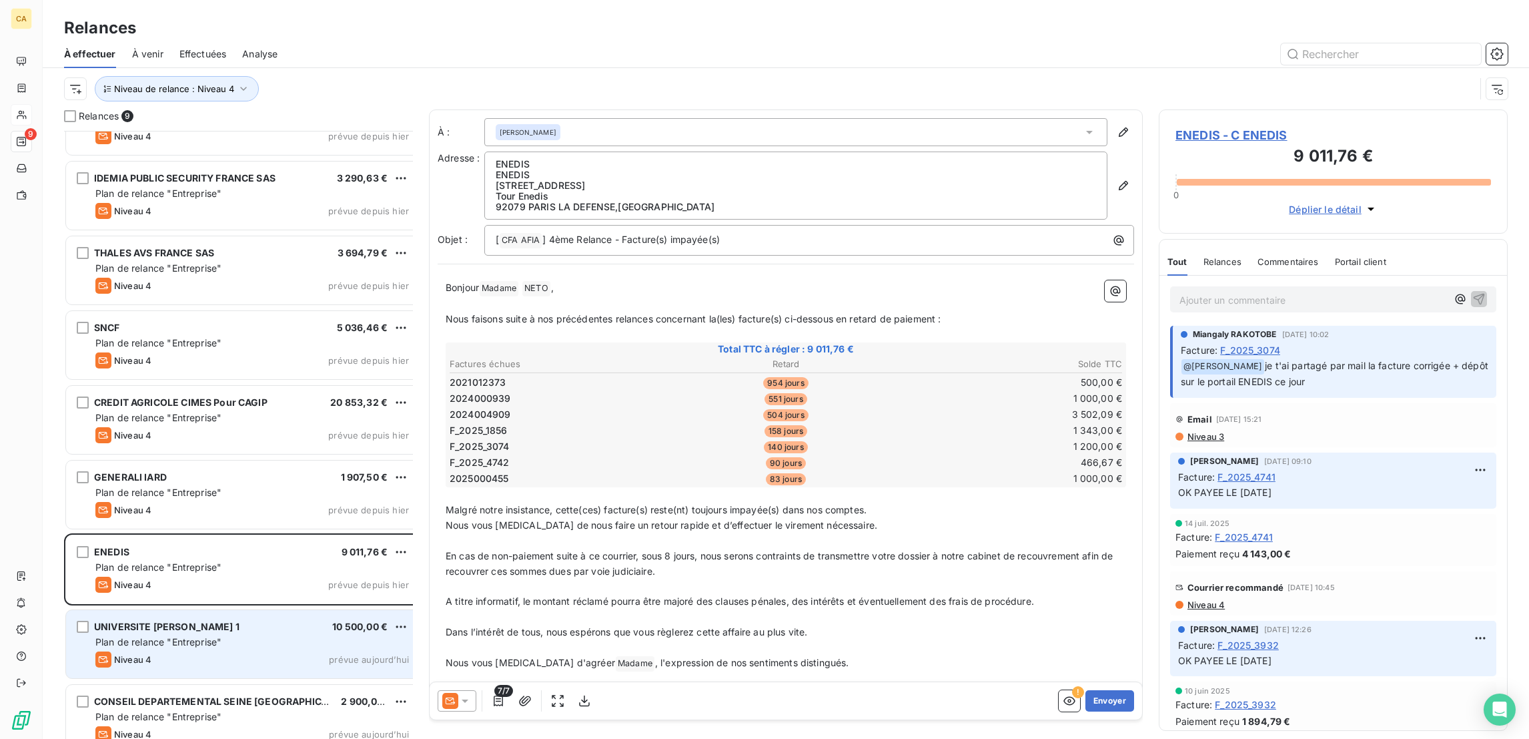
click at [133, 621] on div "UNIVERSITE CLAUDE BERNARD LYON 1 10 500,00 €" at bounding box center [252, 627] width 314 height 12
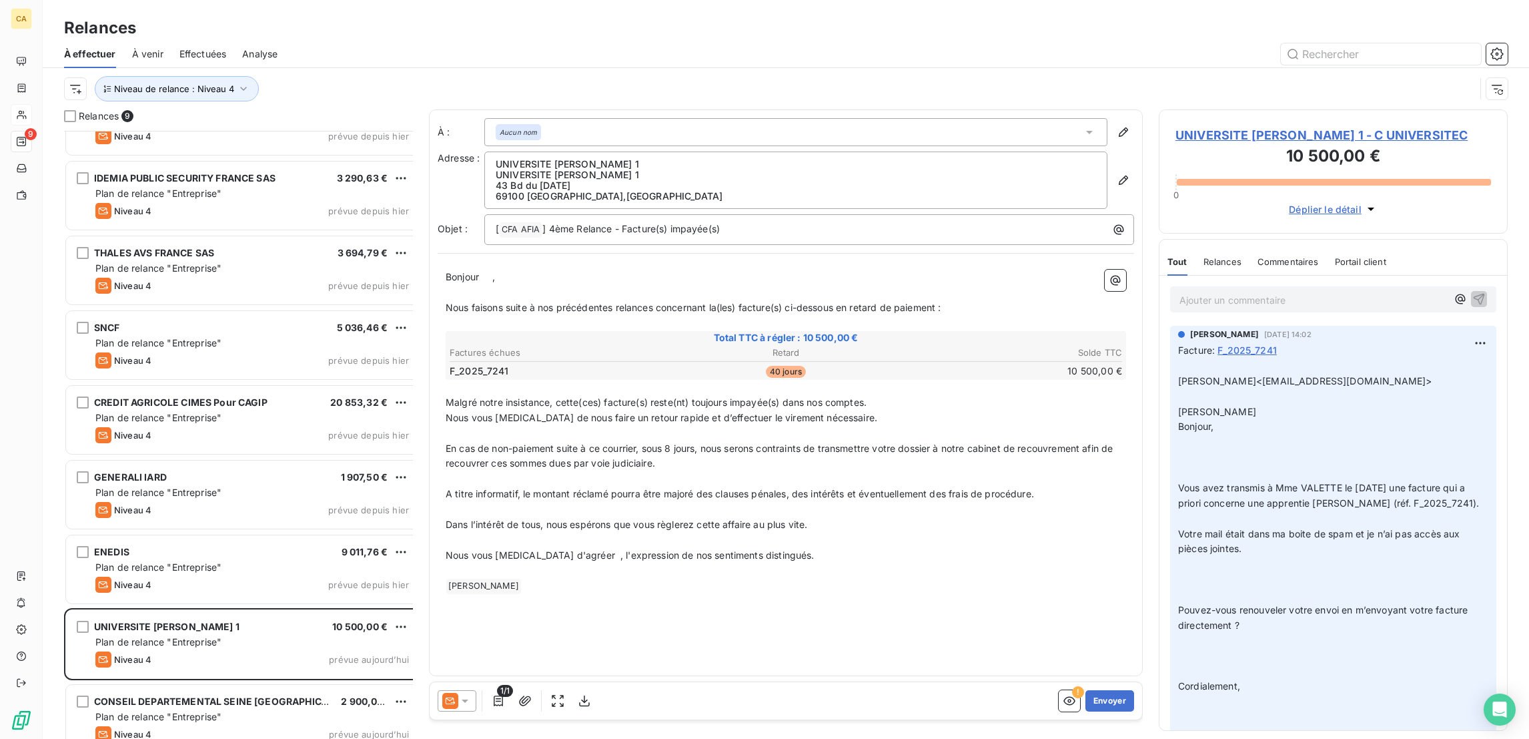
click at [1254, 126] on span "UNIVERSITE CLAUDE BERNARD LYON 1 - C UNIVERSITEC" at bounding box center [1334, 135] width 316 height 18
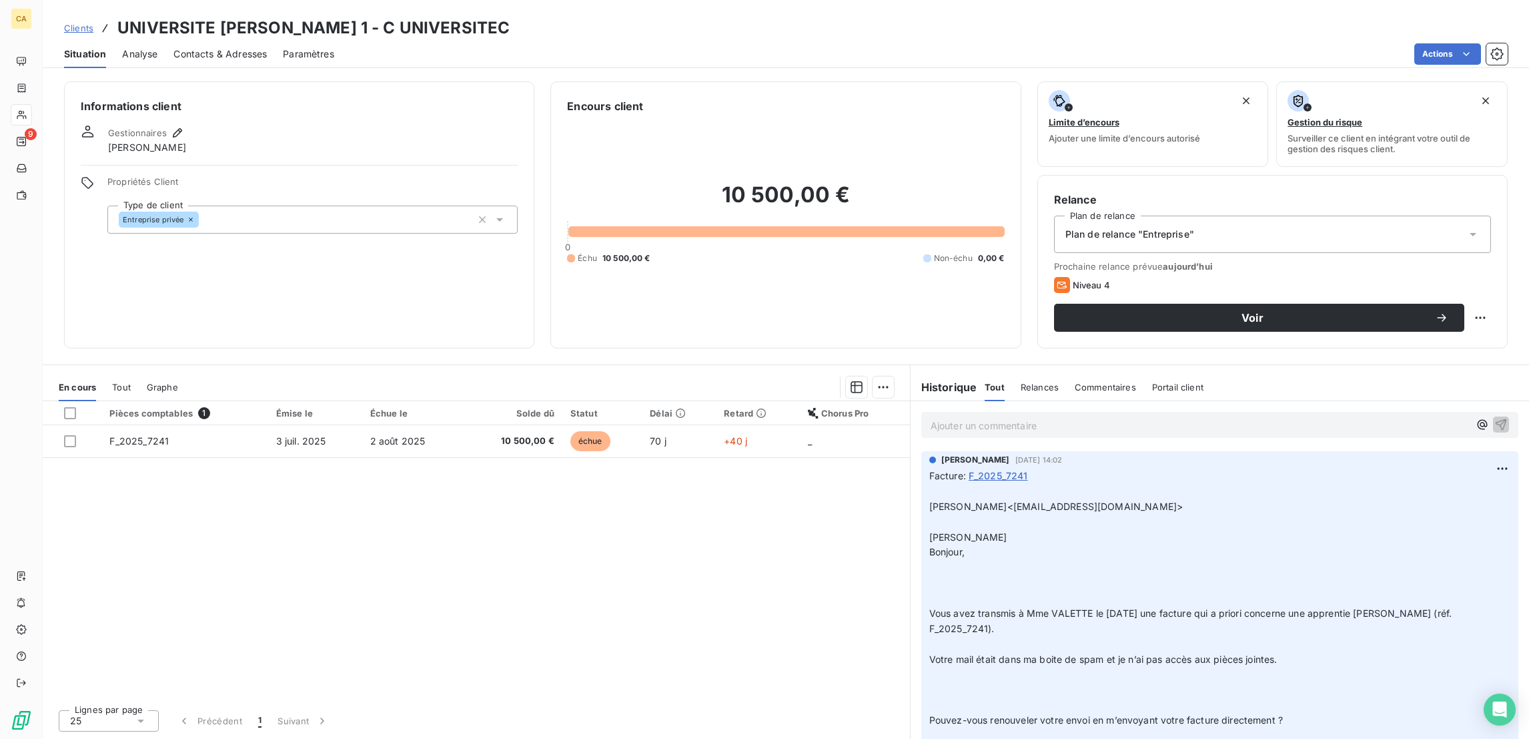
click at [418, 401] on th "Échue le" at bounding box center [412, 413] width 101 height 24
click at [345, 401] on div "Pièces comptables 1 Émise le Échue le Solde dû Statut Délai Retard Chorus Pro F…" at bounding box center [476, 550] width 867 height 298
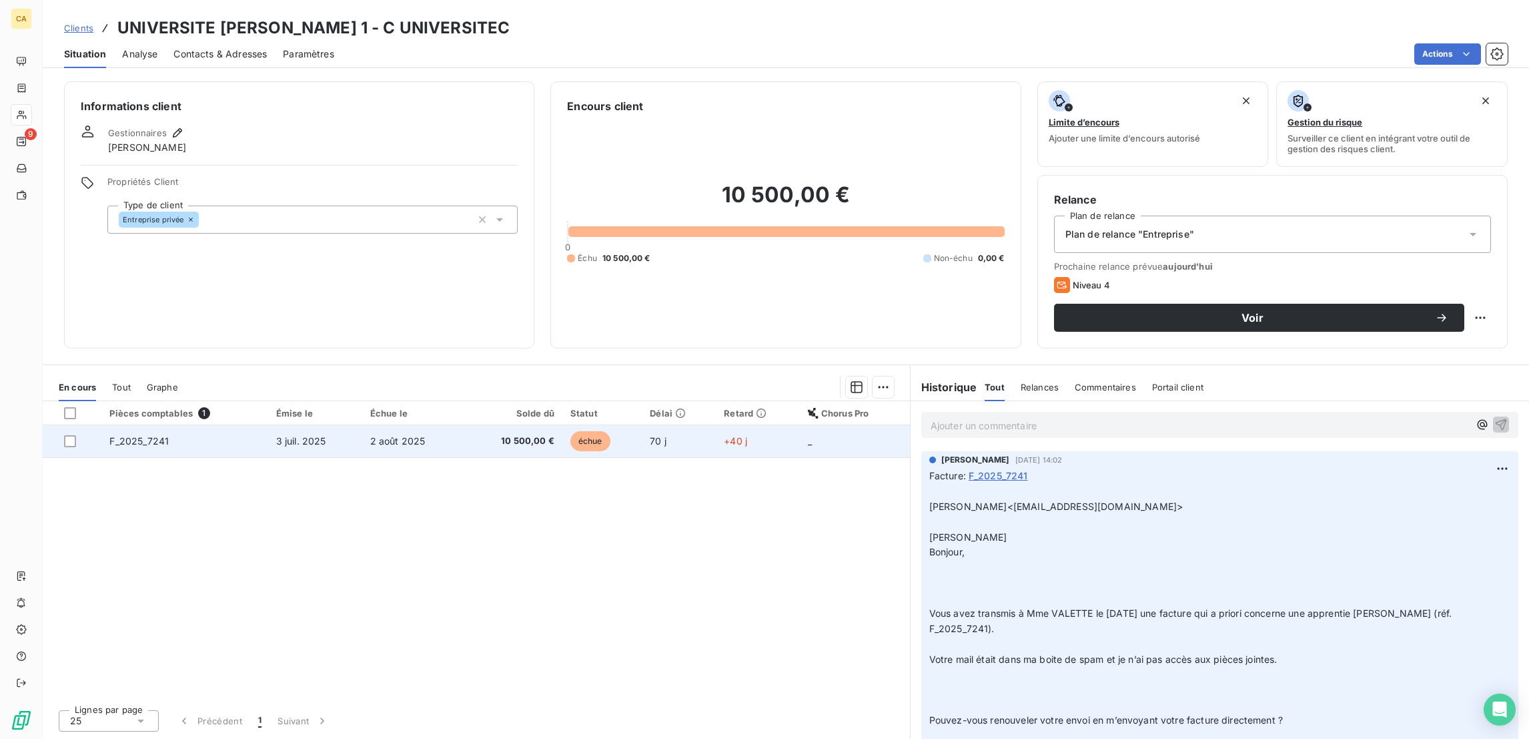
click at [346, 425] on td "3 juil. 2025" at bounding box center [315, 441] width 94 height 32
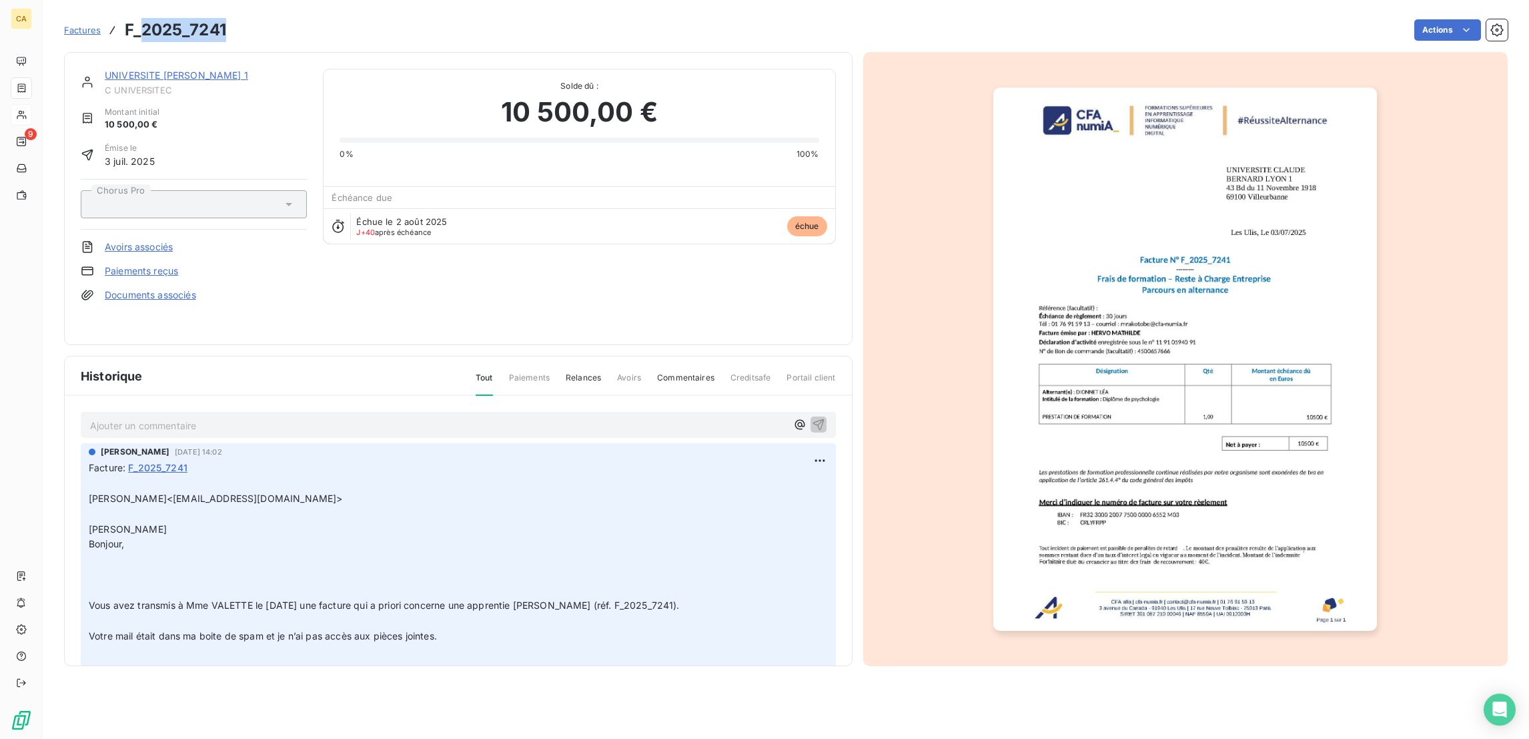
drag, startPoint x: 204, startPoint y: 20, endPoint x: 118, endPoint y: 27, distance: 85.7
click at [118, 27] on div "Factures F_2025_7241 Actions" at bounding box center [786, 30] width 1444 height 28
copy h3 "2025_7241"
click at [157, 69] on link "UNIVERSITE [PERSON_NAME] 1" at bounding box center [176, 74] width 143 height 11
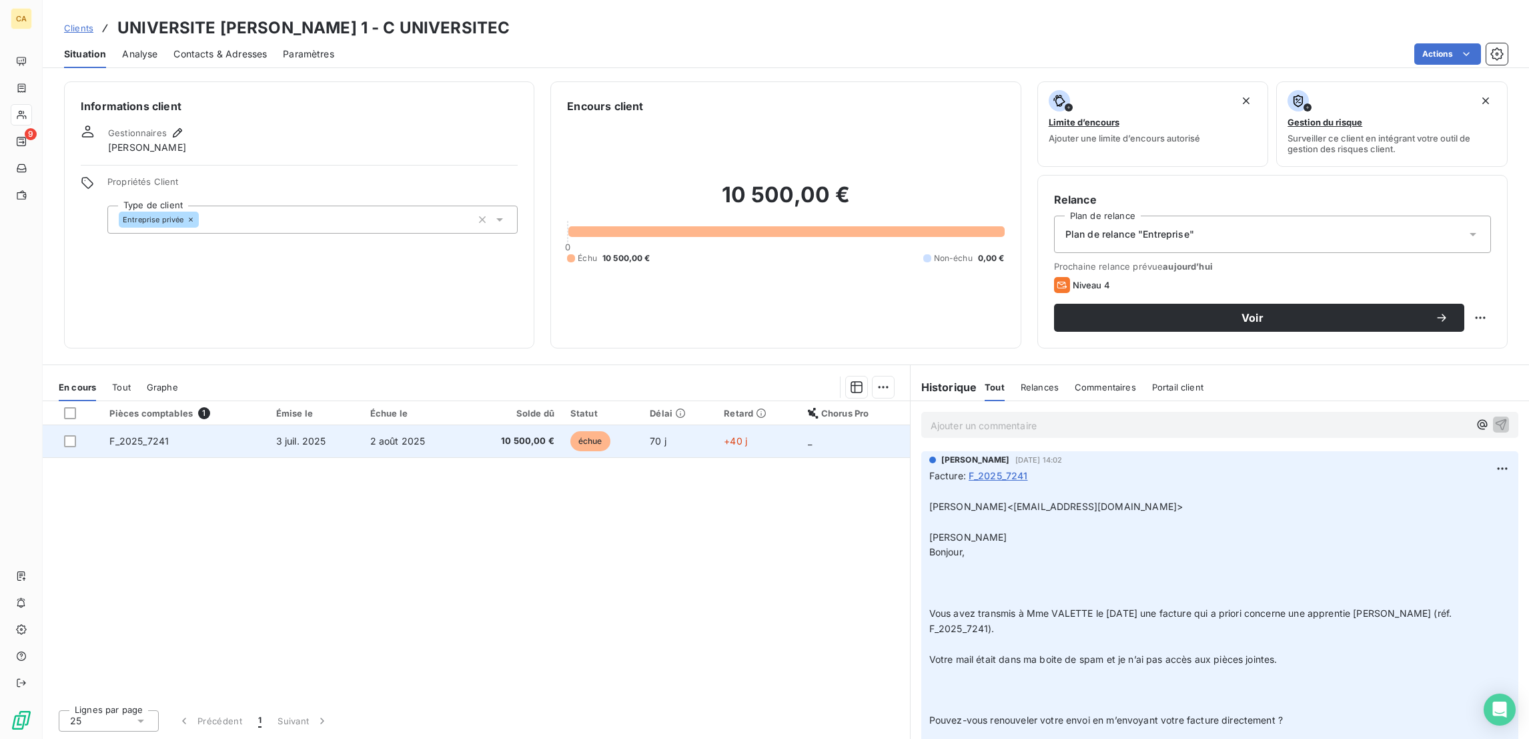
click at [240, 425] on td "F_2025_7241" at bounding box center [184, 441] width 166 height 32
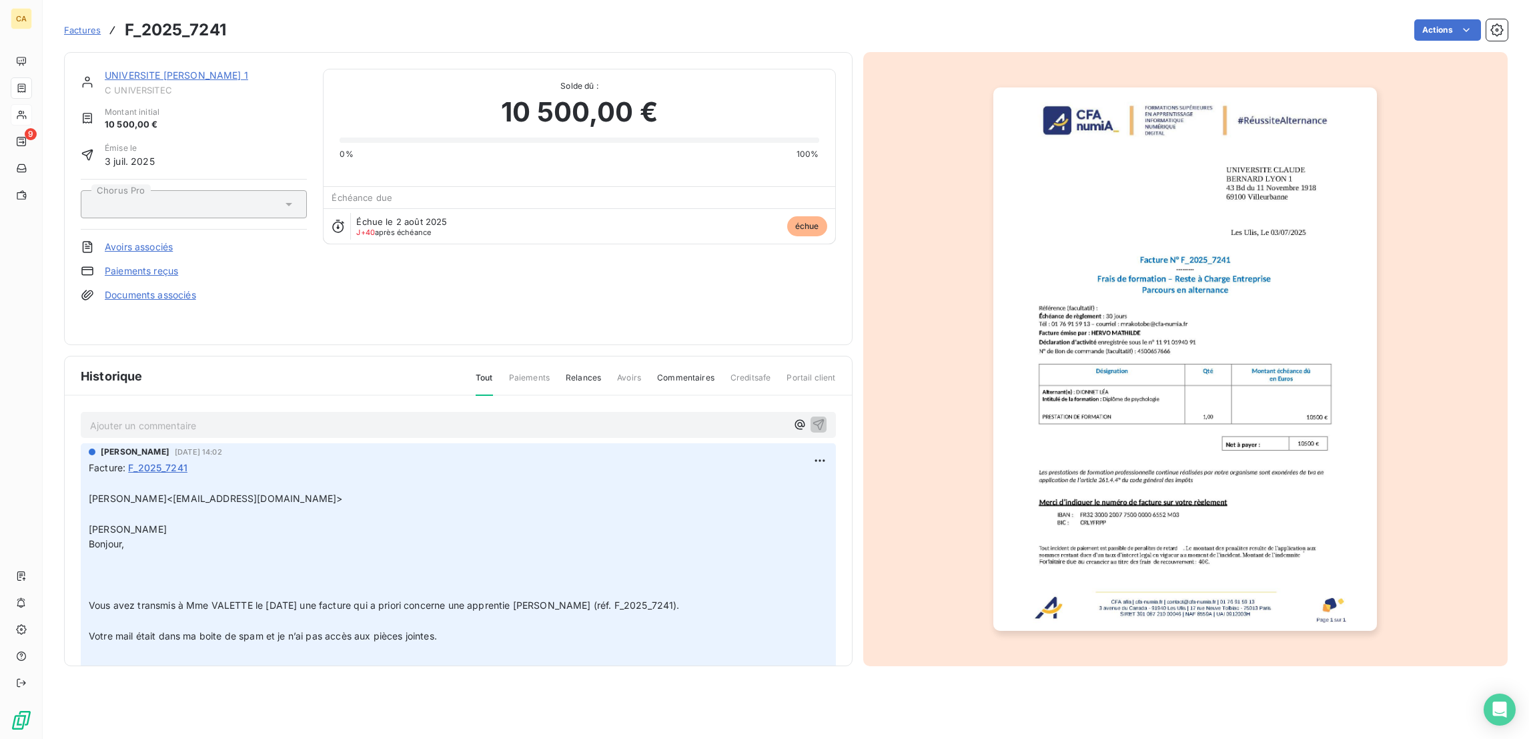
click at [311, 417] on p "Ajouter un commentaire ﻿" at bounding box center [438, 425] width 697 height 17
click at [1091, 403] on img "button" at bounding box center [1186, 358] width 384 height 543
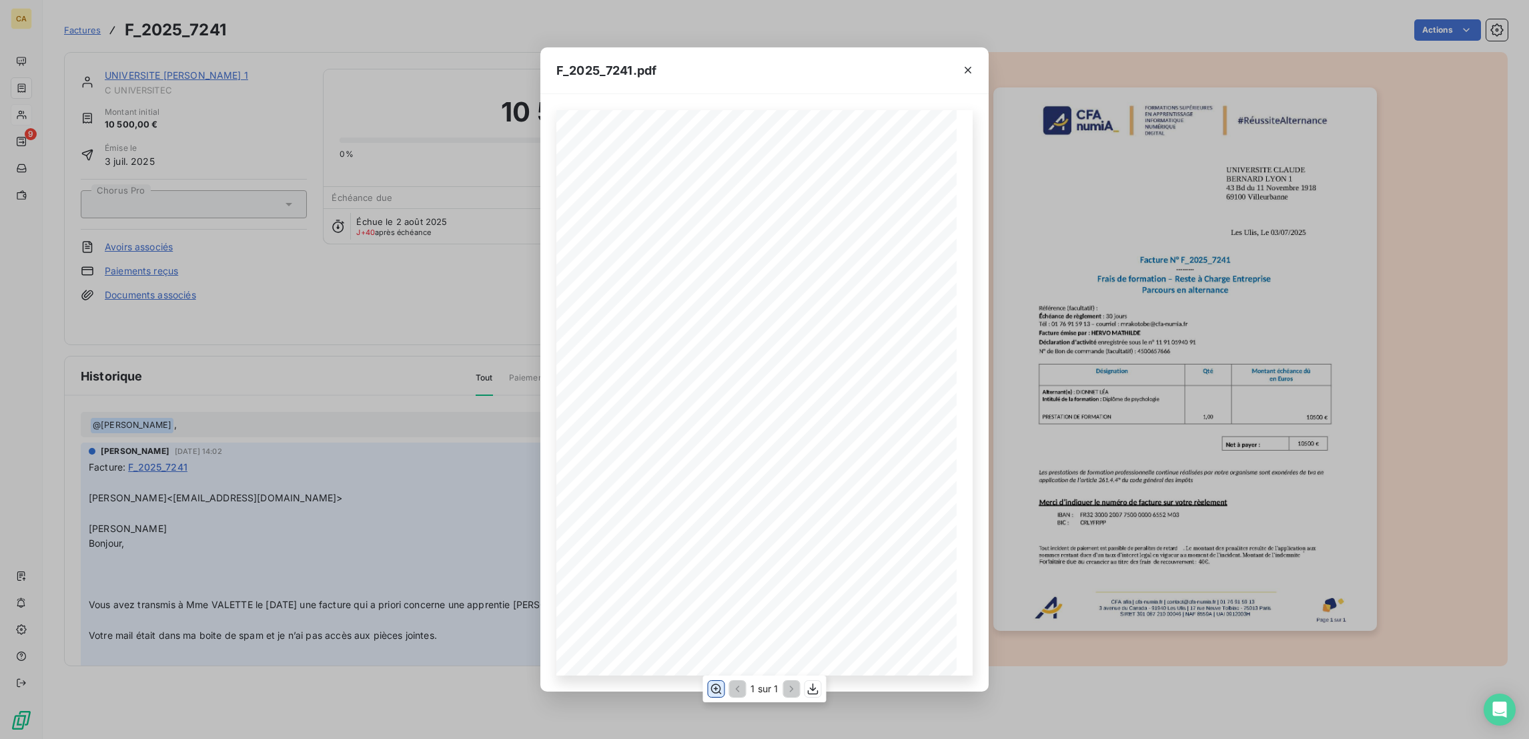
click at [719, 685] on icon "button" at bounding box center [715, 688] width 13 height 13
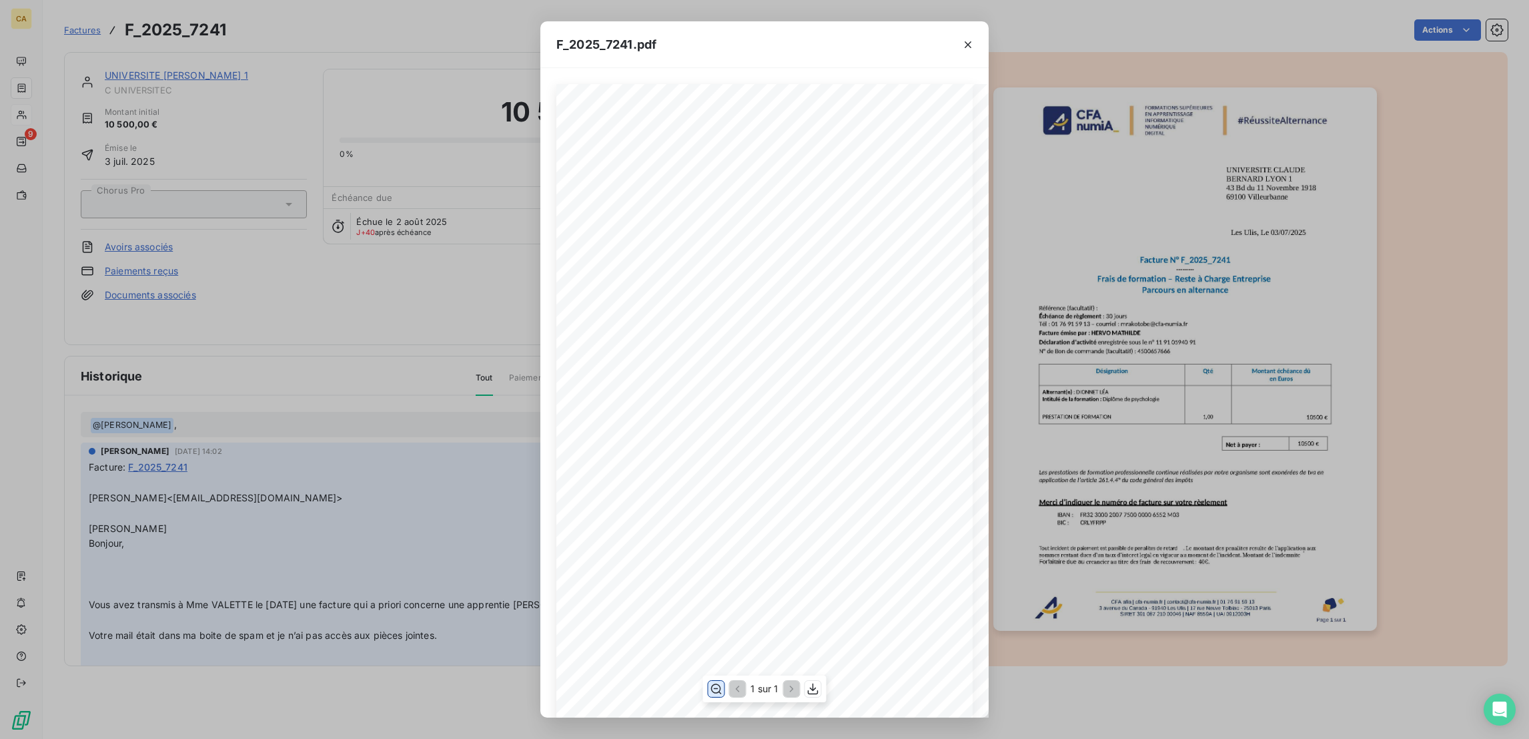
scroll to position [200, 0]
click at [405, 305] on div "F_2025_7241.pdf CFA afia | cfa-numia.fr | contact@cfa-numia.fr | 01 76 91 59 13…" at bounding box center [764, 369] width 1529 height 739
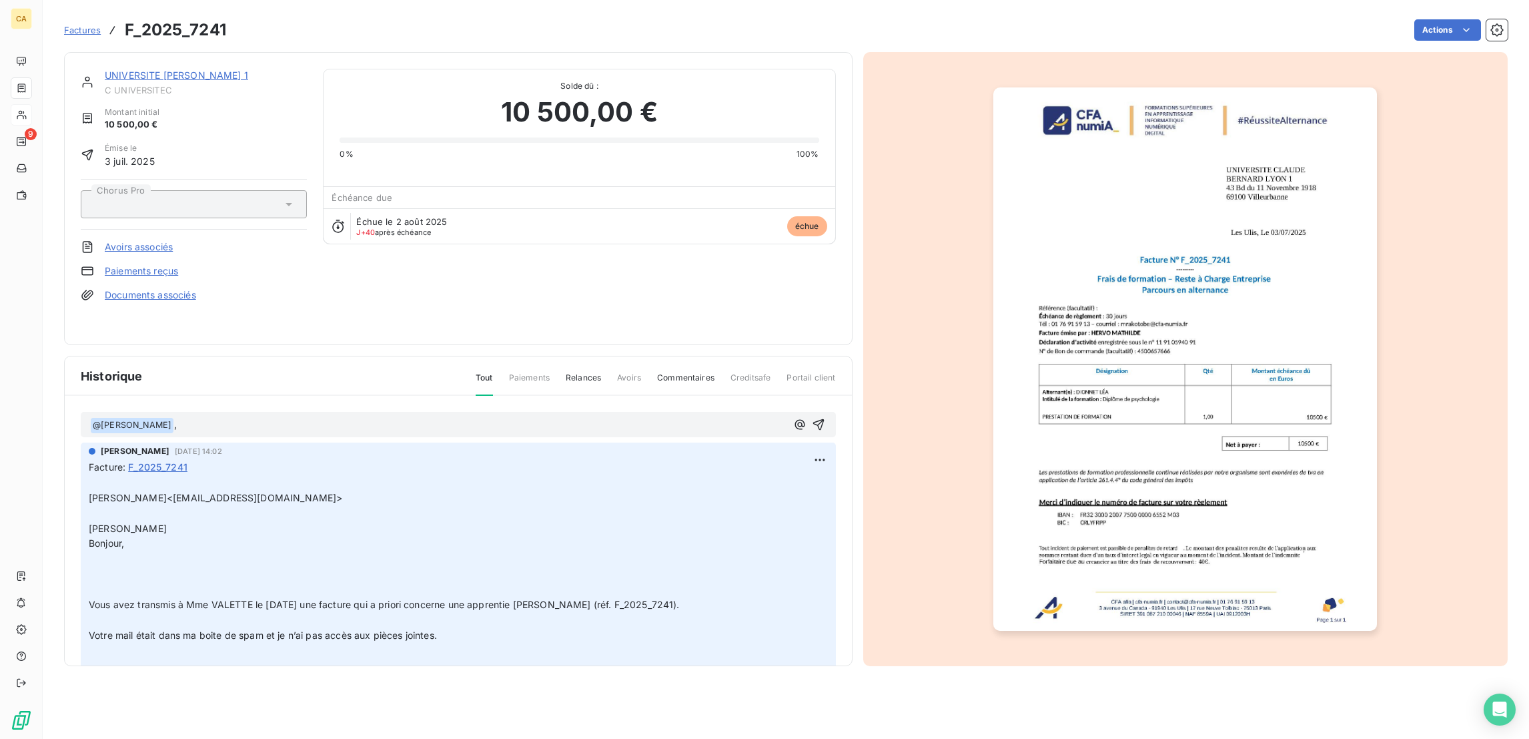
click at [170, 417] on p "﻿ @ Glwadys DEDE SOMBO ﻿ ," at bounding box center [438, 425] width 697 height 16
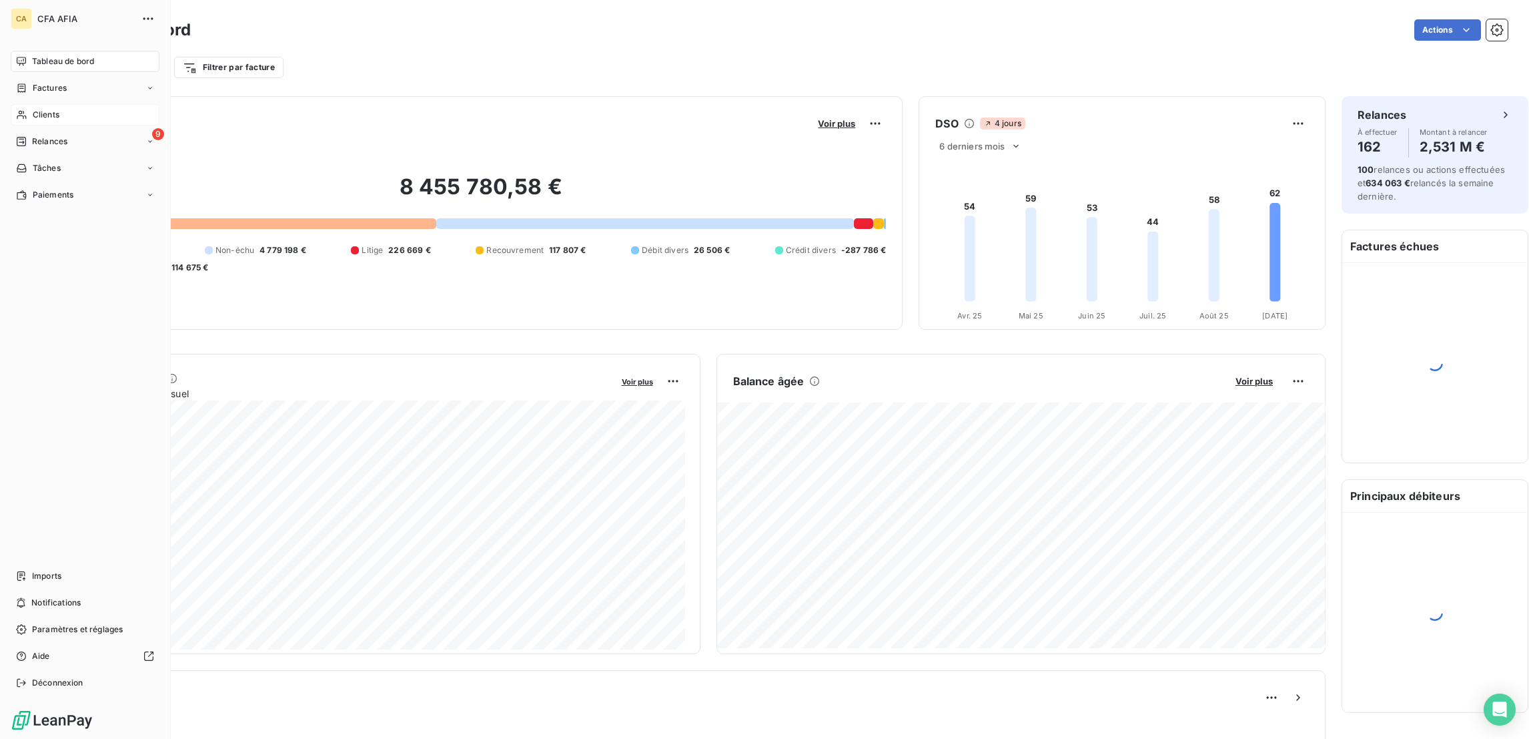
click at [23, 104] on div "Clients" at bounding box center [85, 114] width 149 height 21
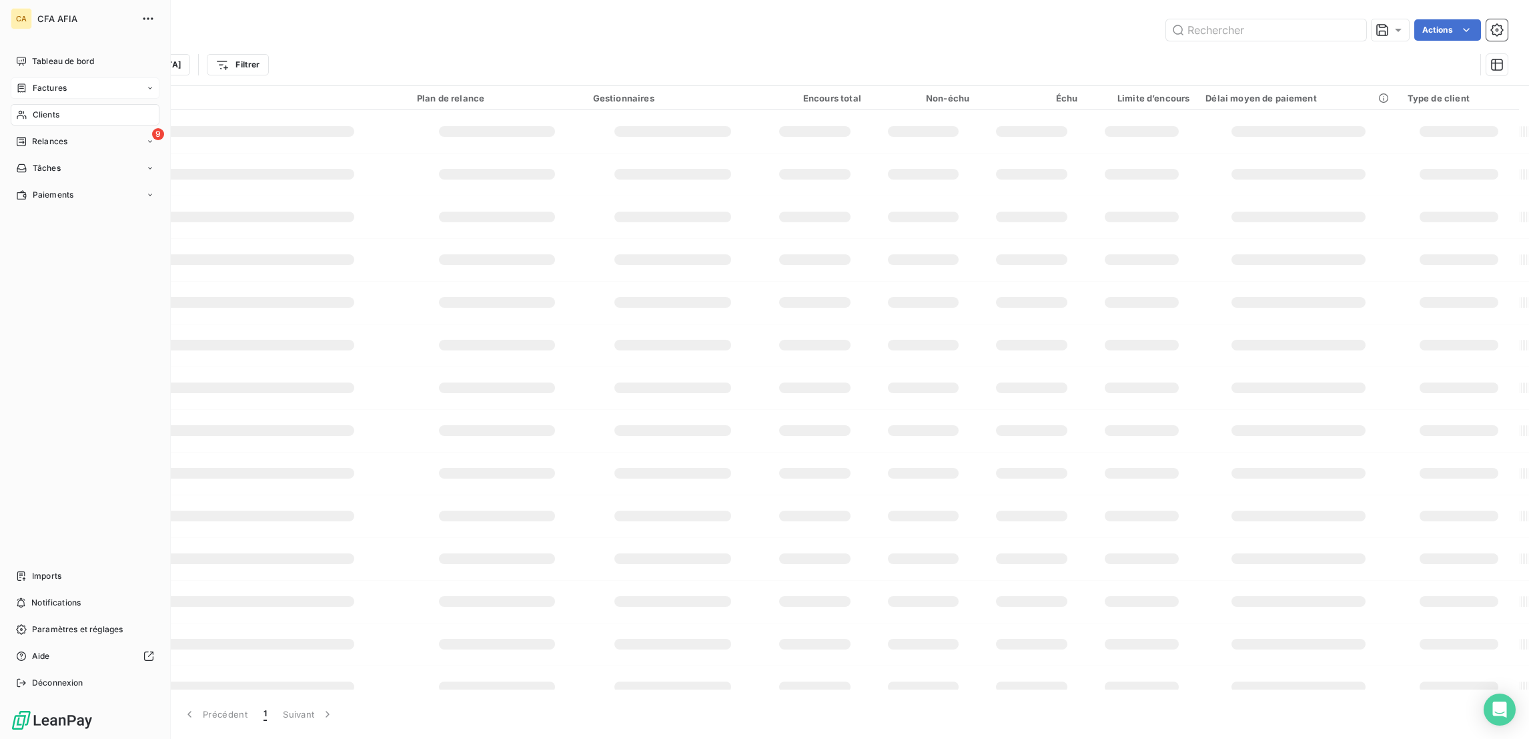
click at [33, 82] on span "Factures" at bounding box center [50, 88] width 34 height 12
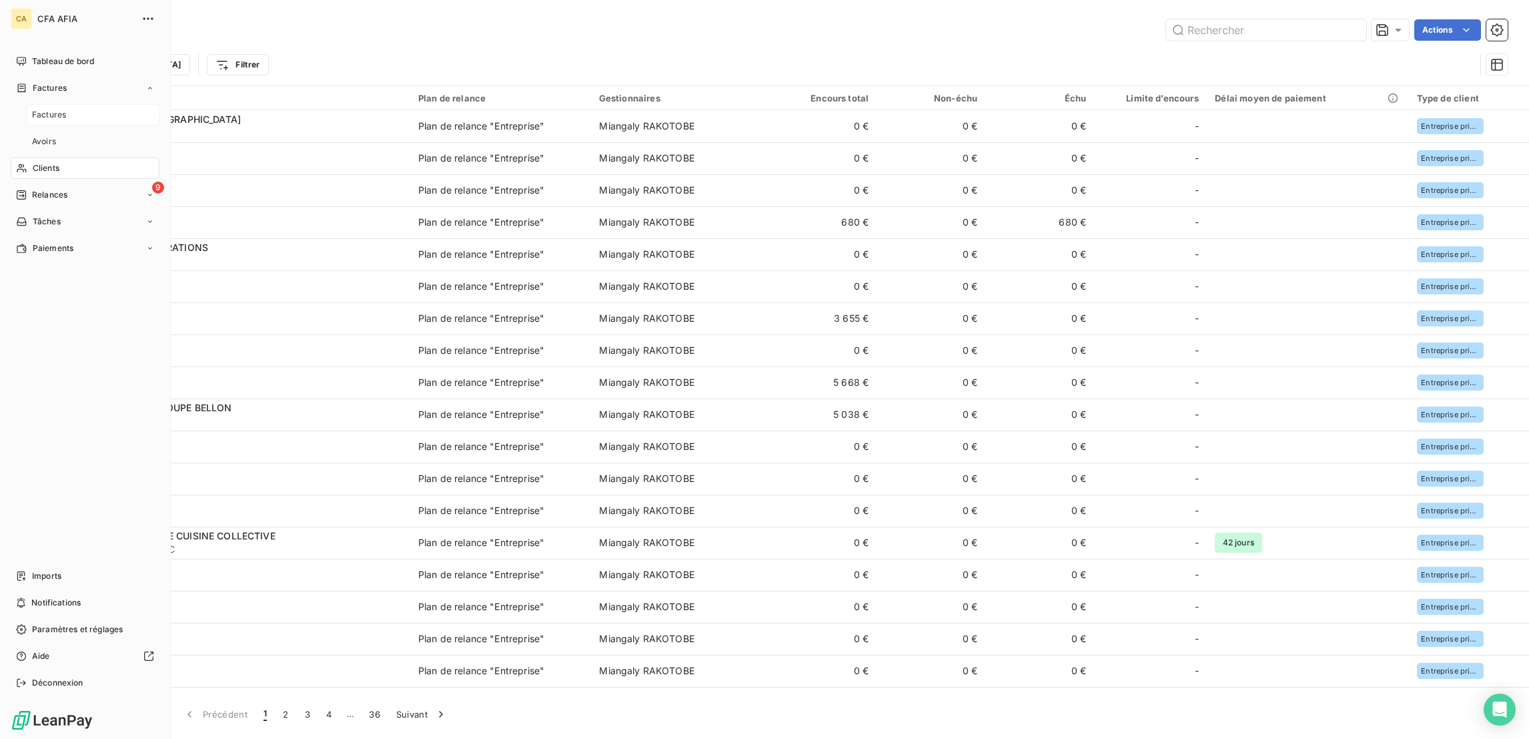
click at [45, 109] on span "Factures" at bounding box center [49, 115] width 34 height 12
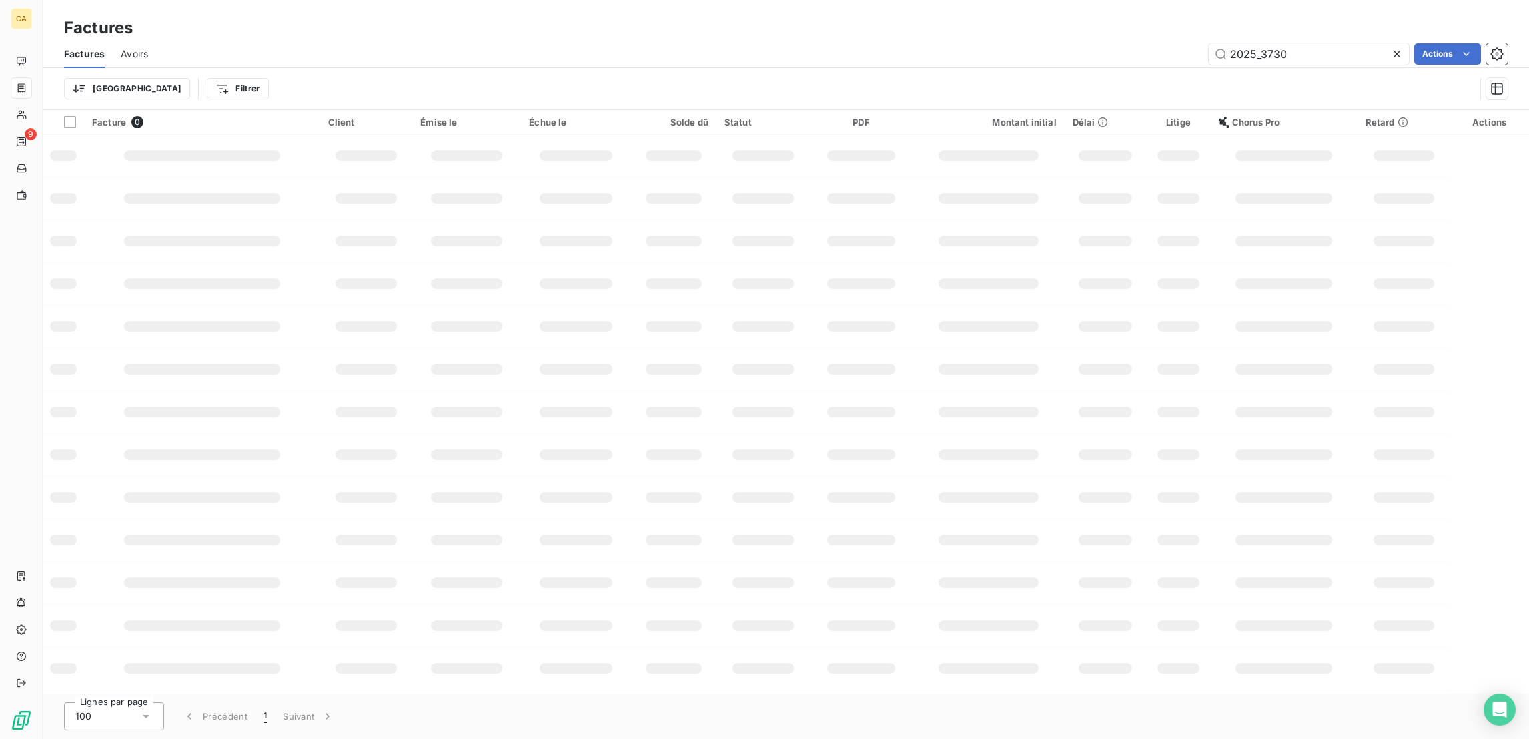
click at [1345, 51] on div "2025_3730" at bounding box center [1309, 53] width 200 height 21
click at [1340, 49] on input "2025_3730" at bounding box center [1309, 53] width 200 height 21
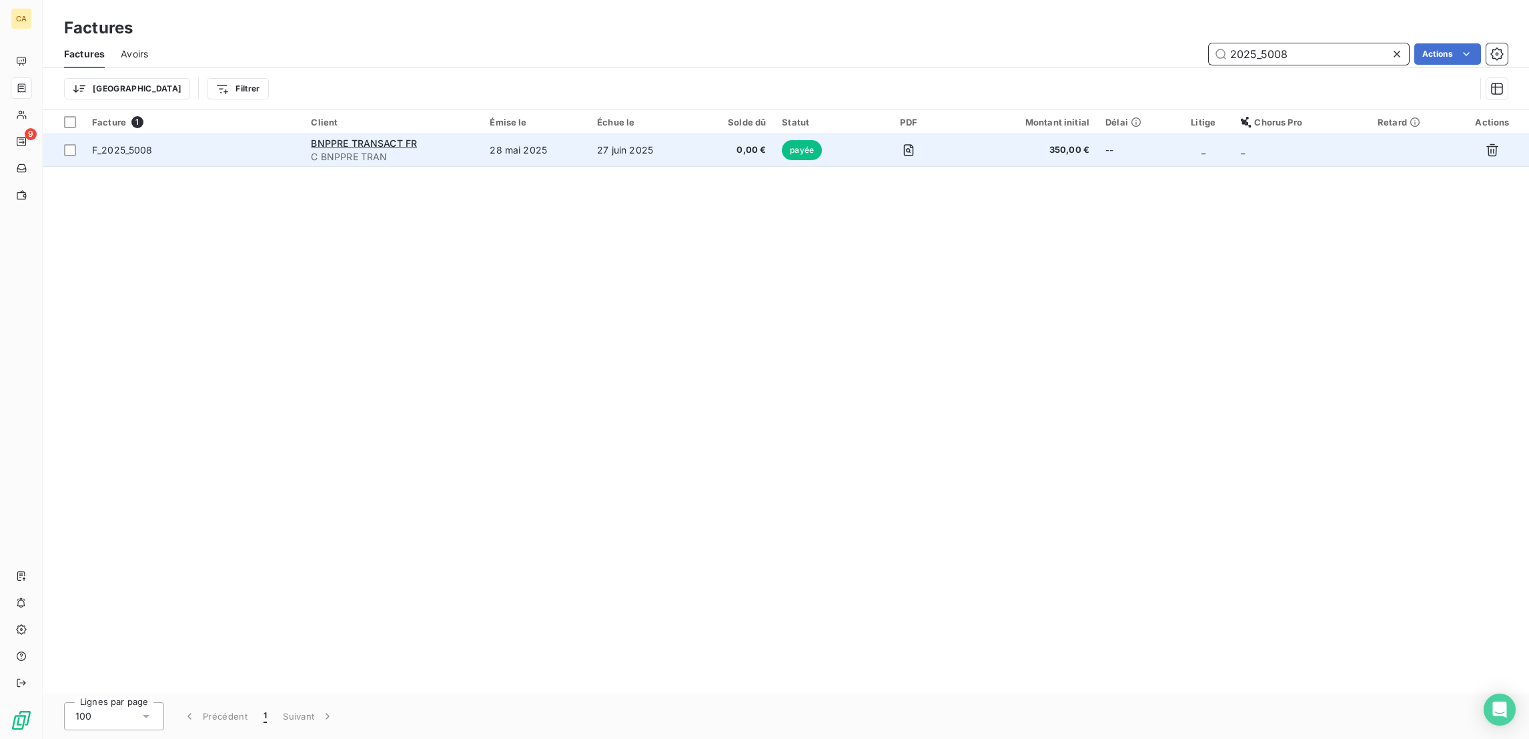
type input "2025_5008"
click at [526, 134] on td "28 mai 2025" at bounding box center [535, 150] width 107 height 32
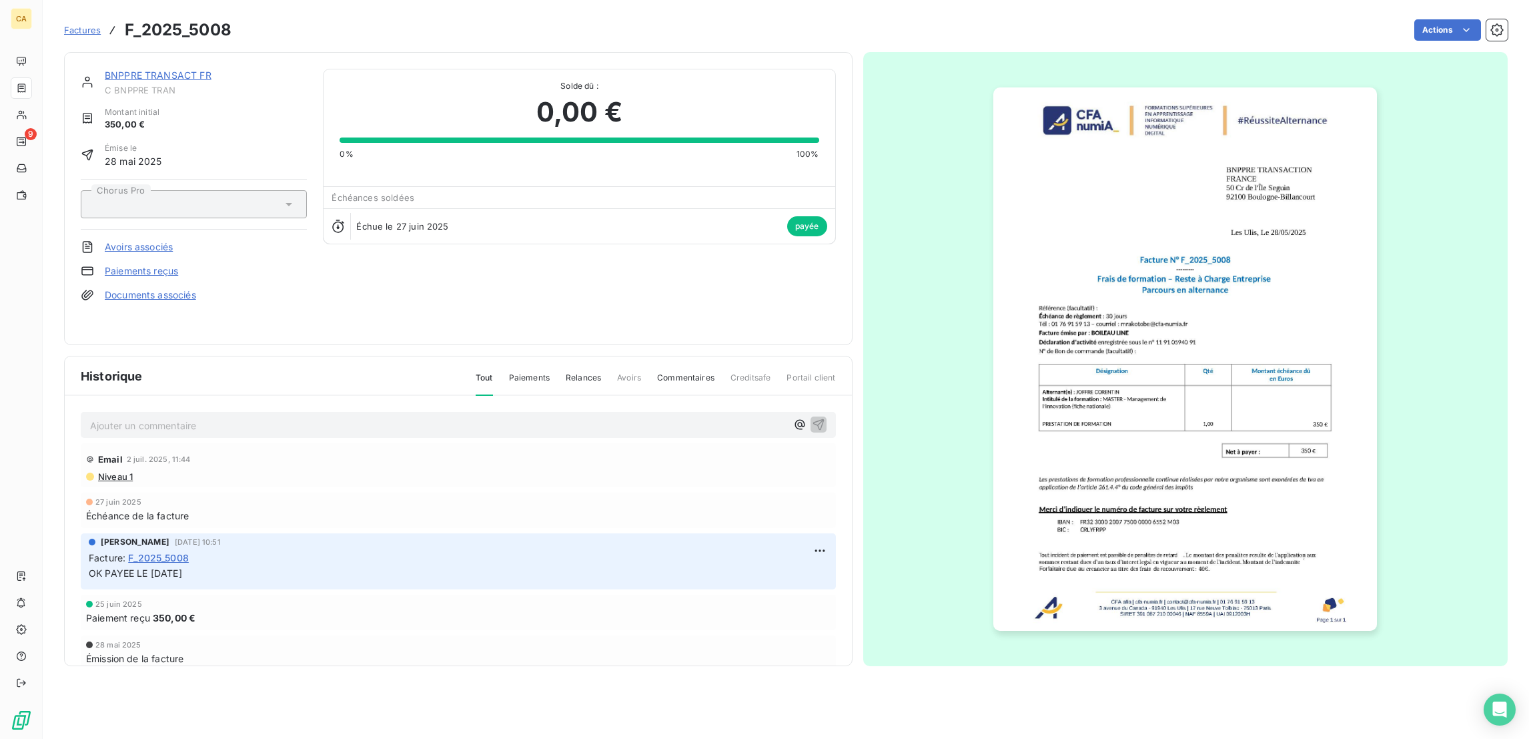
click at [169, 69] on link "BNPPRE TRANSACT FR" at bounding box center [158, 74] width 107 height 11
click at [157, 57] on div "BNPPRE TRANSACT FR C BNPPRE TRAN Montant initial 350,00 € Émise le [DATE] Choru…" at bounding box center [458, 198] width 789 height 293
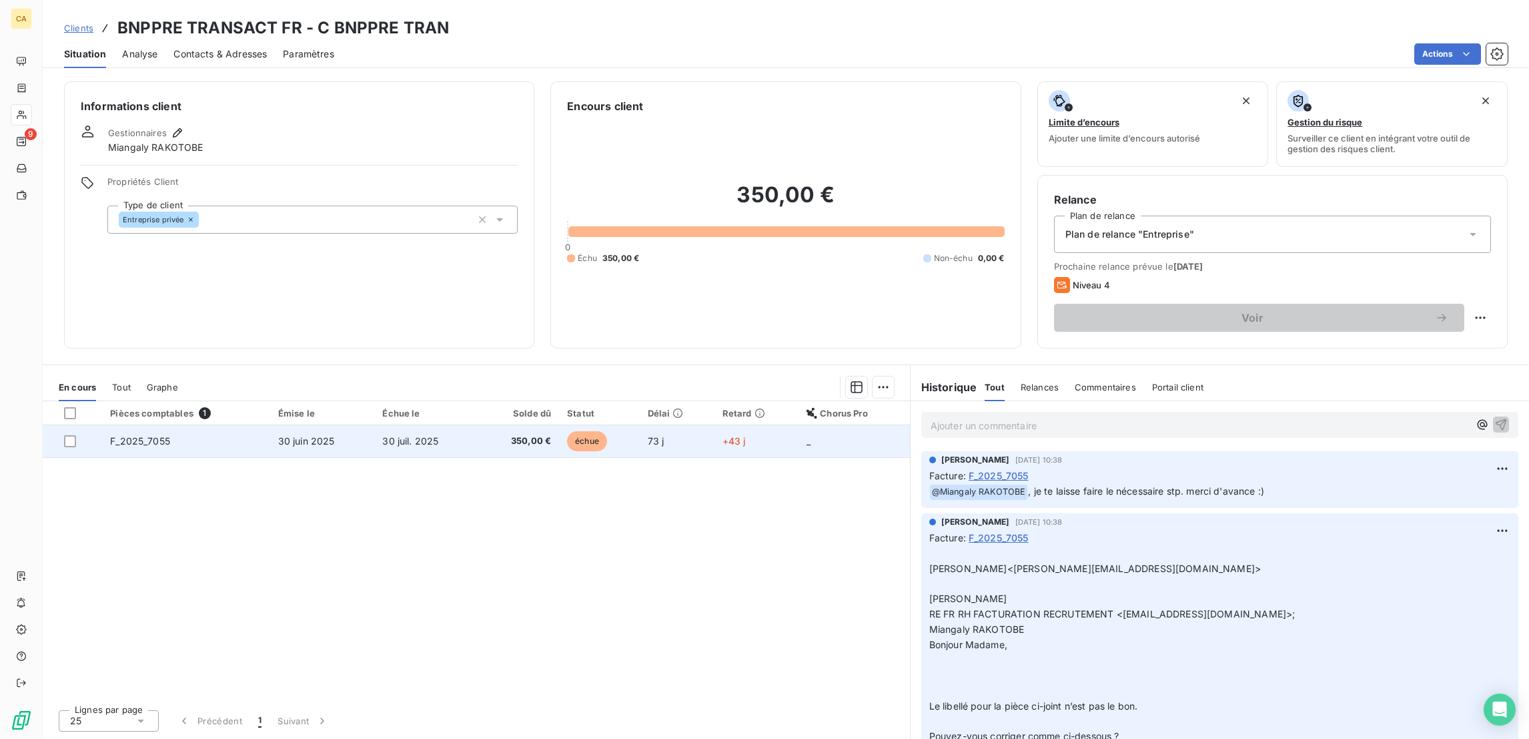
click at [451, 425] on td "30 juil. 2025" at bounding box center [425, 441] width 103 height 32
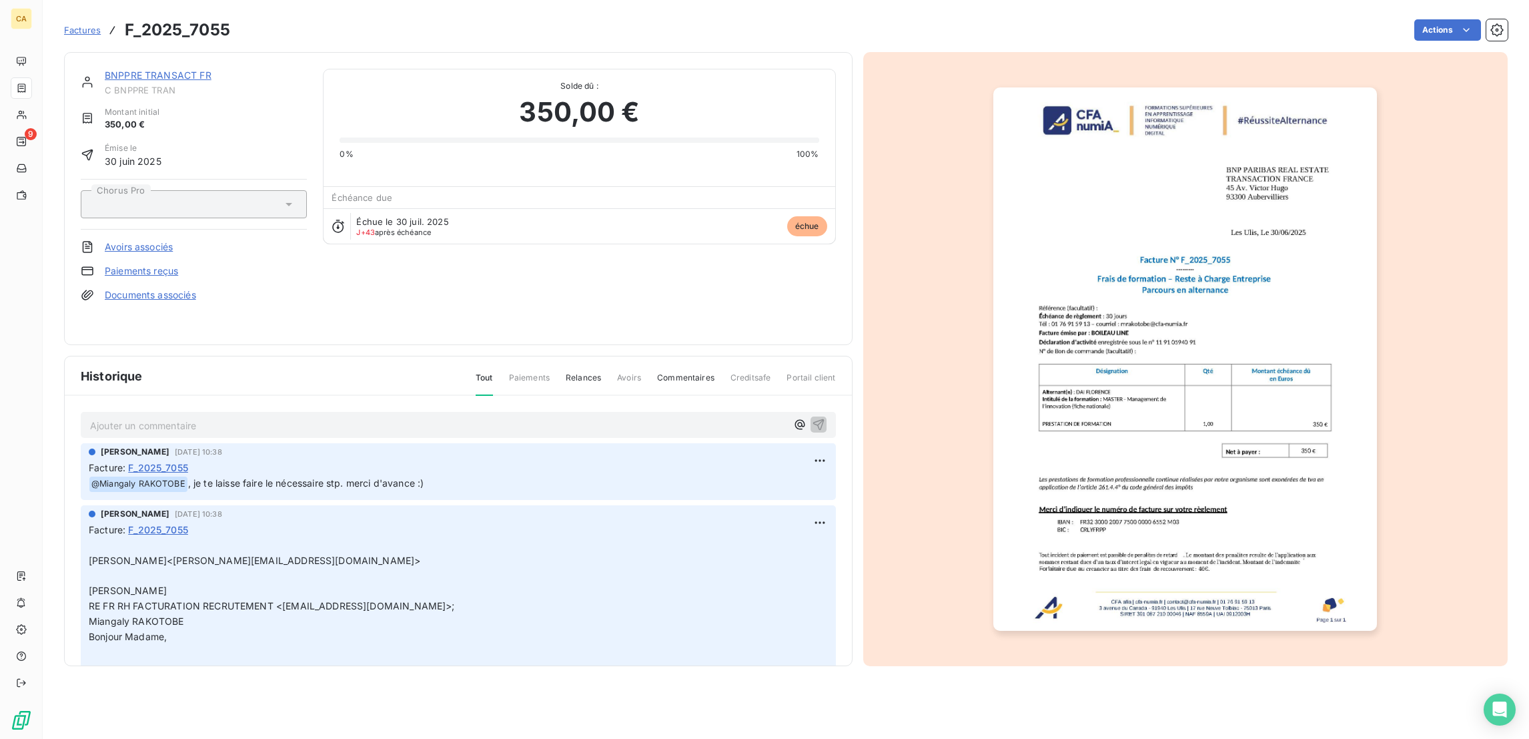
click at [141, 69] on link "BNPPRE TRANSACT FR" at bounding box center [158, 74] width 107 height 11
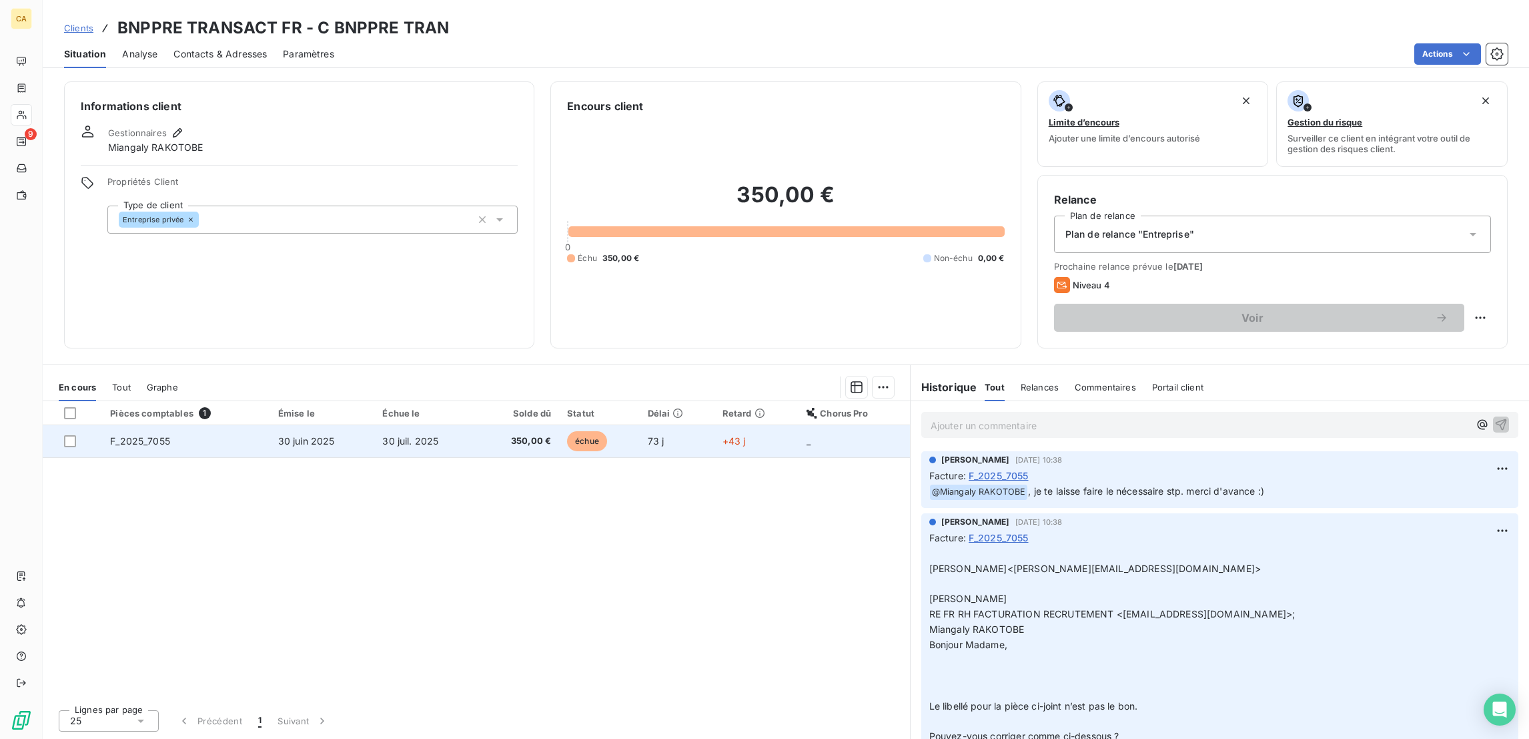
click at [404, 425] on td "30 juil. 2025" at bounding box center [425, 441] width 103 height 32
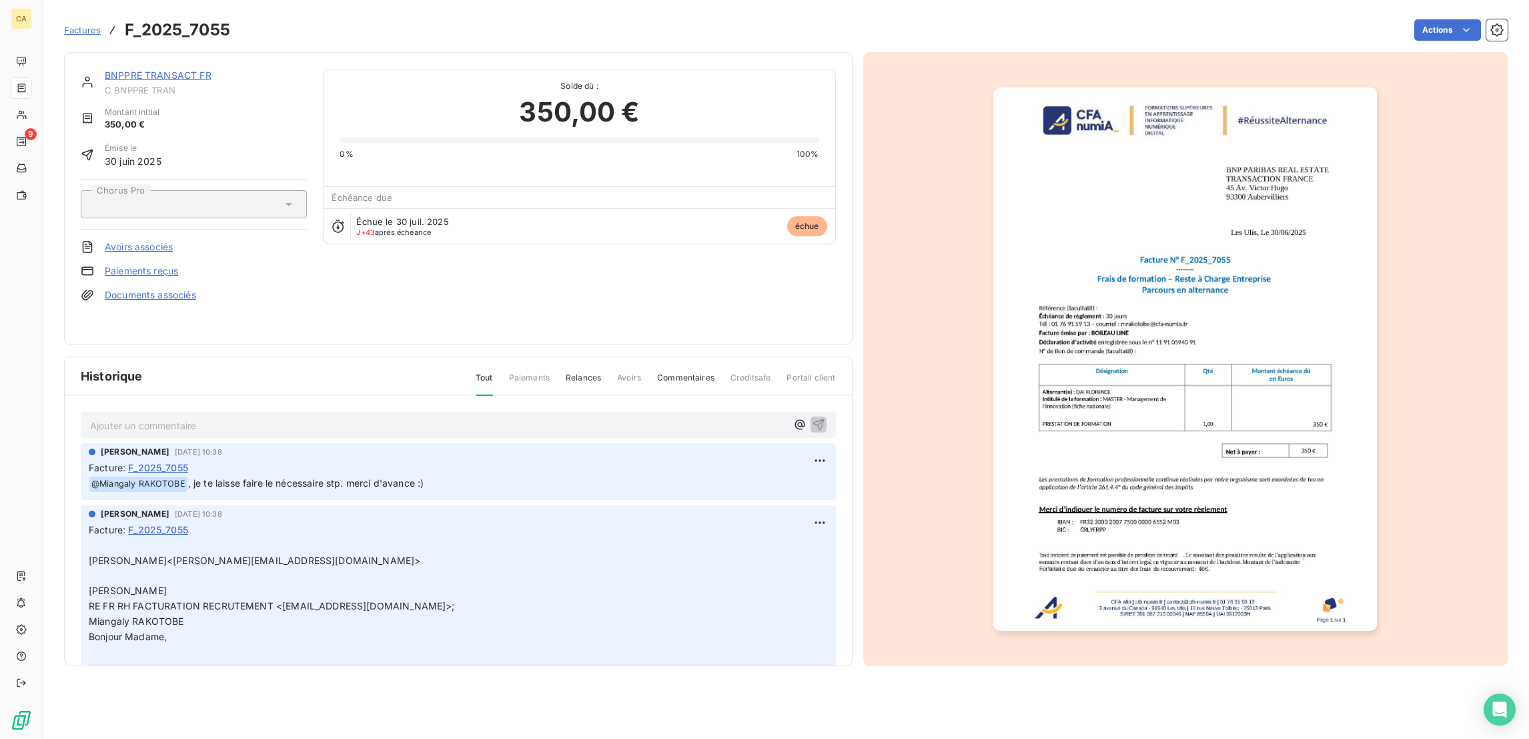
click at [153, 69] on link "BNPPRE TRANSACT FR" at bounding box center [158, 74] width 107 height 11
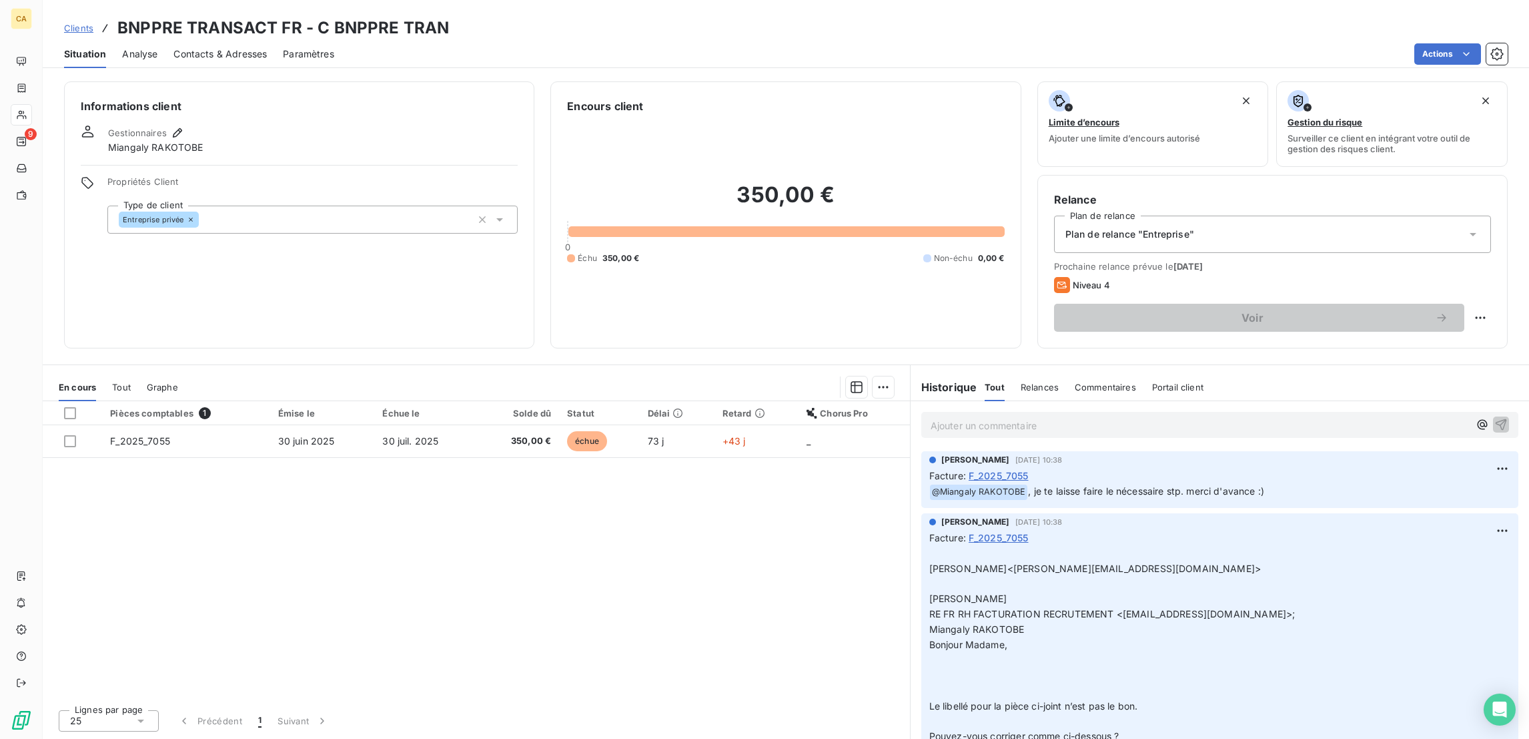
click at [112, 382] on span "Tout" at bounding box center [121, 387] width 19 height 11
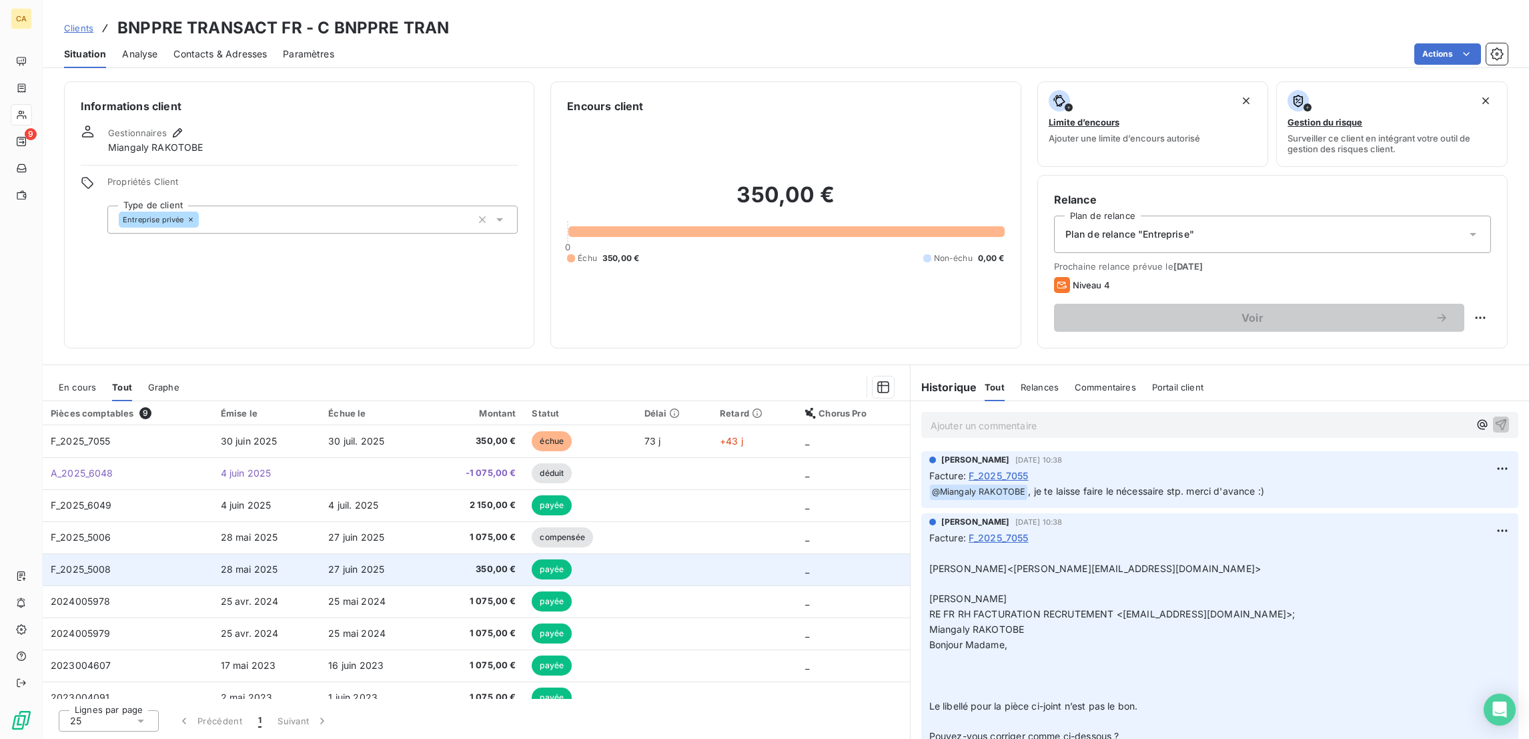
click at [110, 553] on td "F_2025_5008" at bounding box center [128, 569] width 170 height 32
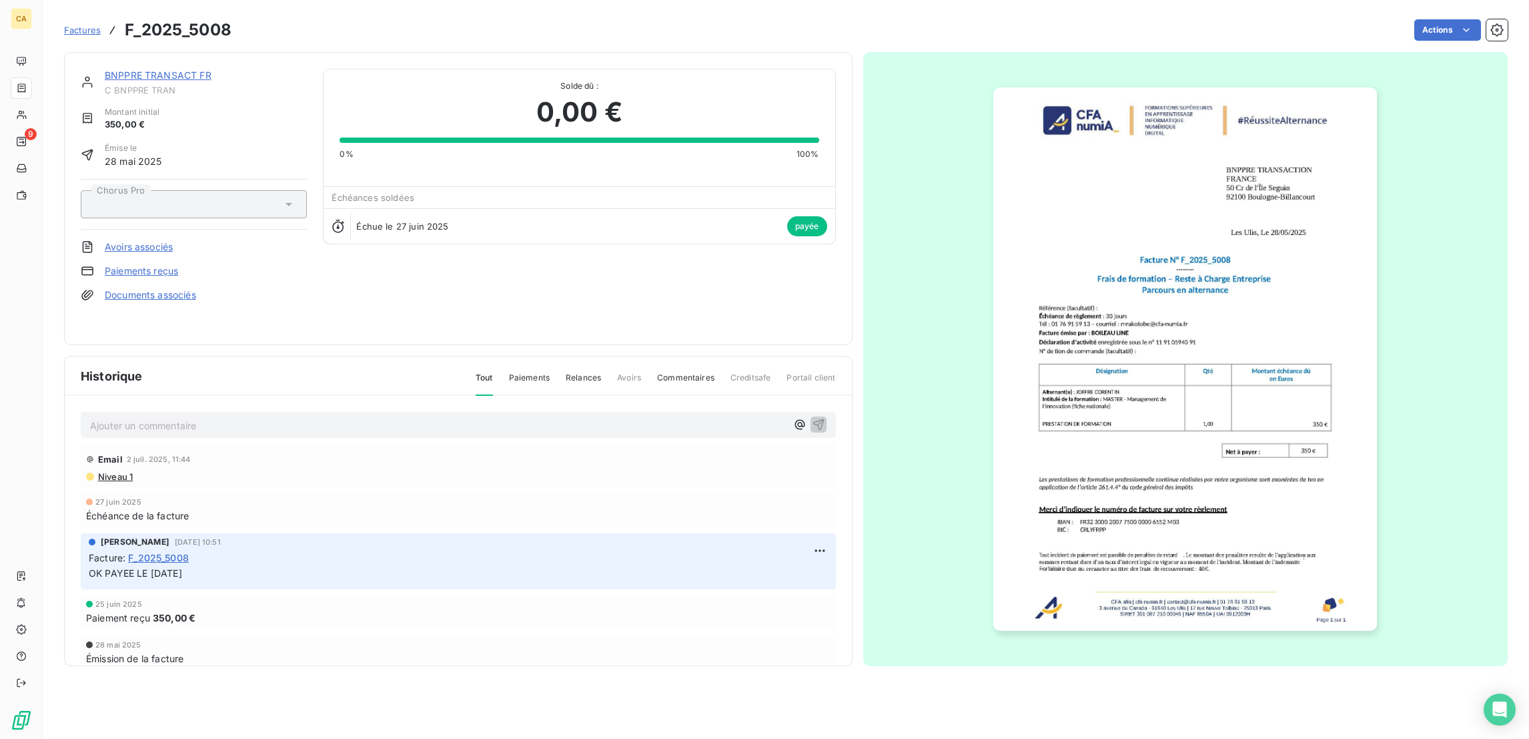
click at [121, 85] on span "C BNPPRE TRAN" at bounding box center [206, 90] width 202 height 11
click at [129, 55] on div "BNPPRE TRANSACT FR C BNPPRE TRAN Montant initial 350,00 € Émise le 28 mai 2025 …" at bounding box center [458, 198] width 789 height 293
click at [129, 69] on link "BNPPRE TRANSACT FR" at bounding box center [158, 74] width 107 height 11
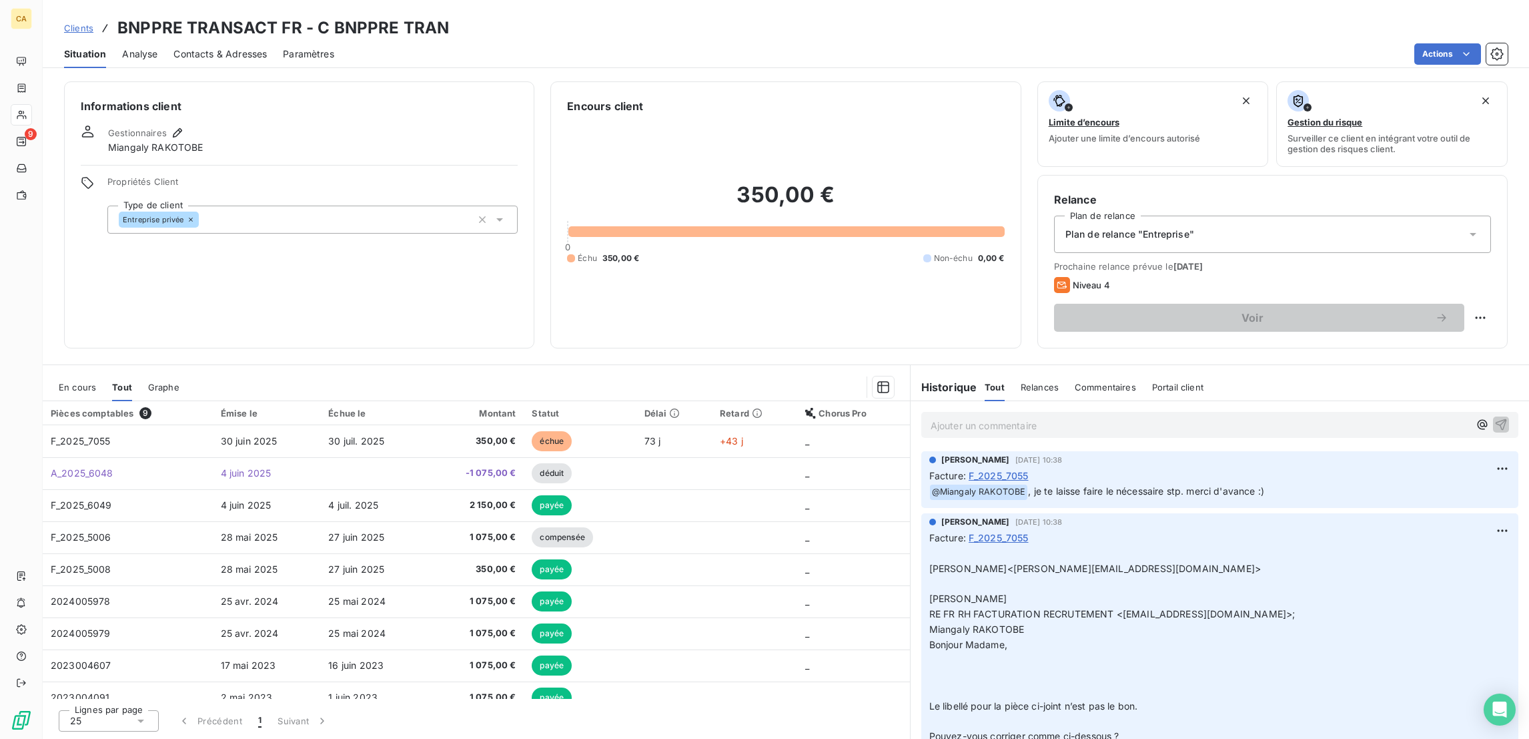
click at [70, 373] on div "En cours" at bounding box center [77, 387] width 37 height 28
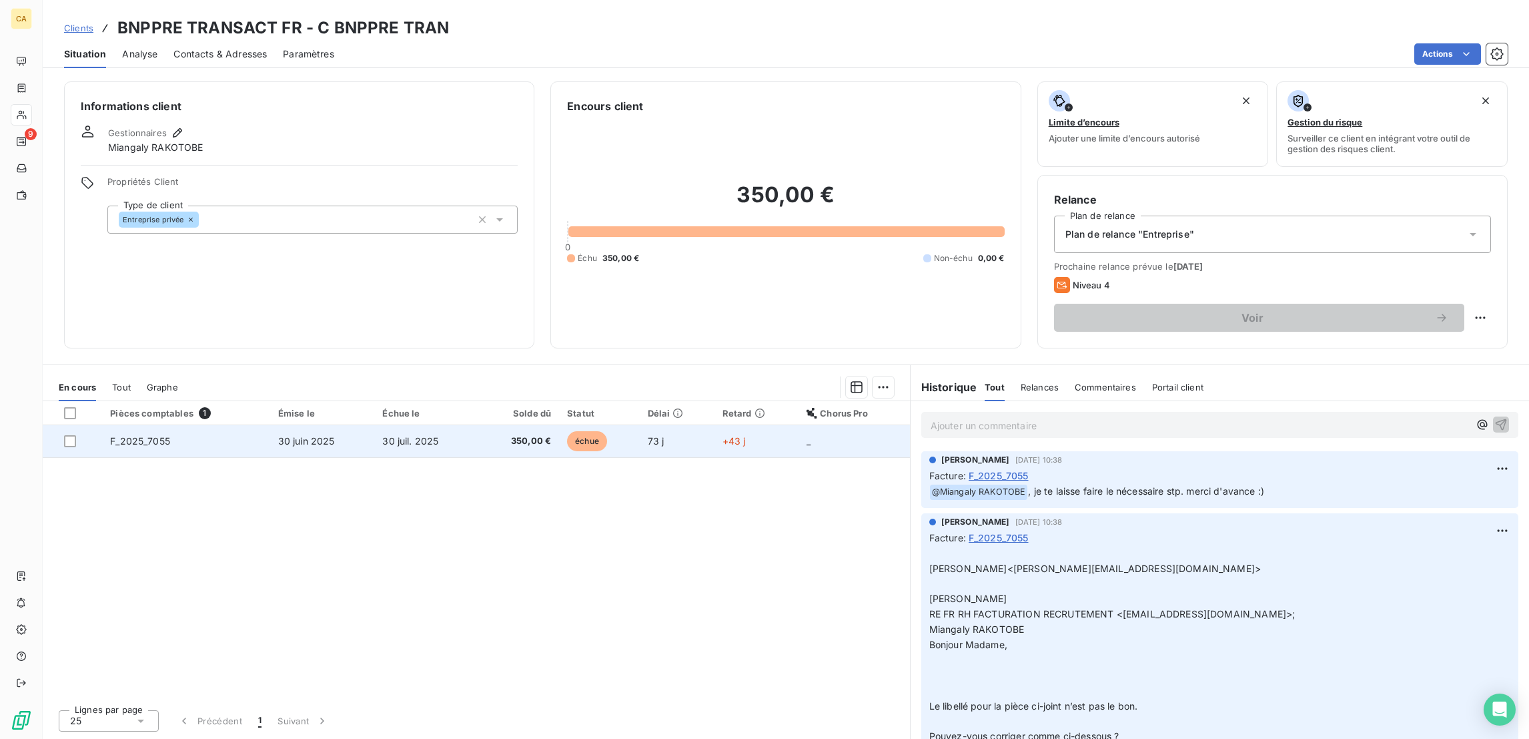
click at [146, 425] on td "F_2025_7055" at bounding box center [185, 441] width 167 height 32
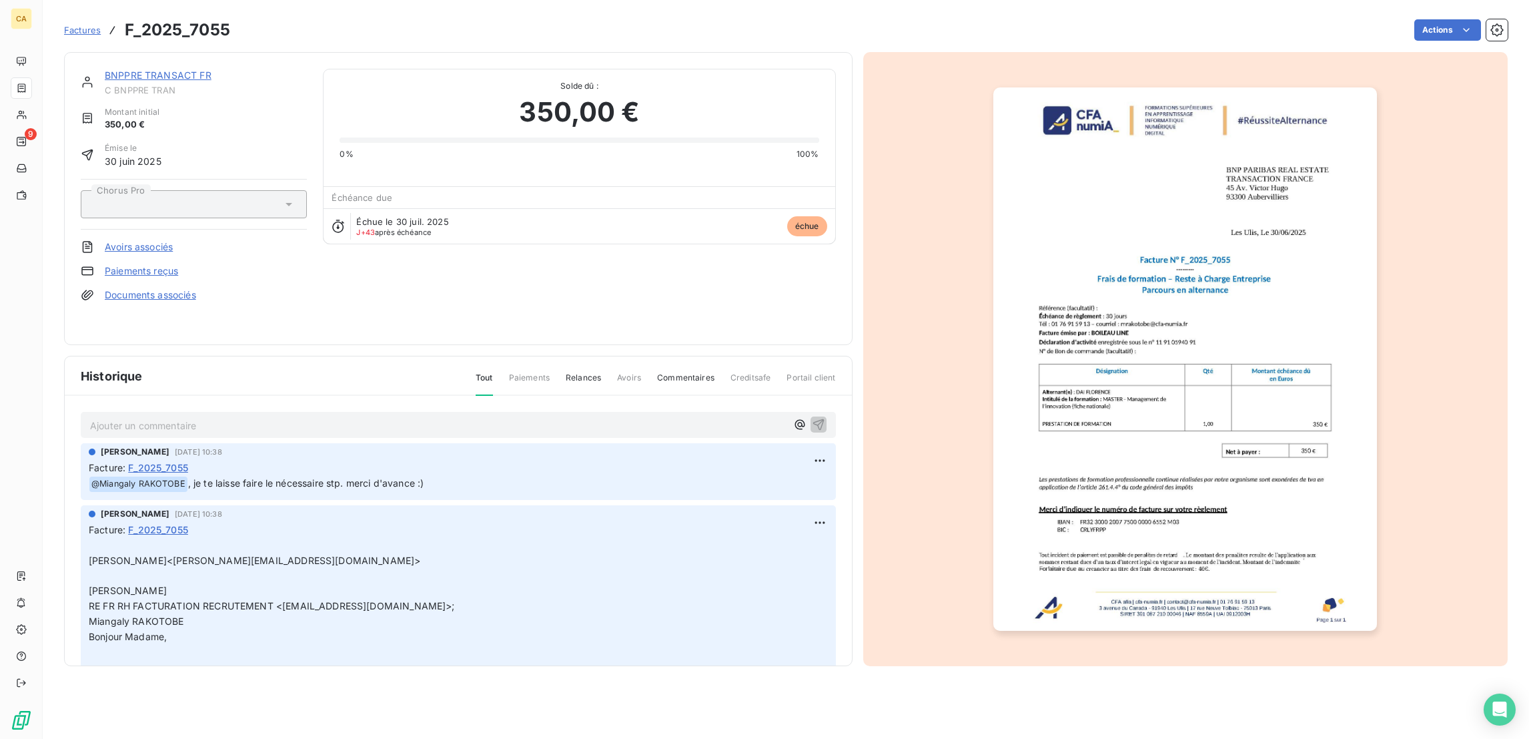
click at [135, 69] on link "BNPPRE TRANSACT FR" at bounding box center [158, 74] width 107 height 11
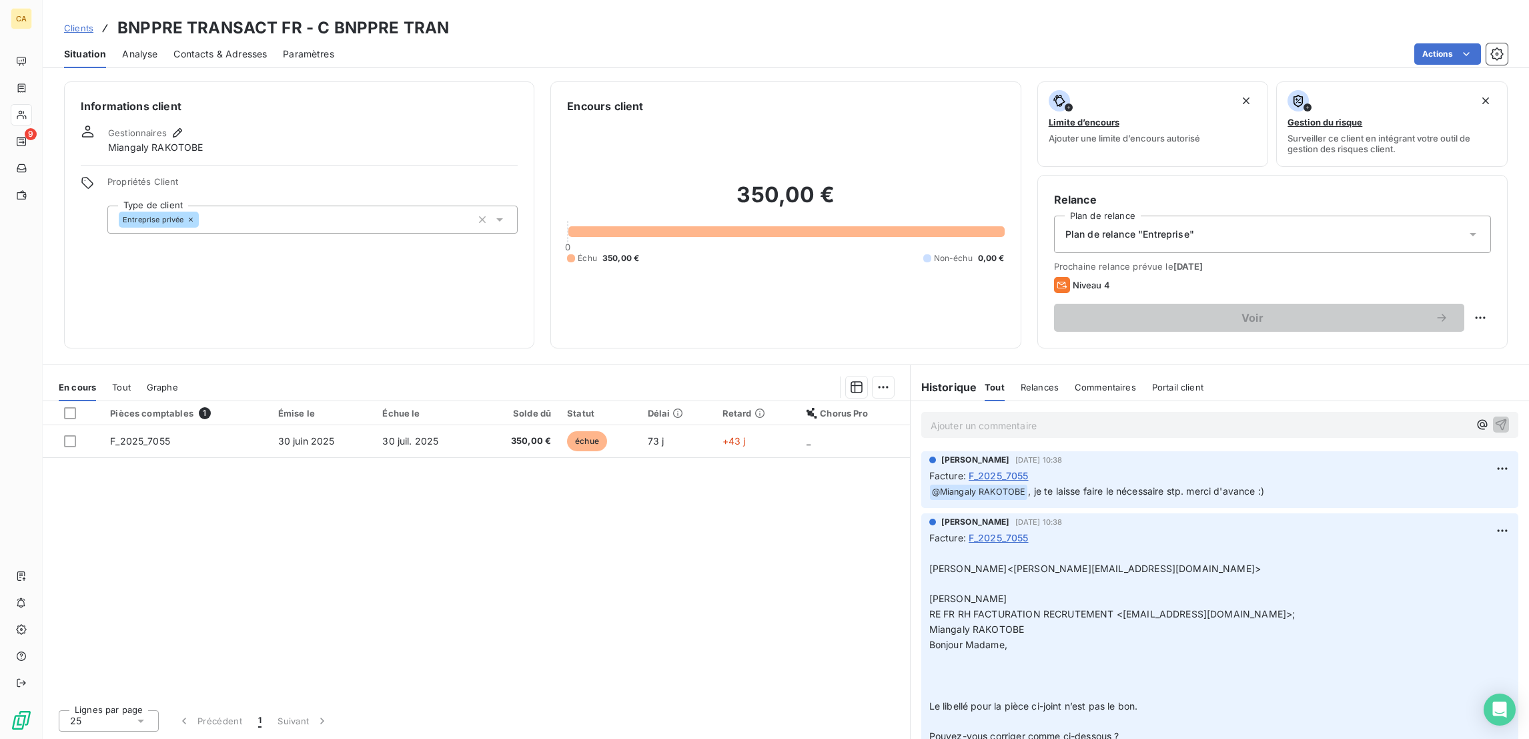
click at [112, 373] on div "Tout" at bounding box center [121, 387] width 19 height 28
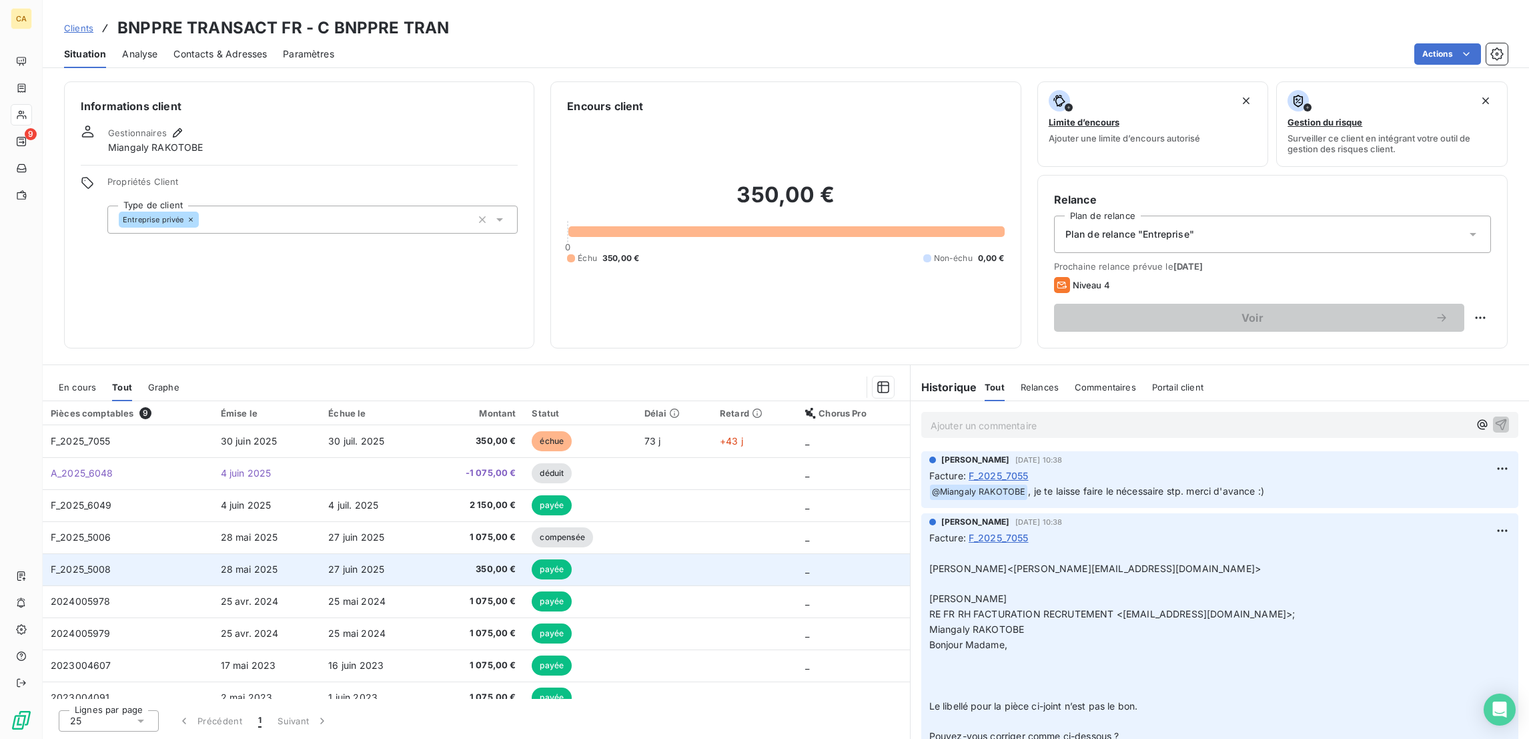
click at [85, 563] on span "F_2025_5008" at bounding box center [81, 568] width 61 height 11
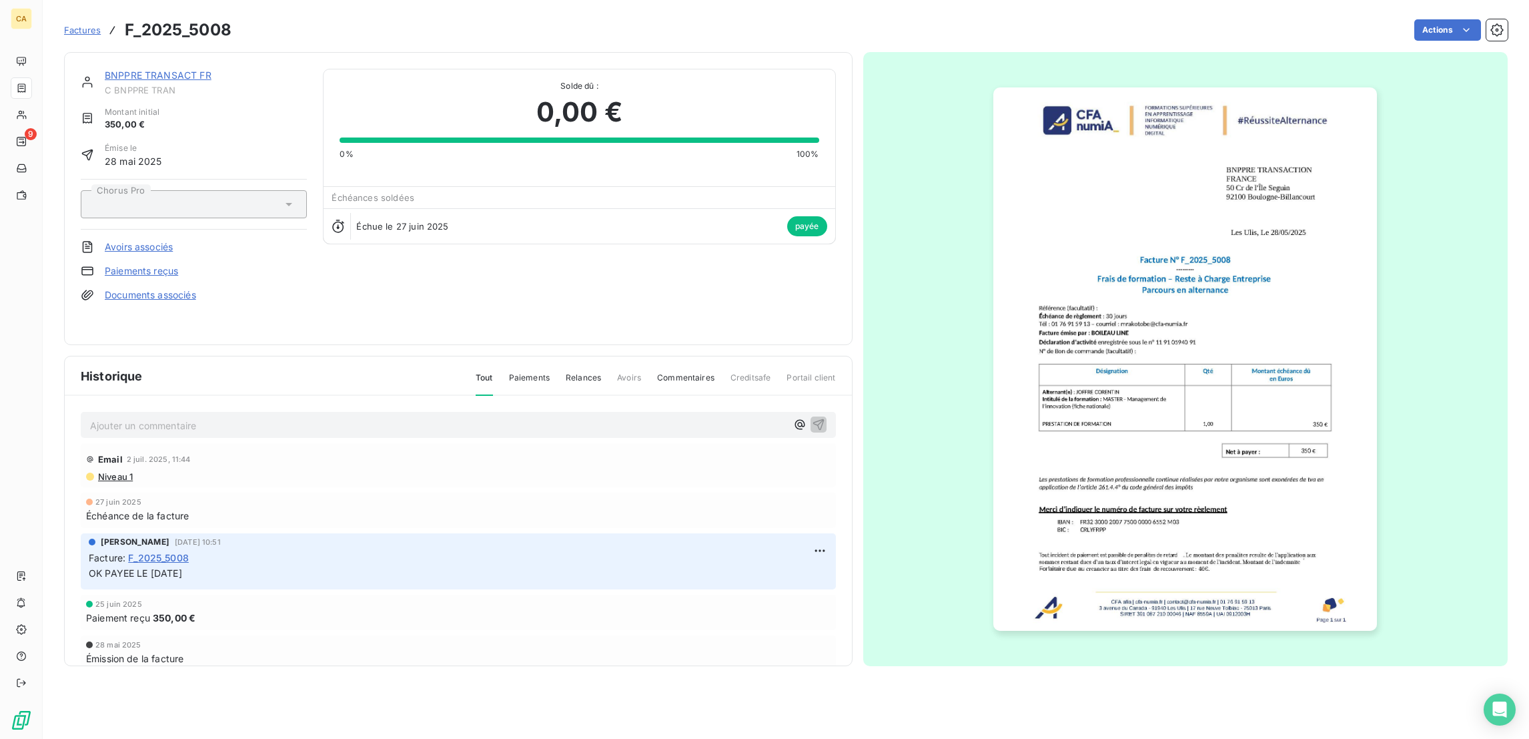
click at [127, 69] on link "BNPPRE TRANSACT FR" at bounding box center [158, 74] width 107 height 11
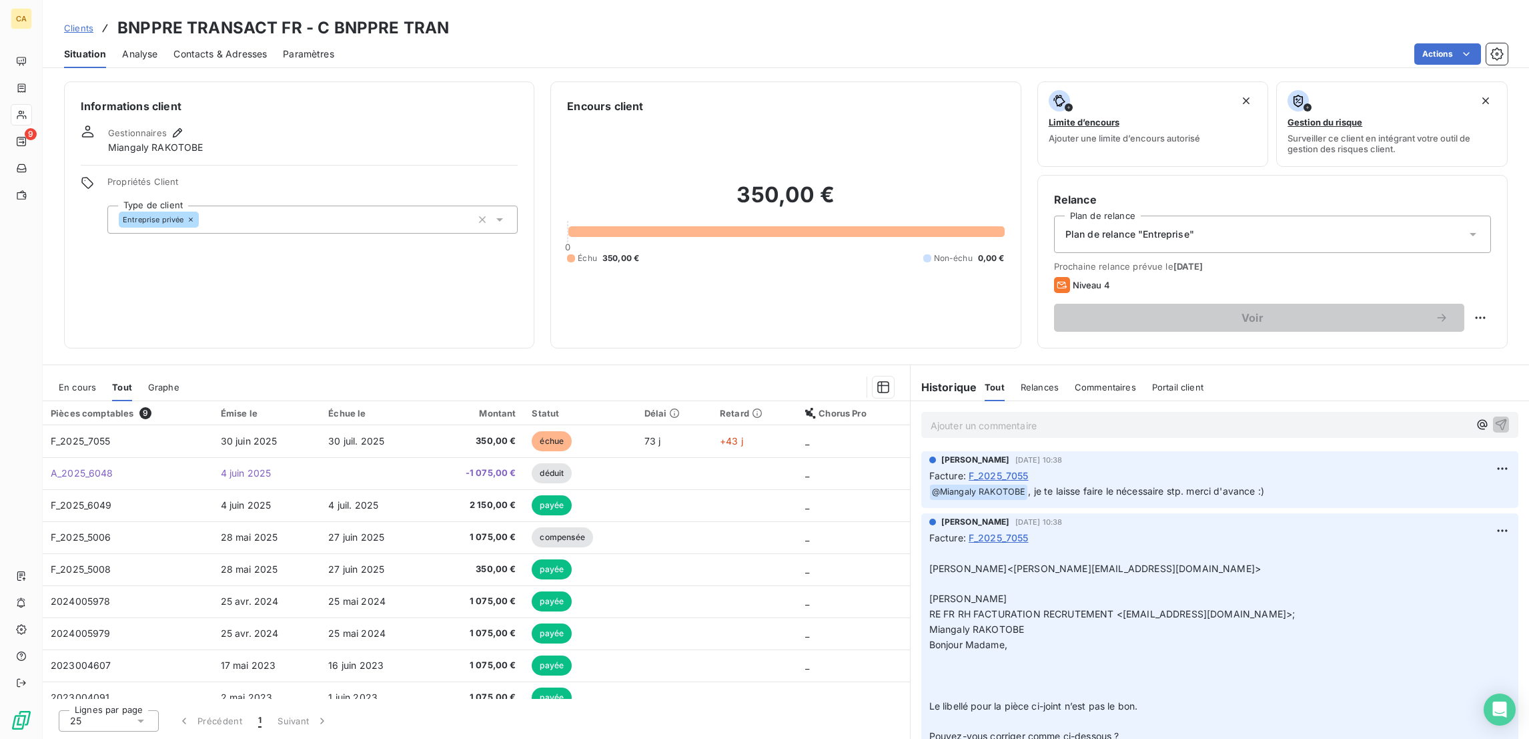
click at [83, 373] on div "En cours Tout Graphe" at bounding box center [476, 387] width 867 height 28
click at [78, 382] on span "En cours" at bounding box center [77, 387] width 37 height 11
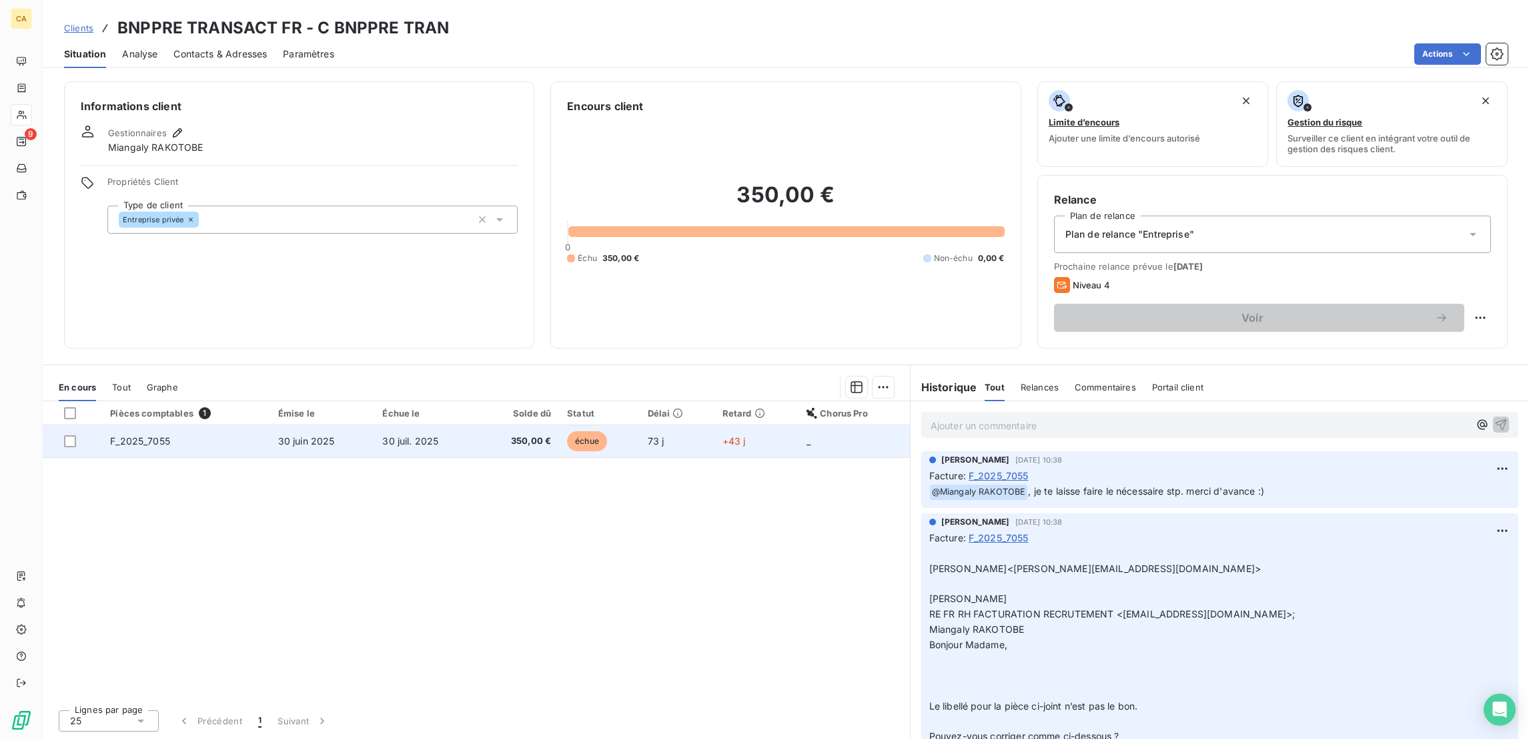
click at [400, 435] on span "30 juil. 2025" at bounding box center [410, 440] width 56 height 11
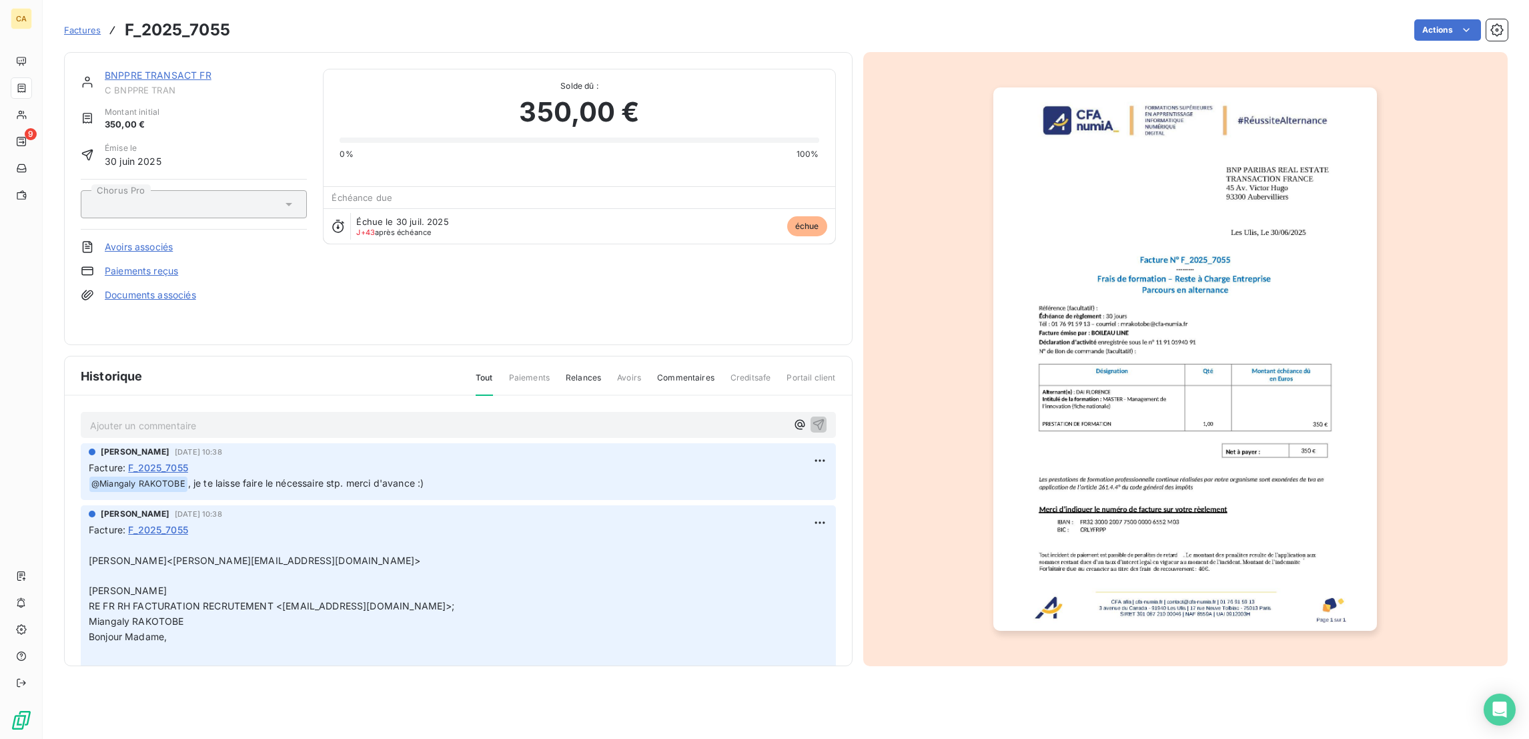
click at [175, 69] on link "BNPPRE TRANSACT FR" at bounding box center [158, 74] width 107 height 11
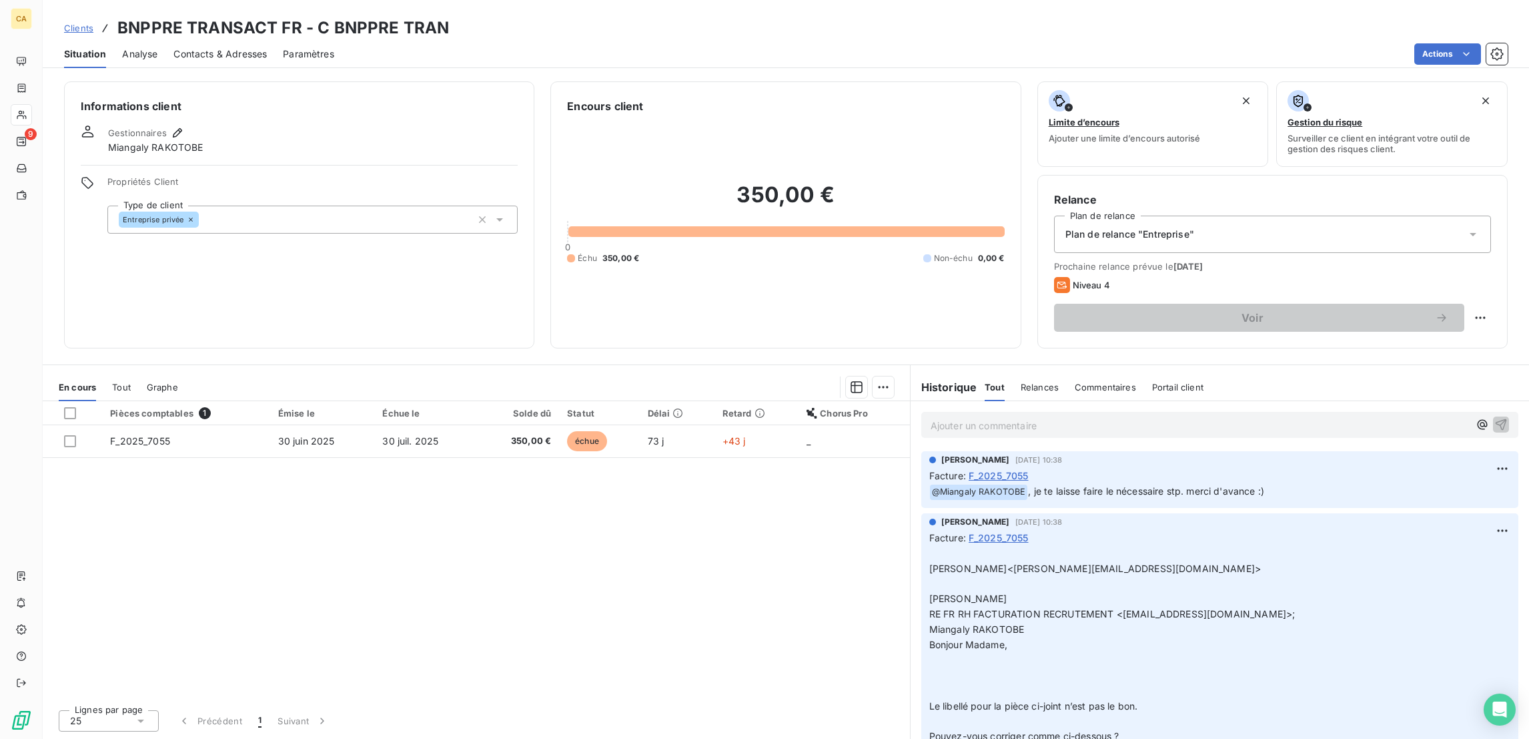
click at [1148, 52] on div "Actions" at bounding box center [929, 53] width 1158 height 21
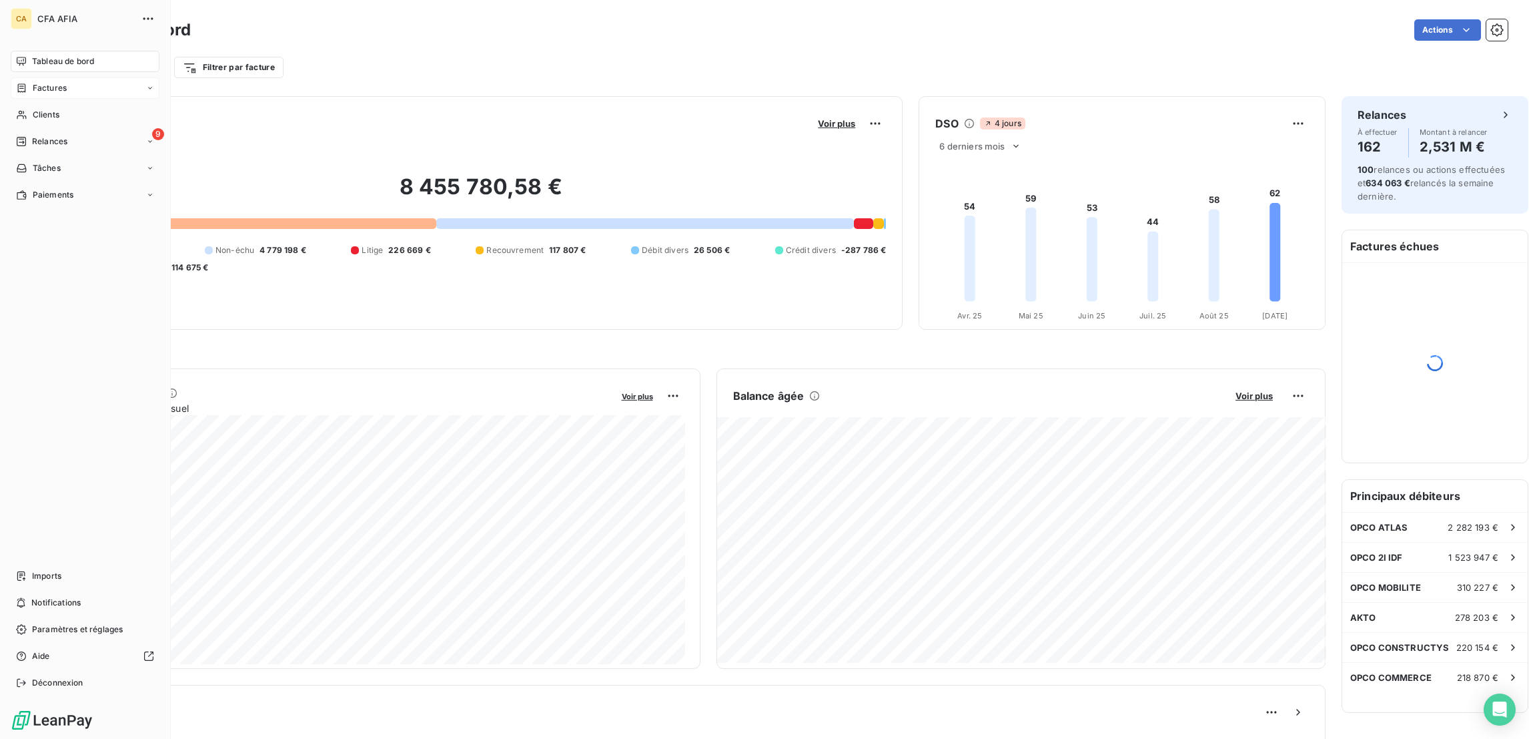
click at [33, 82] on span "Factures" at bounding box center [50, 88] width 34 height 12
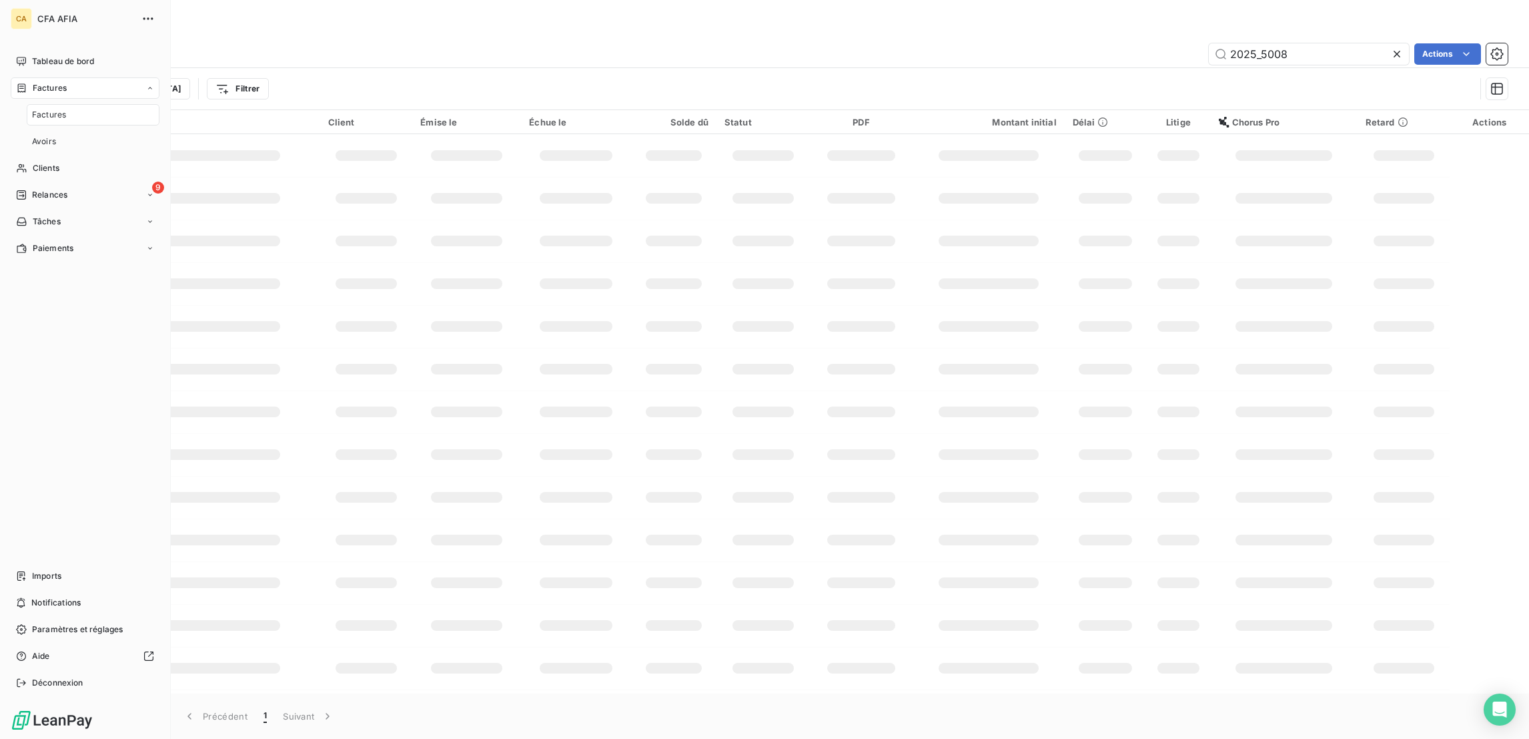
click at [35, 104] on div "Factures" at bounding box center [93, 114] width 133 height 21
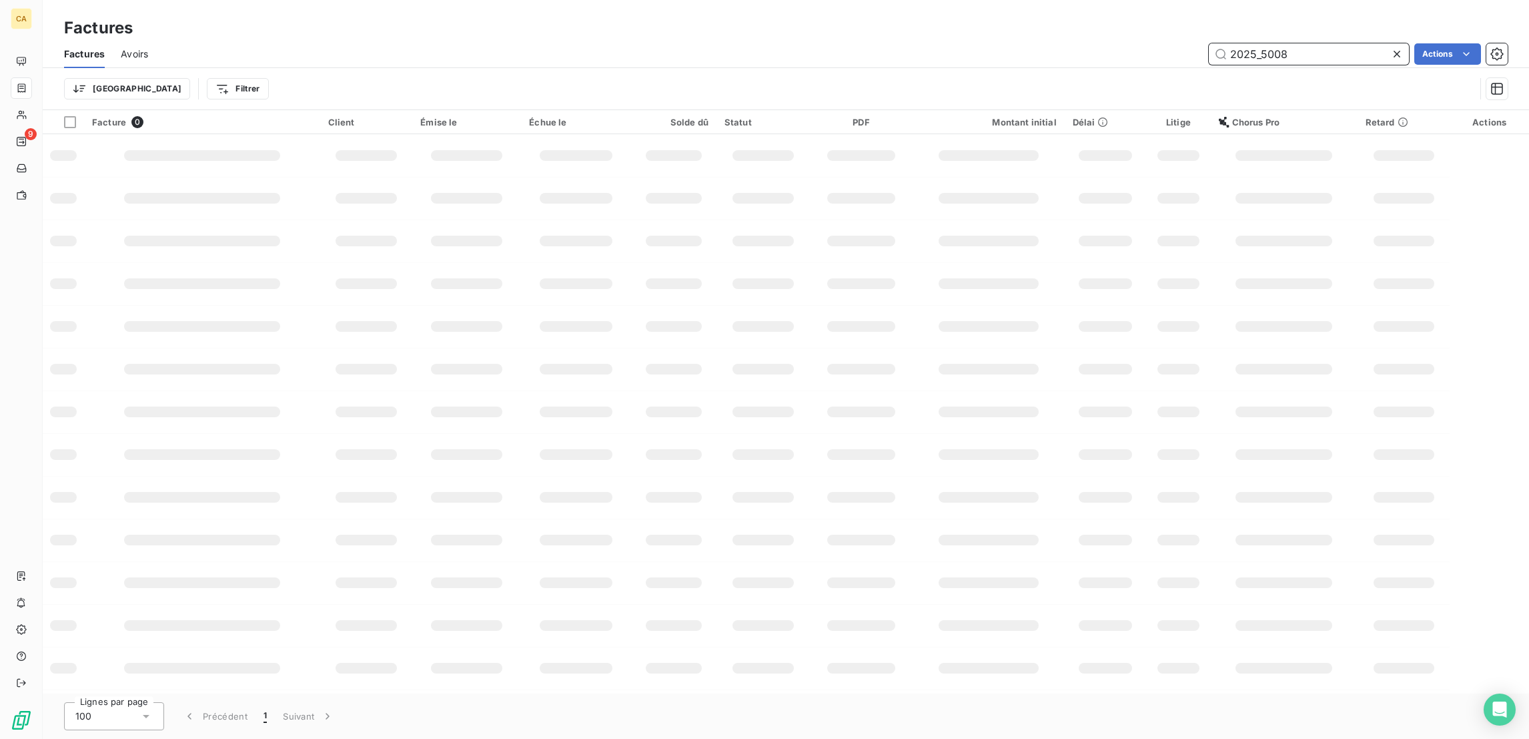
click at [1300, 43] on input "2025_5008" at bounding box center [1309, 53] width 200 height 21
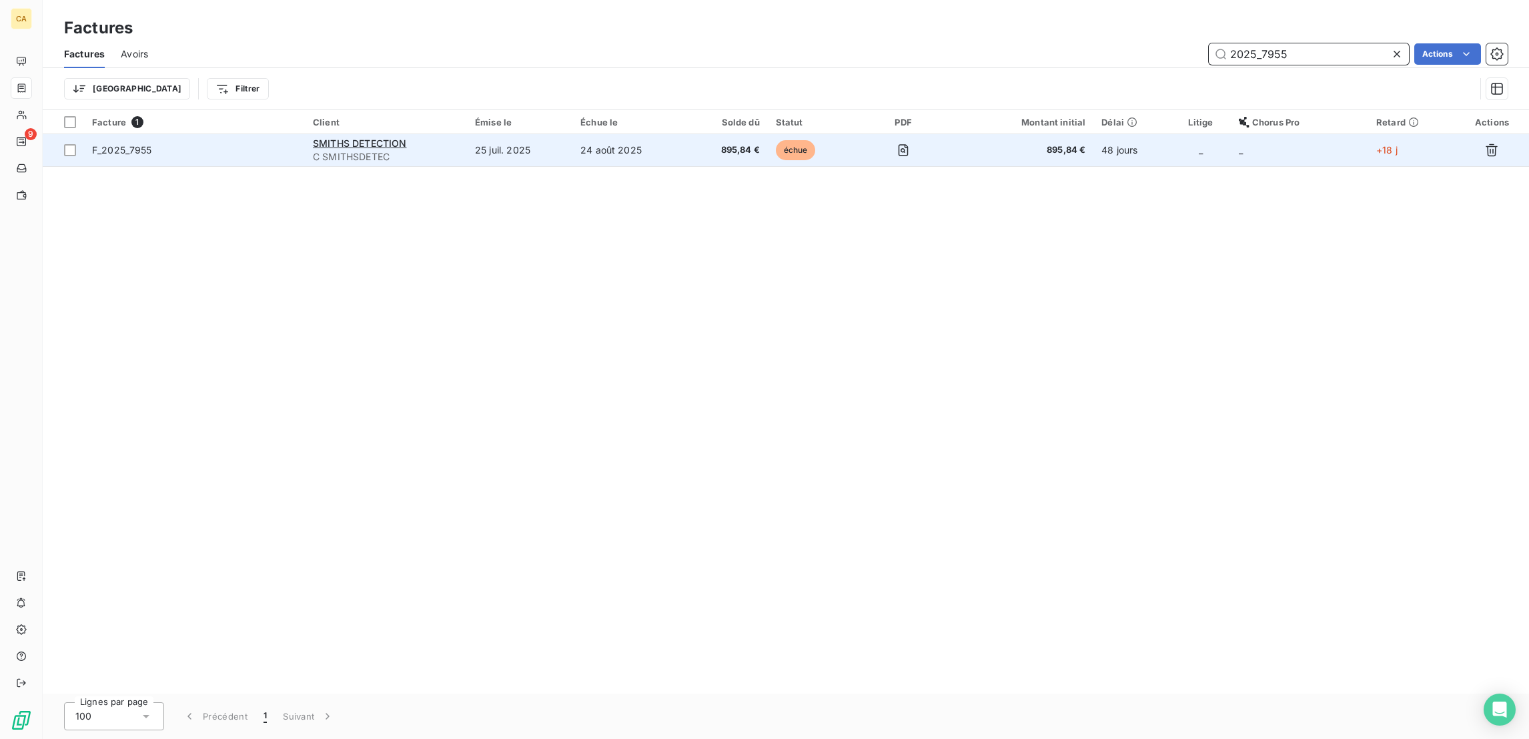
type input "2025_7955"
click at [497, 134] on td "25 juil. 2025" at bounding box center [519, 150] width 105 height 32
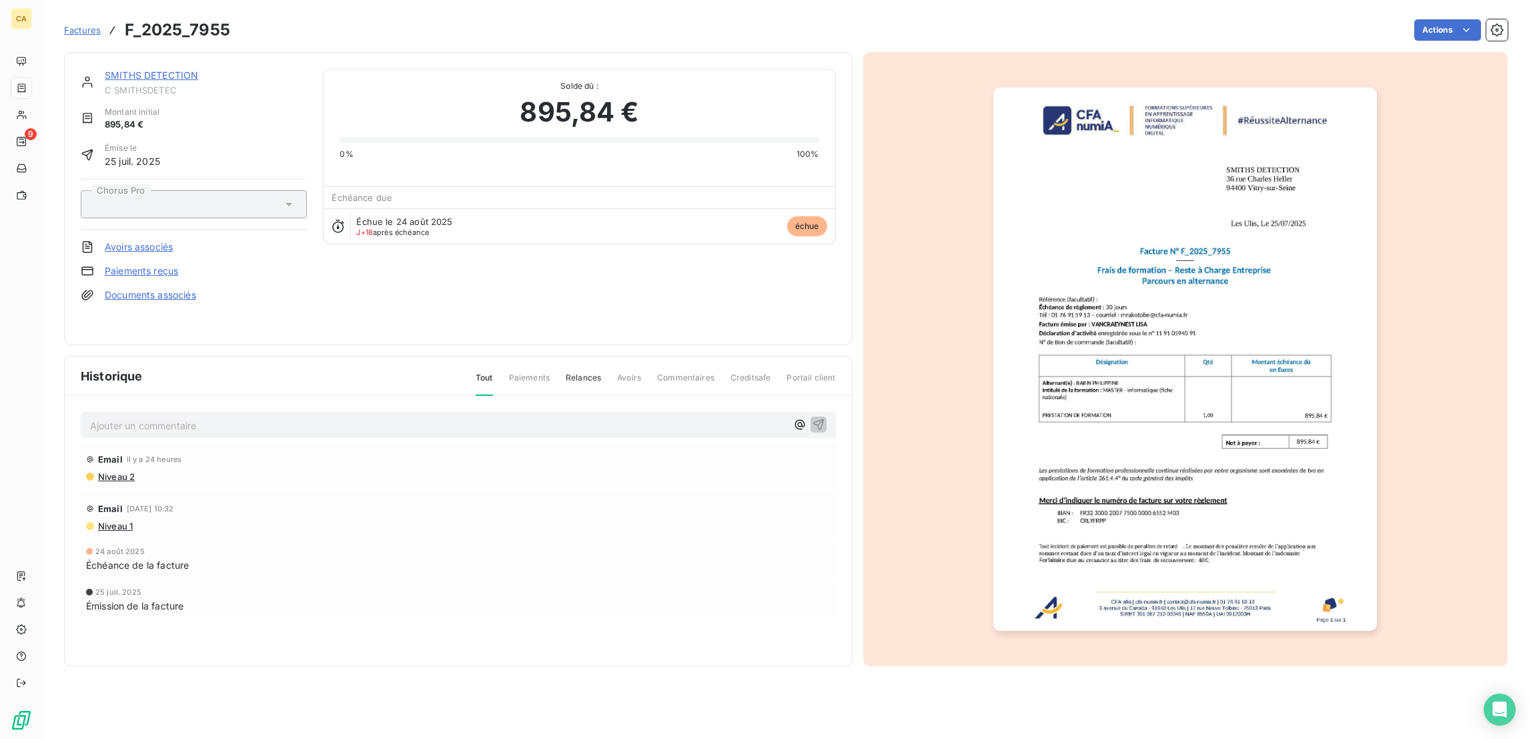
click at [145, 69] on link "SMITHS DETECTION" at bounding box center [151, 74] width 93 height 11
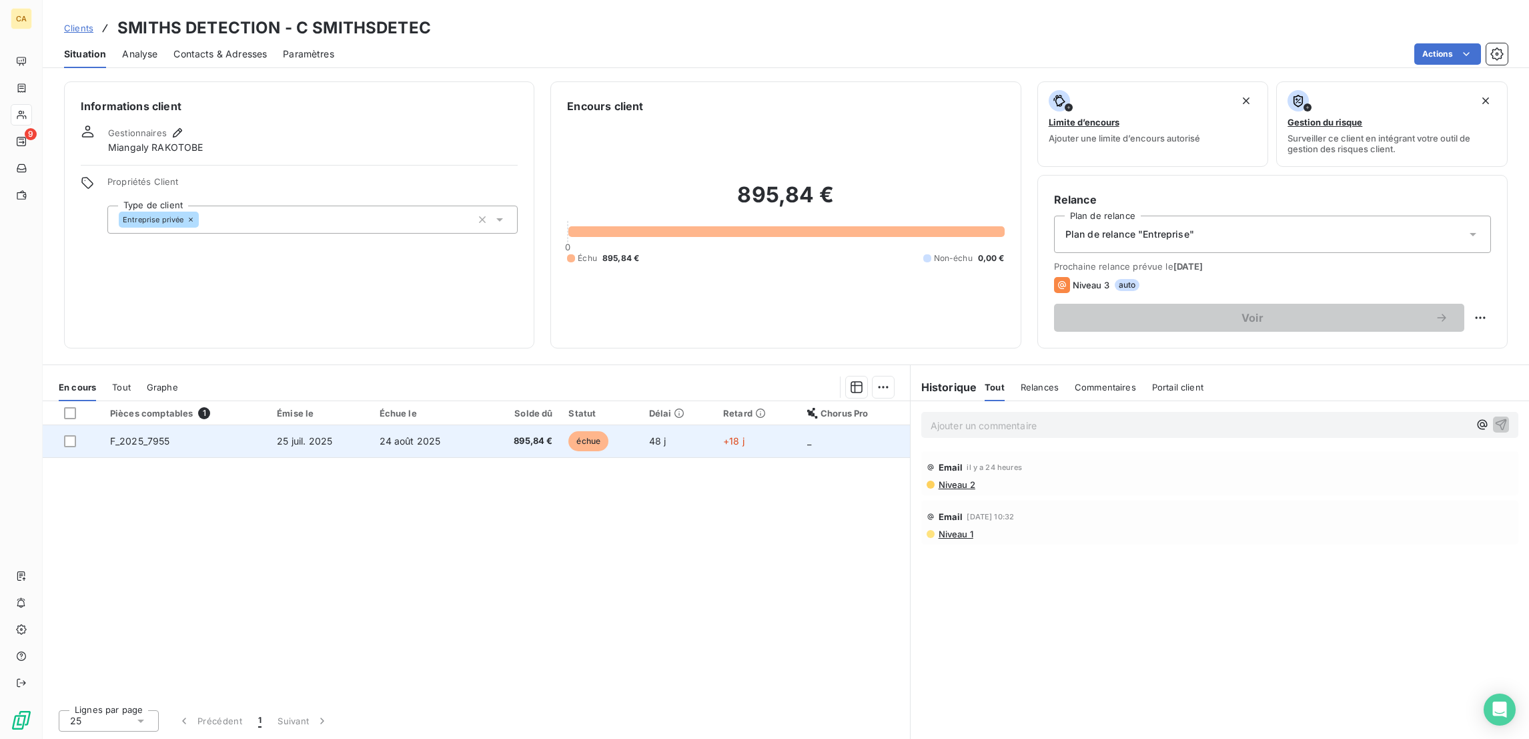
click at [412, 435] on span "24 août 2025" at bounding box center [410, 440] width 61 height 11
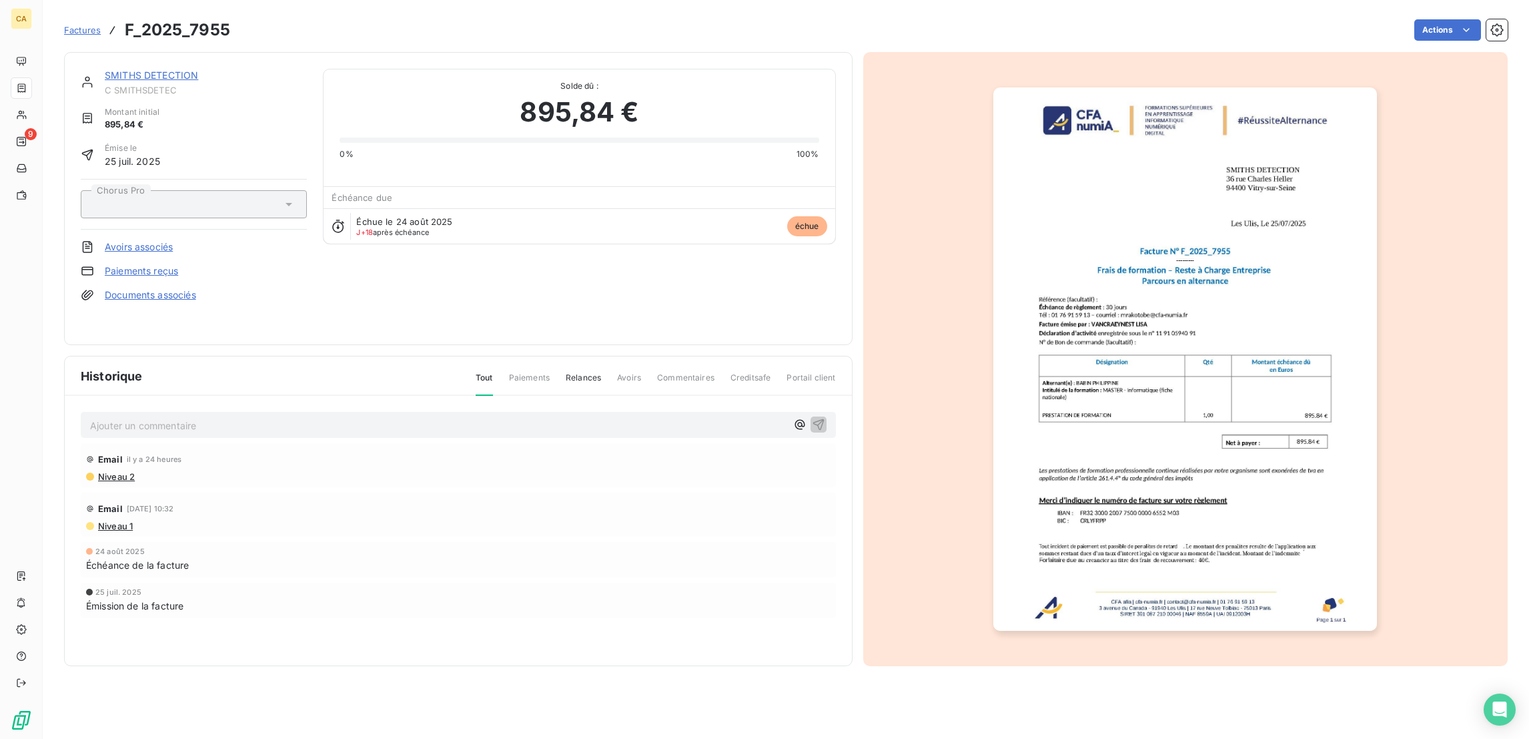
click at [151, 69] on link "SMITHS DETECTION" at bounding box center [151, 74] width 93 height 11
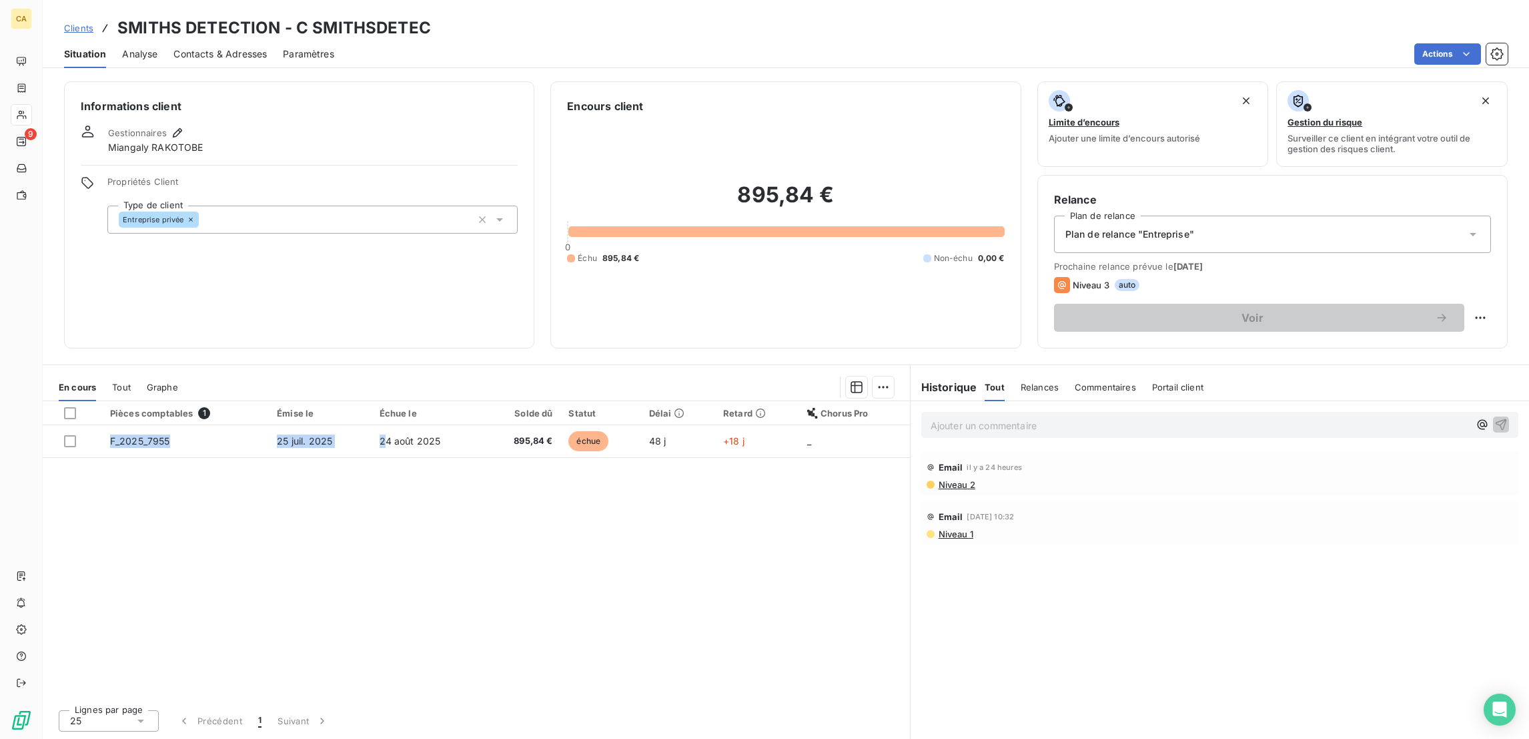
drag, startPoint x: 377, startPoint y: 375, endPoint x: 414, endPoint y: 256, distance: 124.5
click at [378, 373] on div "En cours Tout Graphe Pièces comptables 1 Émise le Échue le Solde dû Statut Déla…" at bounding box center [476, 556] width 867 height 366
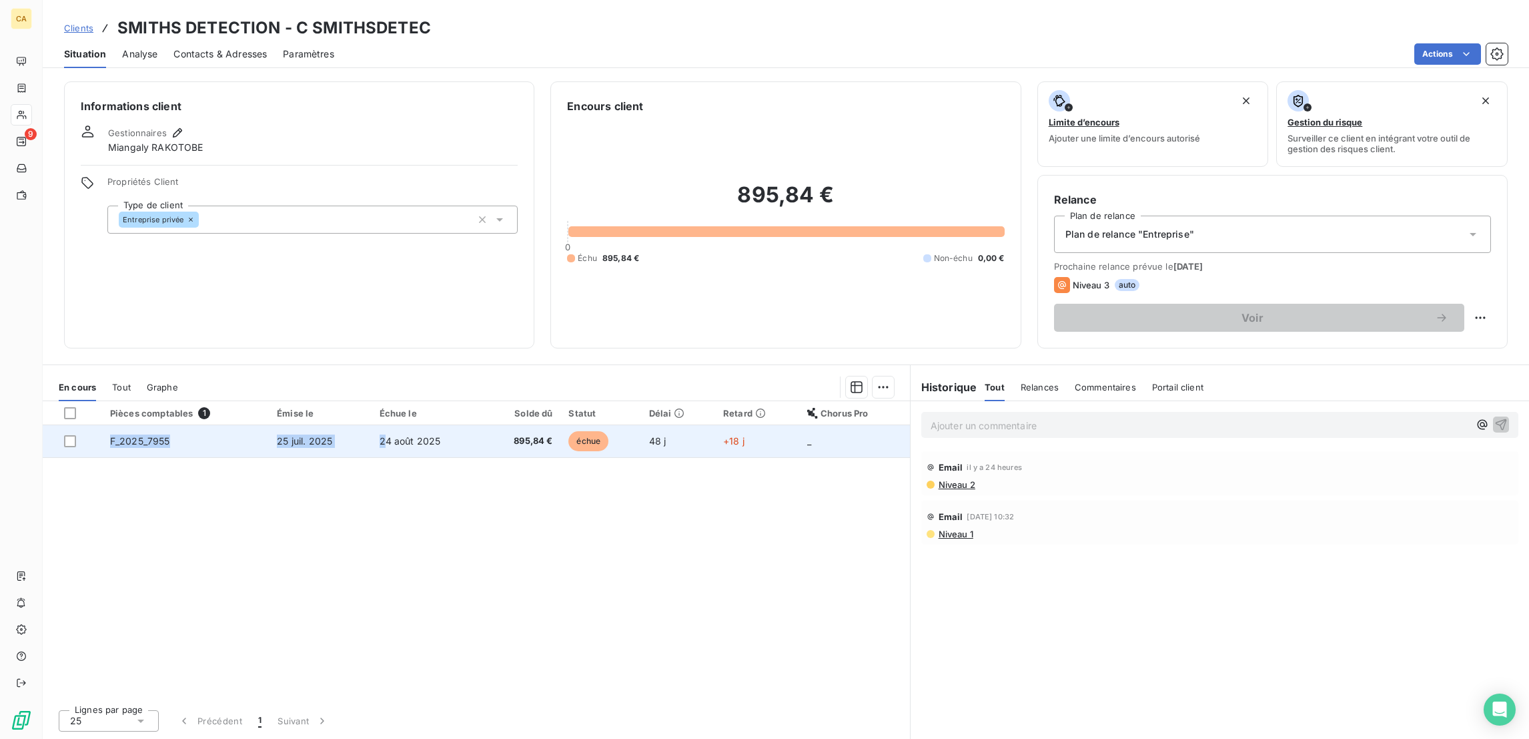
click at [166, 425] on td "F_2025_7955" at bounding box center [185, 441] width 167 height 32
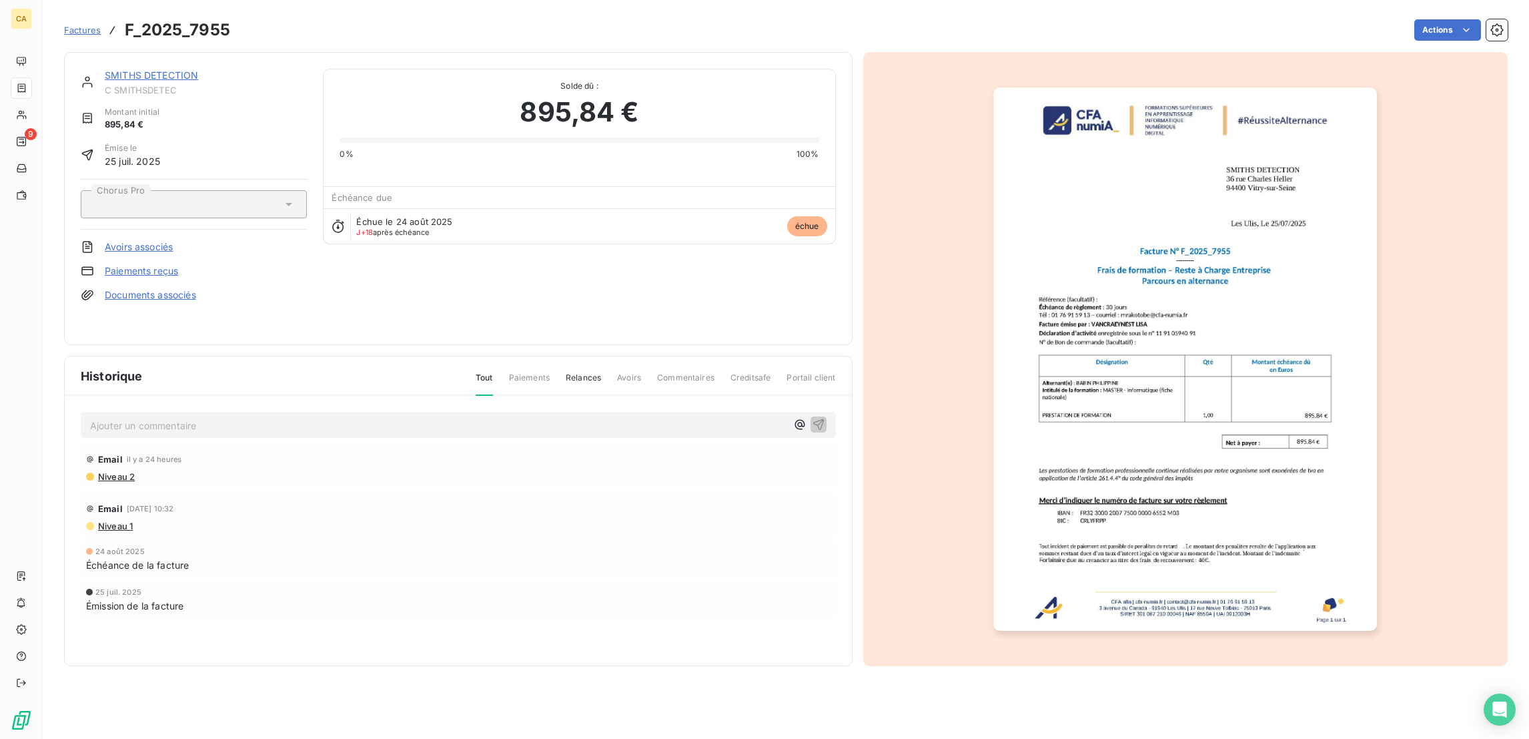
click at [137, 85] on span "C SMITHSDETEC" at bounding box center [206, 90] width 202 height 11
click at [139, 85] on span "C SMITHSDETEC" at bounding box center [206, 90] width 202 height 11
click at [143, 69] on link "SMITHS DETECTION" at bounding box center [151, 74] width 93 height 11
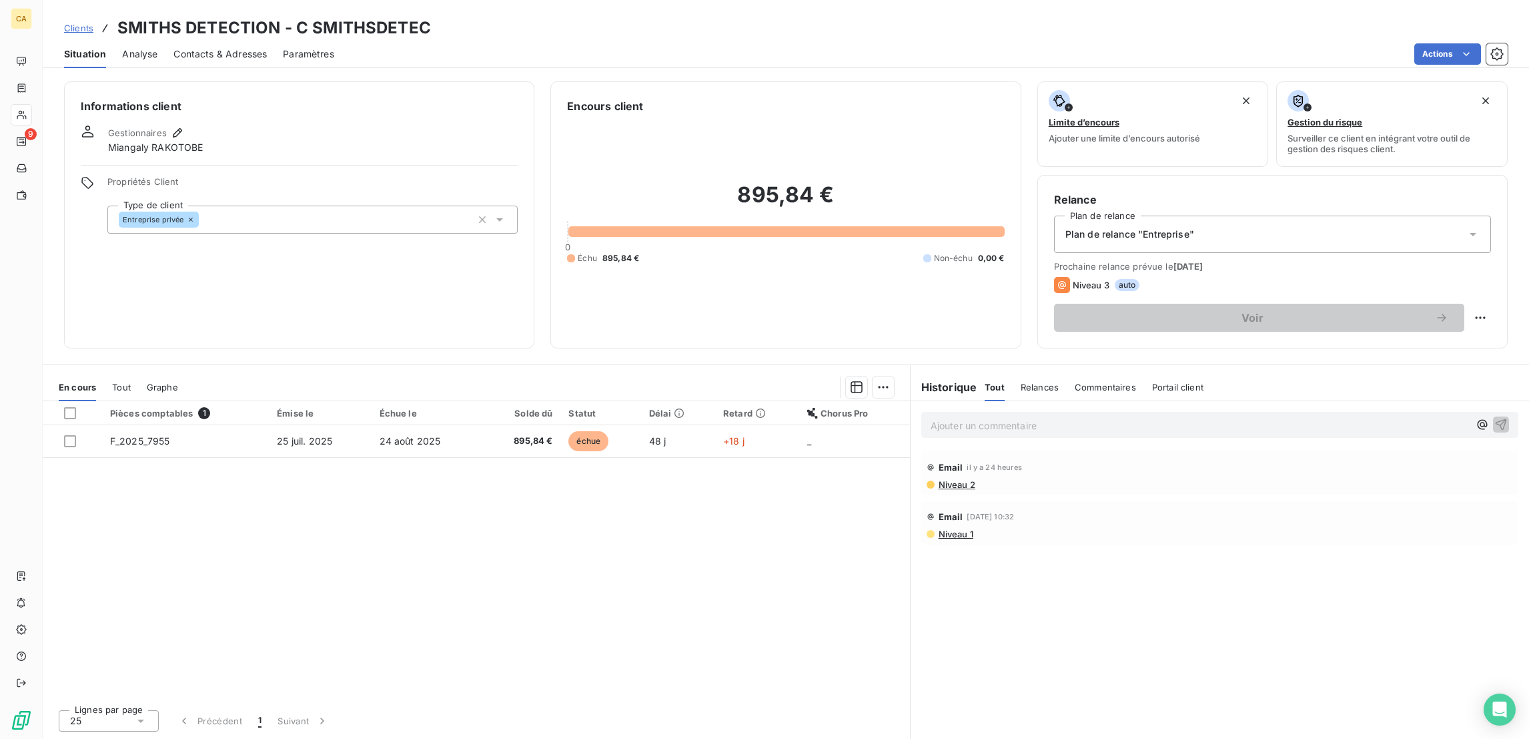
click at [238, 49] on div "Contacts & Adresses" at bounding box center [219, 54] width 93 height 28
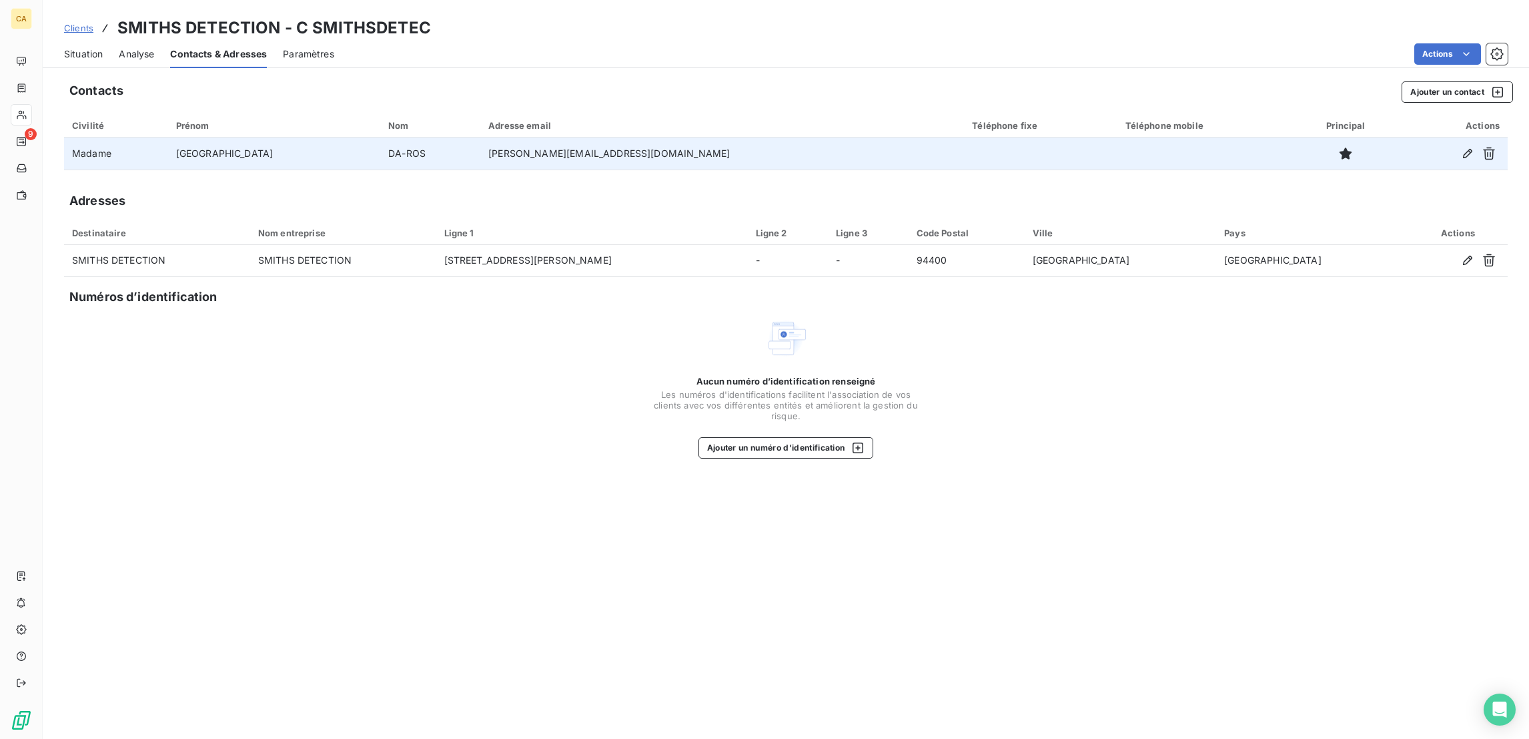
click at [600, 137] on td "florence.da-ros@smithsdetection.com" at bounding box center [722, 153] width 484 height 32
drag, startPoint x: 648, startPoint y: 131, endPoint x: 434, endPoint y: 129, distance: 214.2
click at [480, 137] on td "florence.da-ros@smithsdetection.com" at bounding box center [722, 153] width 484 height 32
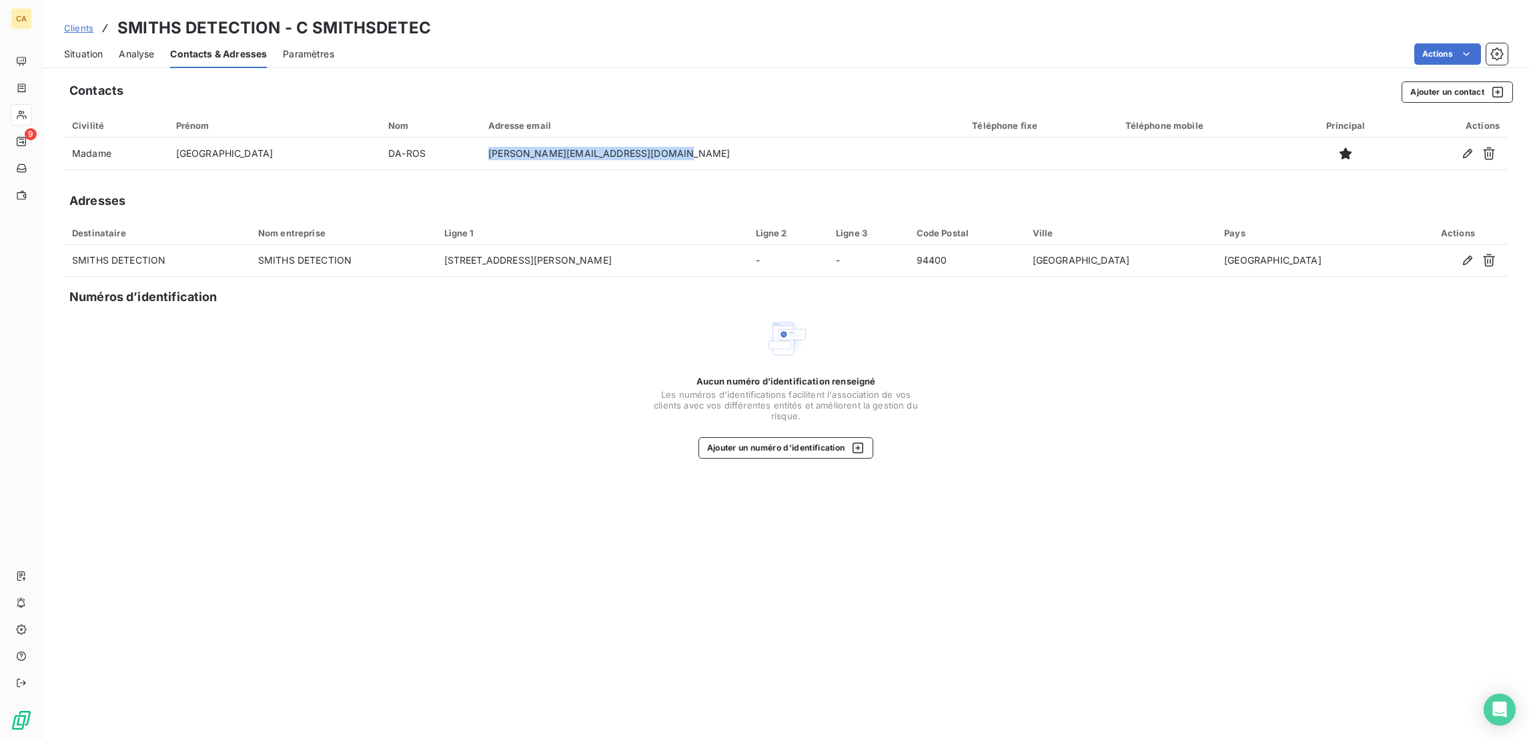
copy td "florence.da-ros@smithsdetection.com"
drag, startPoint x: 65, startPoint y: 51, endPoint x: 75, endPoint y: 51, distance: 10.0
click at [64, 51] on div "Situation" at bounding box center [83, 54] width 39 height 28
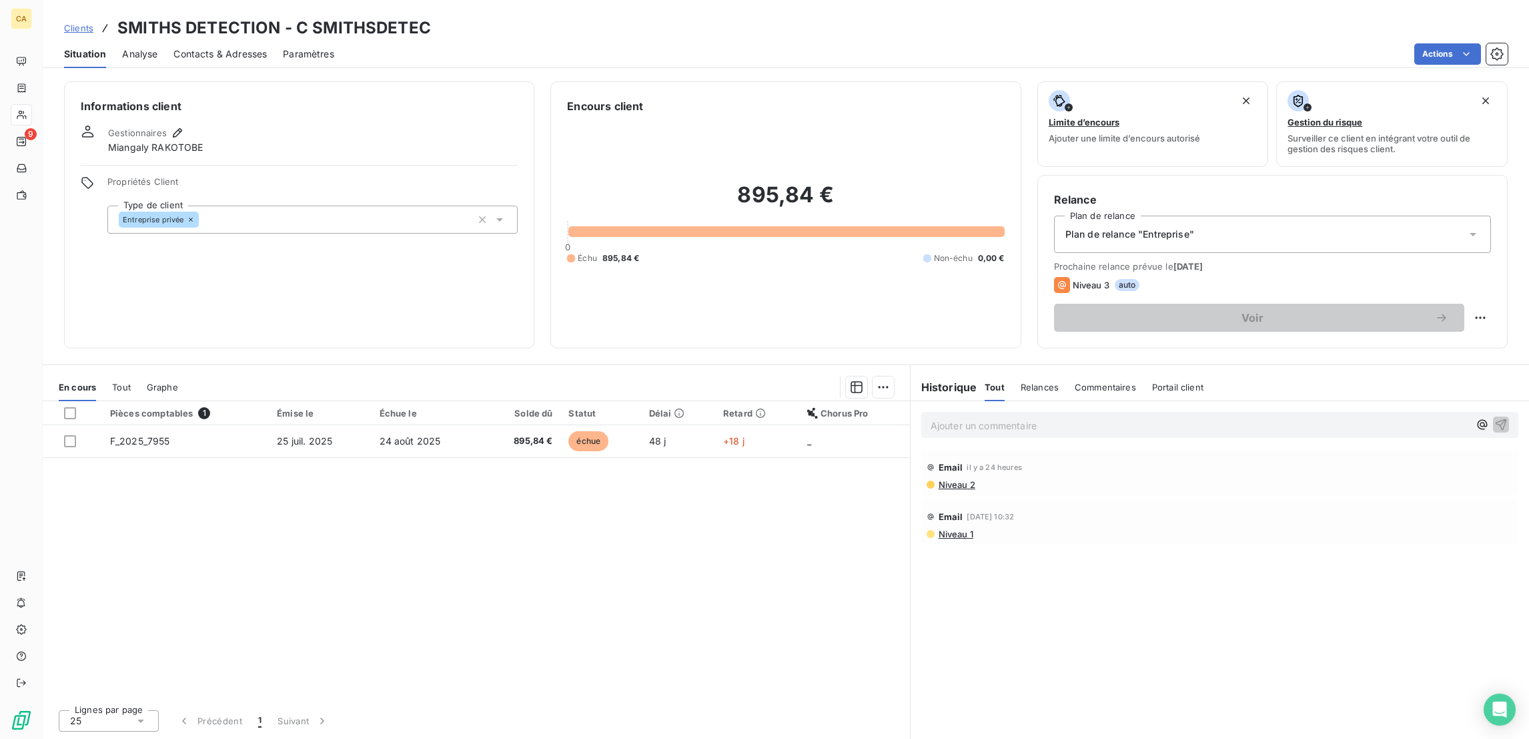
click at [208, 51] on div "Contacts & Adresses" at bounding box center [219, 54] width 93 height 28
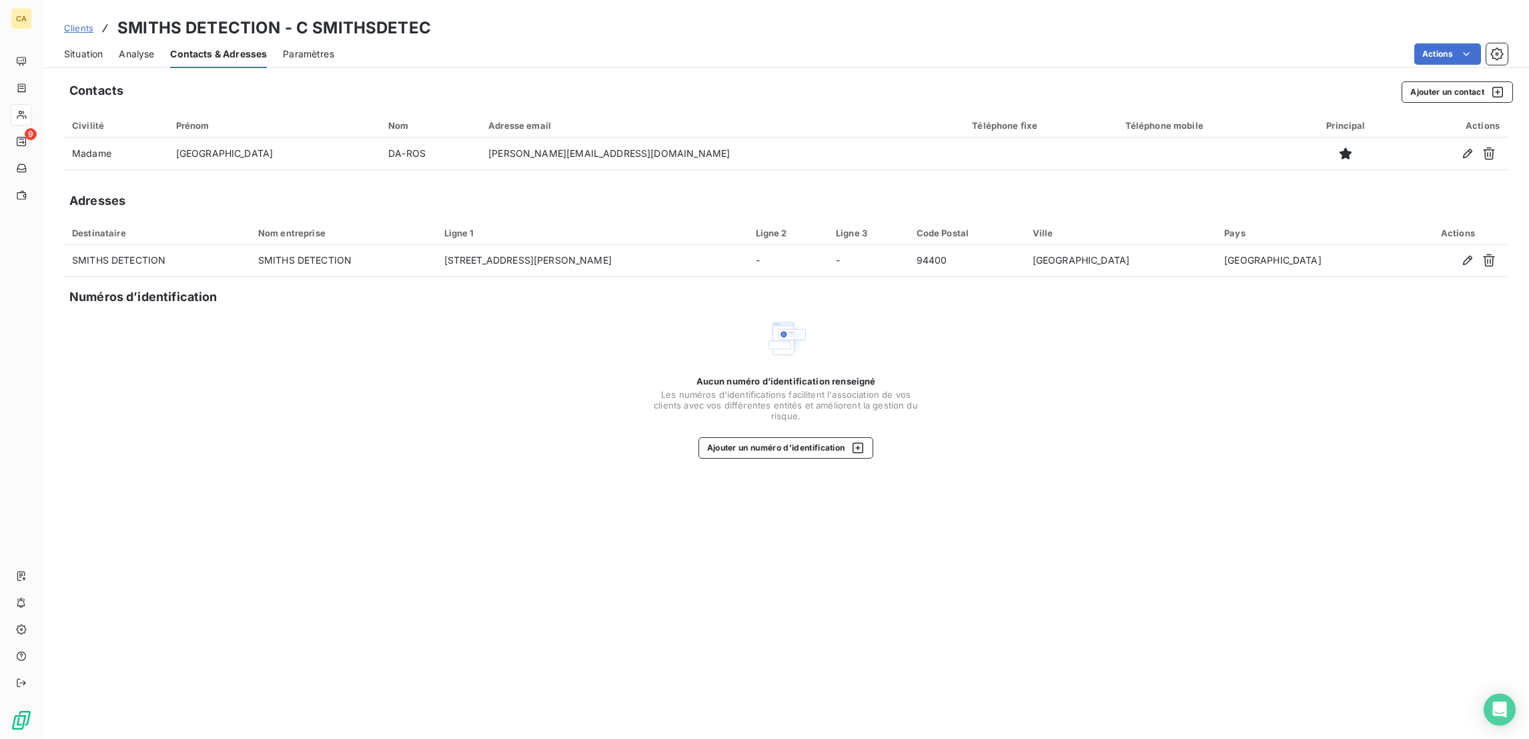
click at [77, 47] on span "Situation" at bounding box center [83, 53] width 39 height 13
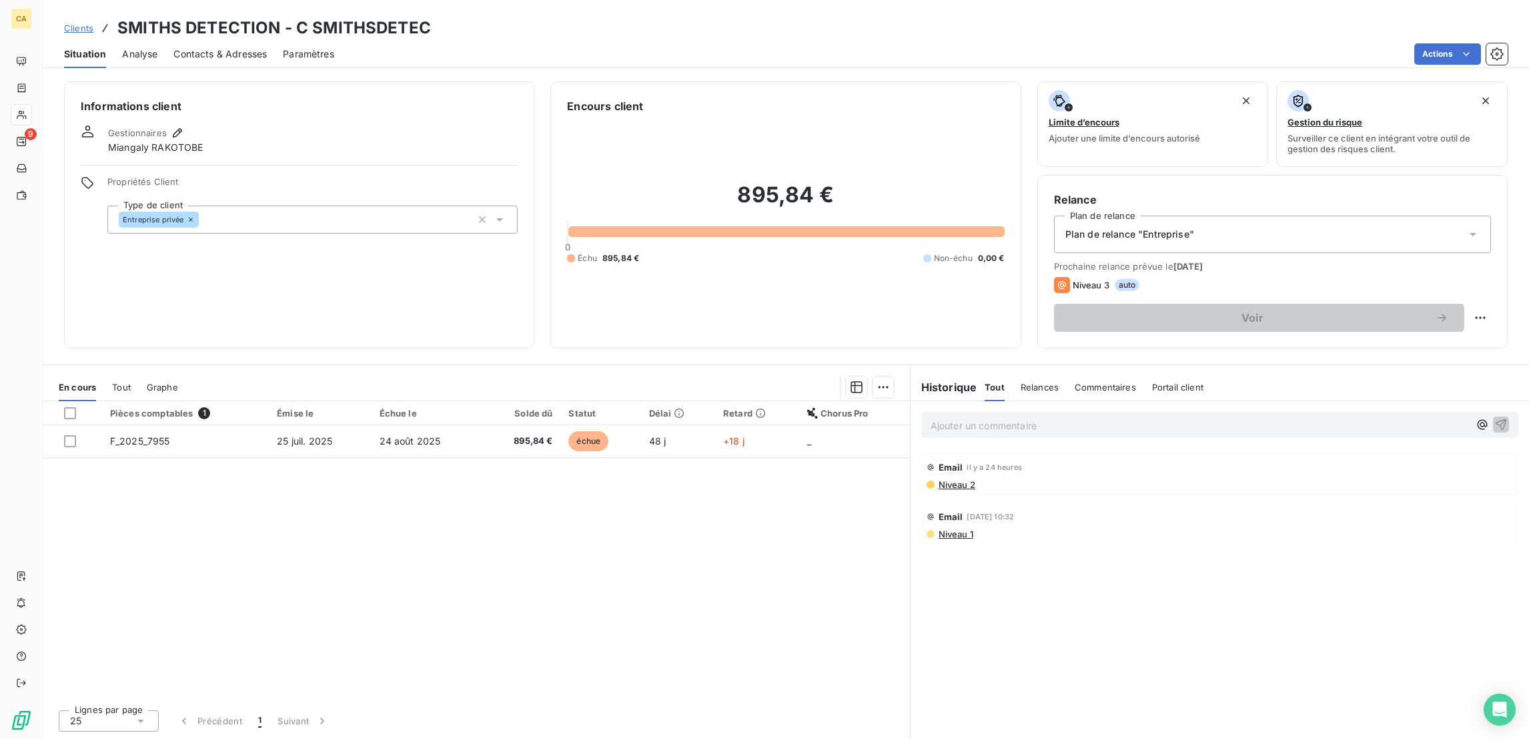
click at [241, 401] on th "Pièces comptables 1" at bounding box center [185, 413] width 167 height 24
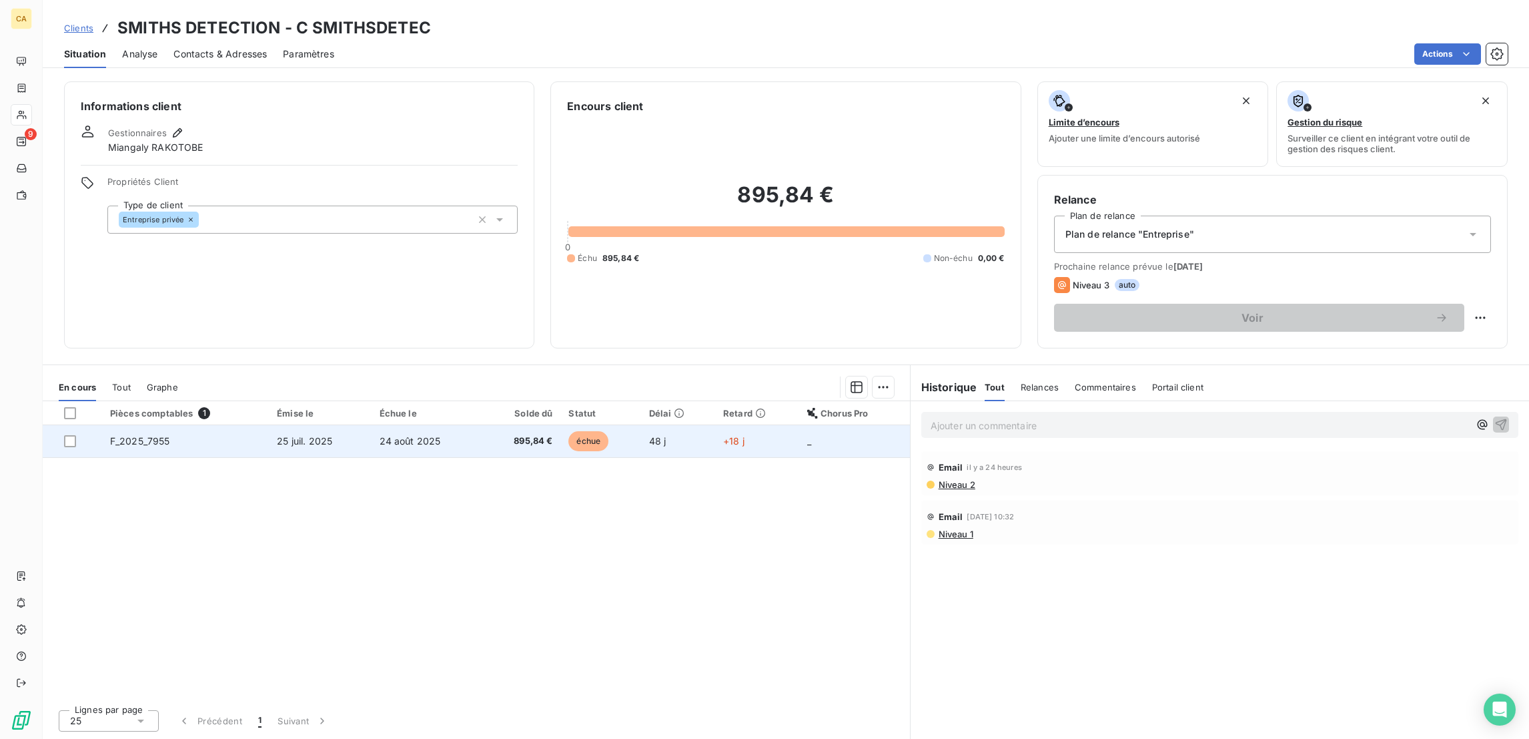
click at [241, 425] on td "F_2025_7955" at bounding box center [185, 441] width 167 height 32
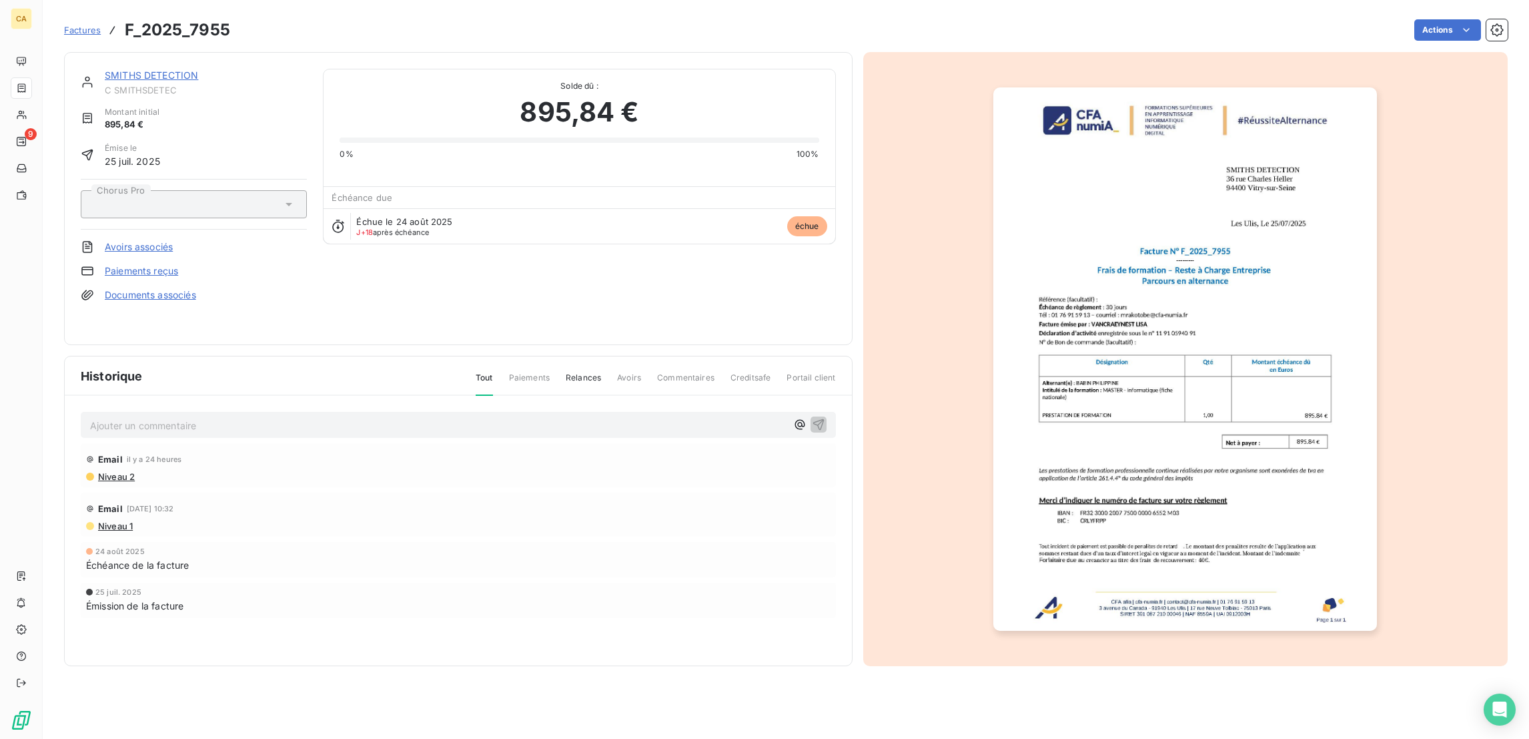
click at [1095, 283] on img "button" at bounding box center [1186, 358] width 384 height 543
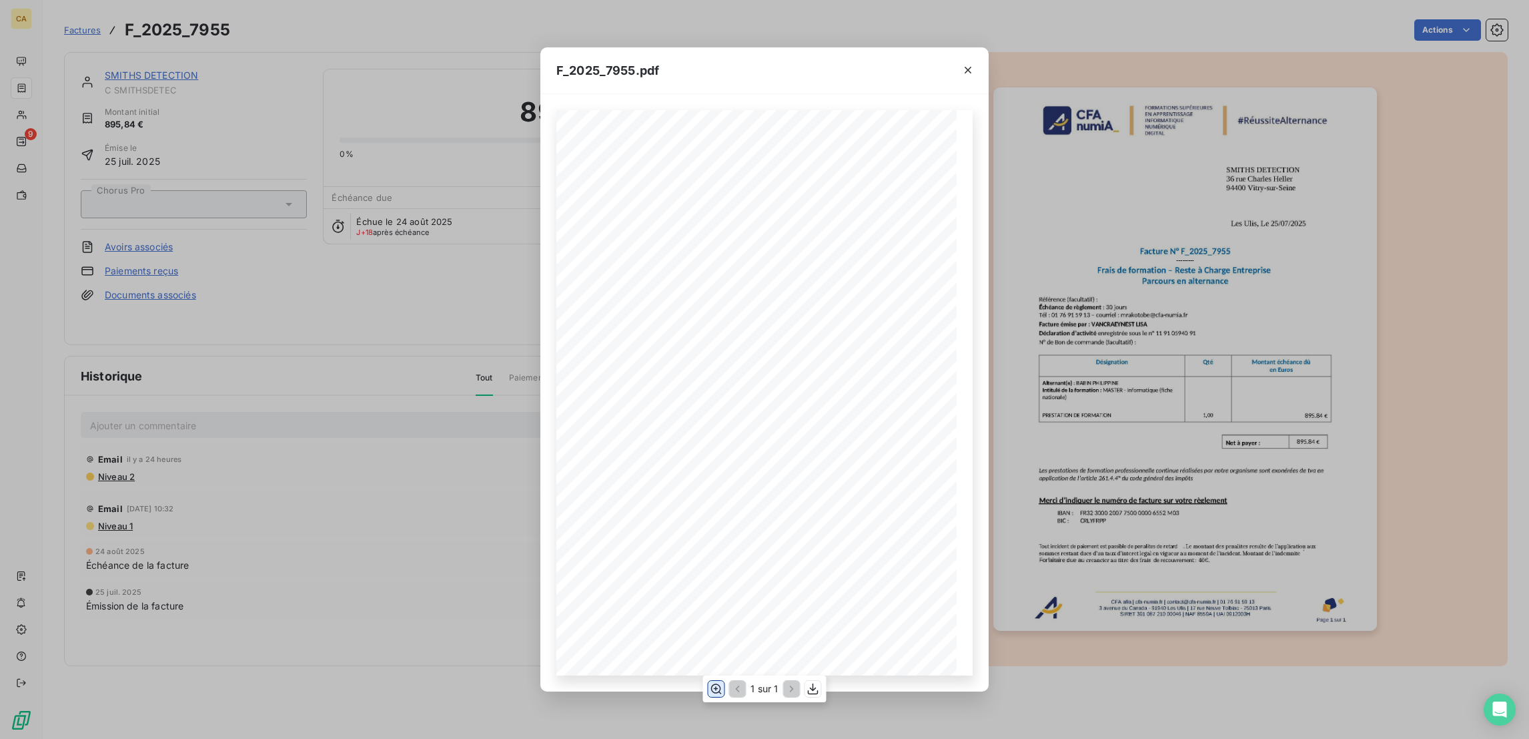
click at [714, 686] on icon "button" at bounding box center [715, 688] width 13 height 13
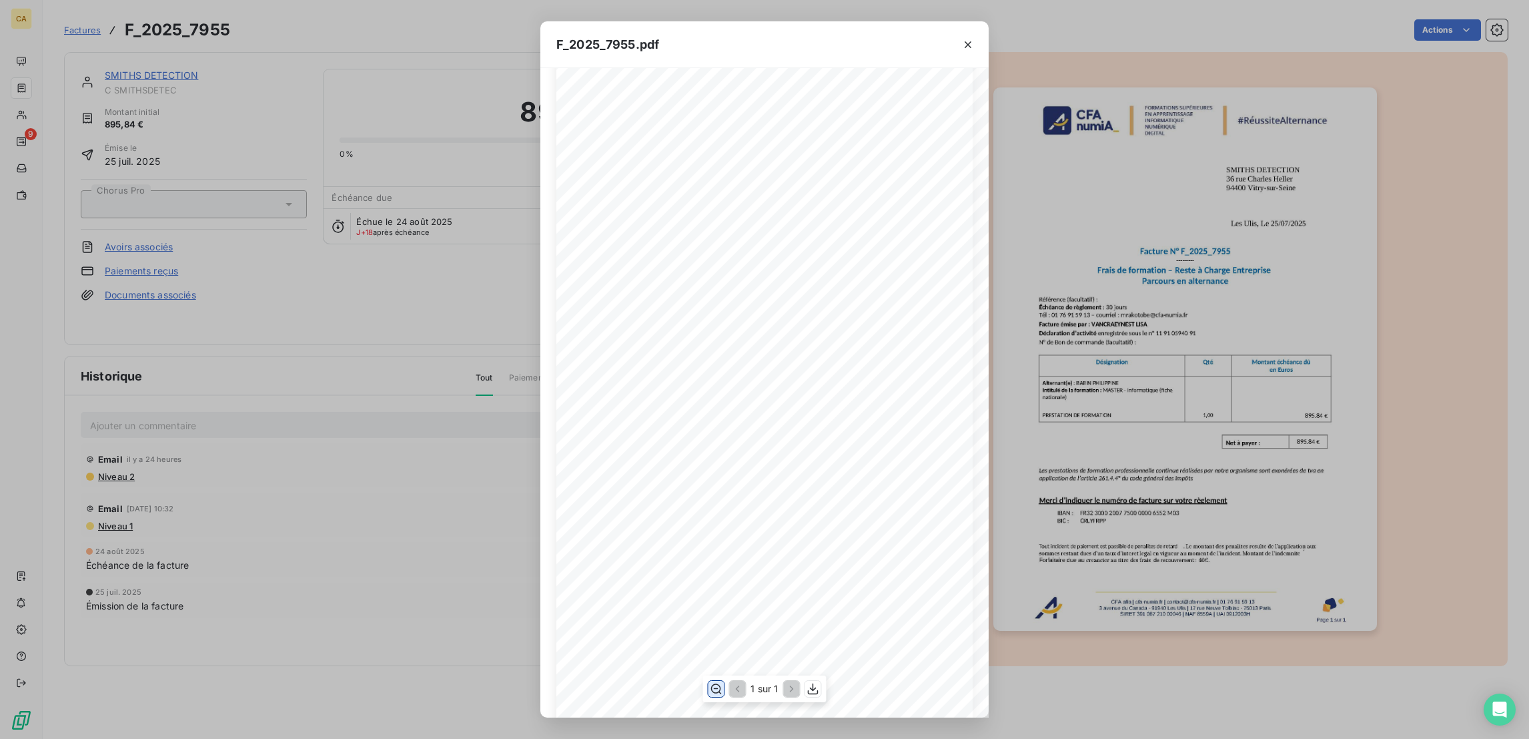
scroll to position [200, 0]
click at [458, 289] on div "F_2025_7955.pdf CFA afia | cfa-numia.fr | contact@cfa-numia.fr | 01 76 91 59 13…" at bounding box center [764, 369] width 1529 height 739
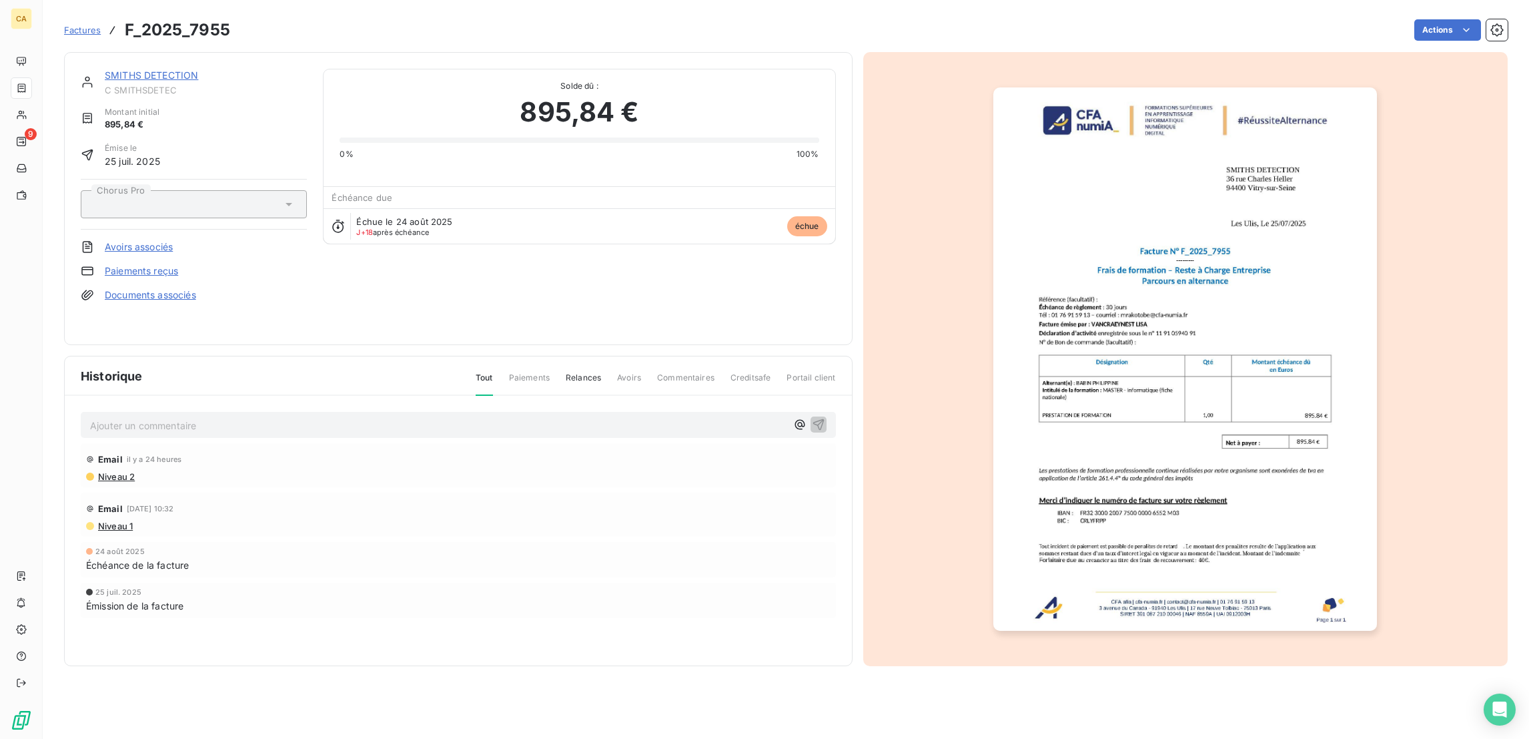
click at [127, 69] on link "SMITHS DETECTION" at bounding box center [151, 74] width 93 height 11
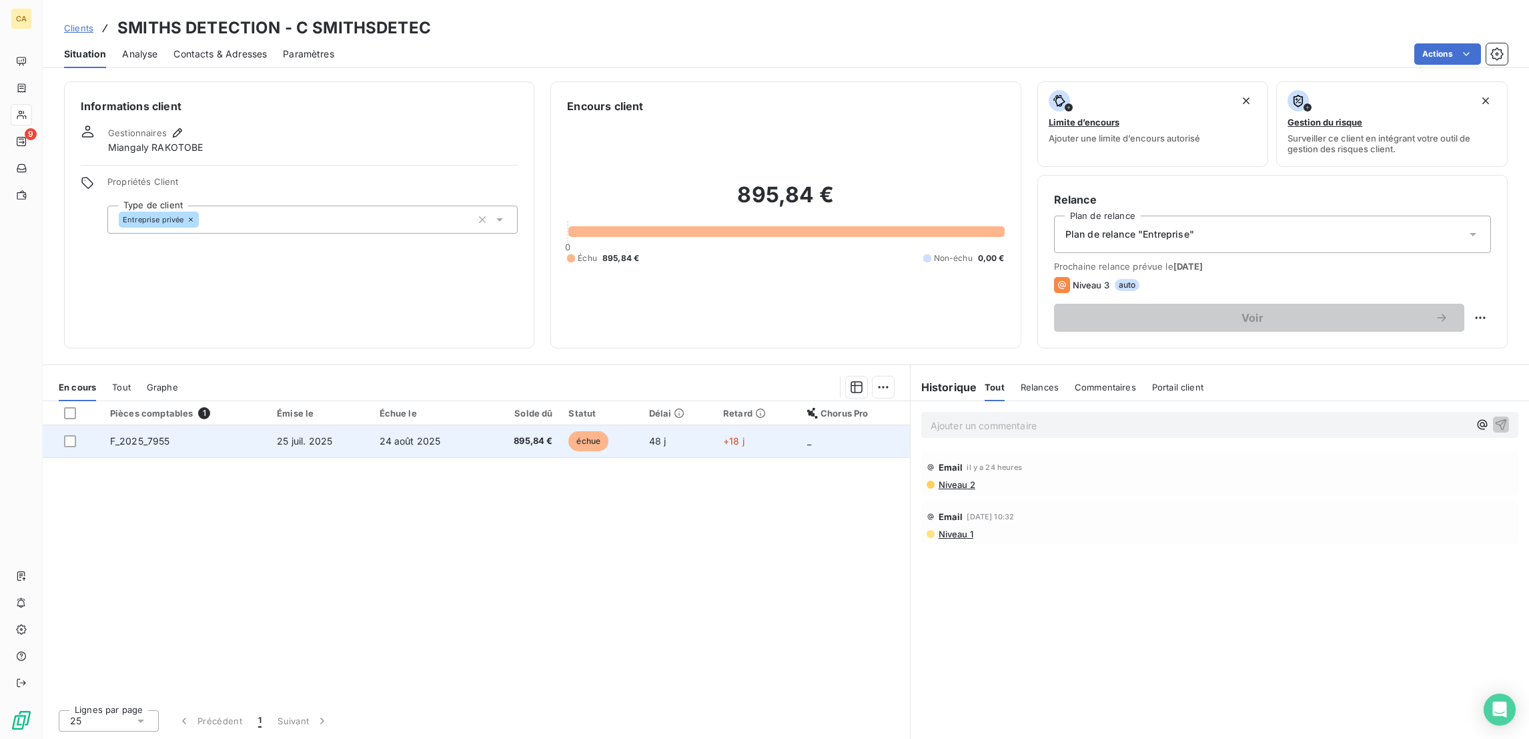
click at [395, 435] on span "24 août 2025" at bounding box center [410, 440] width 61 height 11
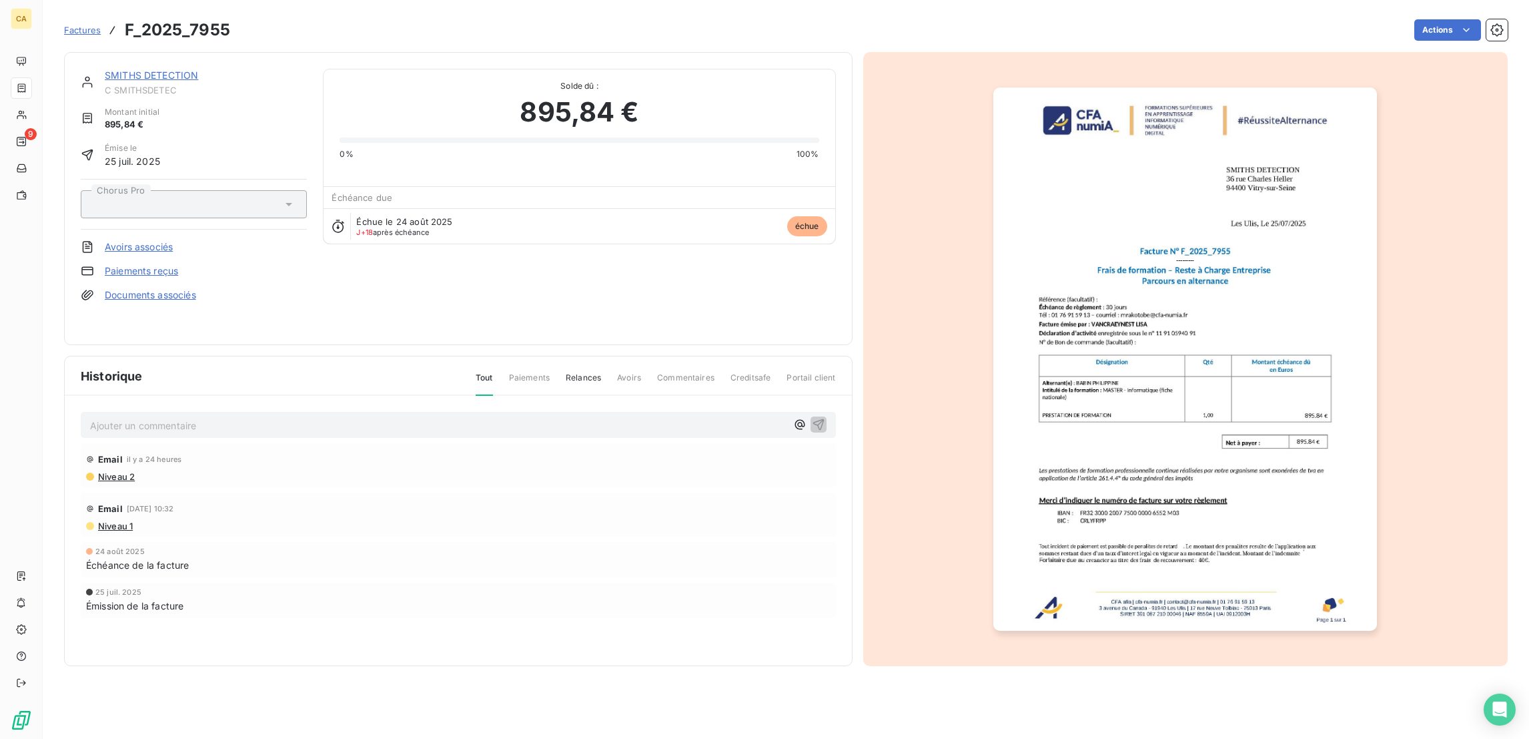
click at [151, 69] on link "SMITHS DETECTION" at bounding box center [151, 74] width 93 height 11
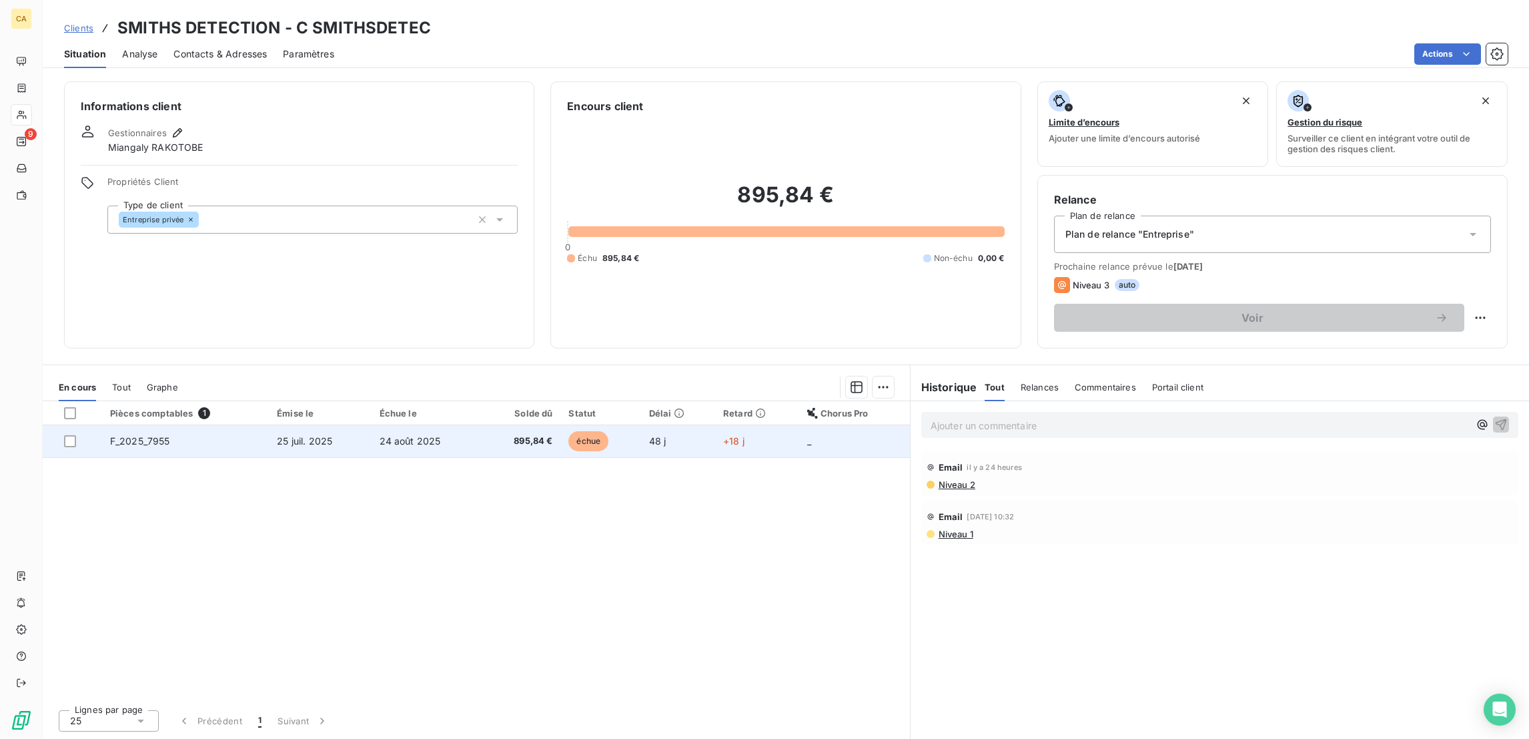
click at [380, 435] on span "24 août 2025" at bounding box center [410, 440] width 61 height 11
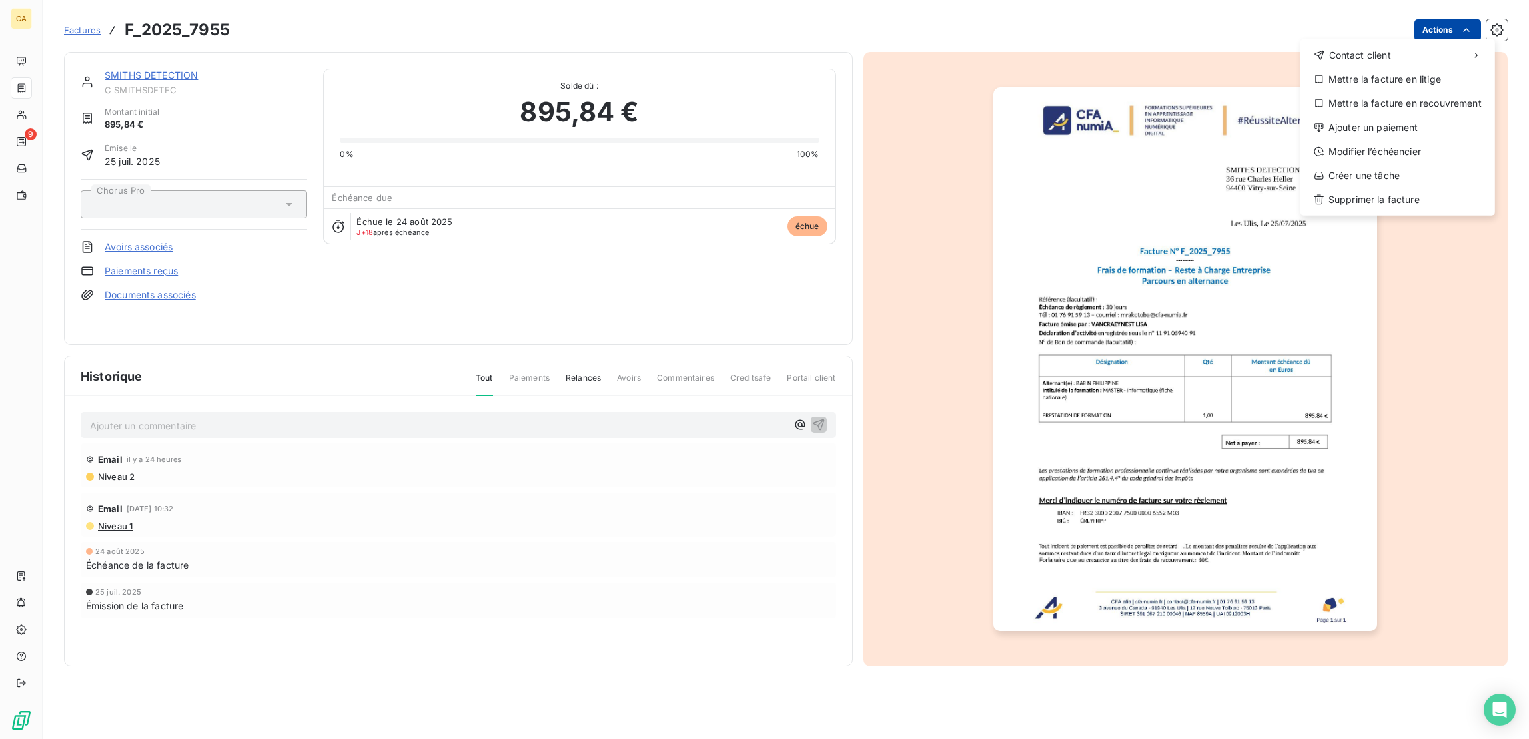
click at [1463, 33] on html "CA 9 Factures F_2025_7955 Actions Contact client Mettre la facture en litige Me…" at bounding box center [764, 369] width 1529 height 739
click at [1382, 141] on div "Modifier l’échéancier" at bounding box center [1398, 151] width 184 height 21
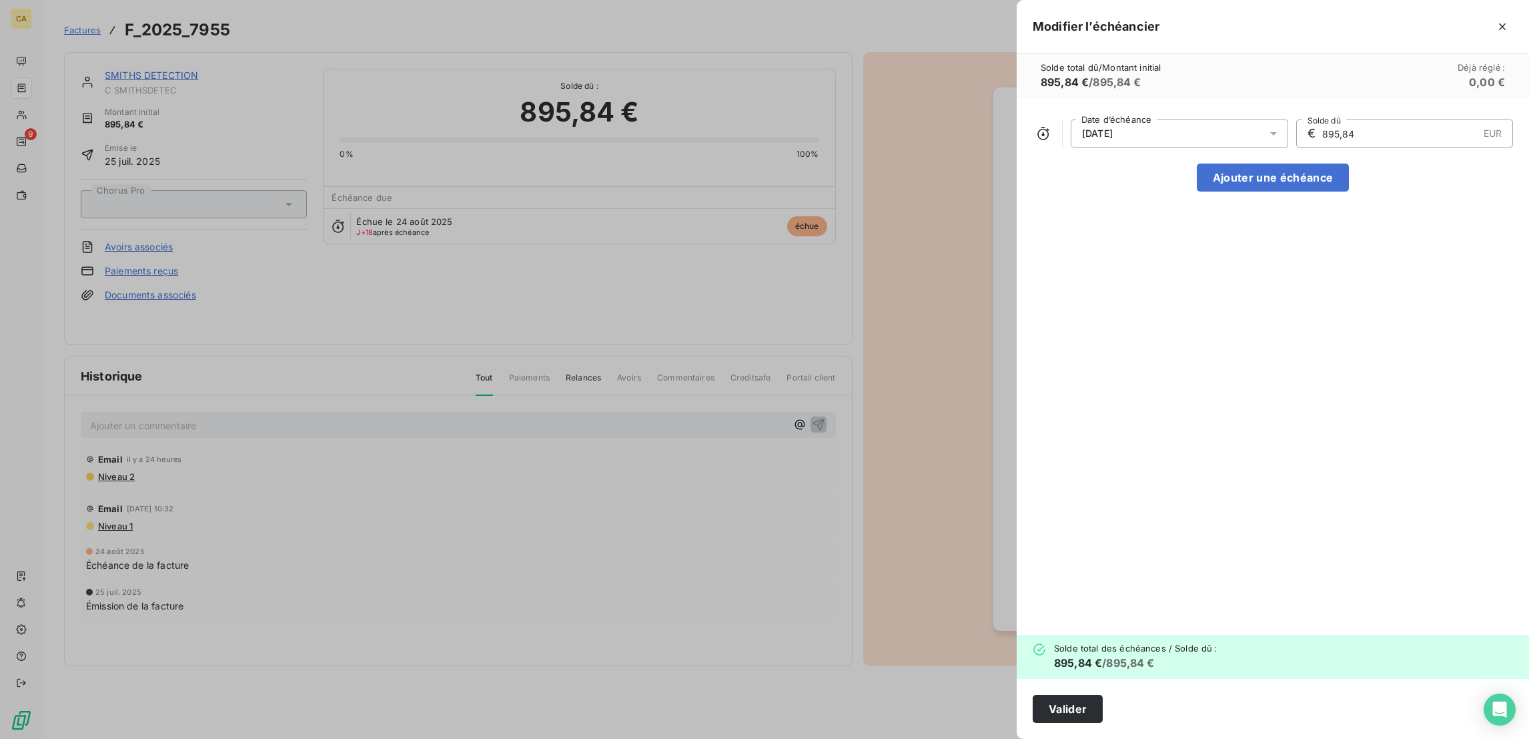
click at [1270, 119] on div "24/08/2025" at bounding box center [1180, 133] width 218 height 28
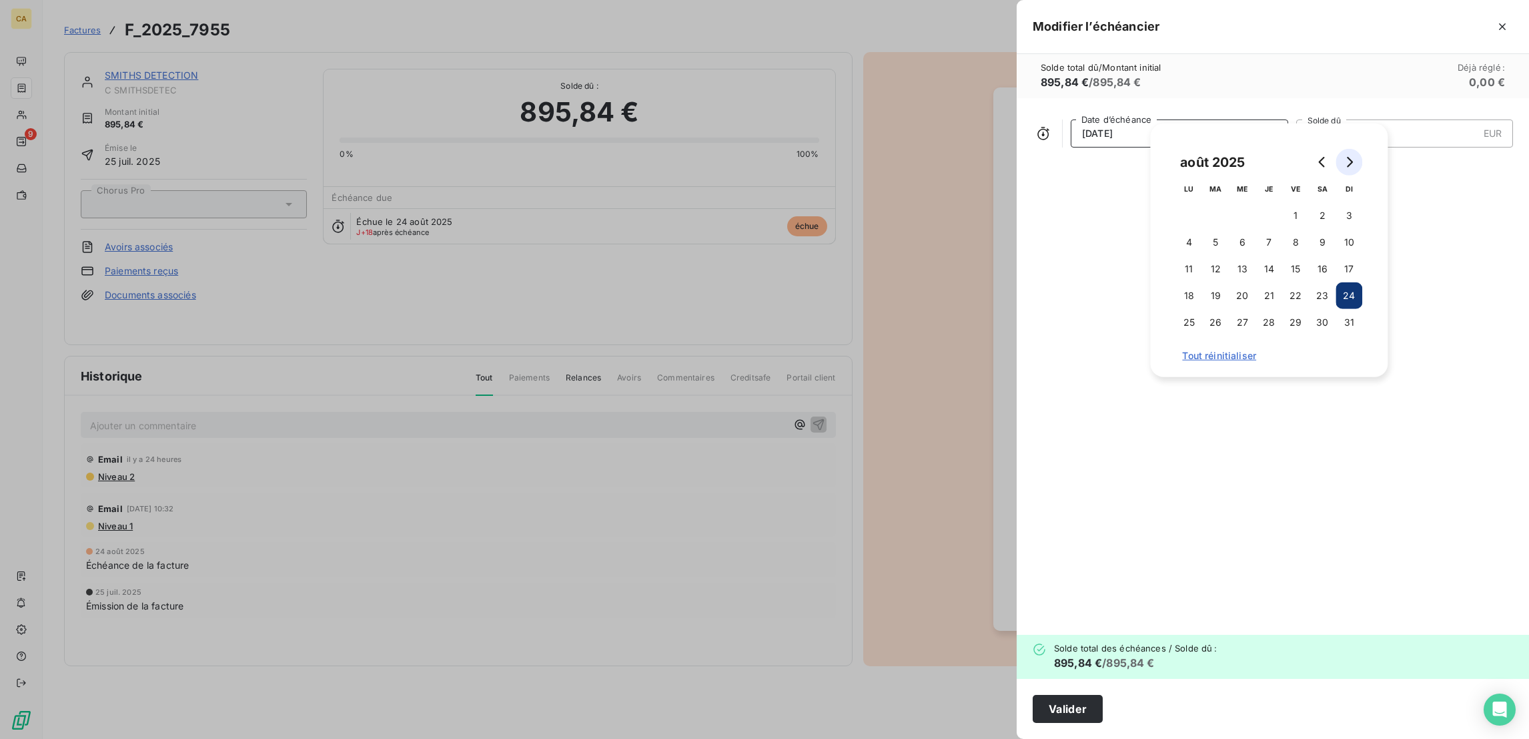
click at [1338, 155] on button "Go to next month" at bounding box center [1349, 162] width 27 height 27
click at [1178, 318] on button "29" at bounding box center [1189, 322] width 27 height 27
click at [1103, 707] on button "Valider" at bounding box center [1068, 709] width 70 height 28
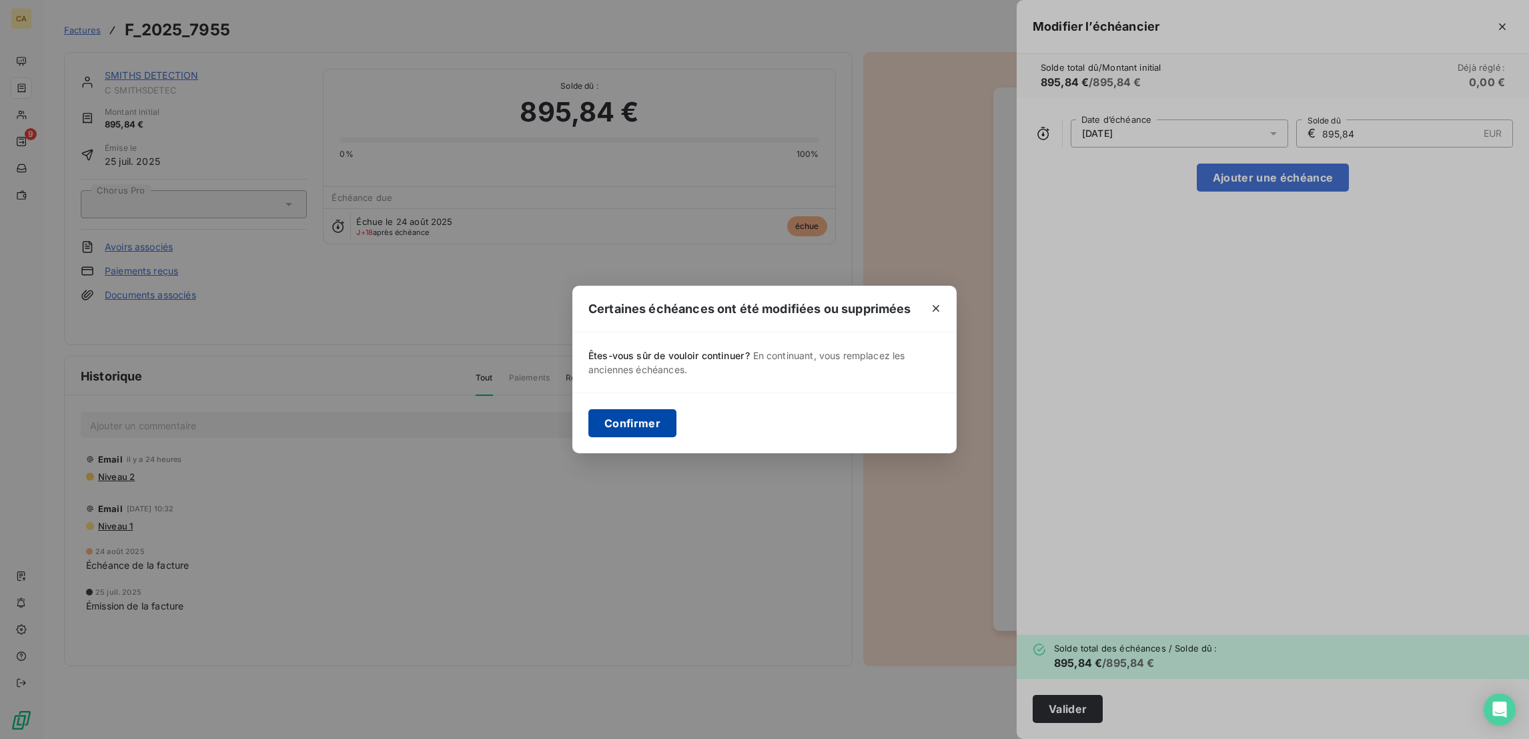
click at [677, 432] on button "Confirmer" at bounding box center [633, 423] width 88 height 28
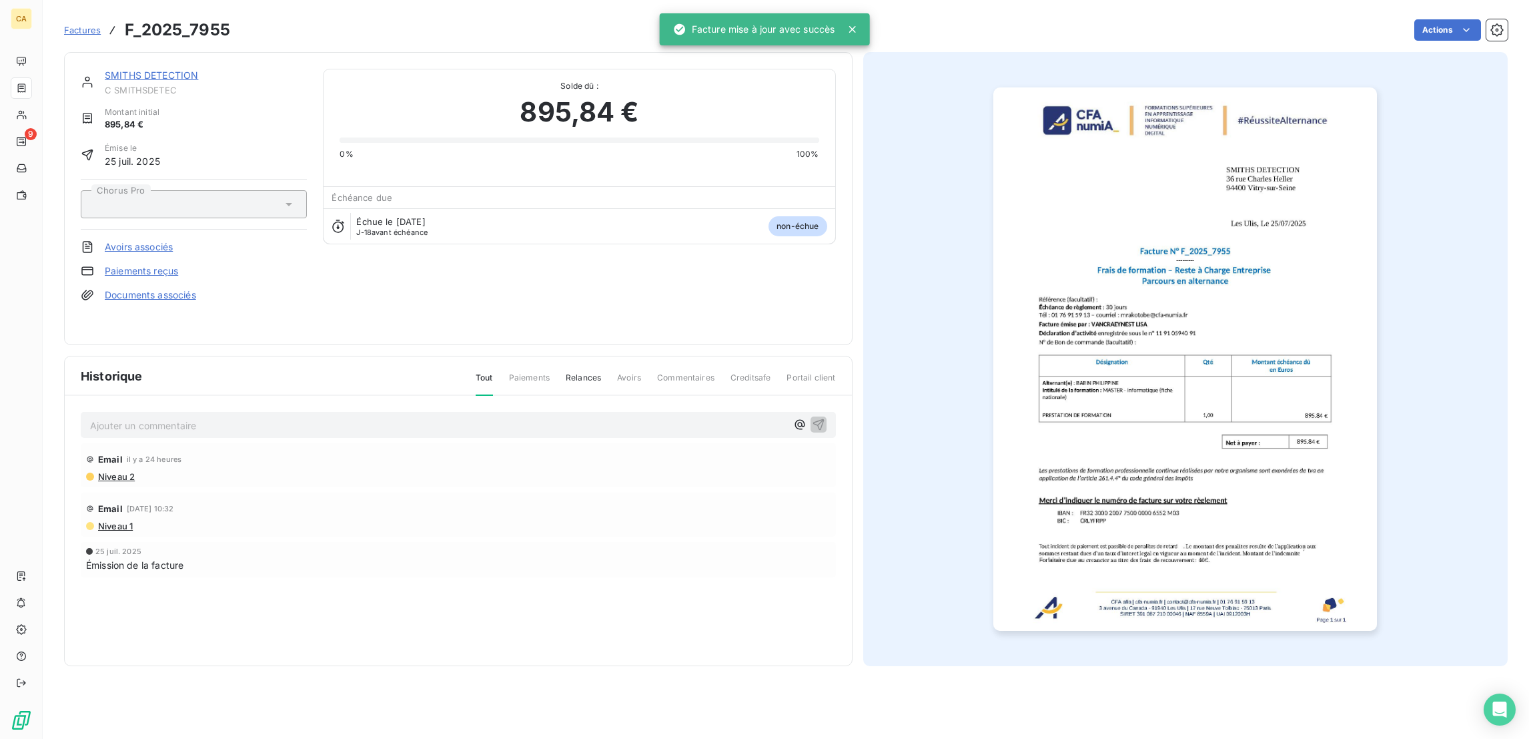
click at [109, 52] on div "SMITHS DETECTION C SMITHSDETEC Montant initial 895,84 € Émise le 25 juil. 2025 …" at bounding box center [458, 198] width 789 height 293
click at [113, 69] on link "SMITHS DETECTION" at bounding box center [151, 74] width 93 height 11
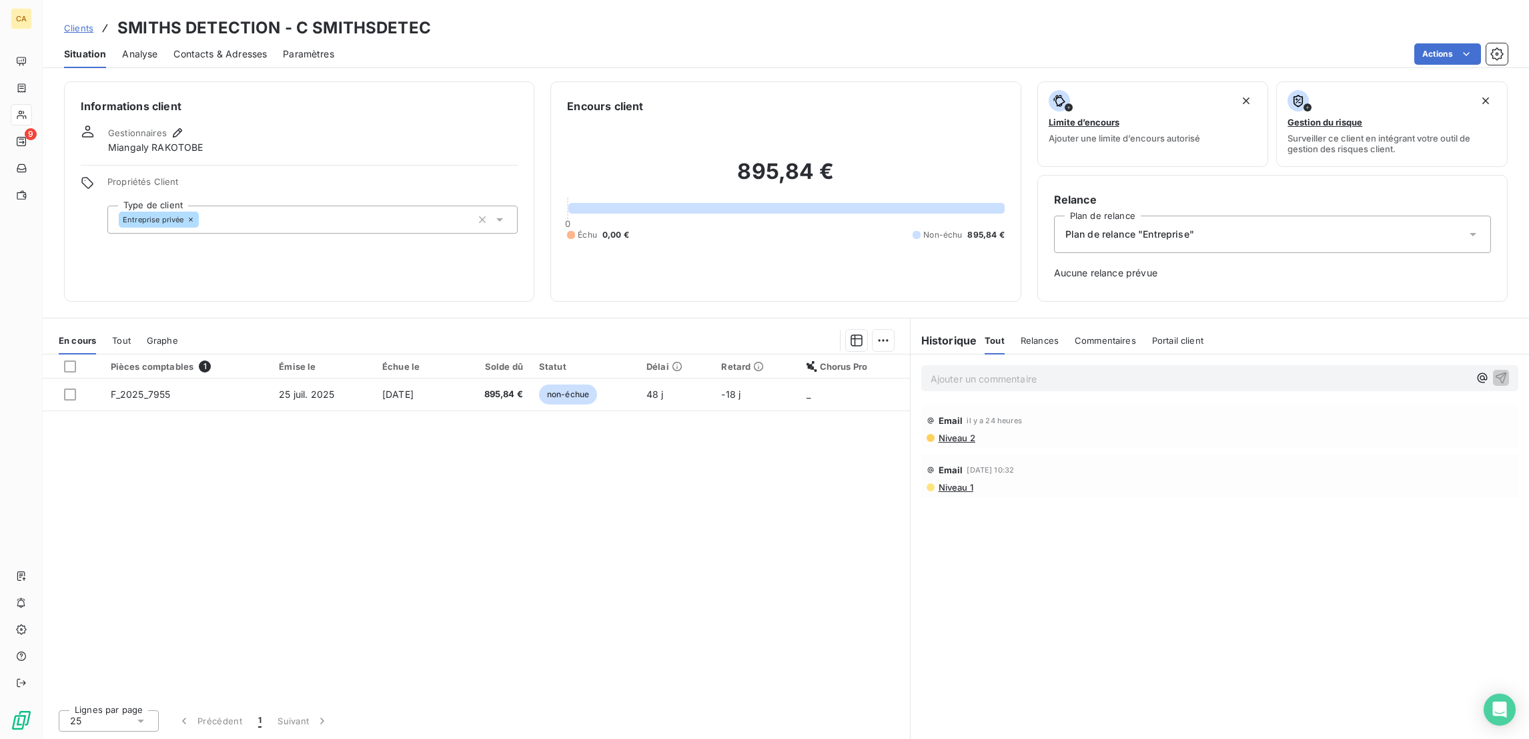
click at [1028, 335] on span "Relances" at bounding box center [1040, 340] width 38 height 11
click at [1024, 365] on div "Ajouter un commentaire ﻿" at bounding box center [1219, 378] width 597 height 26
drag, startPoint x: 982, startPoint y: 287, endPoint x: 976, endPoint y: 280, distance: 9.5
click at [985, 326] on div "Tout" at bounding box center [994, 340] width 19 height 28
click at [988, 354] on div "Ajouter un commentaire ﻿" at bounding box center [1220, 377] width 619 height 47
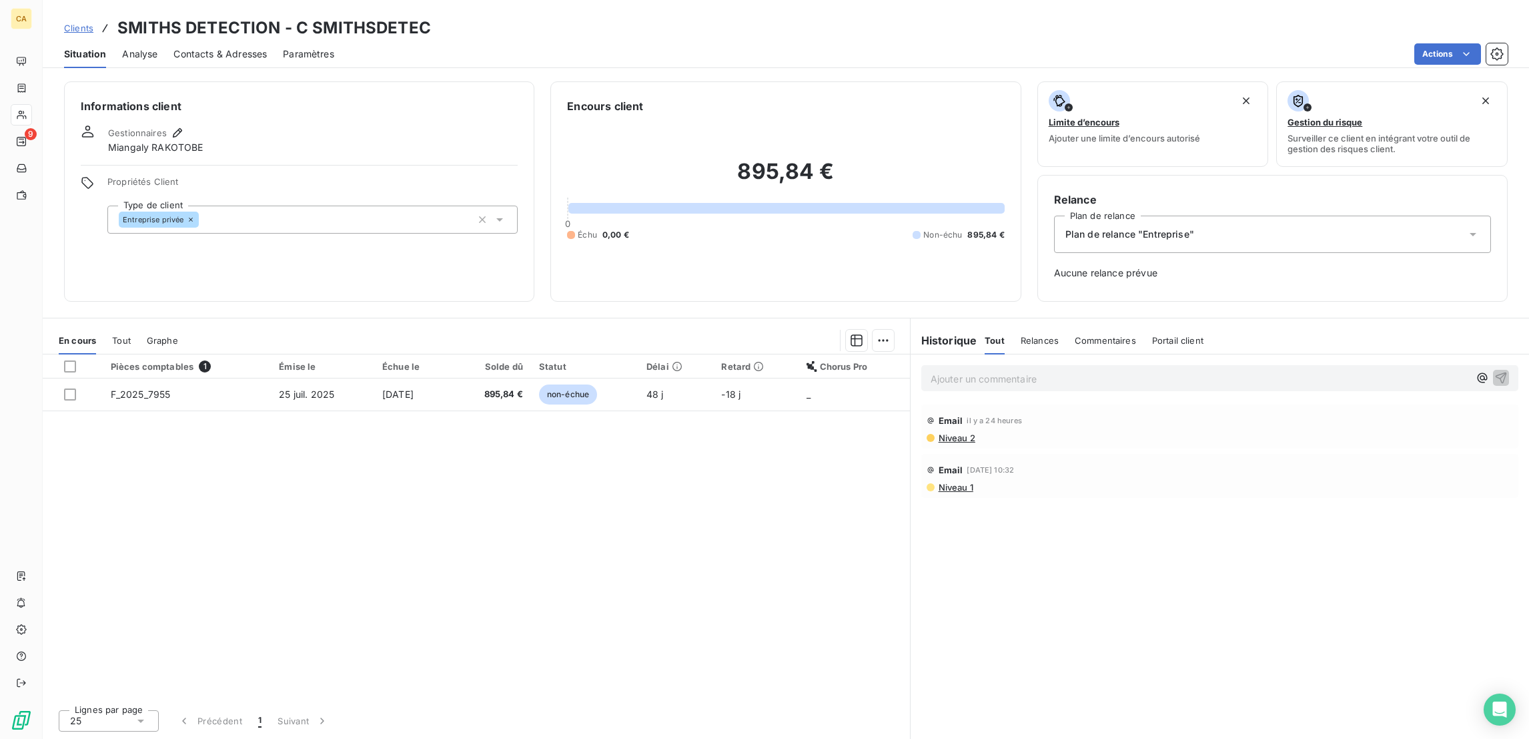
click at [988, 365] on div "Ajouter un commentaire ﻿" at bounding box center [1219, 378] width 597 height 26
click at [996, 370] on p "Ajouter un commentaire ﻿" at bounding box center [1200, 378] width 538 height 17
drag, startPoint x: 966, startPoint y: 302, endPoint x: 914, endPoint y: 296, distance: 52.4
click at [914, 354] on div "Suite CT avec Mme DA ROS" at bounding box center [1220, 377] width 619 height 46
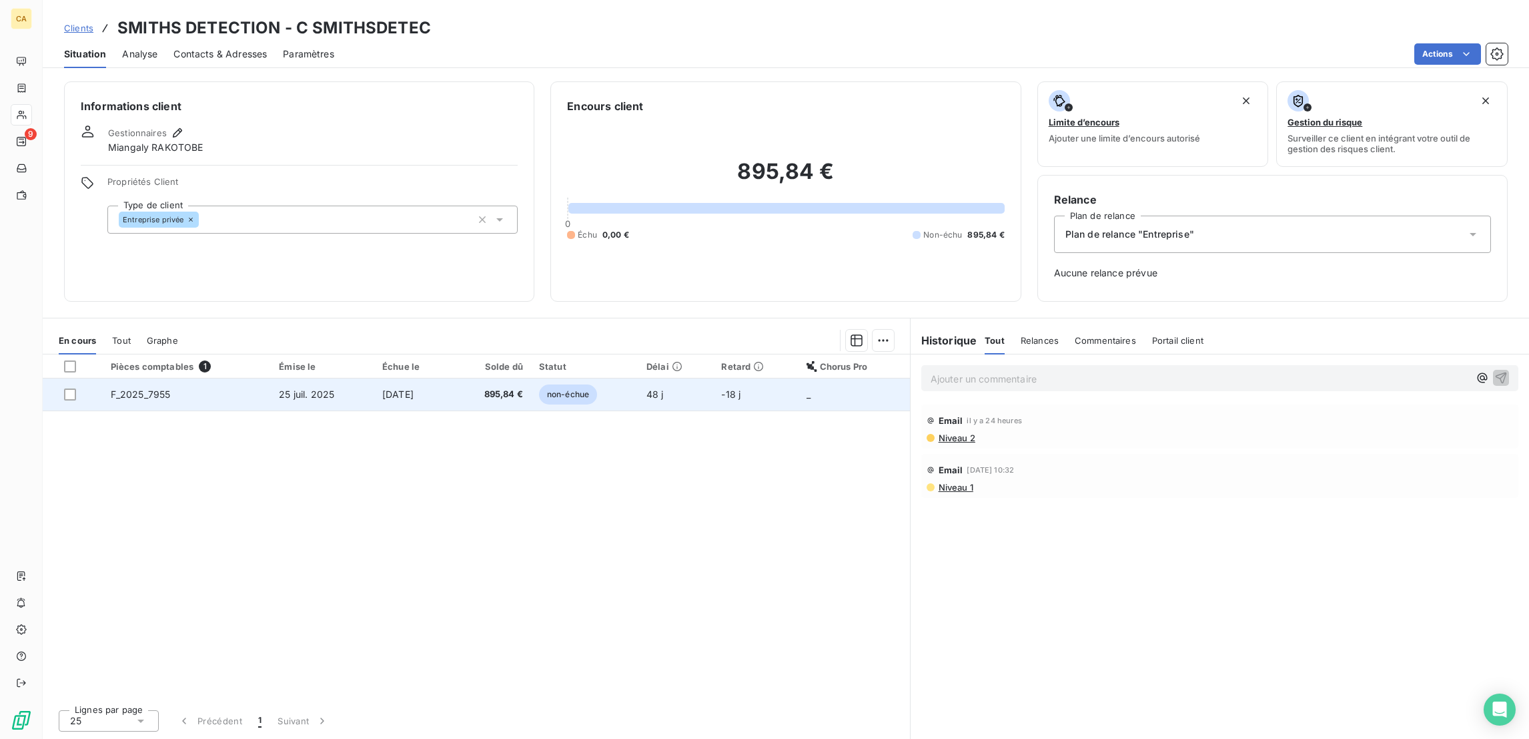
click at [351, 378] on td "25 juil. 2025" at bounding box center [322, 394] width 103 height 32
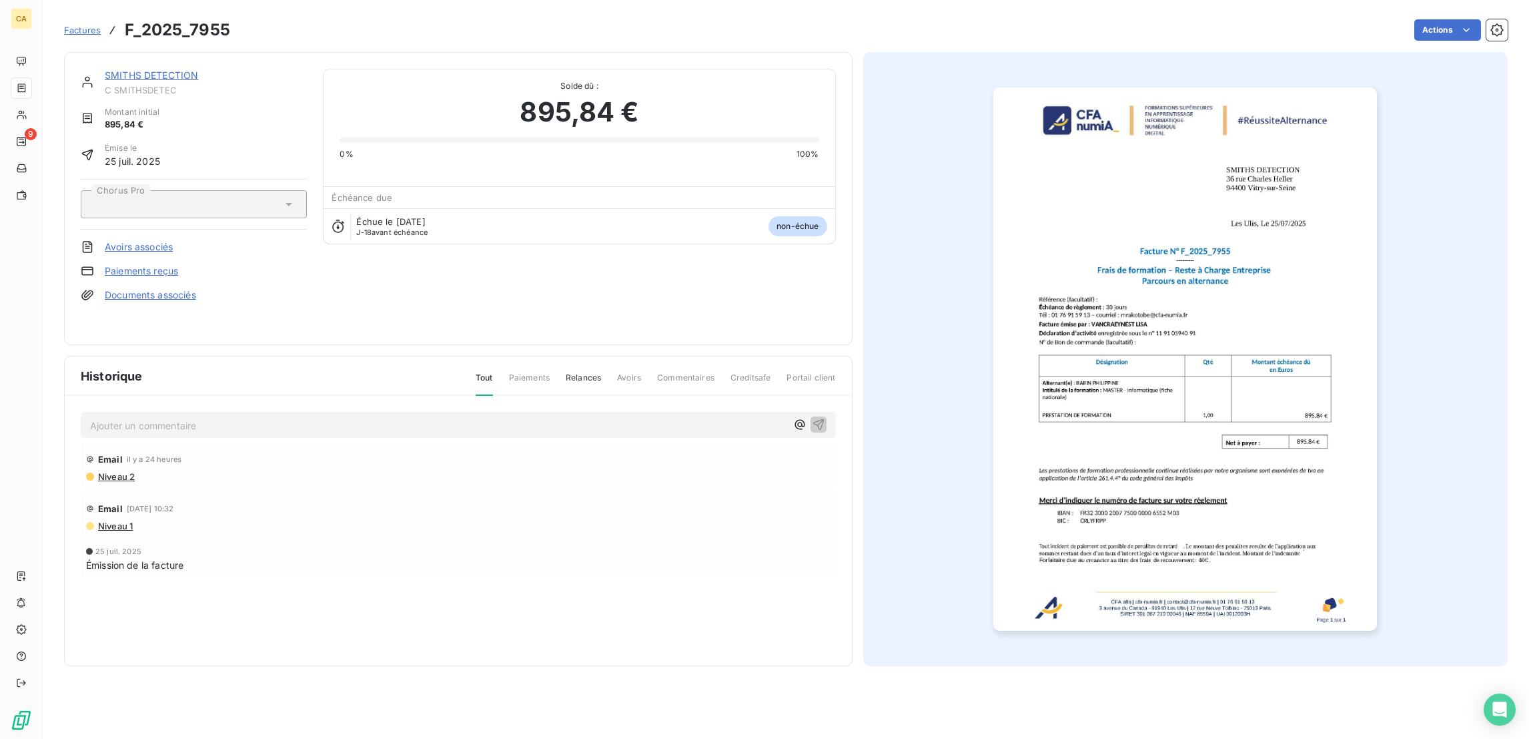
click at [155, 417] on p "Ajouter un commentaire ﻿" at bounding box center [438, 425] width 697 height 17
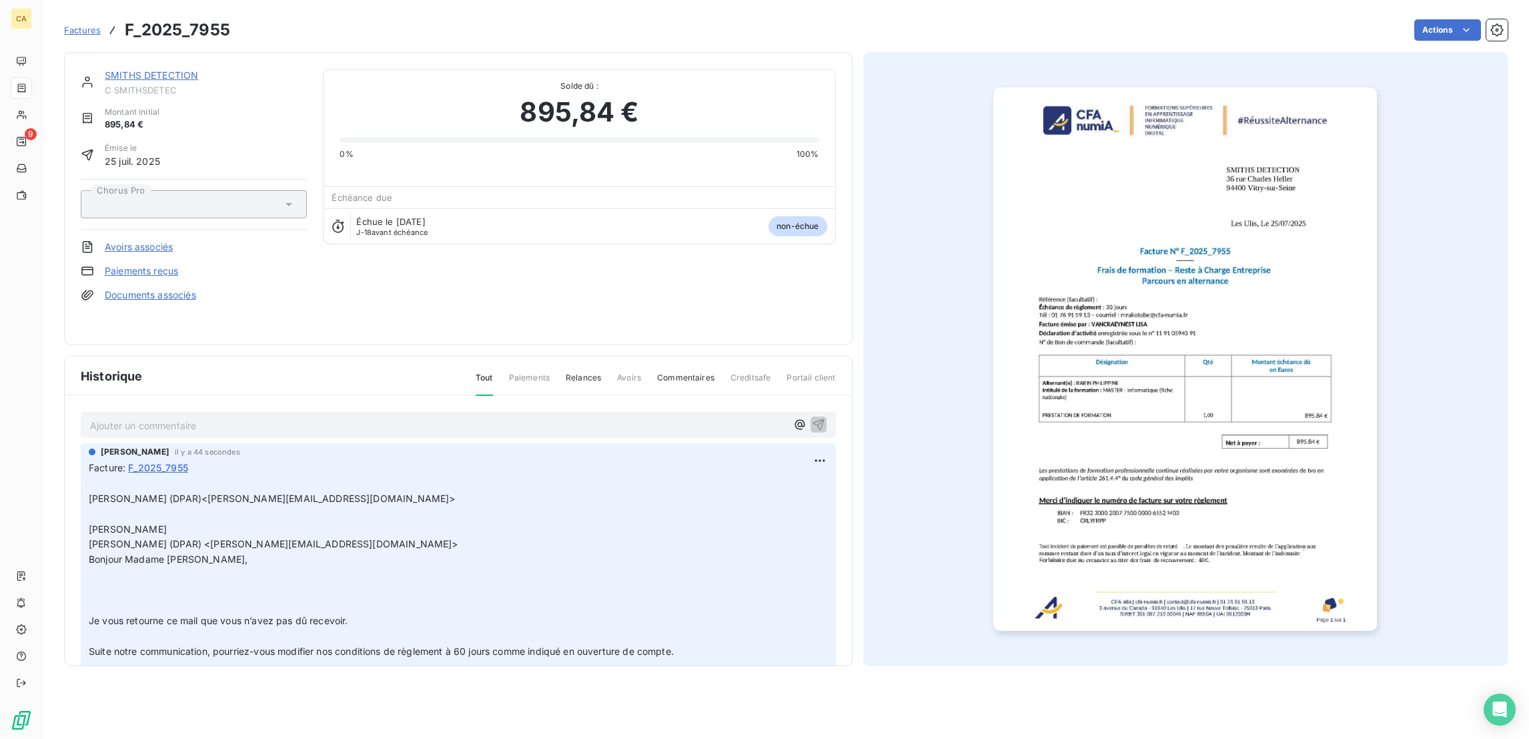
click at [123, 69] on link "SMITHS DETECTION" at bounding box center [151, 74] width 93 height 11
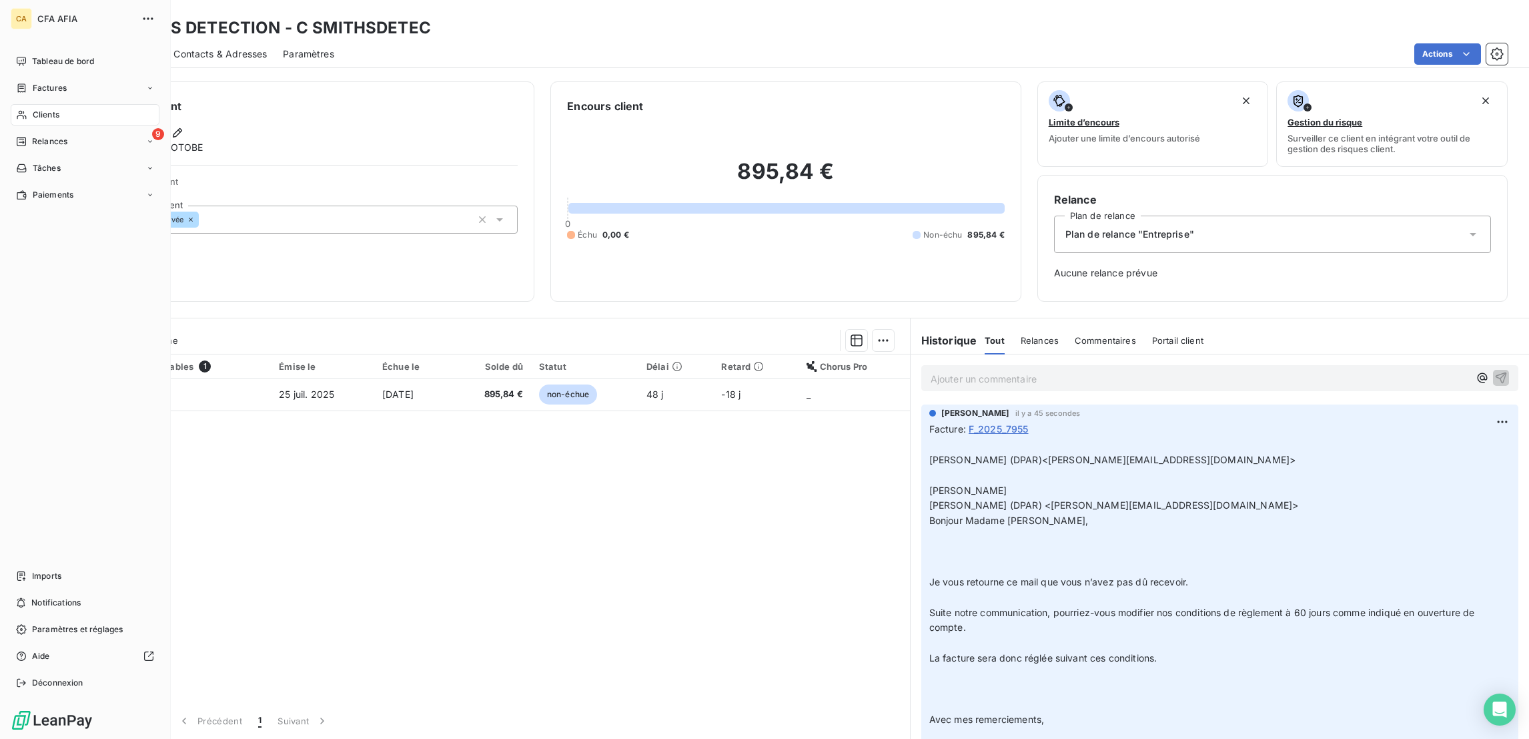
click at [37, 109] on span "Clients" at bounding box center [46, 115] width 27 height 12
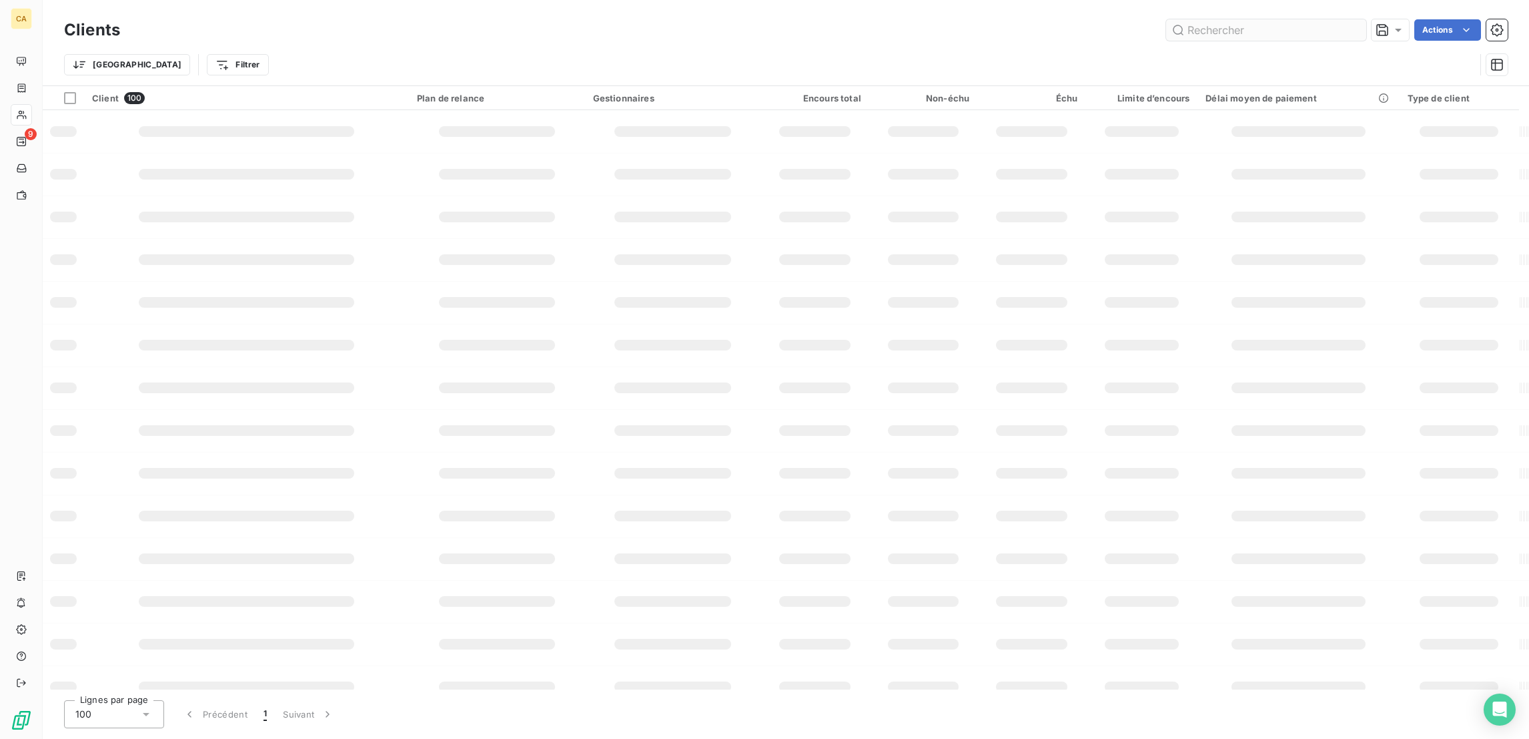
click at [1244, 28] on input "text" at bounding box center [1266, 29] width 200 height 21
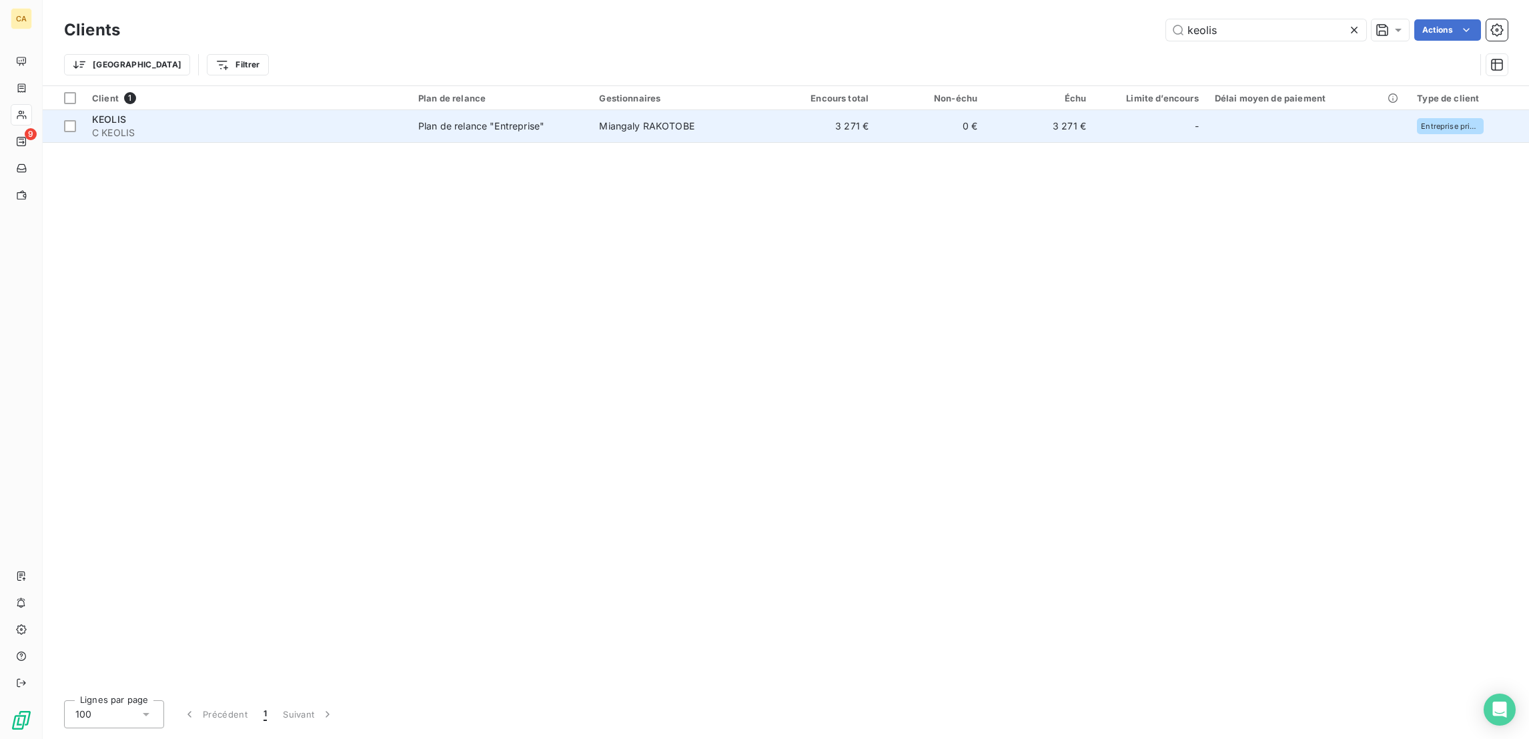
type input "keolis"
click at [877, 116] on td "0 €" at bounding box center [931, 126] width 109 height 32
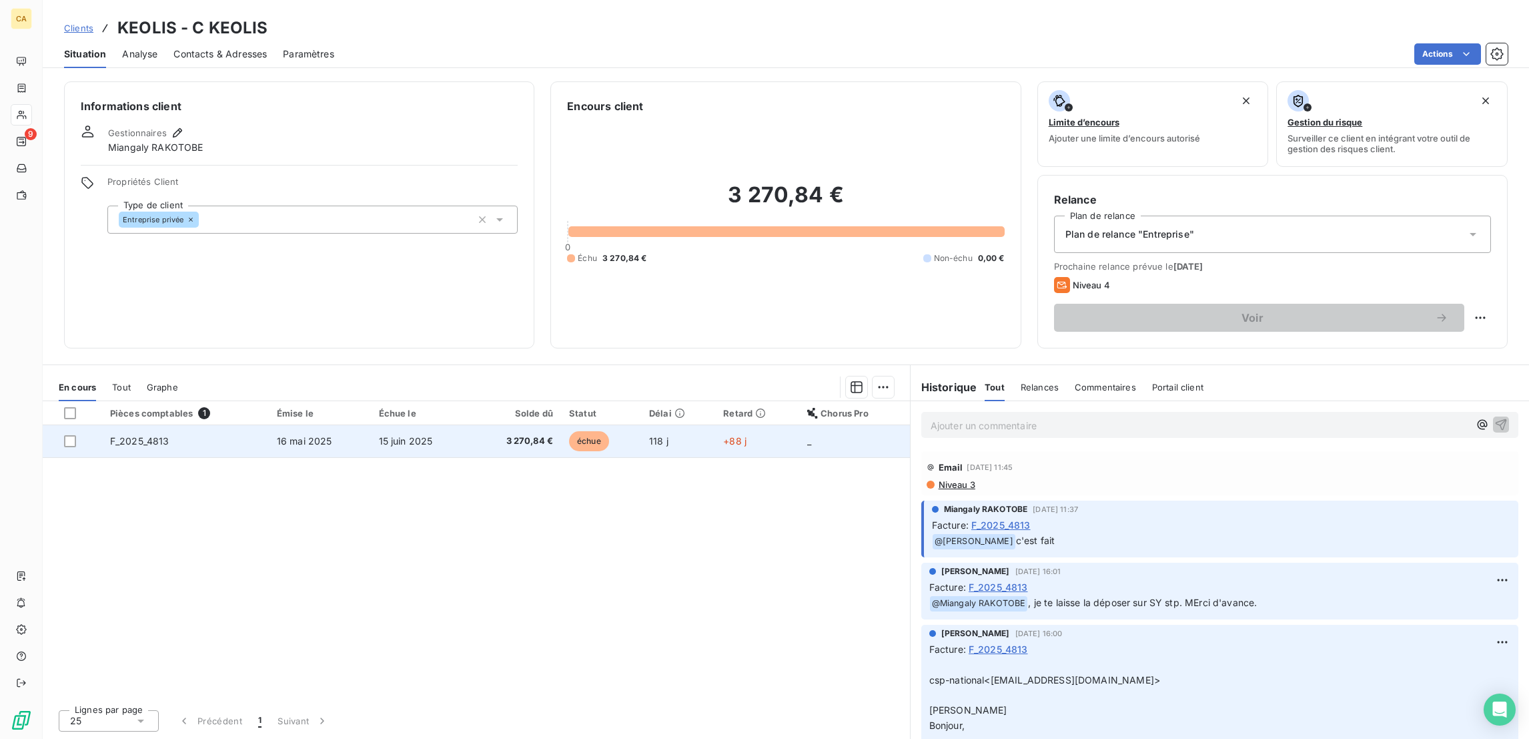
click at [277, 435] on span "16 mai 2025" at bounding box center [304, 440] width 55 height 11
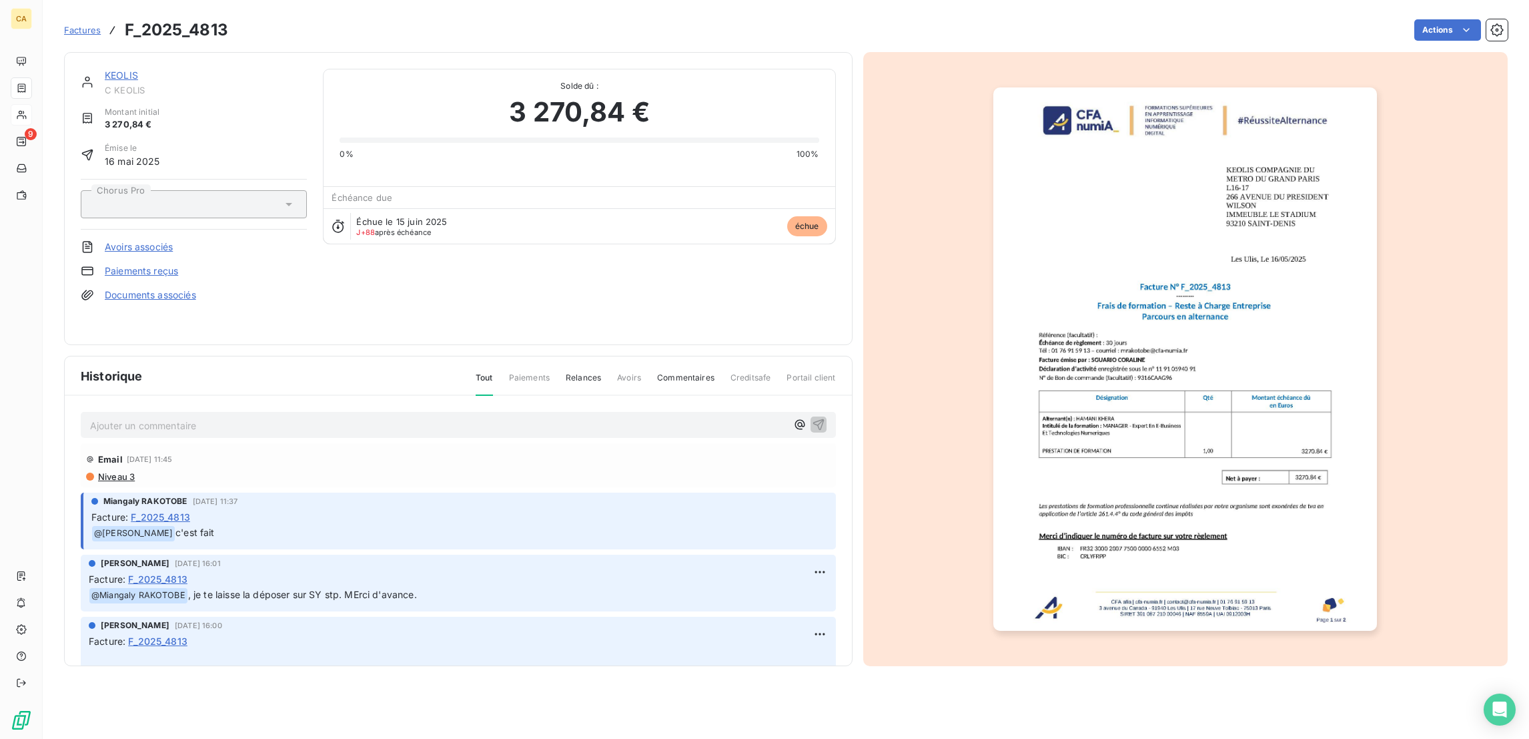
click at [196, 417] on p "Ajouter un commentaire ﻿" at bounding box center [438, 425] width 697 height 17
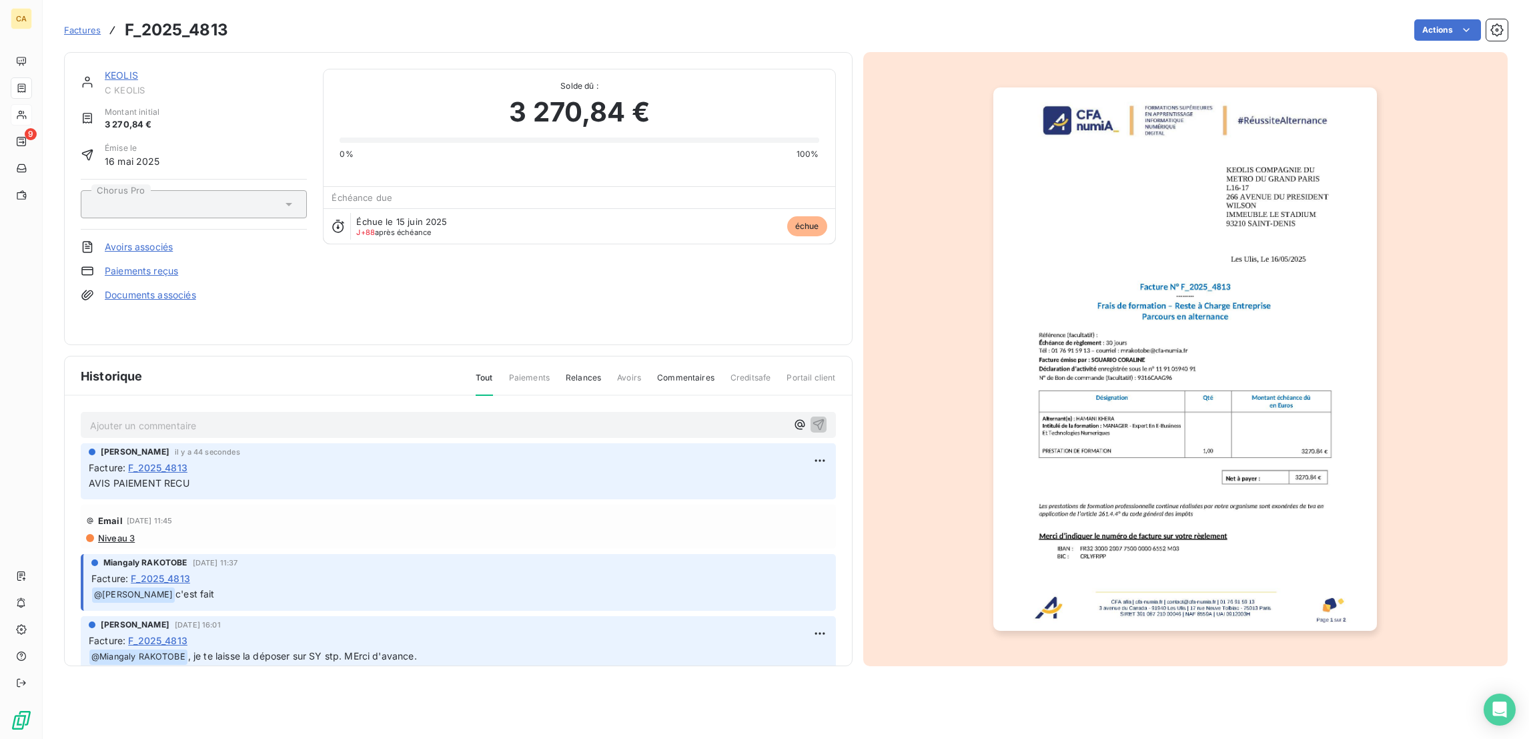
click at [105, 69] on link "KEOLIS" at bounding box center [121, 74] width 33 height 11
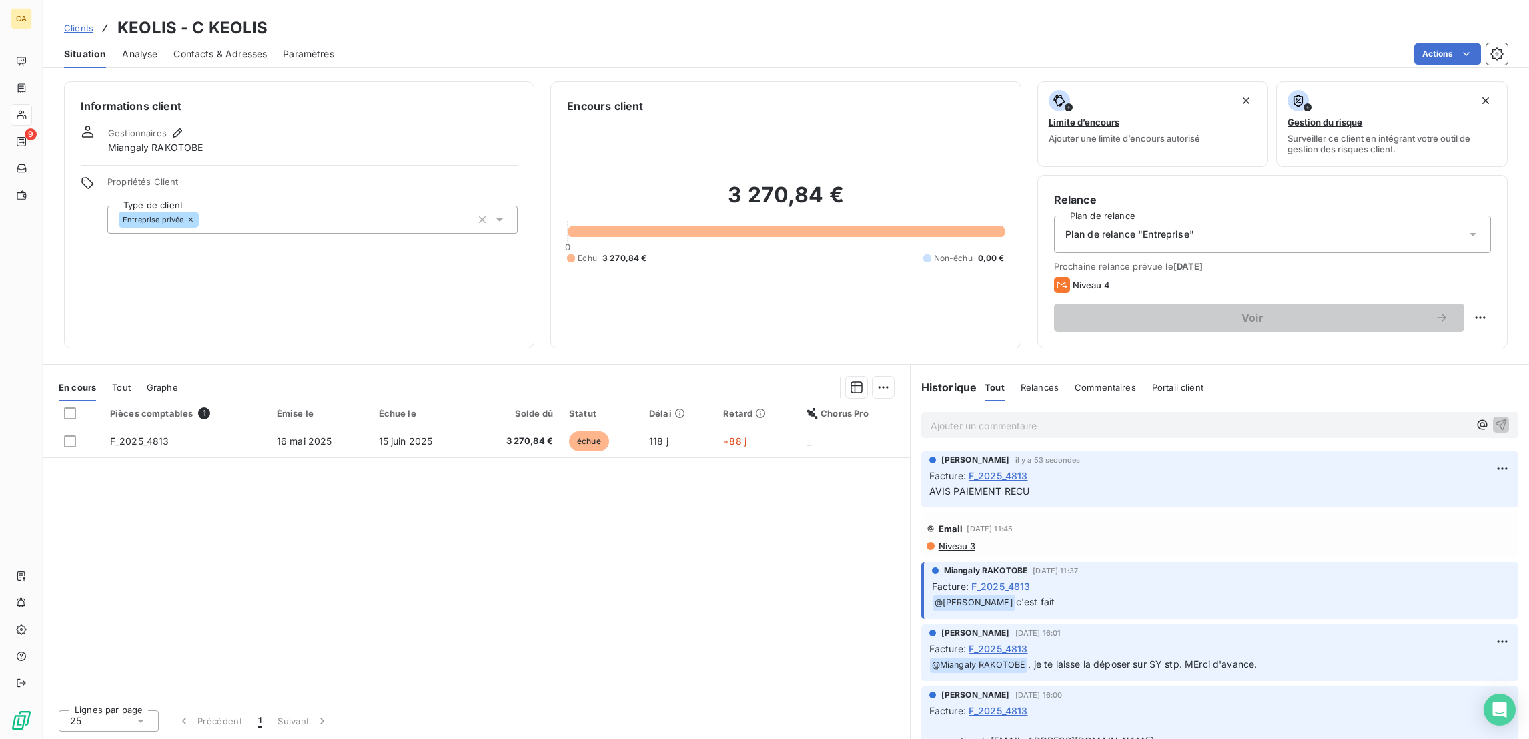
click at [1475, 304] on div "Voir" at bounding box center [1272, 318] width 437 height 28
click at [1496, 269] on html "CA 9 Clients KEOLIS - C KEOLIS Situation Analyse Contacts & Adresses Paramètres…" at bounding box center [764, 369] width 1529 height 739
click at [1454, 280] on div "Replanifier cette action" at bounding box center [1439, 290] width 119 height 21
select select "8"
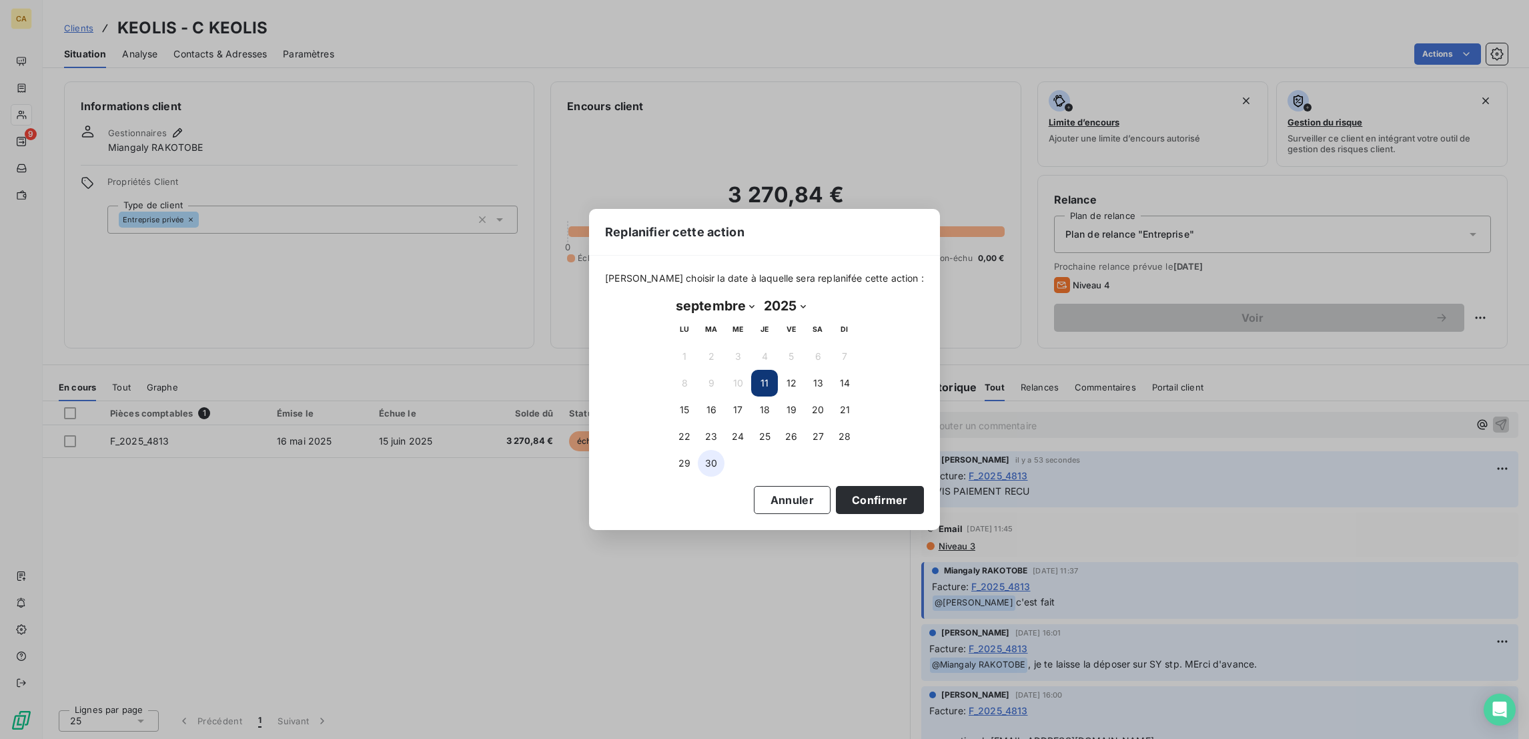
click at [704, 462] on button "30" at bounding box center [711, 463] width 27 height 27
click at [836, 493] on button "Confirmer" at bounding box center [880, 500] width 88 height 28
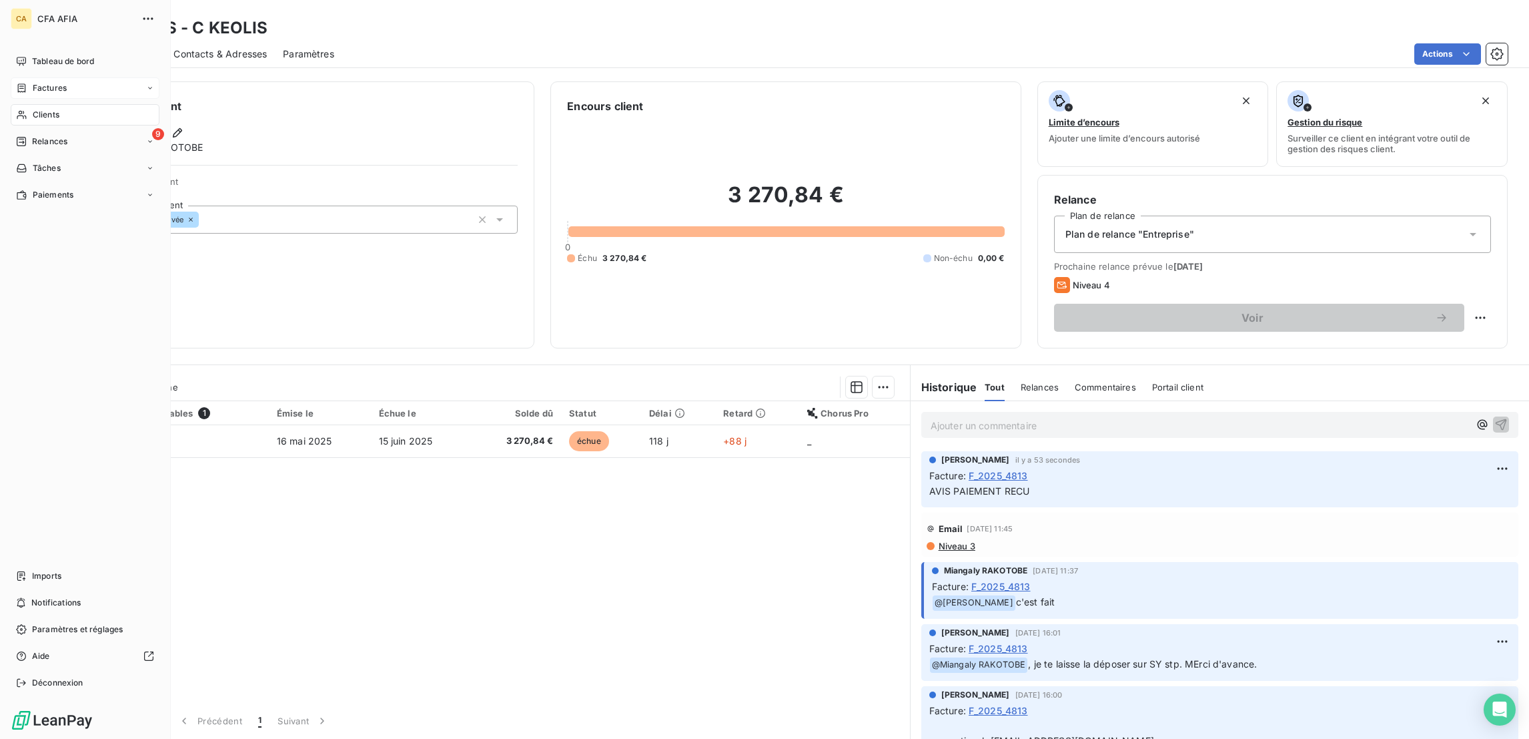
click at [23, 82] on div "Factures" at bounding box center [41, 88] width 51 height 12
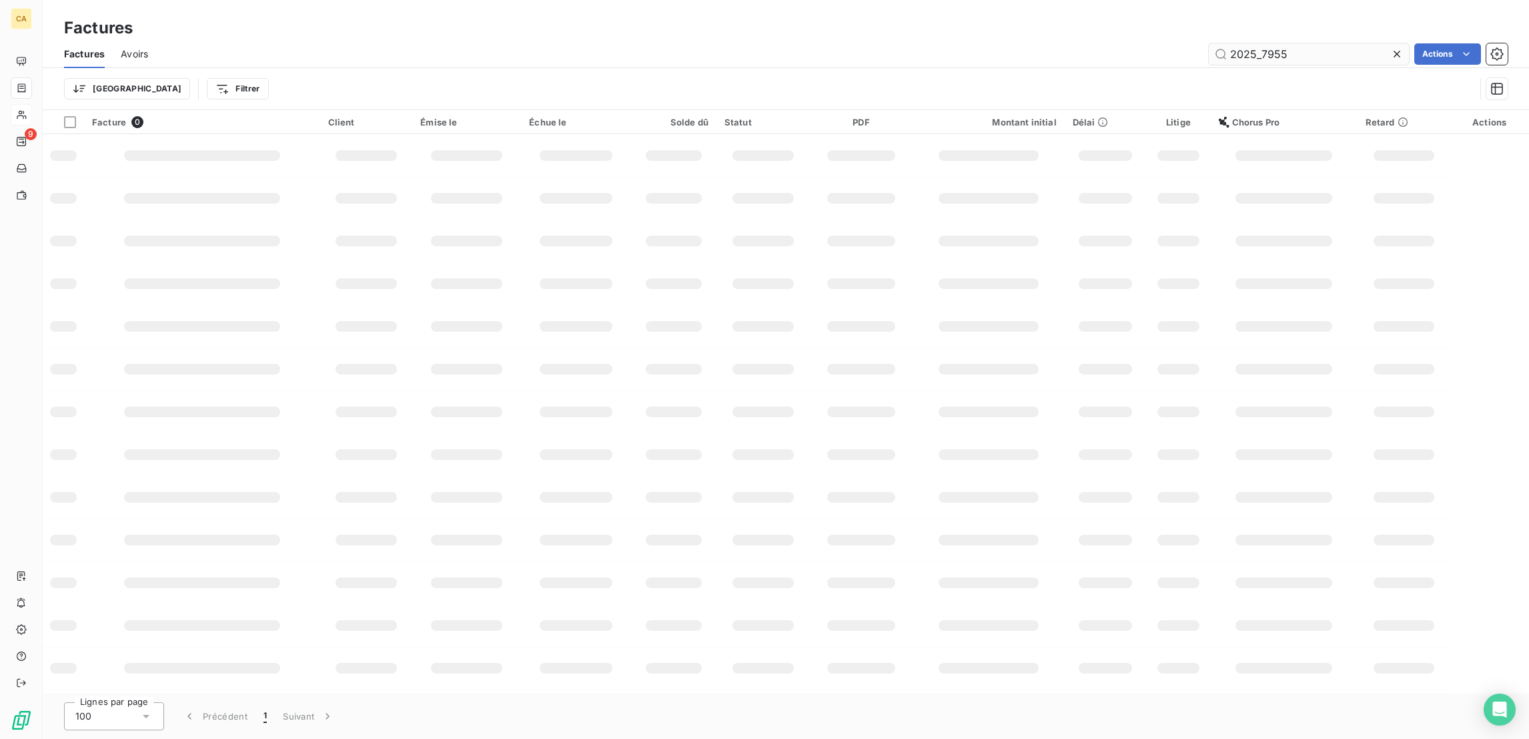
click at [1316, 43] on input "2025_7955" at bounding box center [1309, 53] width 200 height 21
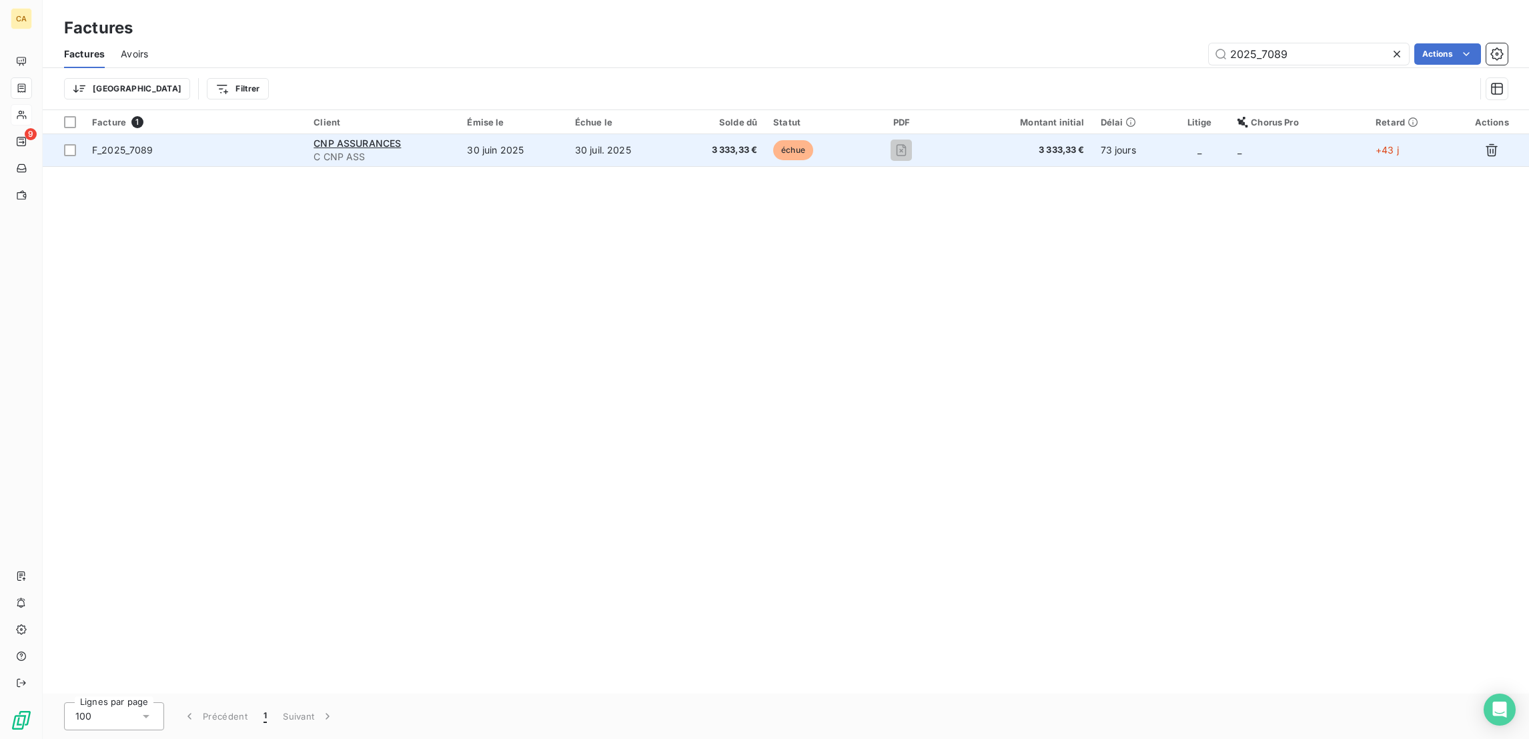
type input "2025_7089"
click at [506, 139] on td "30 juin 2025" at bounding box center [512, 150] width 107 height 32
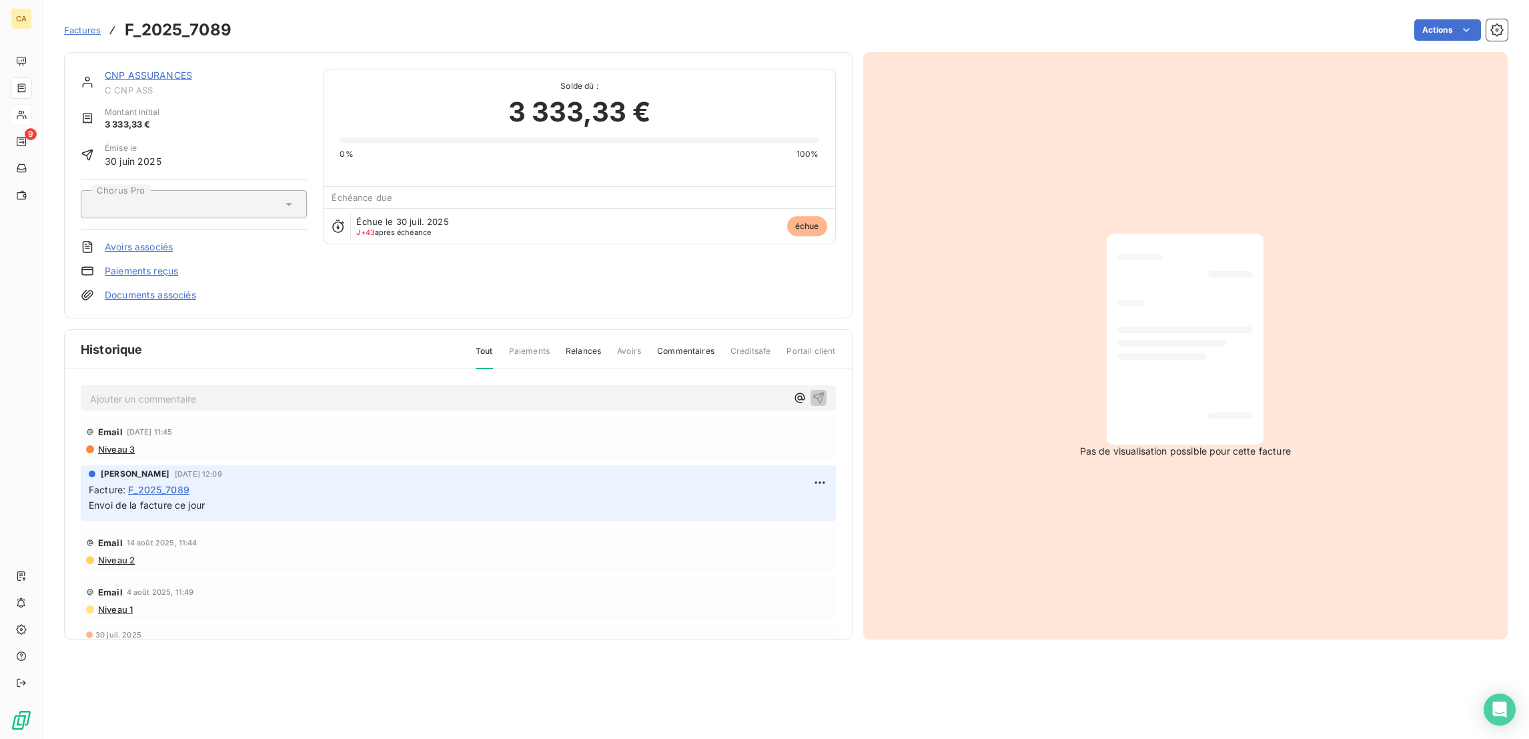
click at [234, 390] on p "Ajouter un commentaire ﻿" at bounding box center [438, 398] width 697 height 17
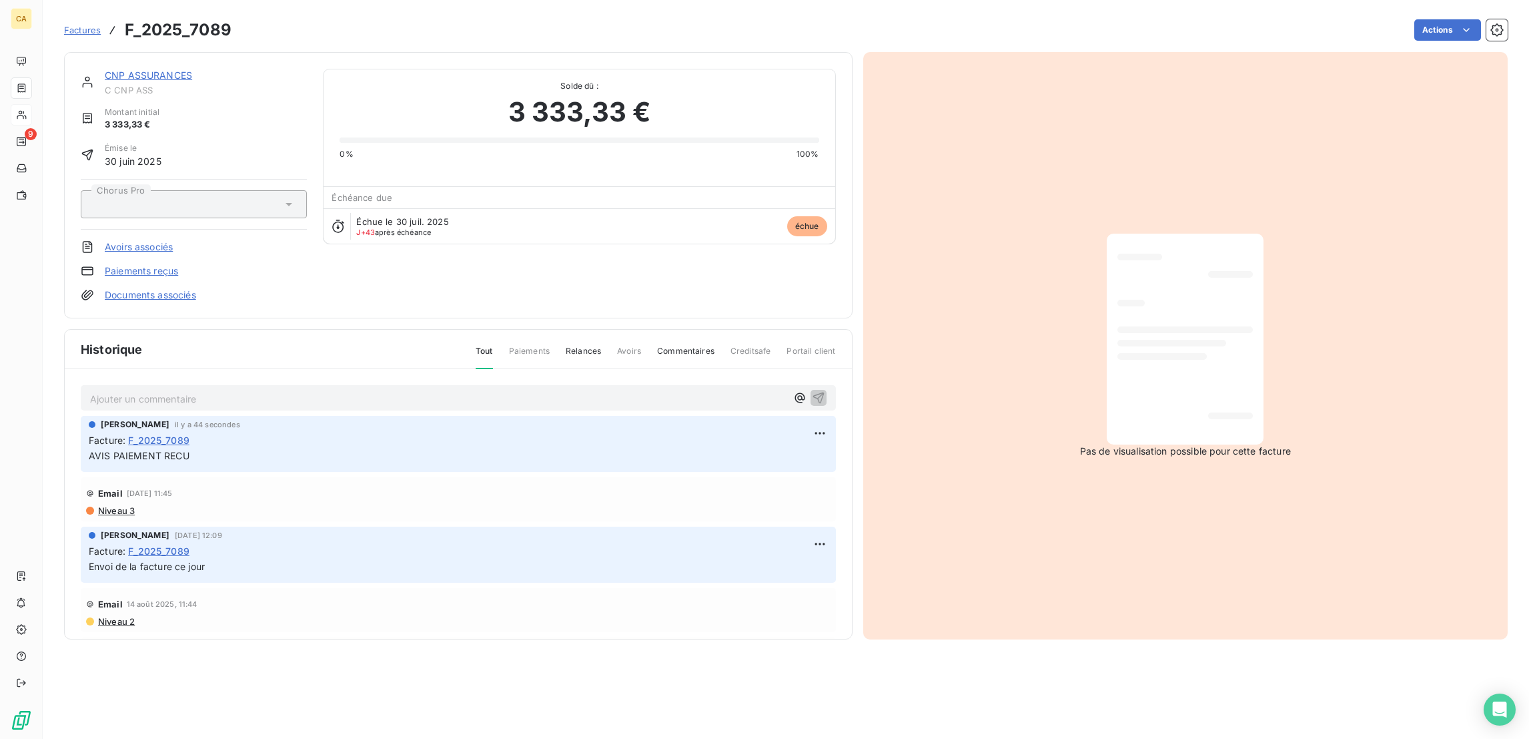
click at [110, 55] on div "CNP ASSURANCES C CNP ASS Montant initial 3 333,33 € Émise le 30 juin 2025 Choru…" at bounding box center [458, 185] width 789 height 266
click at [105, 56] on div "CNP ASSURANCES C CNP ASS Montant initial 3 333,33 € Émise le 30 juin 2025 Choru…" at bounding box center [458, 185] width 789 height 266
click at [106, 69] on link "CNP ASSURANCES" at bounding box center [148, 74] width 87 height 11
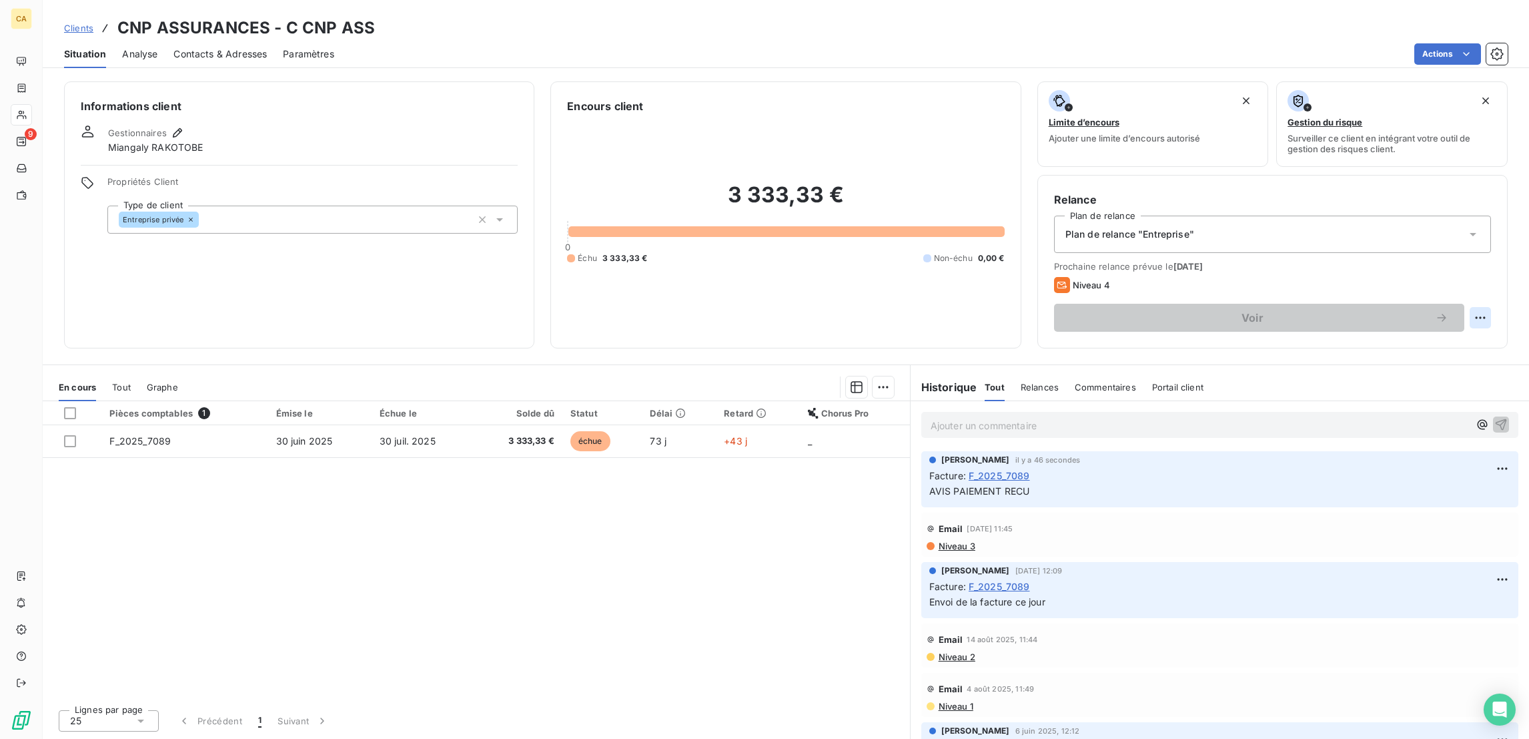
click at [1493, 258] on html "CA 9 Clients CNP ASSURANCES - C CNP ASS Situation Analyse Contacts & Adresses P…" at bounding box center [764, 369] width 1529 height 739
click at [1463, 279] on div "Replanifier cette action" at bounding box center [1440, 291] width 130 height 32
click at [1459, 294] on div "Replanifier cette action" at bounding box center [1439, 290] width 119 height 21
select select "8"
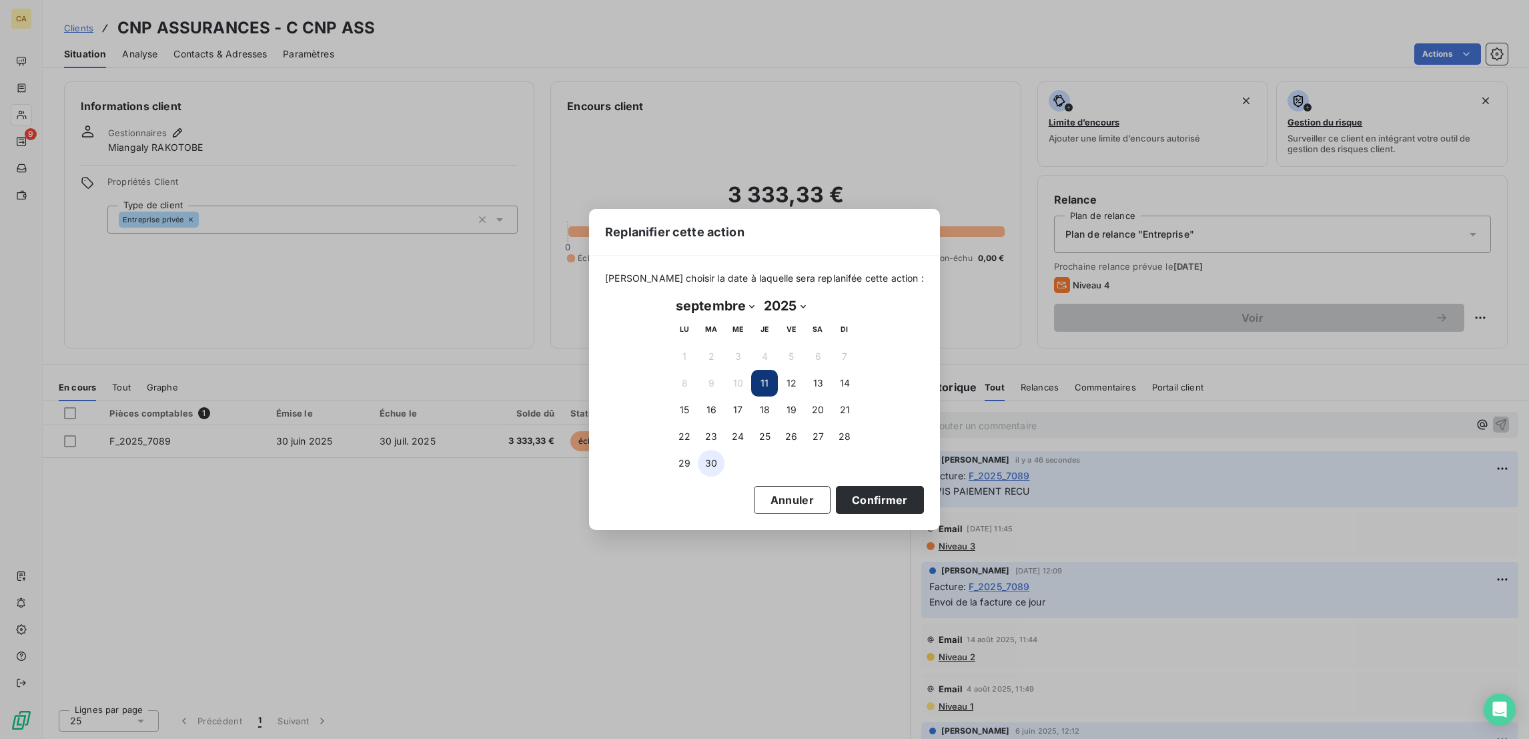
click at [717, 458] on button "30" at bounding box center [711, 463] width 27 height 27
click at [836, 488] on button "Confirmer" at bounding box center [880, 500] width 88 height 28
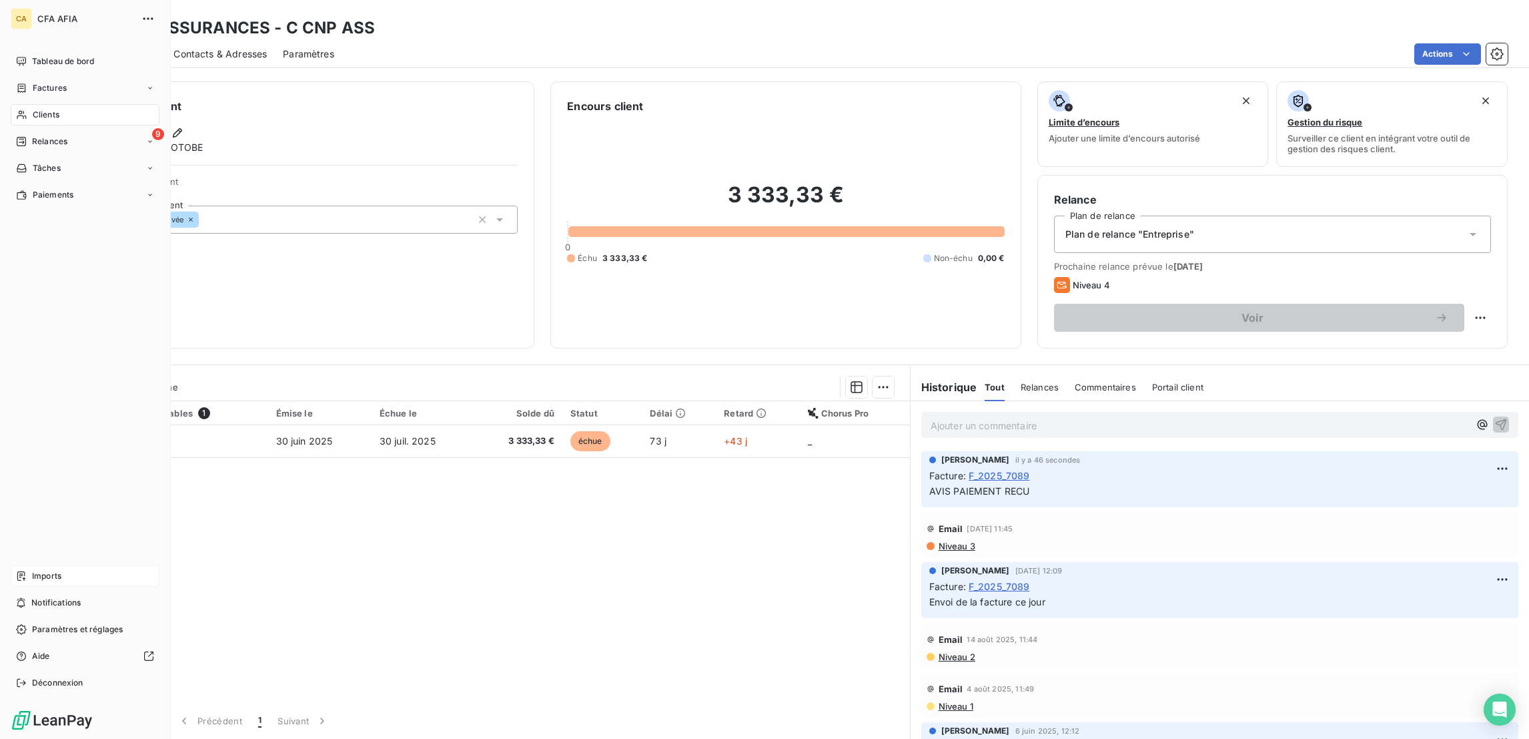
click at [23, 587] on div "Imports" at bounding box center [85, 575] width 149 height 21
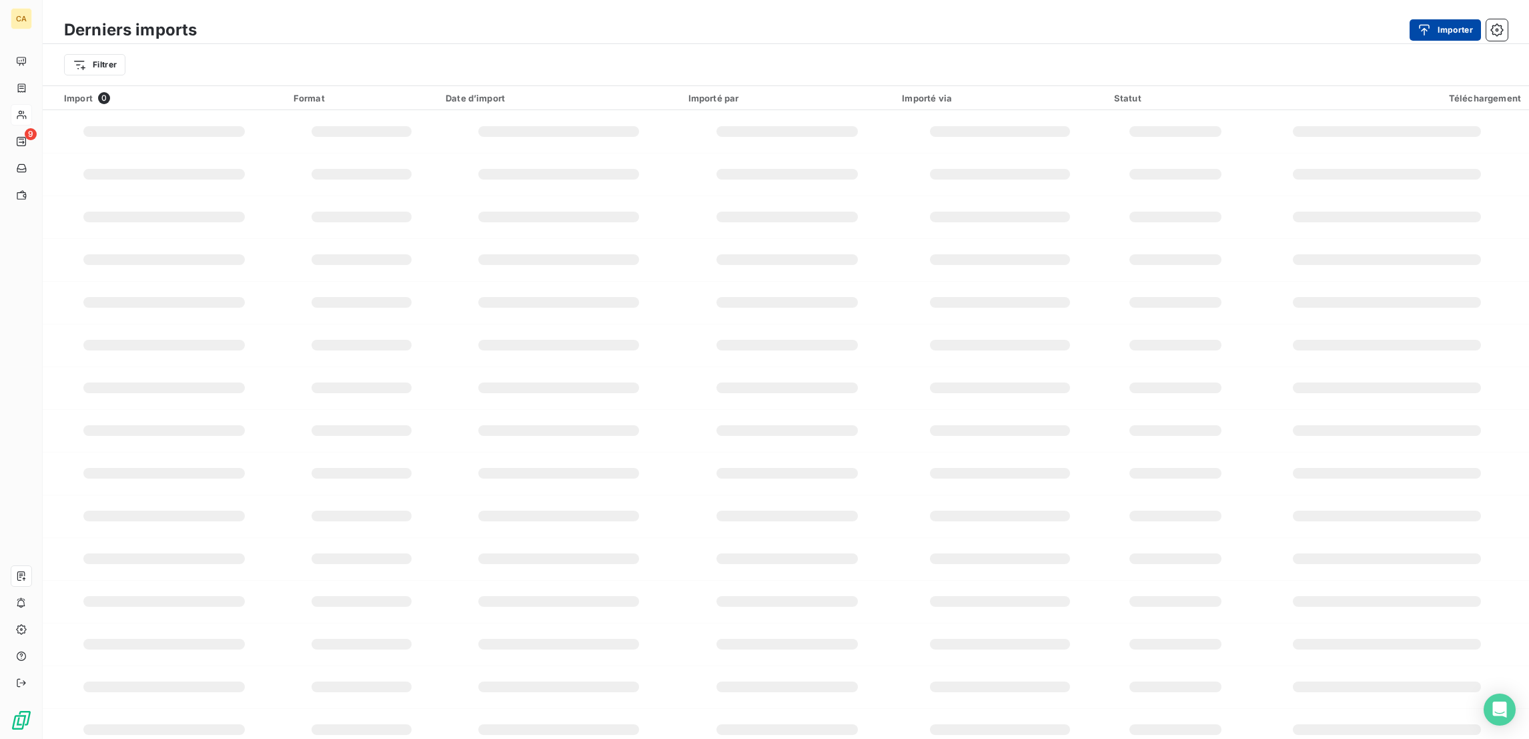
click at [1451, 23] on button "Importer" at bounding box center [1445, 29] width 71 height 21
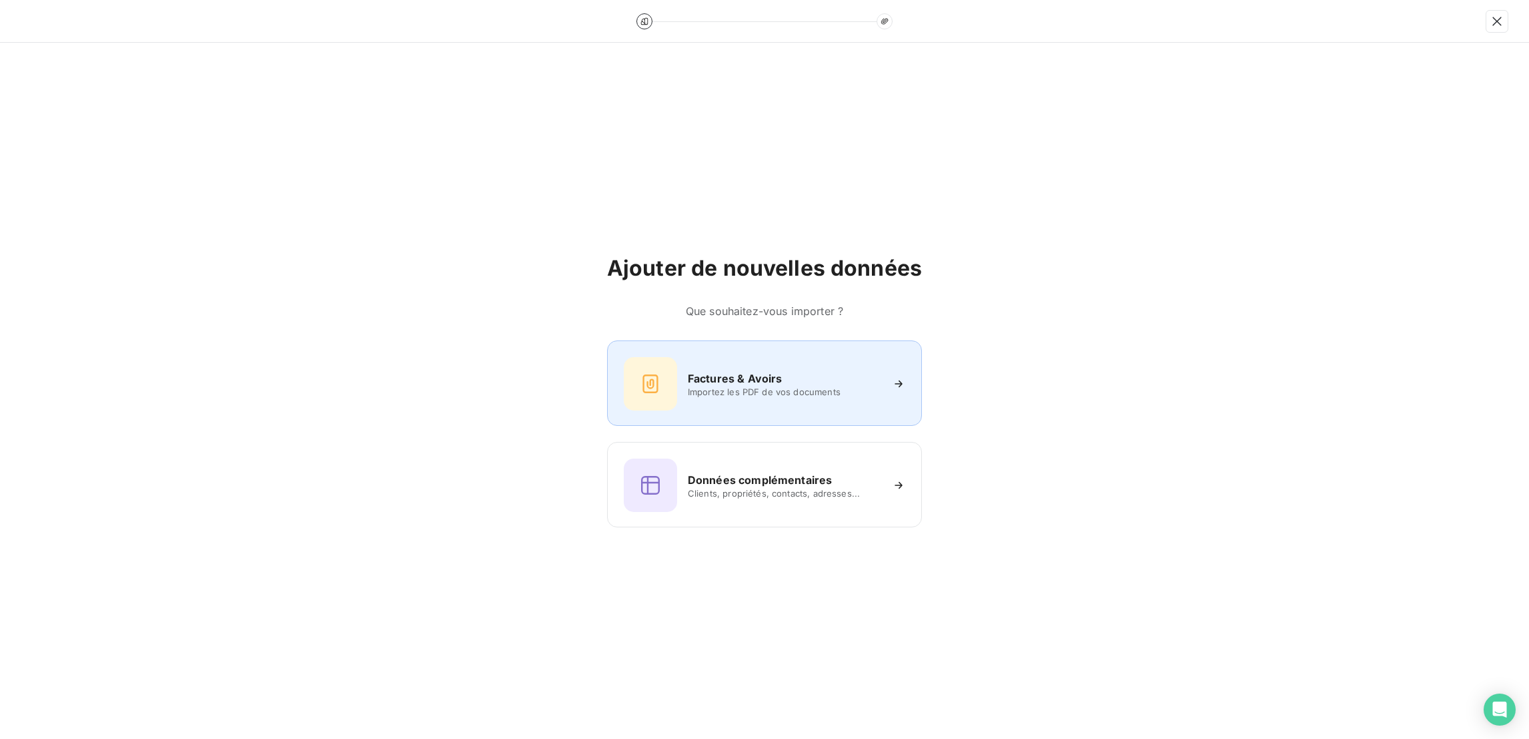
click at [743, 370] on h6 "Factures & Avoirs" at bounding box center [735, 378] width 95 height 16
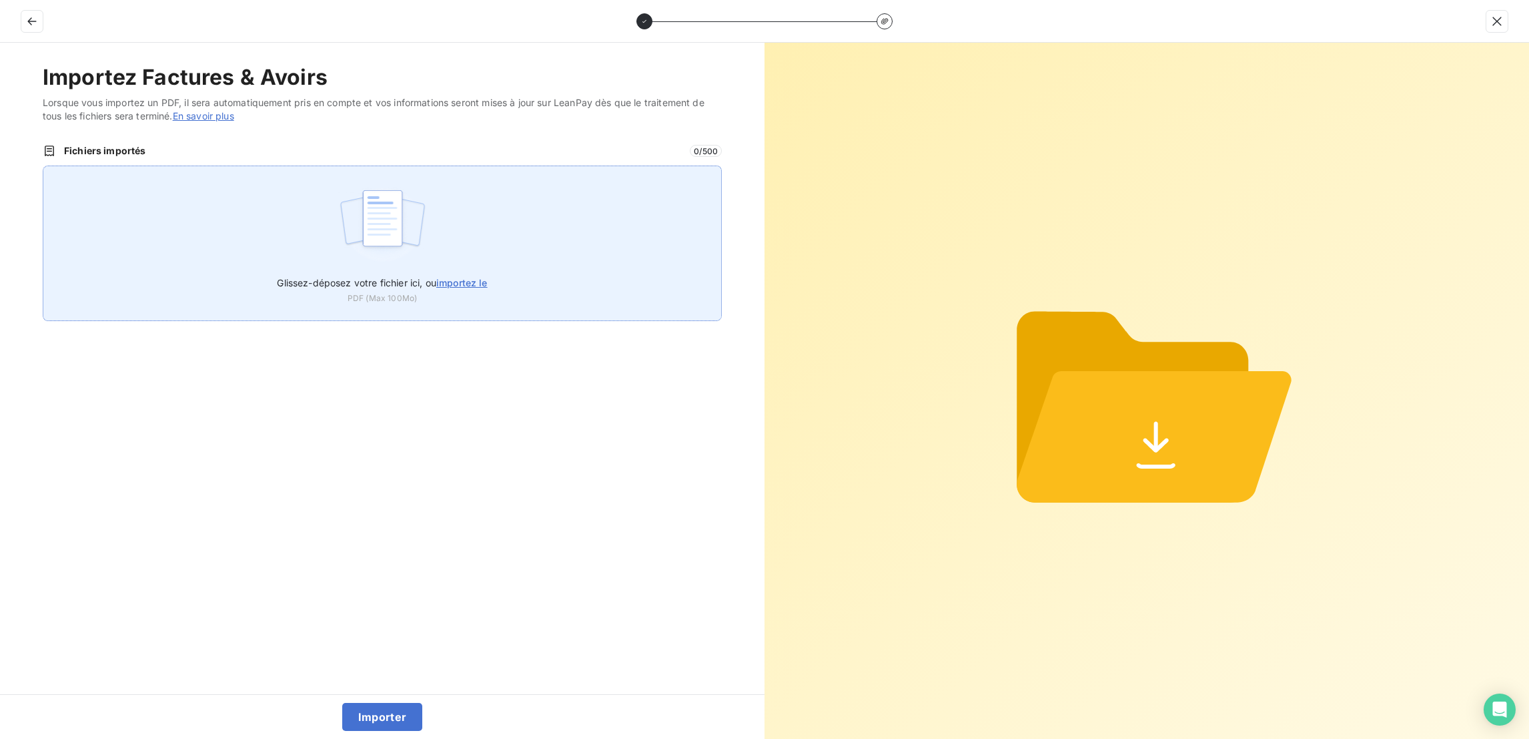
click at [526, 224] on div "Glissez-déposez votre fichier ici, ou importez le PDF (Max 100Mo)" at bounding box center [382, 242] width 679 height 155
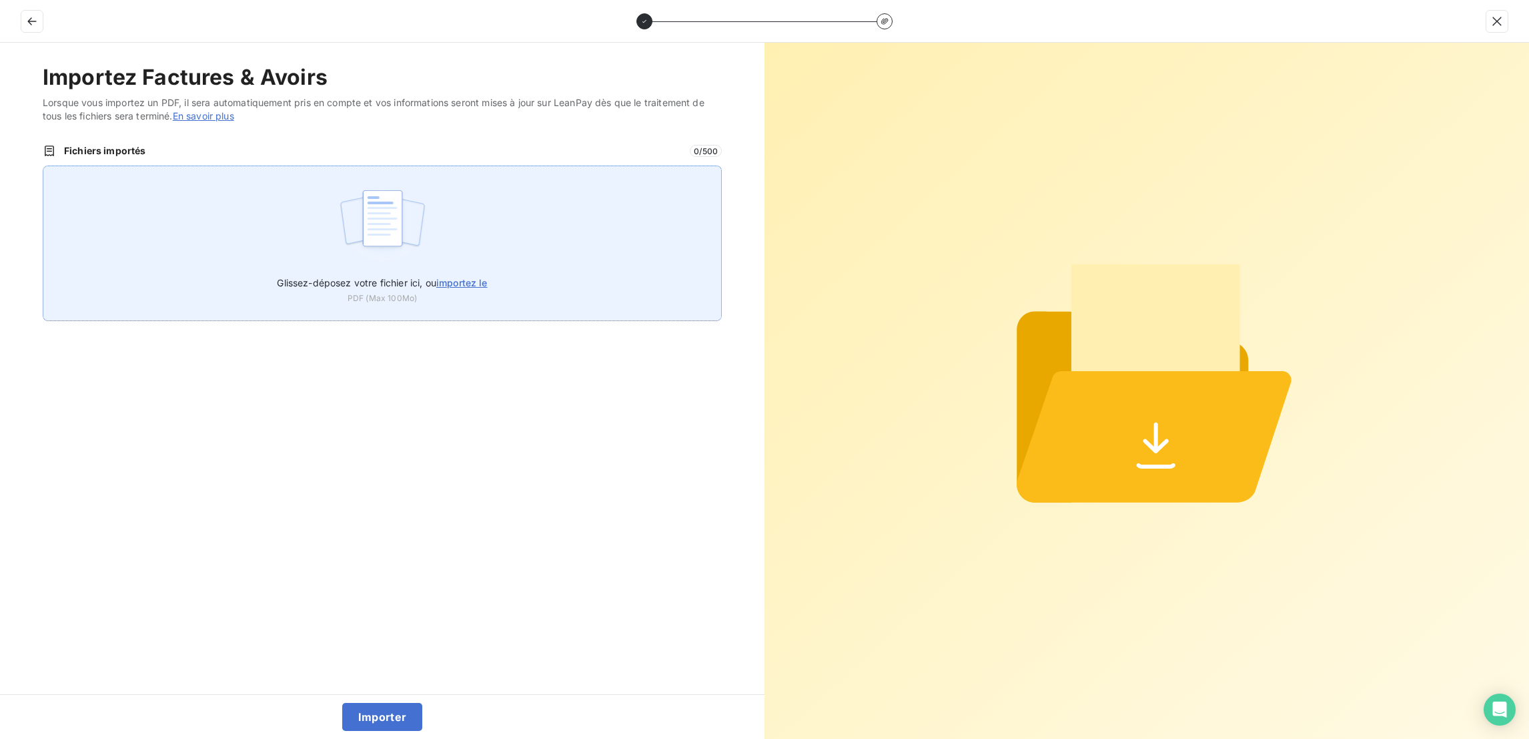
type input "C:\fakepath\F_2025_7195.pdf"
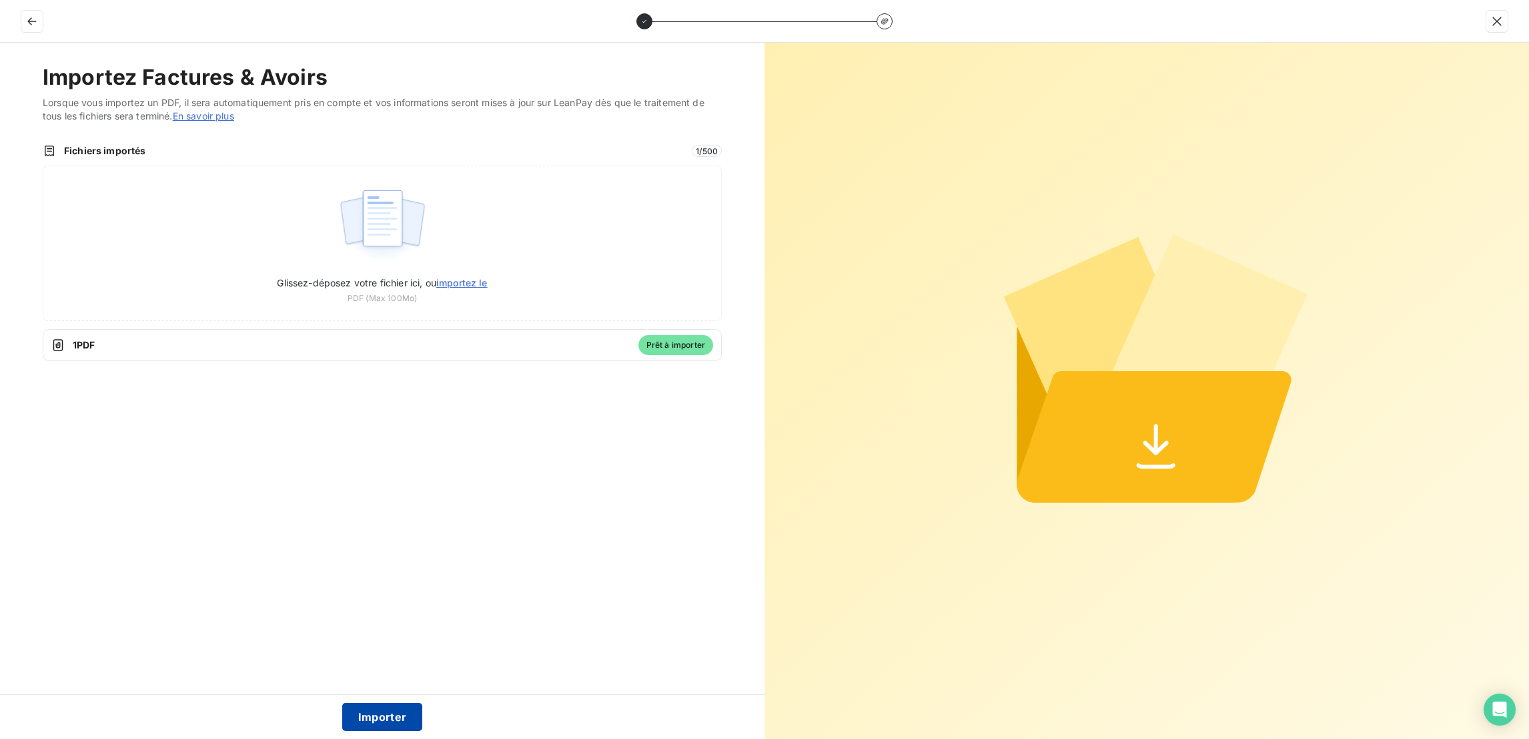
click at [384, 713] on button "Importer" at bounding box center [382, 717] width 81 height 28
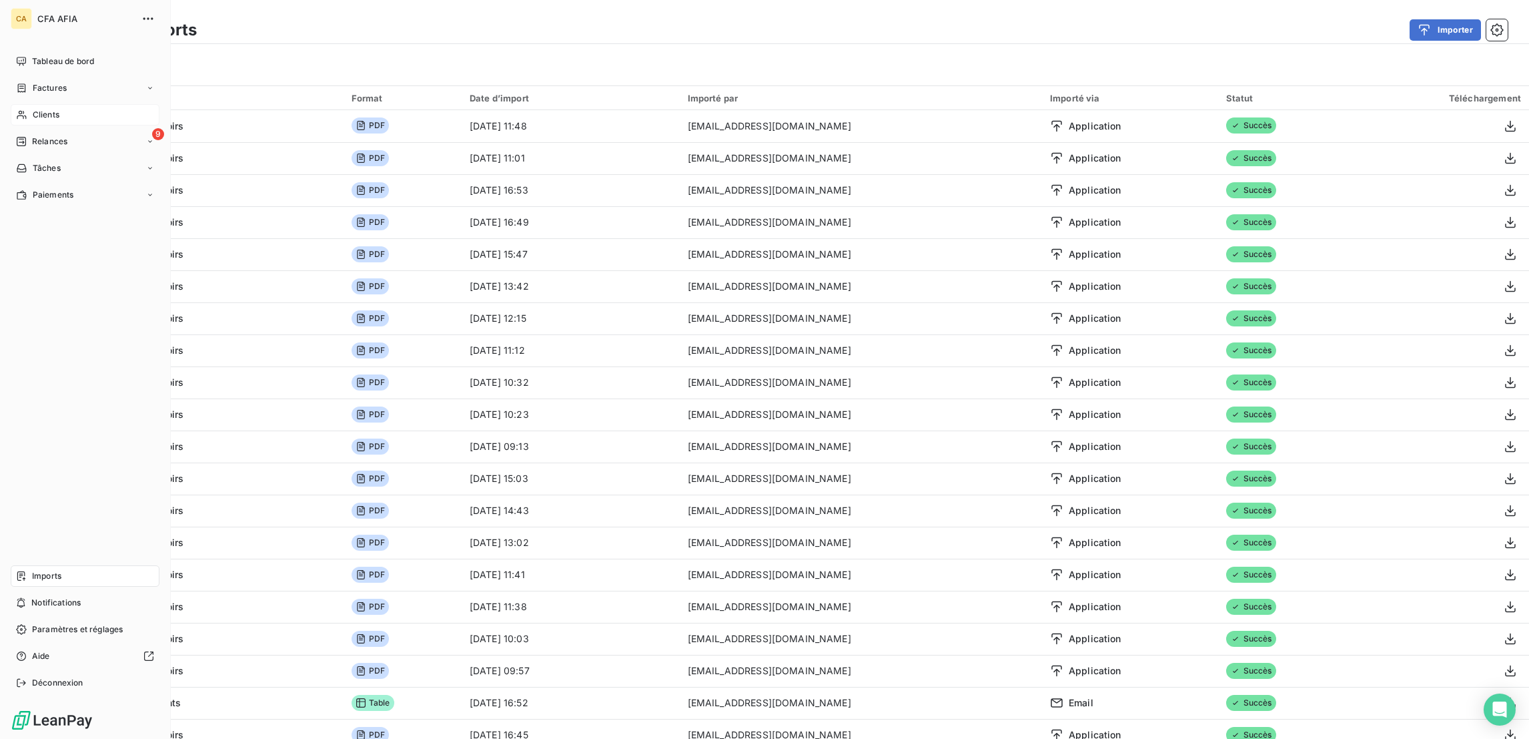
click at [42, 109] on span "Clients" at bounding box center [46, 115] width 27 height 12
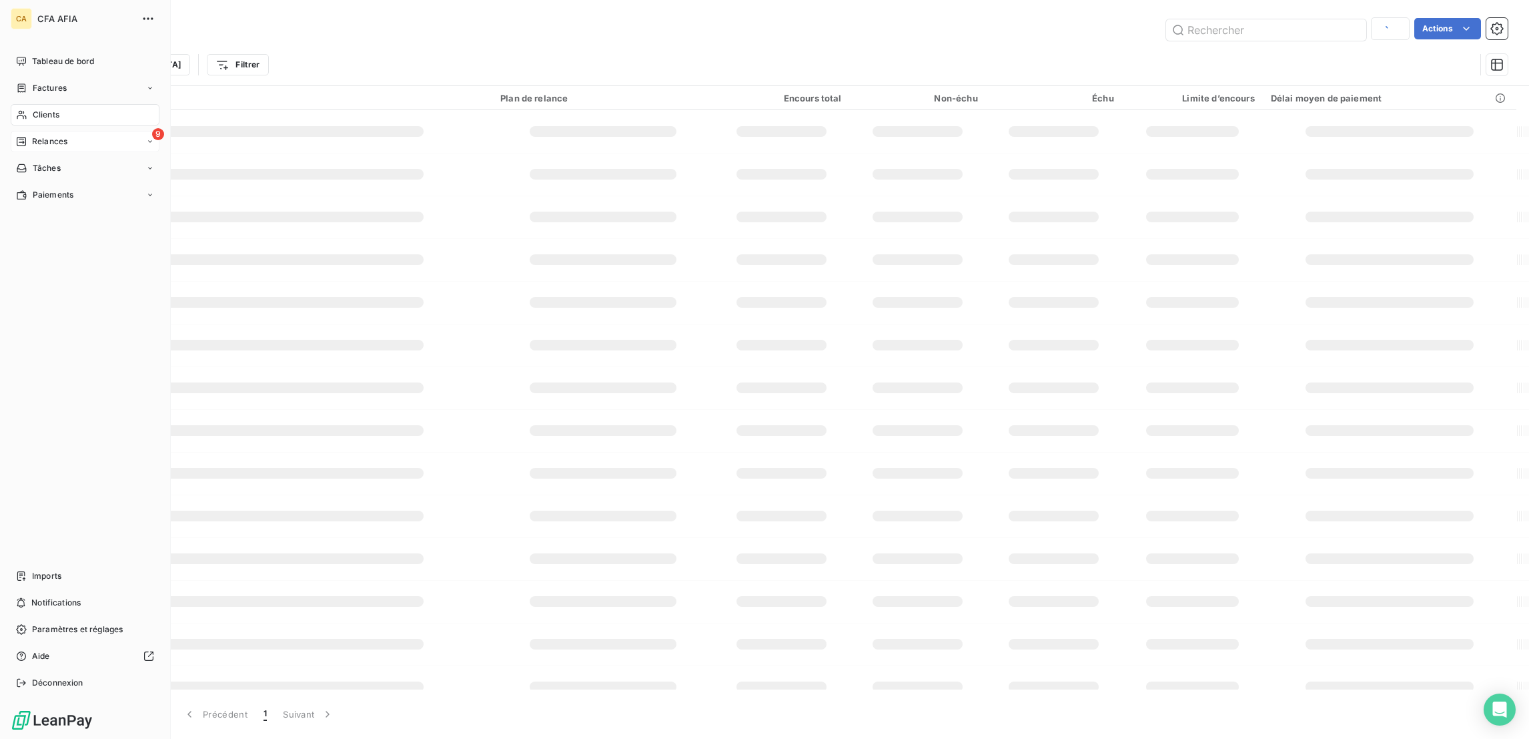
click at [63, 131] on div "9 Relances" at bounding box center [85, 141] width 149 height 21
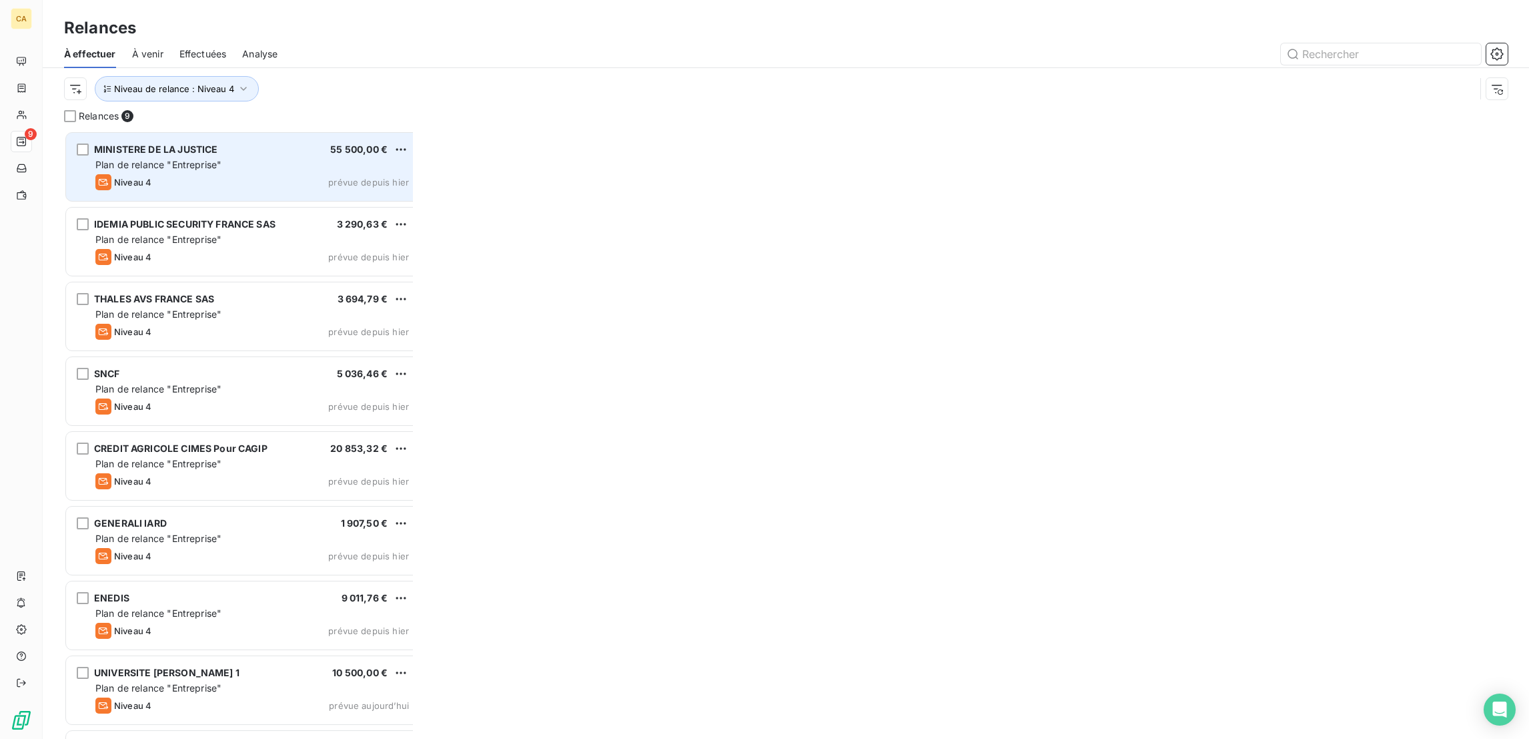
scroll to position [611, 342]
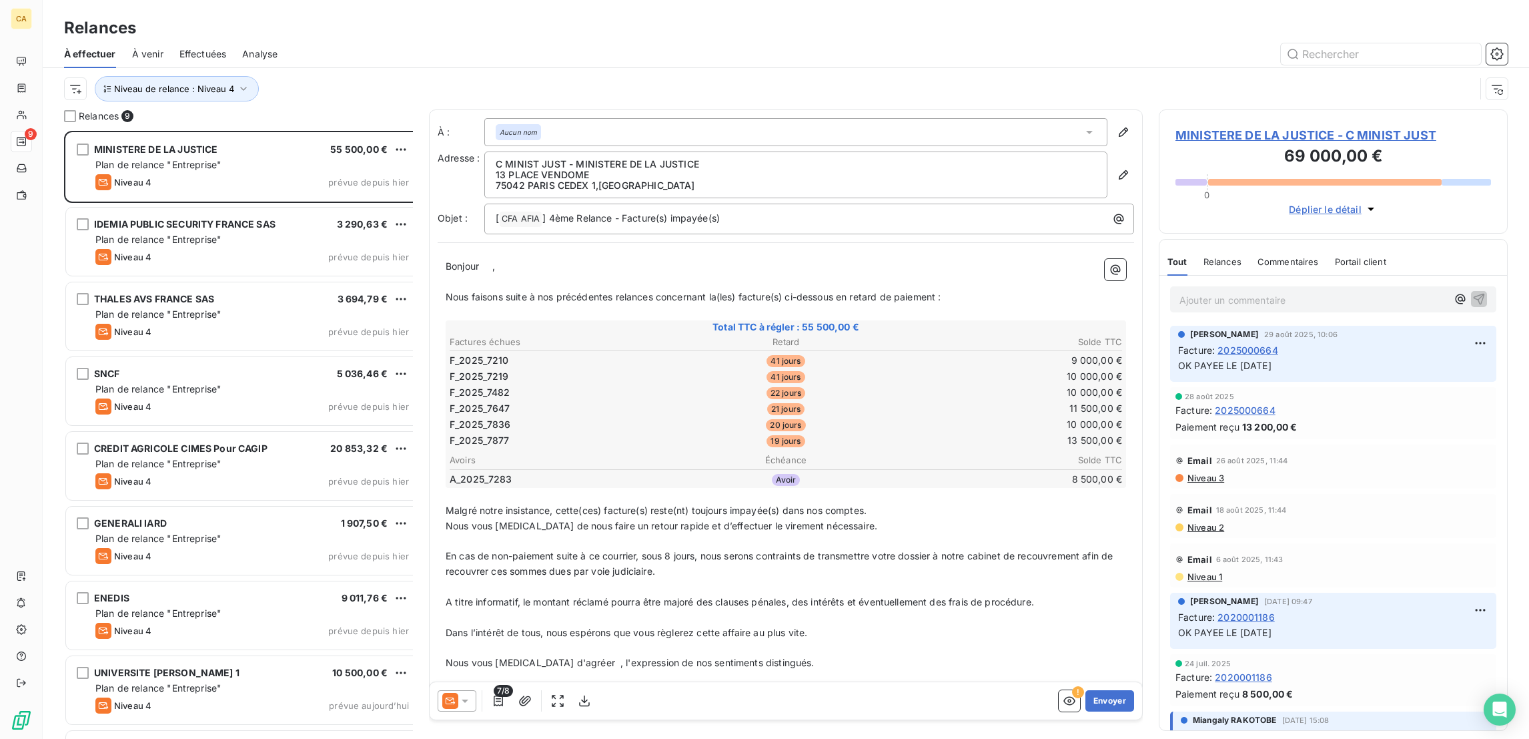
click at [1322, 126] on span "MINISTERE DE LA JUSTICE - C MINIST JUST" at bounding box center [1334, 135] width 316 height 18
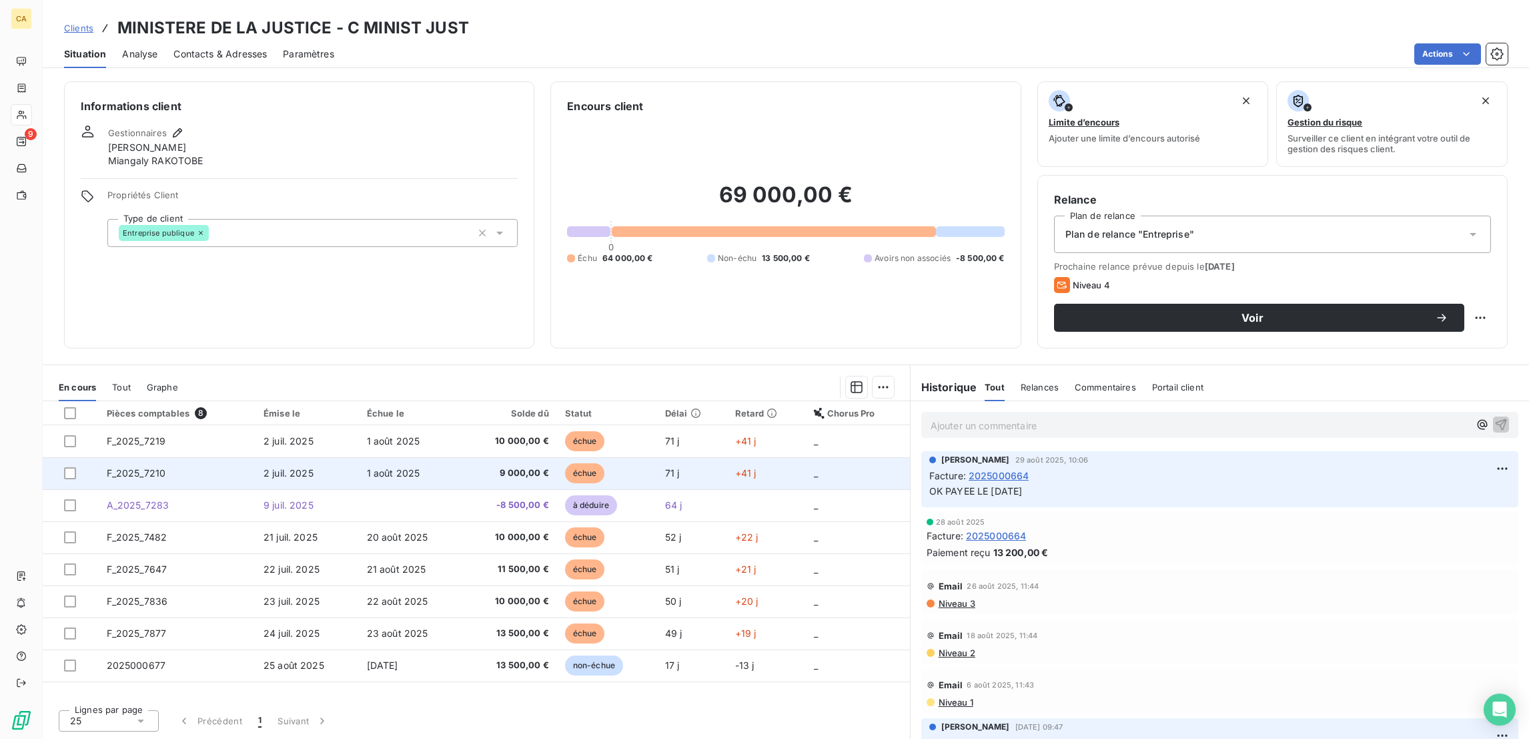
click at [460, 457] on td "1 août 2025" at bounding box center [411, 473] width 104 height 32
